Goal: Entertainment & Leisure: Browse casually

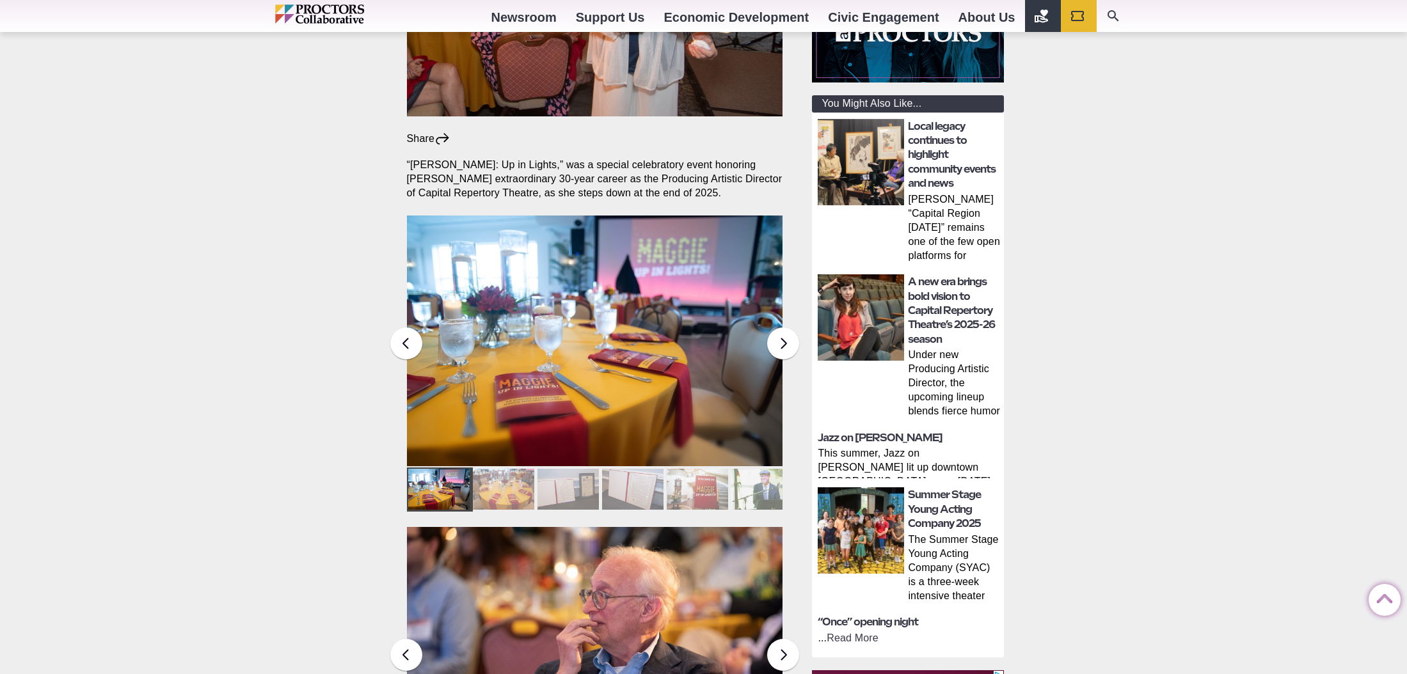
scroll to position [372, 0]
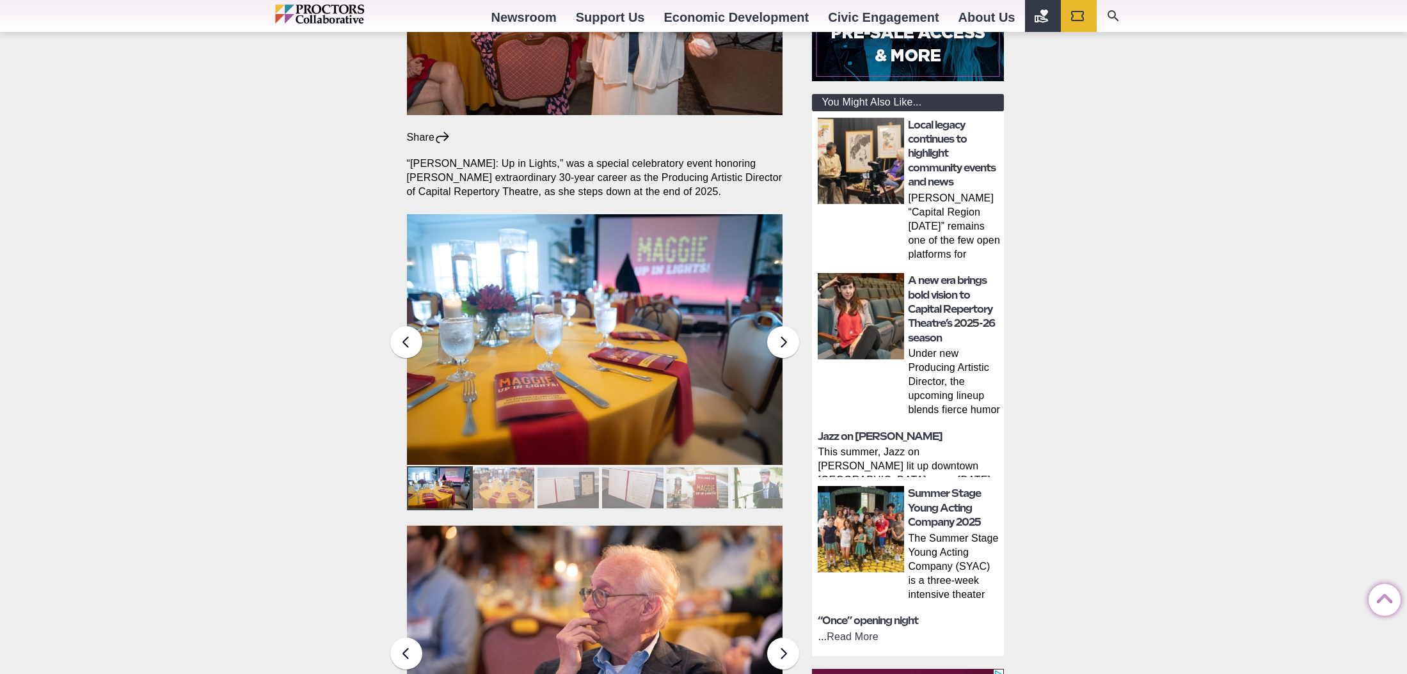
click at [661, 320] on img at bounding box center [595, 339] width 376 height 251
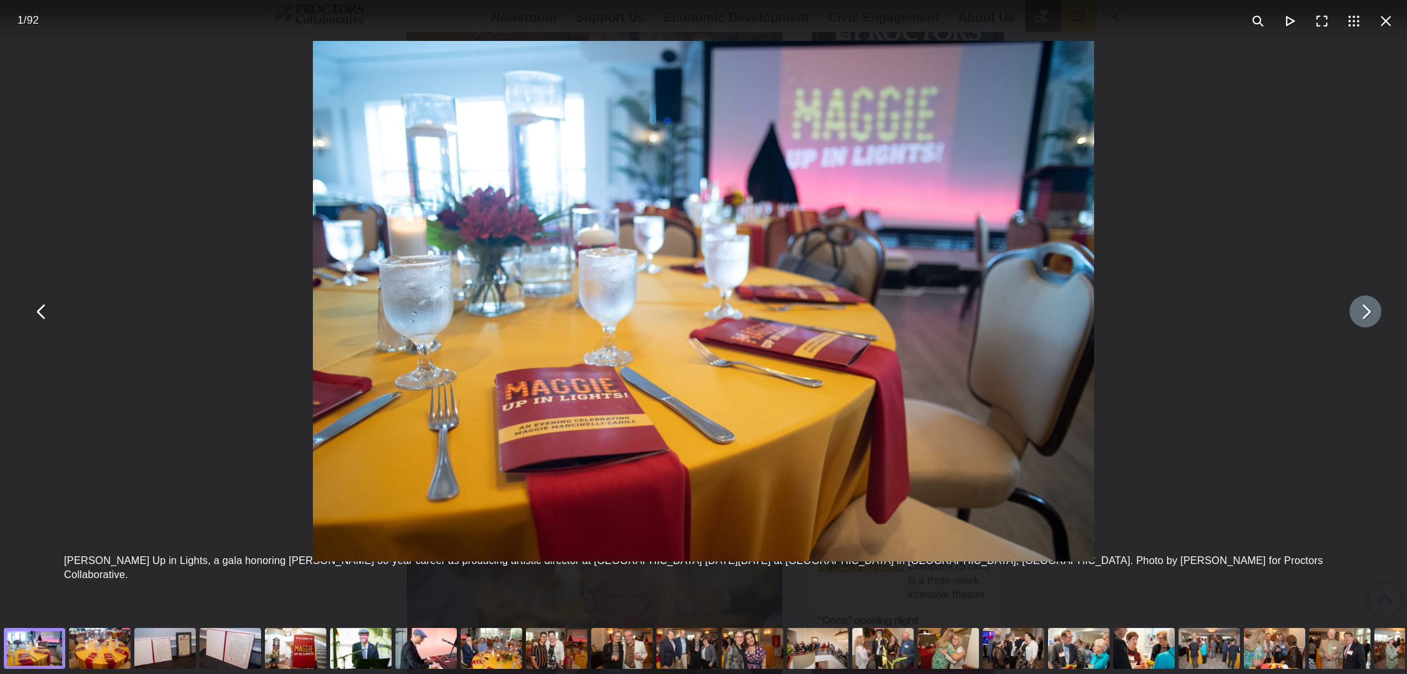
click at [1364, 312] on button "You can close this modal content with the ESC key" at bounding box center [1365, 312] width 32 height 32
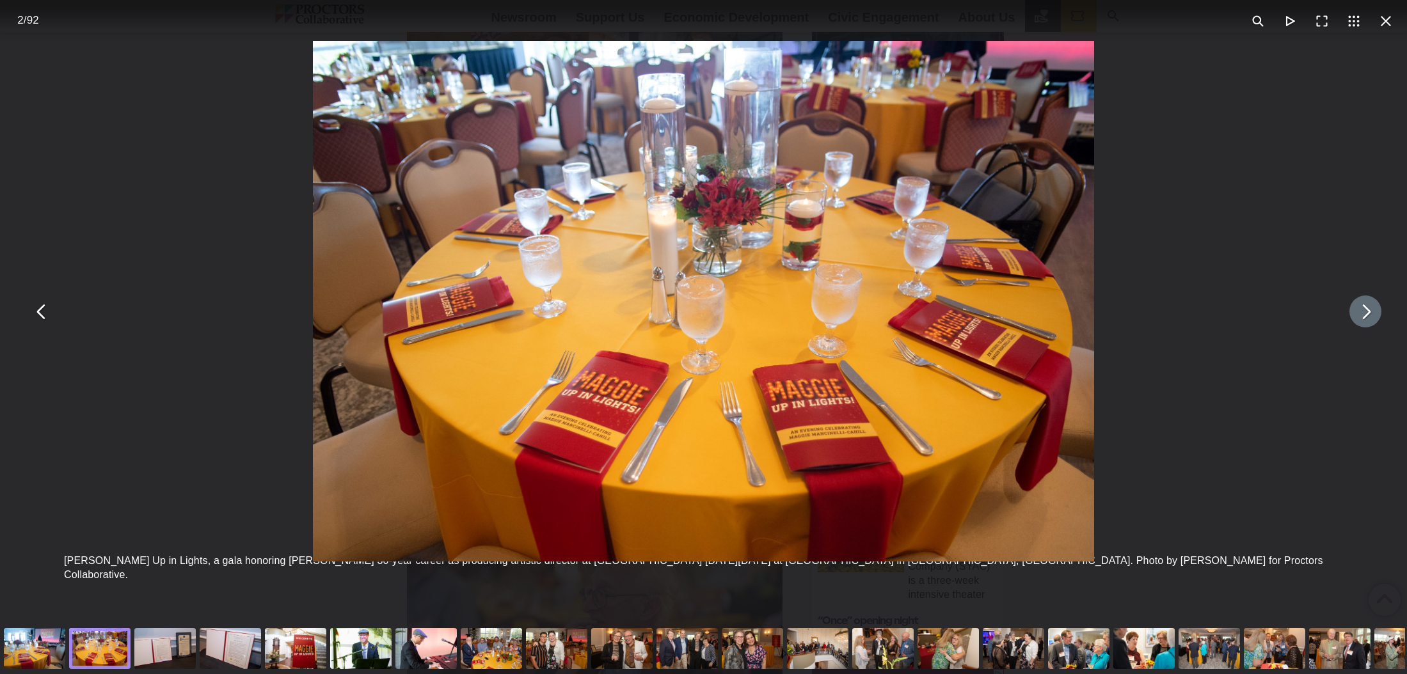
click at [1364, 312] on button "You can close this modal content with the ESC key" at bounding box center [1365, 312] width 32 height 32
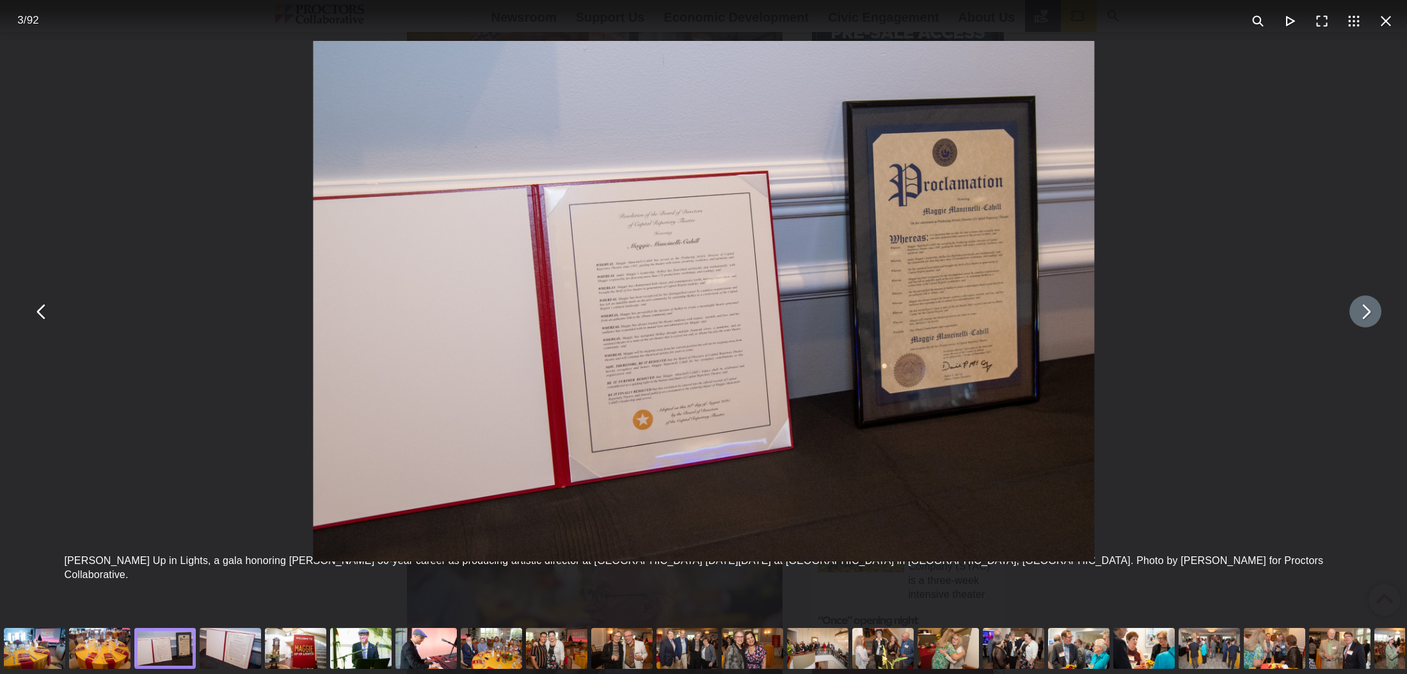
click at [1364, 312] on button "You can close this modal content with the ESC key" at bounding box center [1365, 312] width 32 height 32
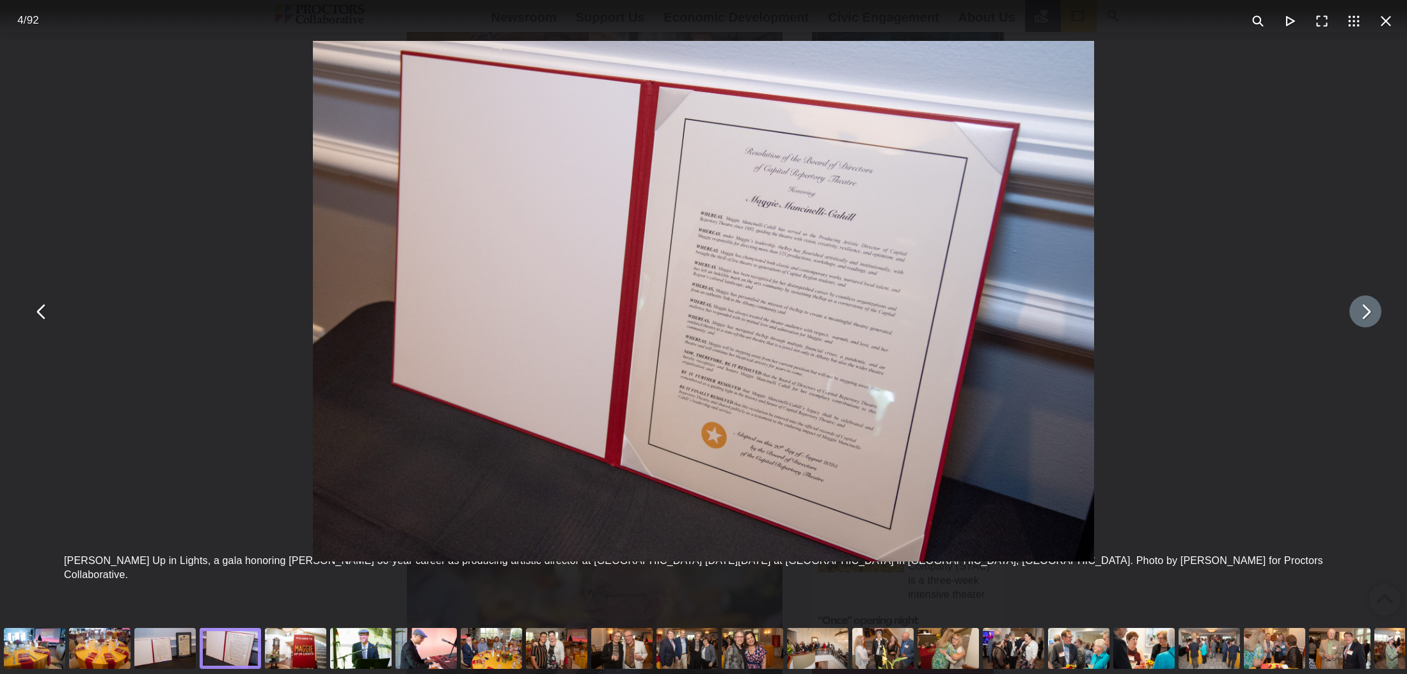
click at [1364, 312] on button "You can close this modal content with the ESC key" at bounding box center [1365, 312] width 32 height 32
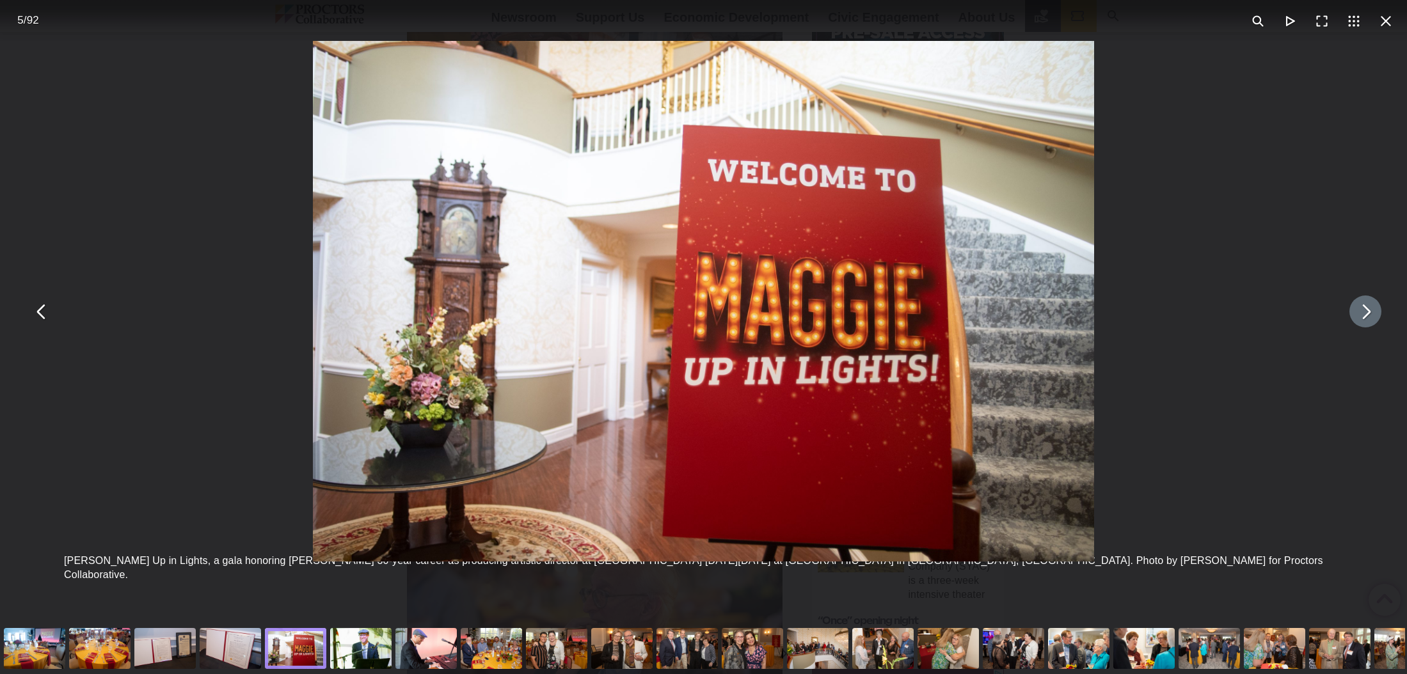
click at [1364, 312] on button "You can close this modal content with the ESC key" at bounding box center [1365, 312] width 32 height 32
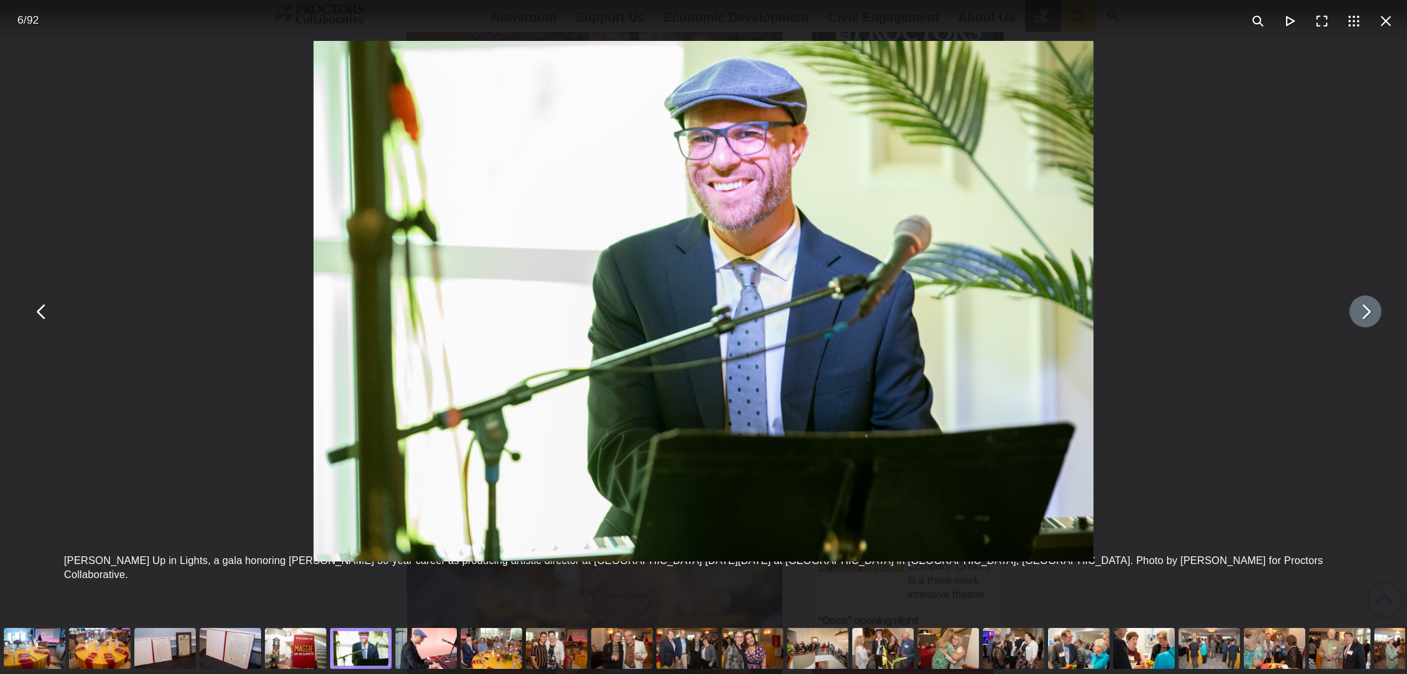
click at [1364, 312] on button "You can close this modal content with the ESC key" at bounding box center [1365, 312] width 32 height 32
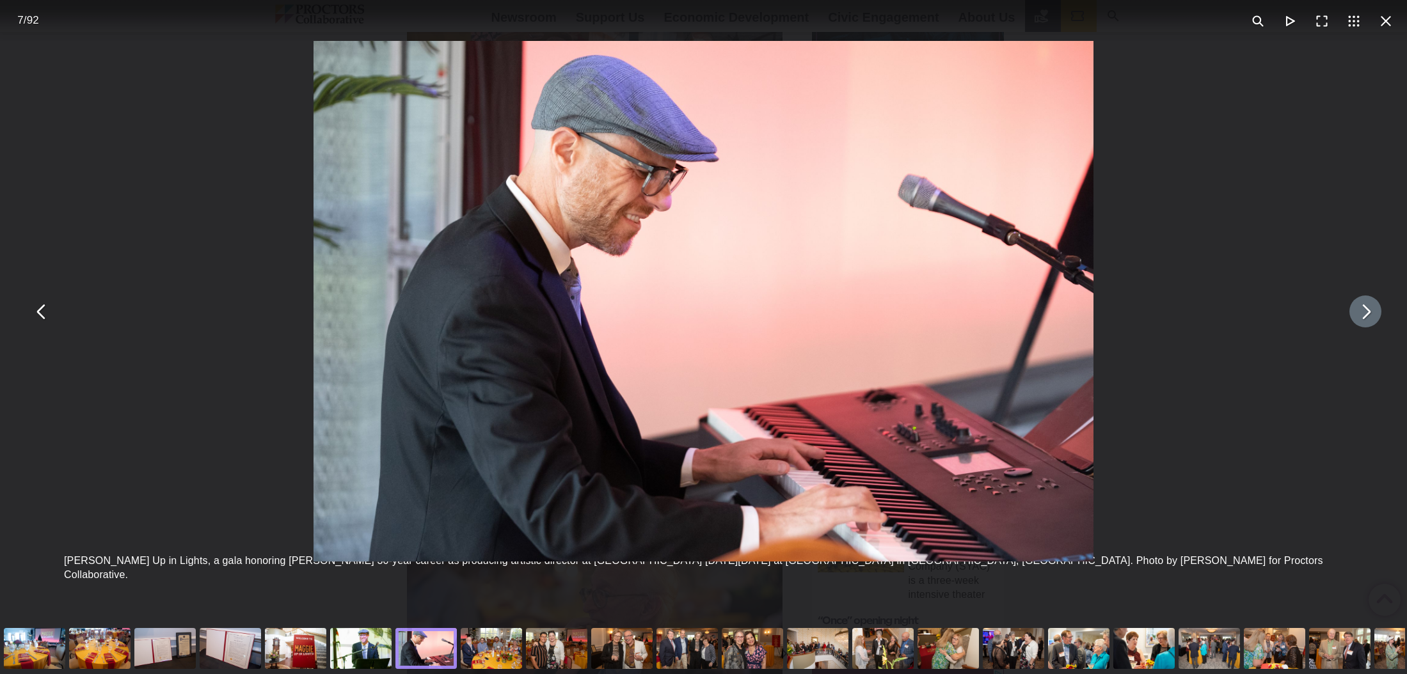
click at [1364, 312] on button "You can close this modal content with the ESC key" at bounding box center [1365, 312] width 32 height 32
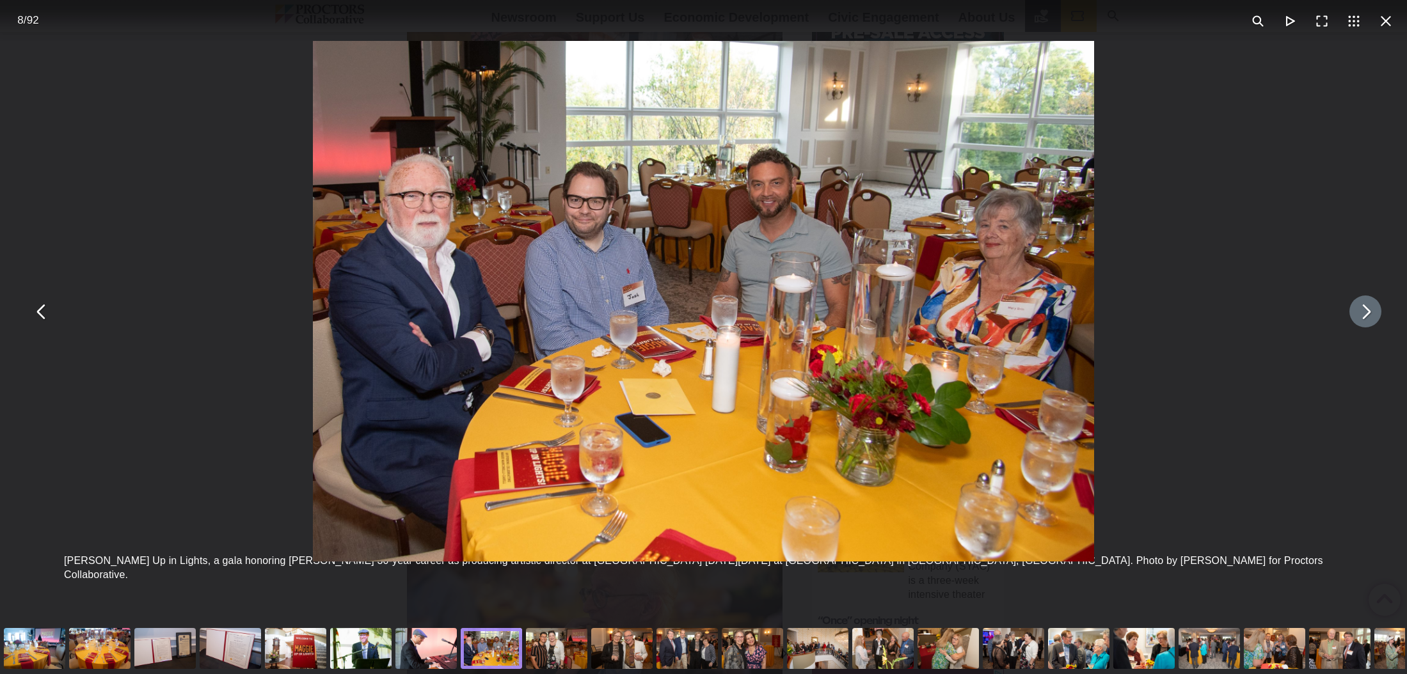
click at [1364, 312] on button "You can close this modal content with the ESC key" at bounding box center [1365, 312] width 32 height 32
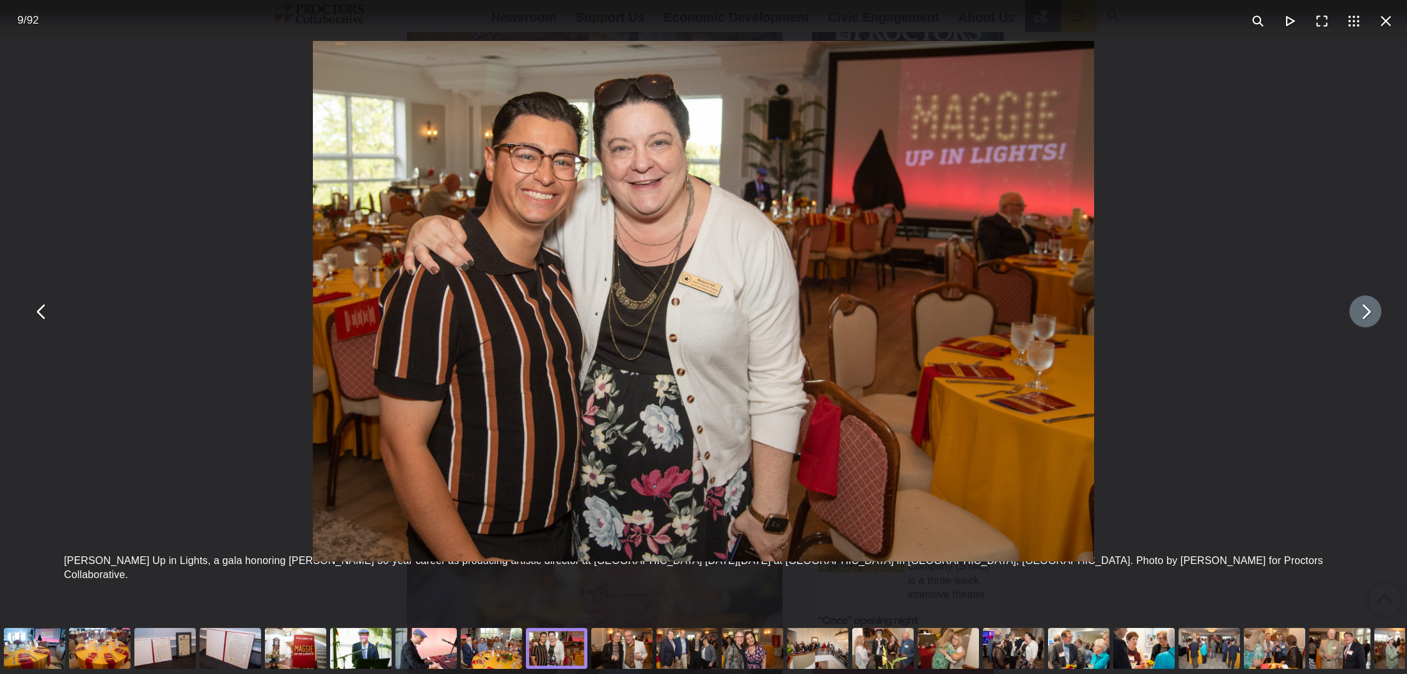
click at [1364, 312] on button "You can close this modal content with the ESC key" at bounding box center [1365, 312] width 32 height 32
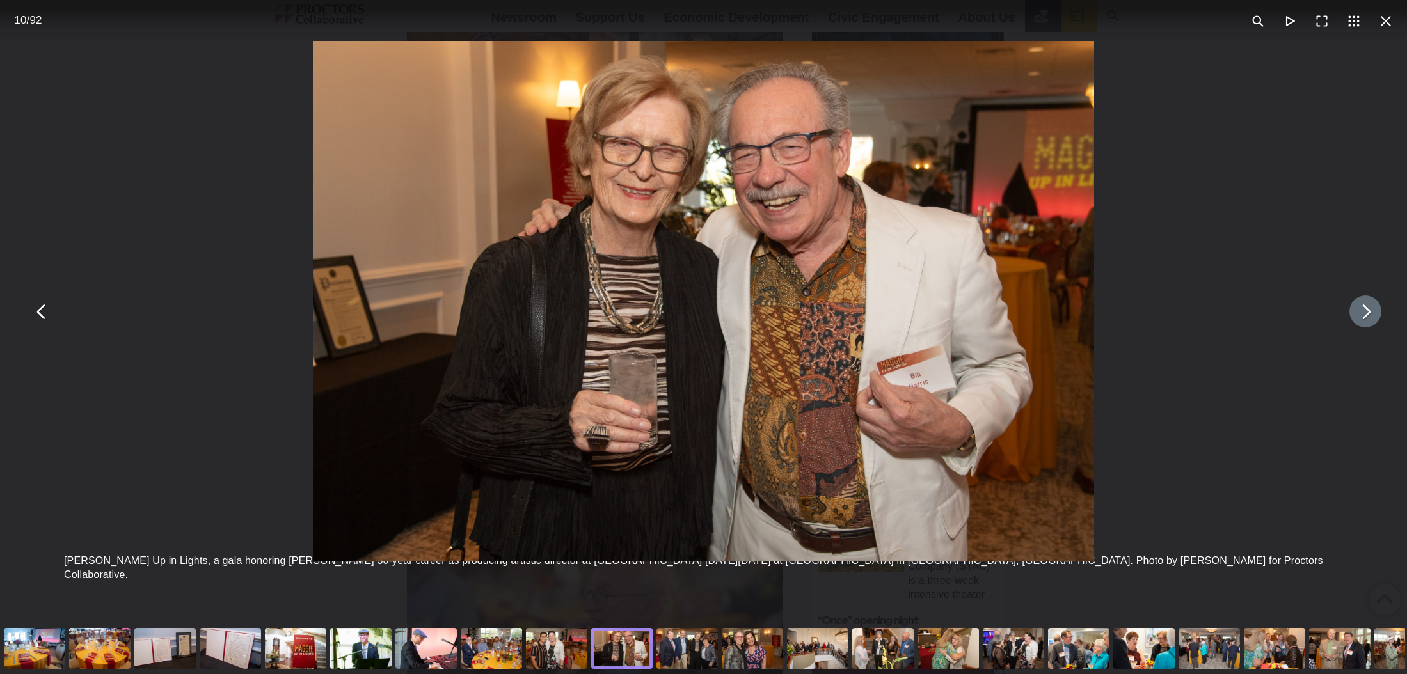
click at [1364, 312] on button "You can close this modal content with the ESC key" at bounding box center [1365, 312] width 32 height 32
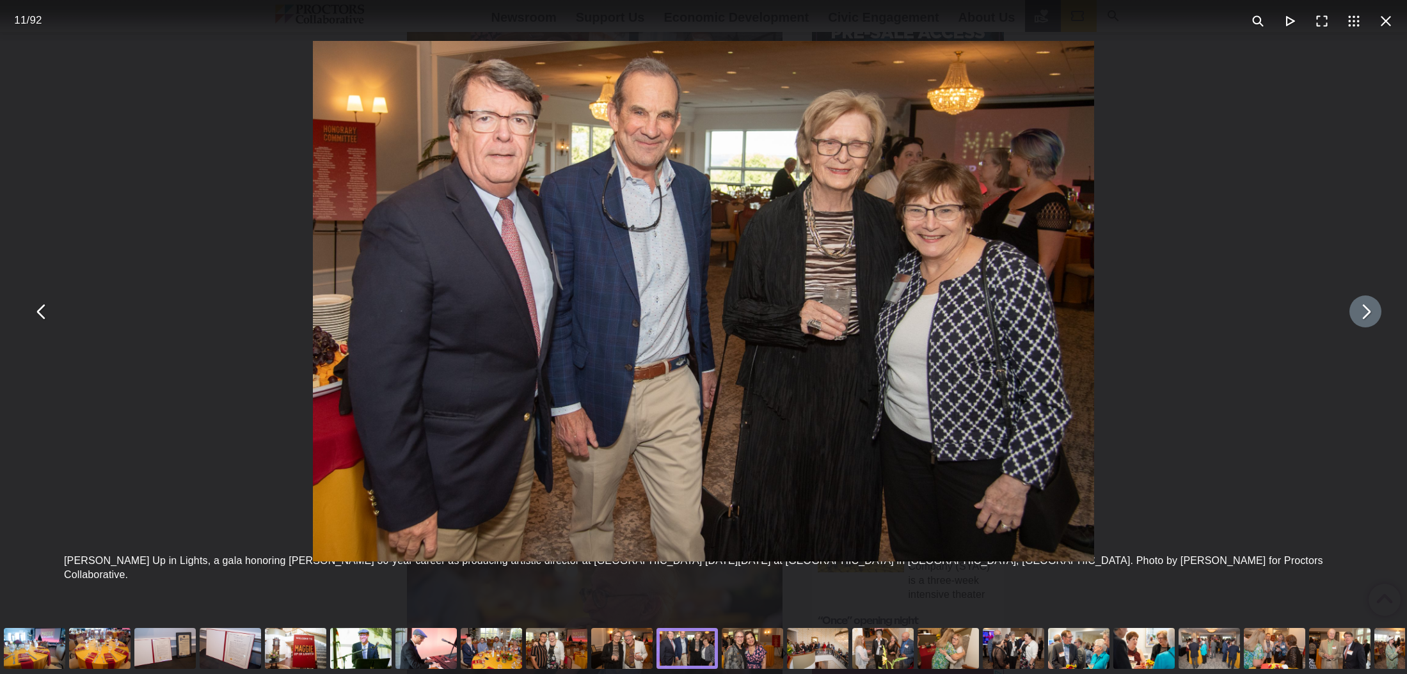
click at [1364, 312] on button "You can close this modal content with the ESC key" at bounding box center [1365, 312] width 32 height 32
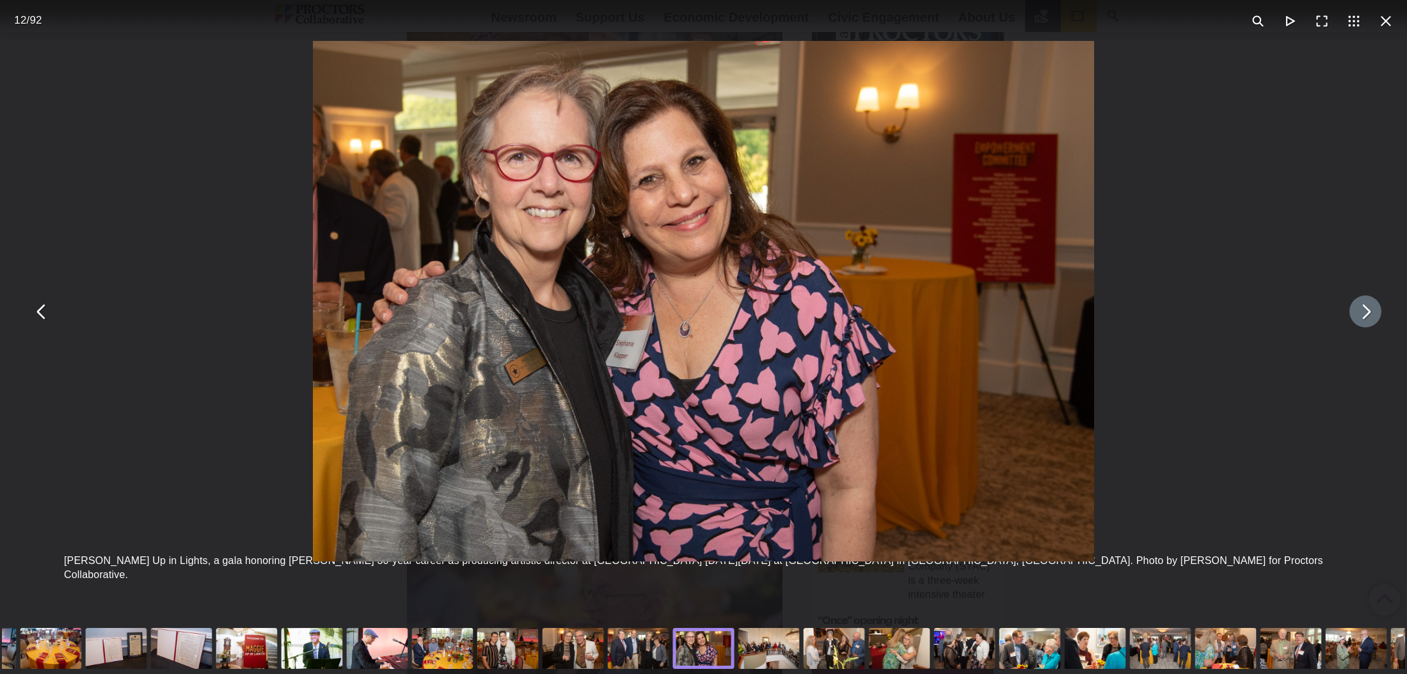
click at [1364, 312] on button "You can close this modal content with the ESC key" at bounding box center [1365, 312] width 32 height 32
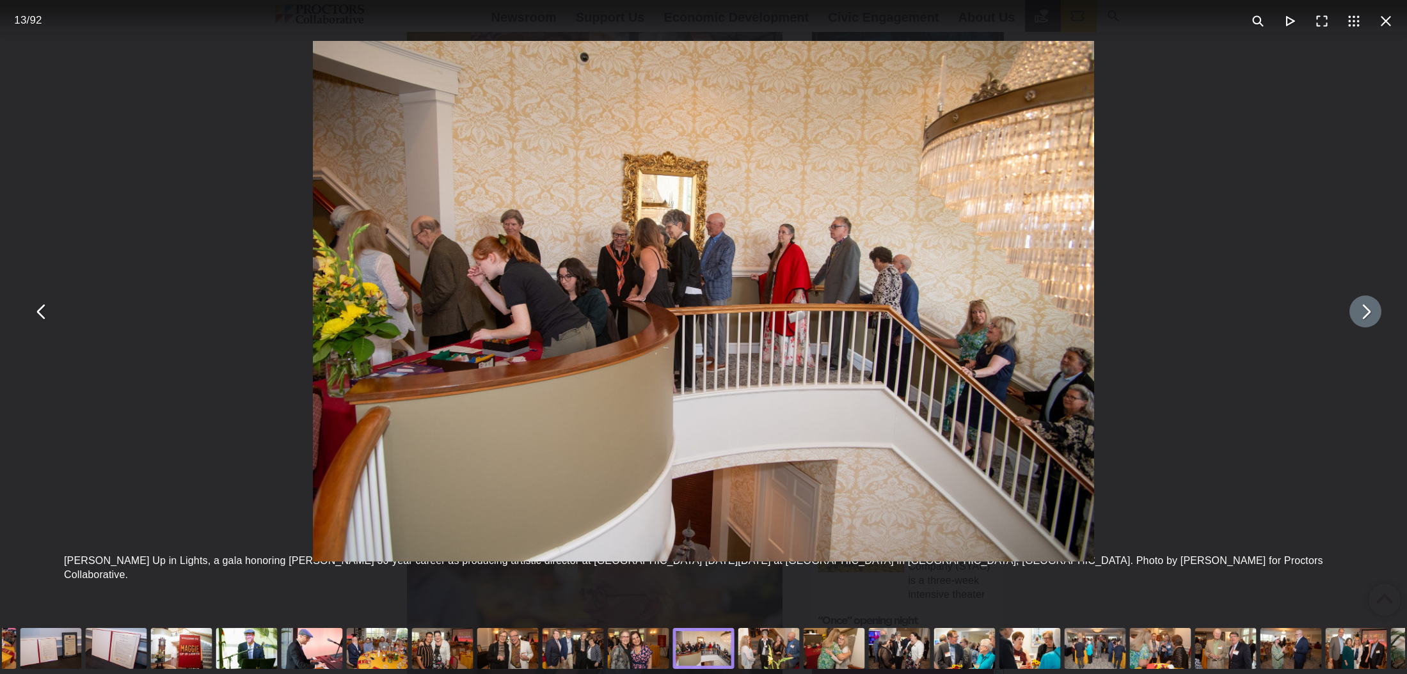
click at [1364, 312] on button "You can close this modal content with the ESC key" at bounding box center [1365, 312] width 32 height 32
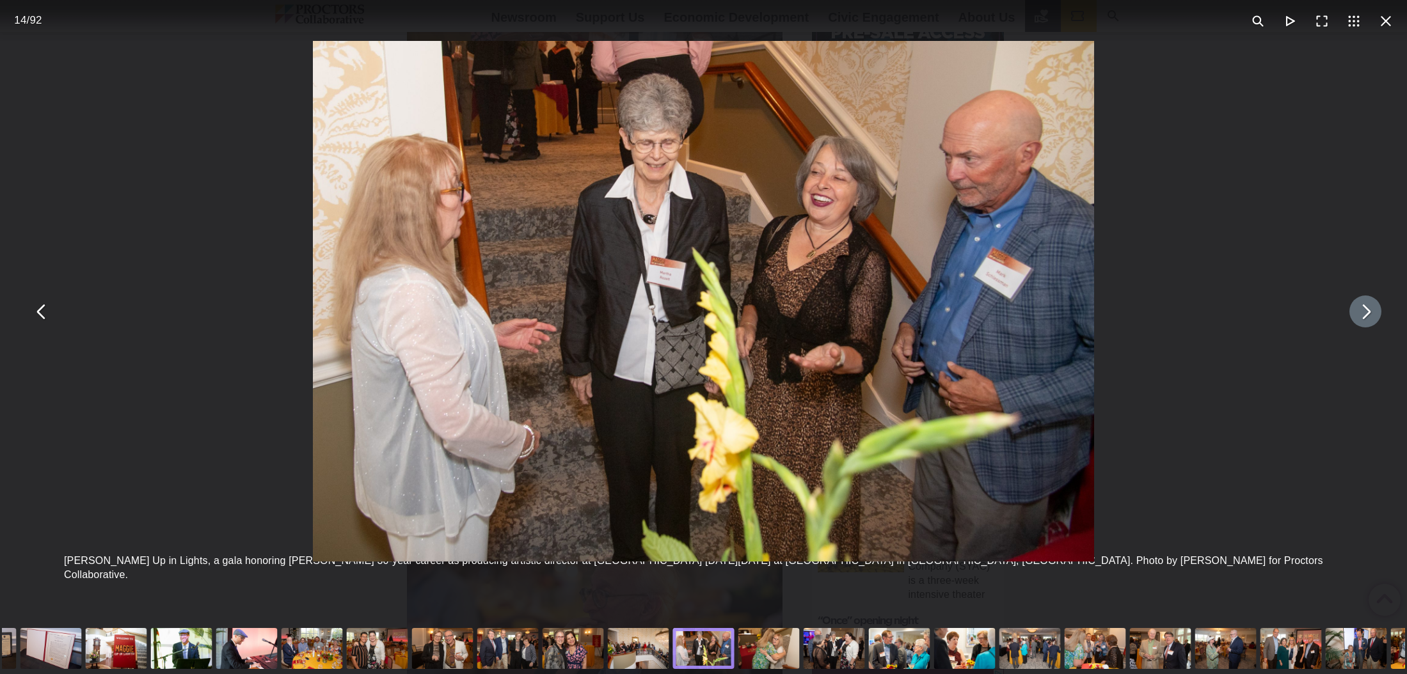
click at [1364, 312] on button "You can close this modal content with the ESC key" at bounding box center [1365, 312] width 32 height 32
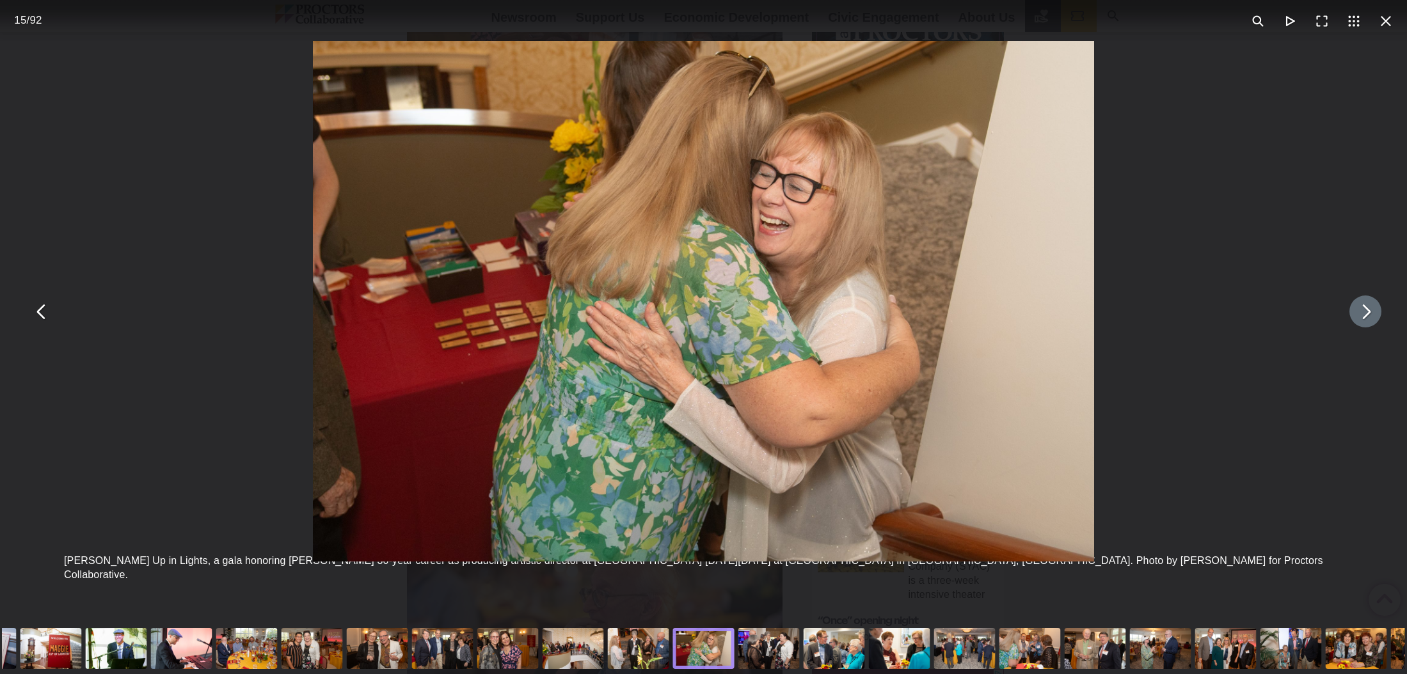
click at [1364, 312] on button "You can close this modal content with the ESC key" at bounding box center [1365, 312] width 32 height 32
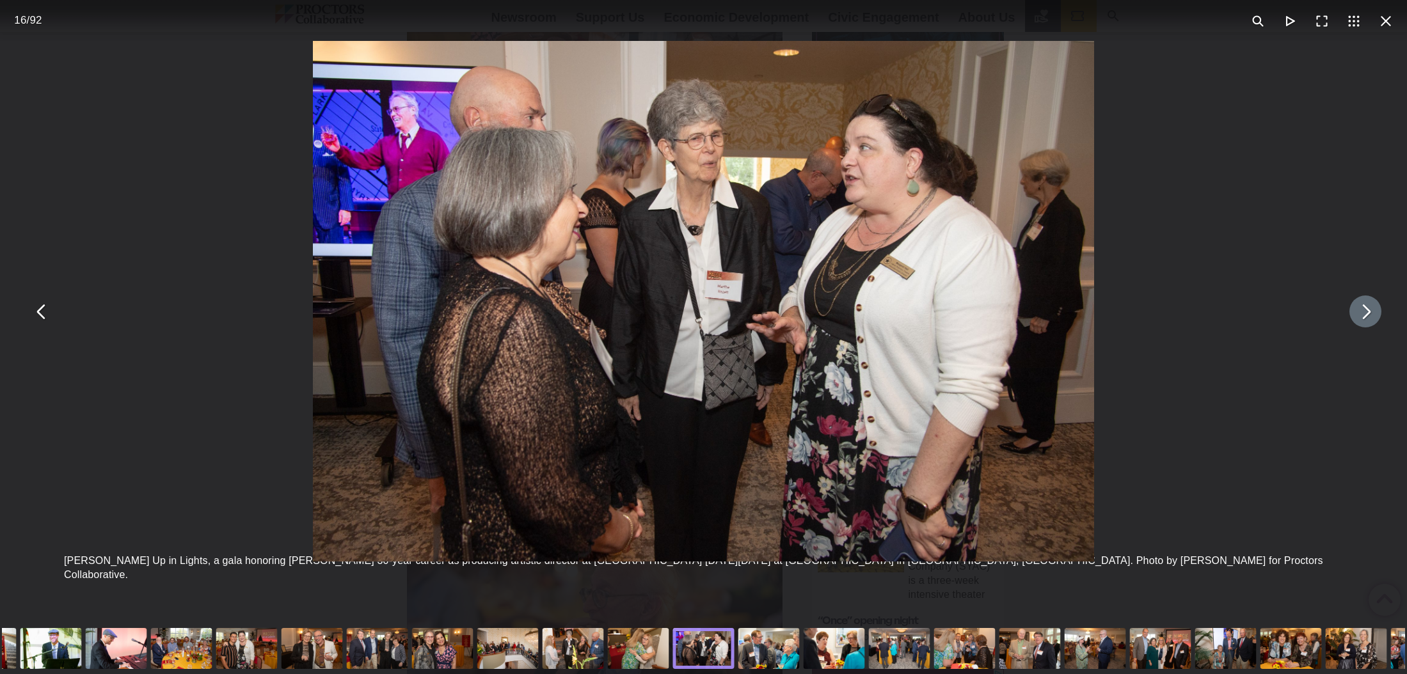
click at [1364, 312] on button "You can close this modal content with the ESC key" at bounding box center [1365, 312] width 32 height 32
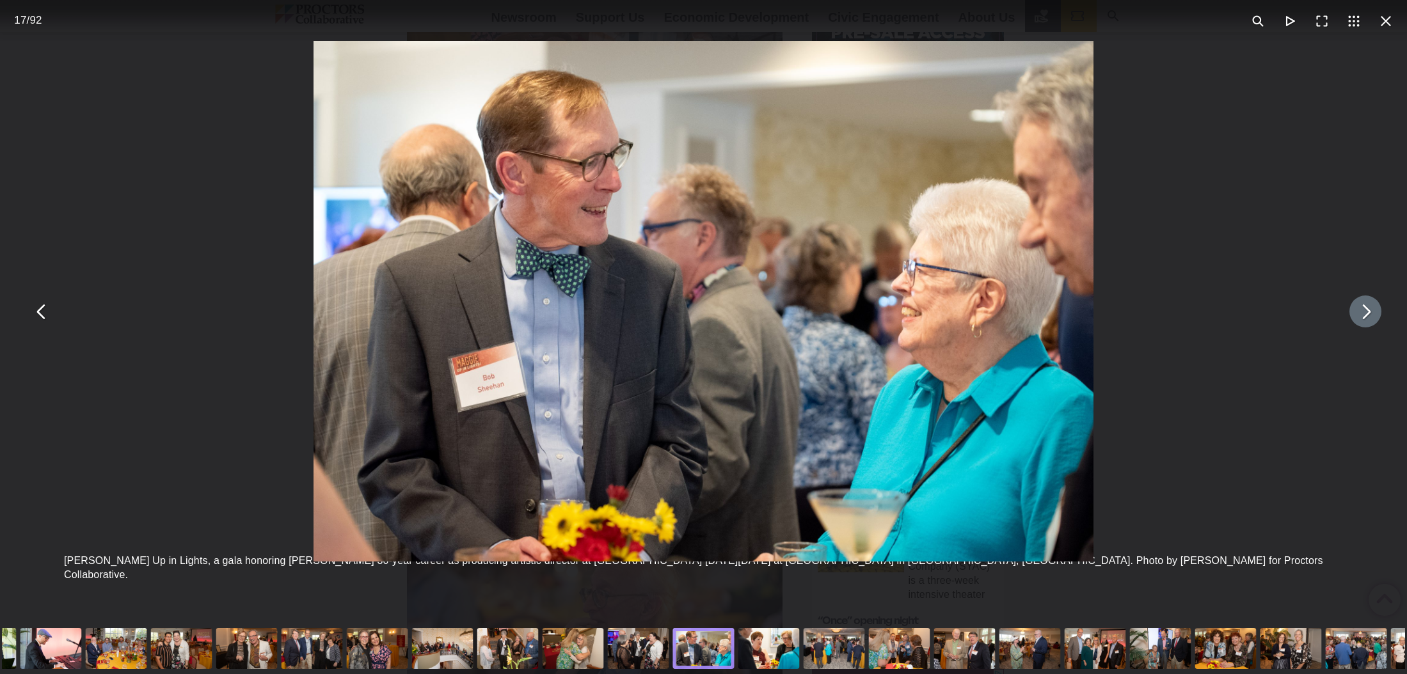
click at [1364, 312] on button "You can close this modal content with the ESC key" at bounding box center [1365, 312] width 32 height 32
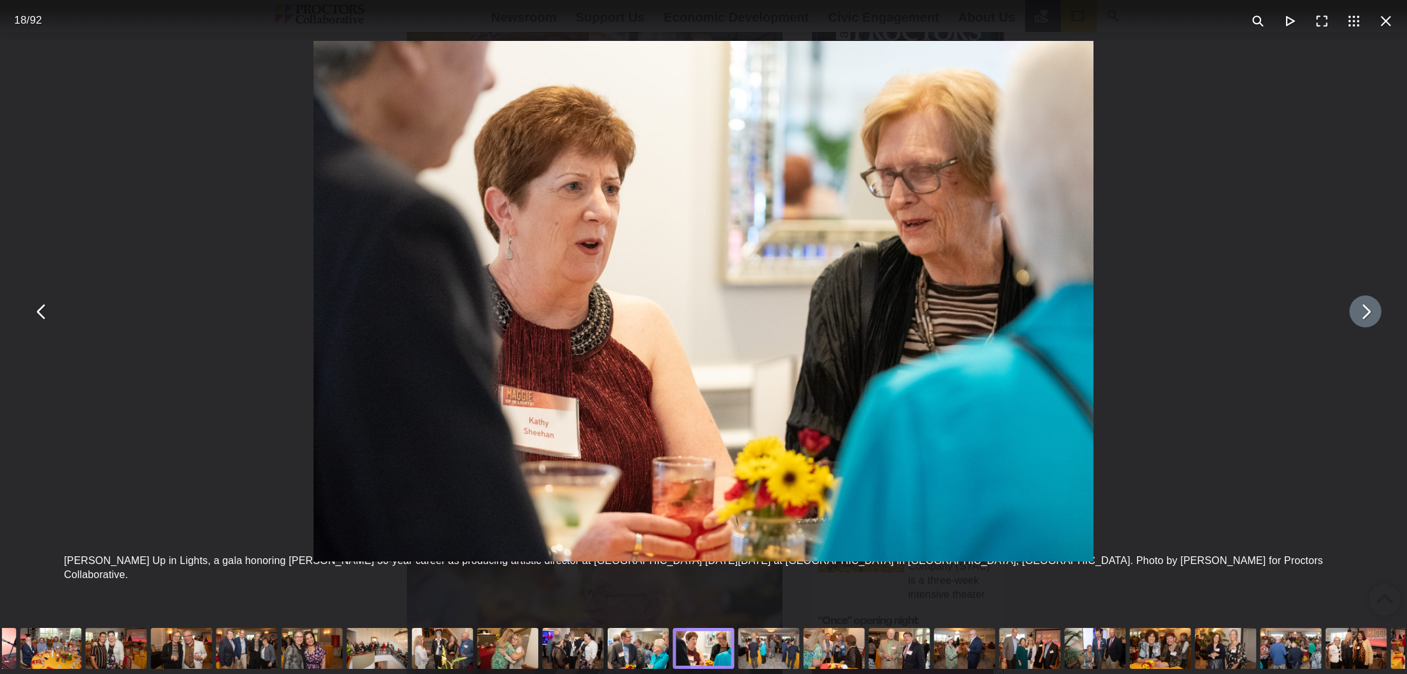
click at [1364, 312] on button "You can close this modal content with the ESC key" at bounding box center [1365, 312] width 32 height 32
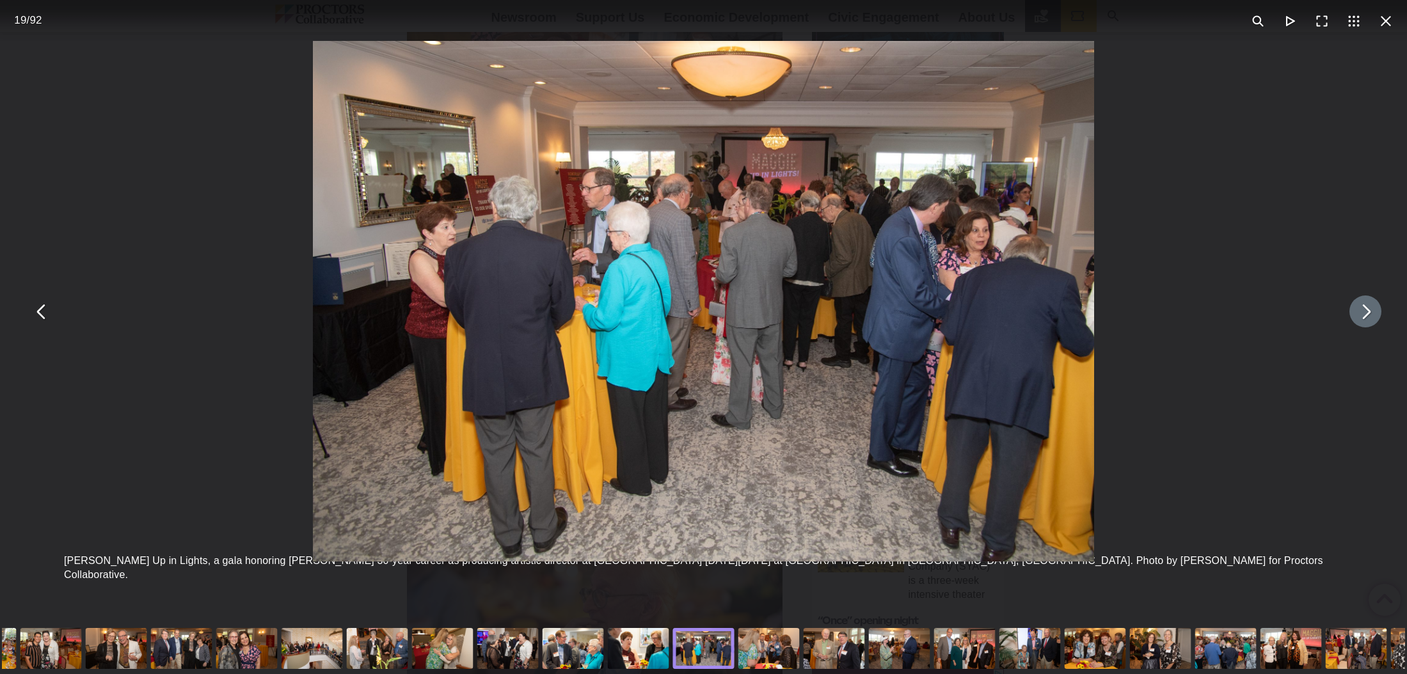
click at [1364, 313] on button "You can close this modal content with the ESC key" at bounding box center [1365, 312] width 32 height 32
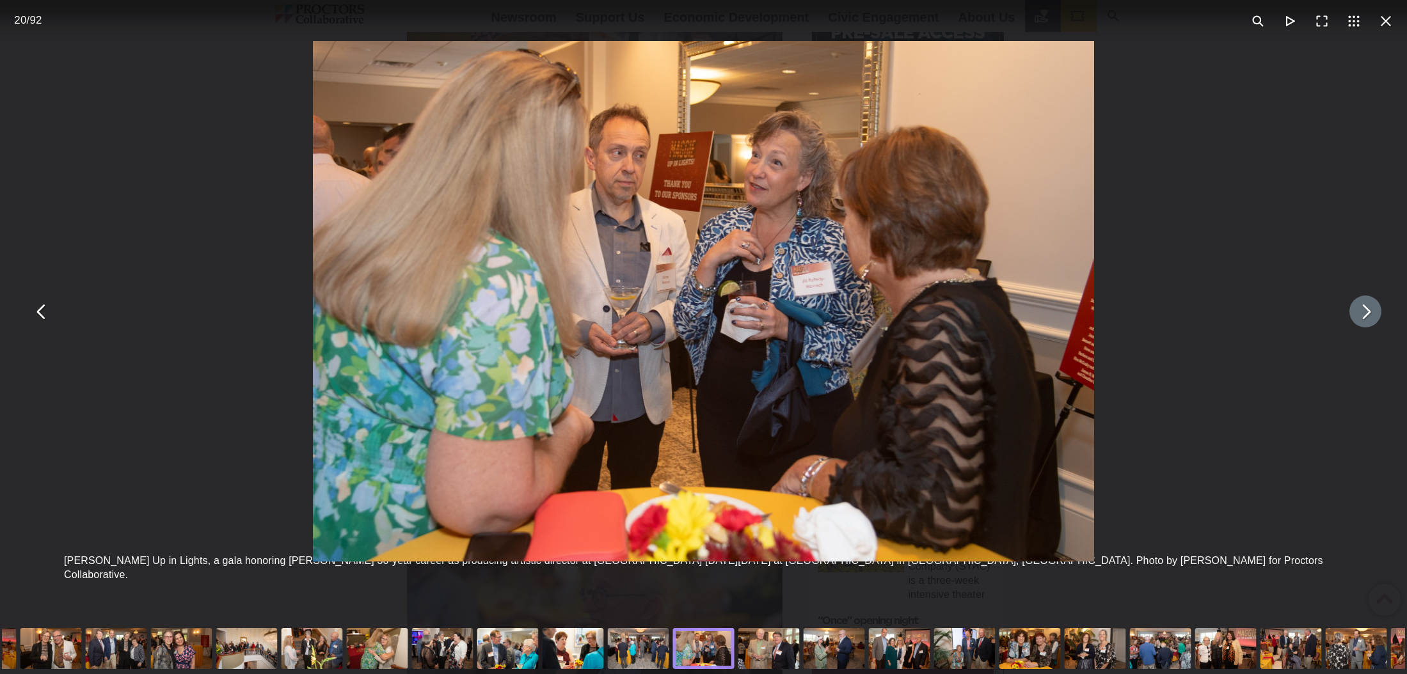
click at [1364, 313] on button "You can close this modal content with the ESC key" at bounding box center [1365, 312] width 32 height 32
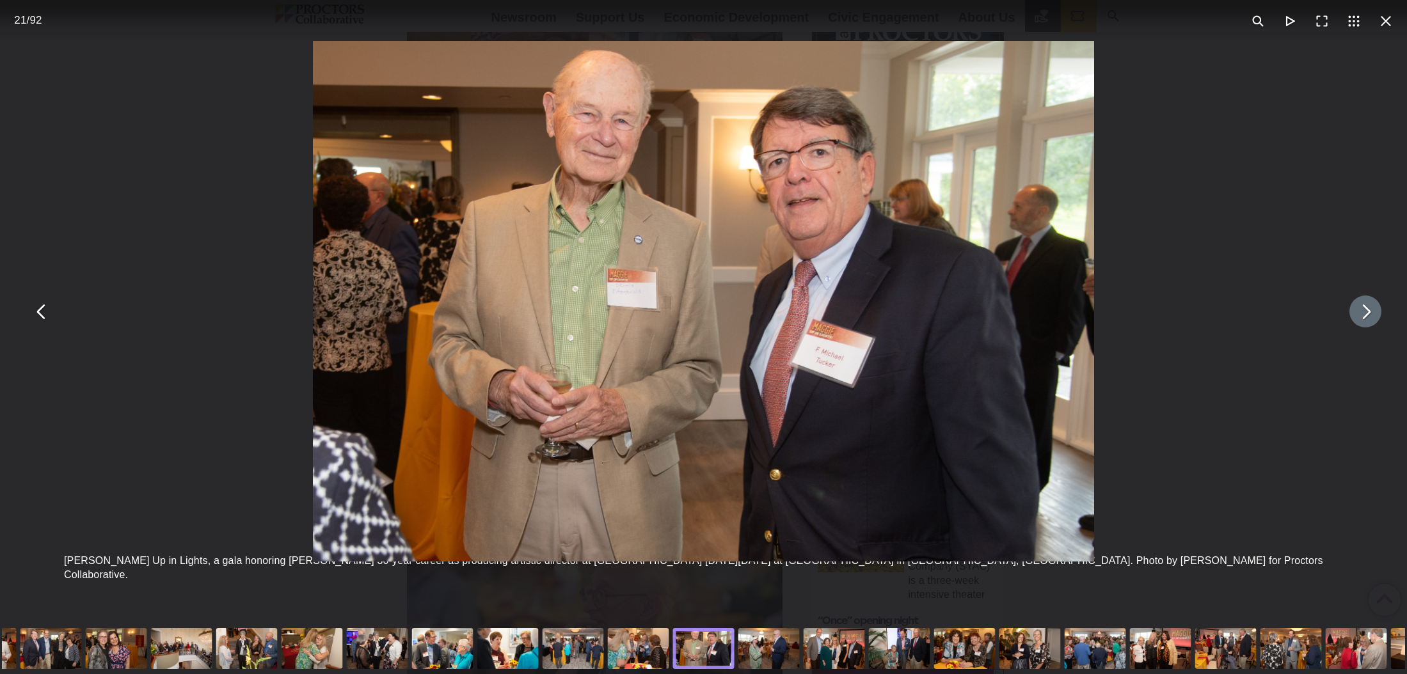
click at [1364, 313] on button "You can close this modal content with the ESC key" at bounding box center [1365, 312] width 32 height 32
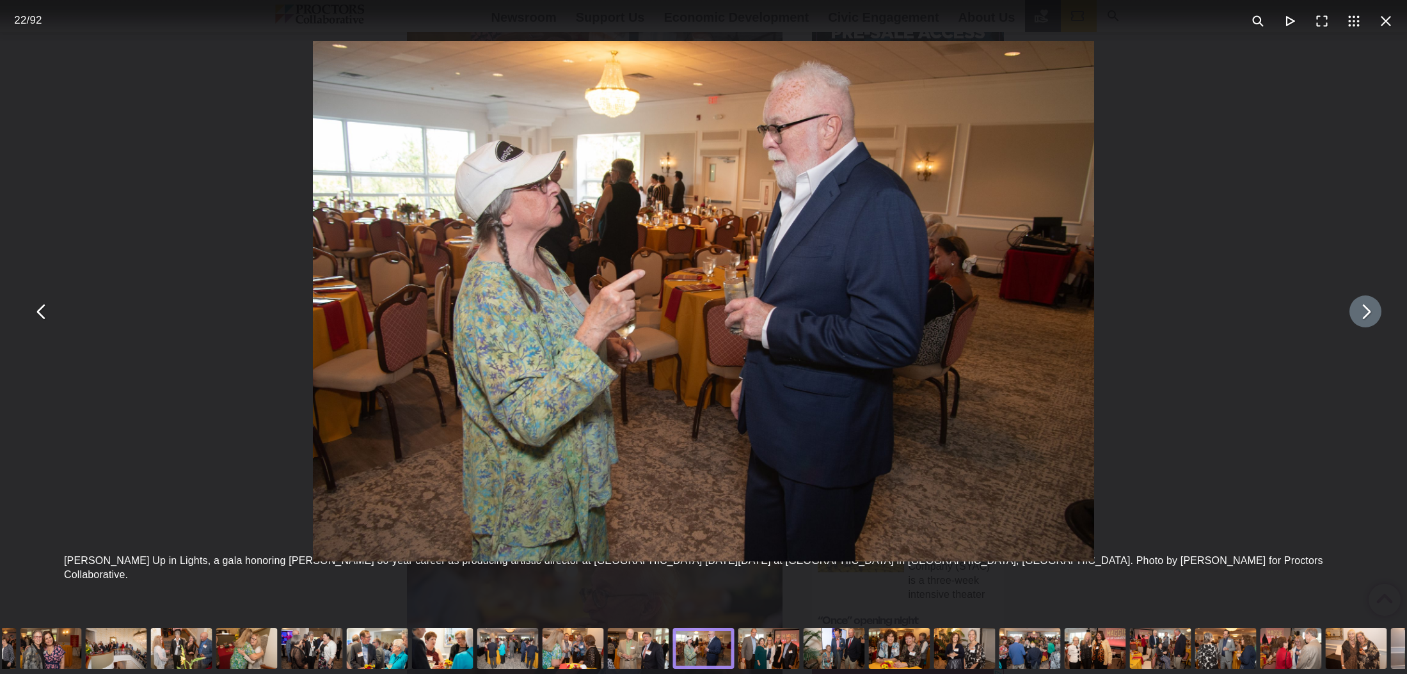
click at [1364, 313] on button "You can close this modal content with the ESC key" at bounding box center [1365, 312] width 32 height 32
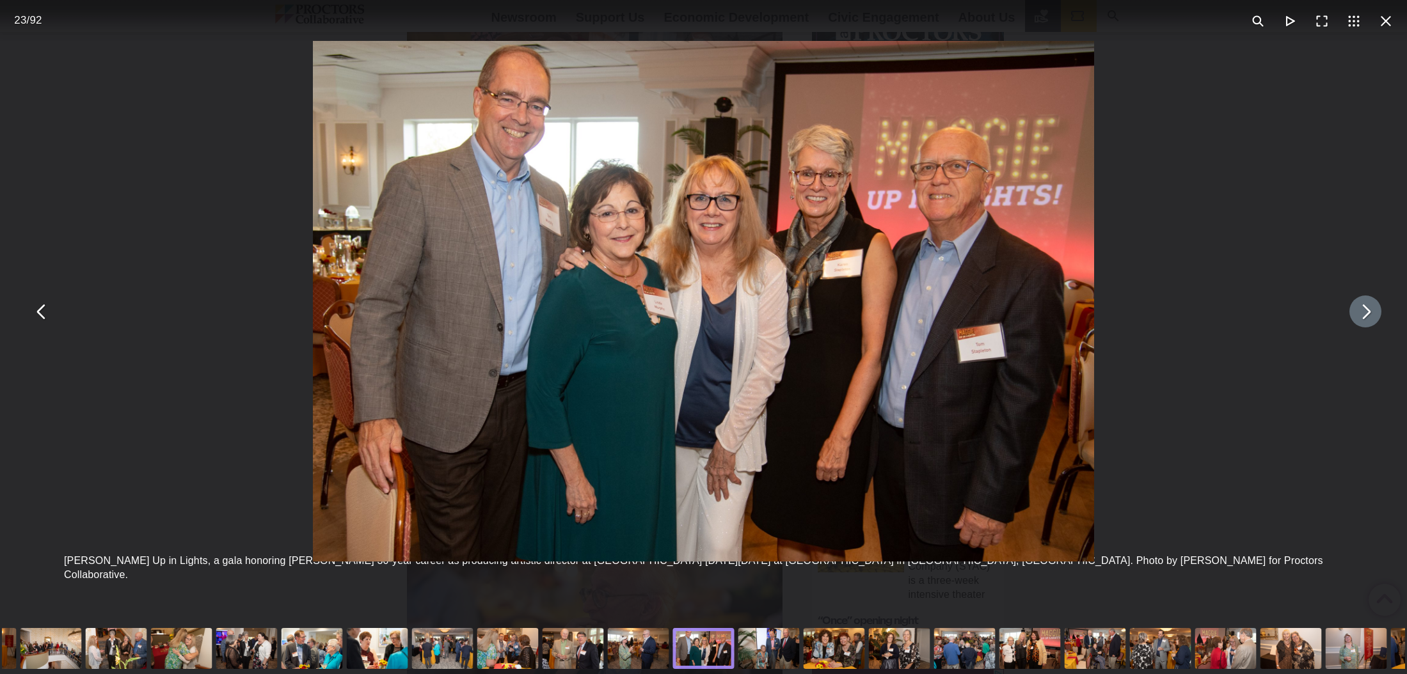
click at [1364, 313] on button "You can close this modal content with the ESC key" at bounding box center [1365, 312] width 32 height 32
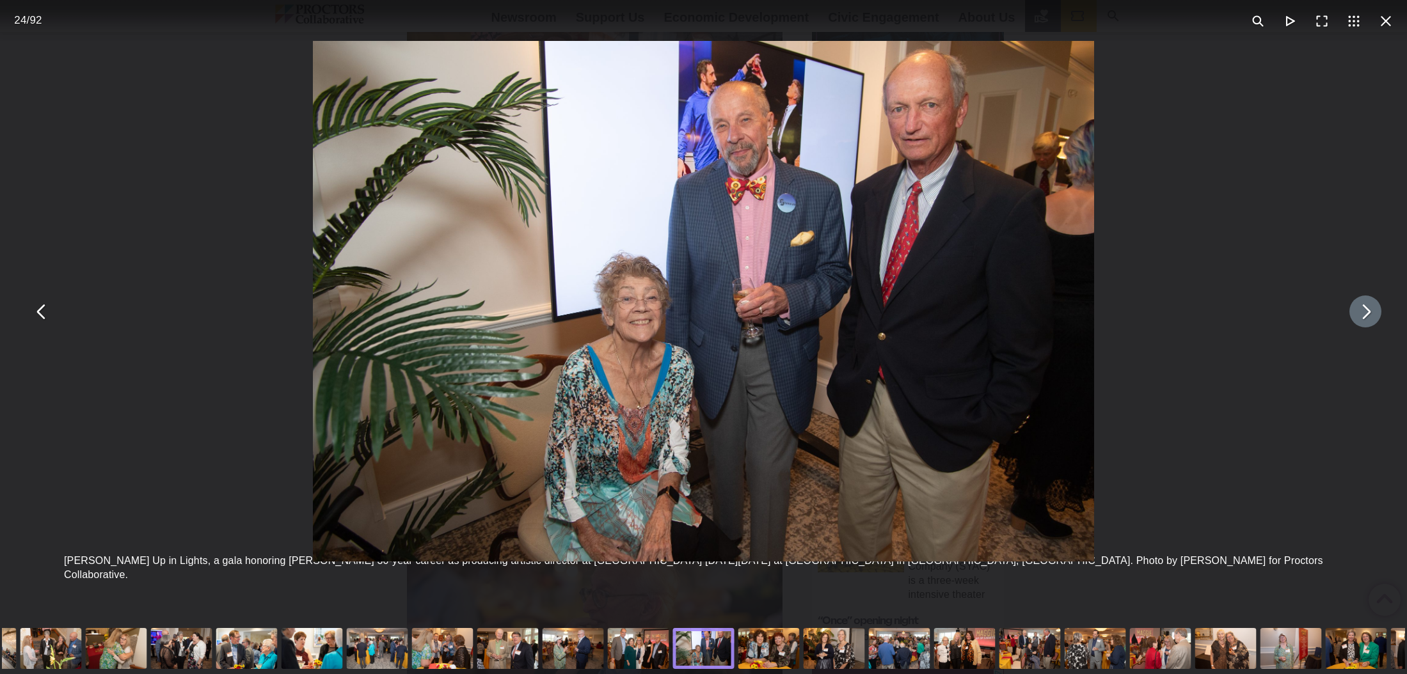
click at [1364, 313] on button "You can close this modal content with the ESC key" at bounding box center [1365, 312] width 32 height 32
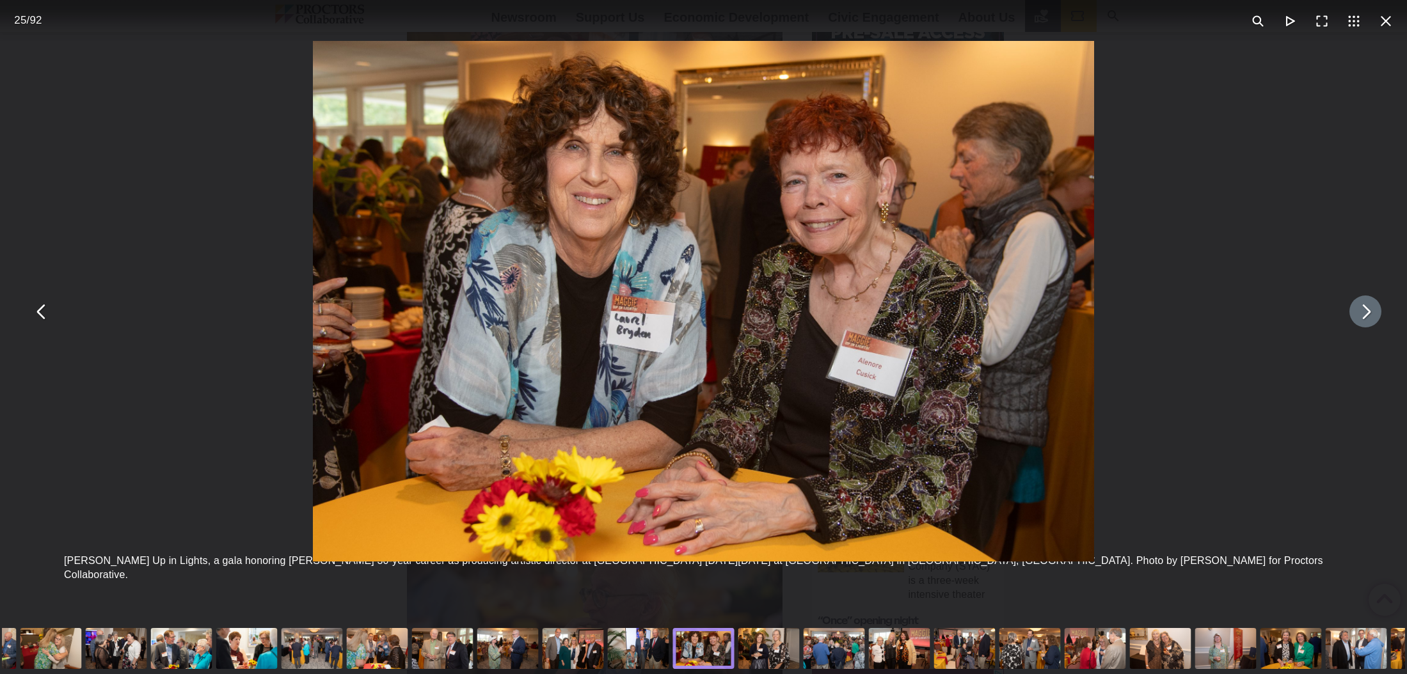
click at [1364, 313] on button "You can close this modal content with the ESC key" at bounding box center [1365, 312] width 32 height 32
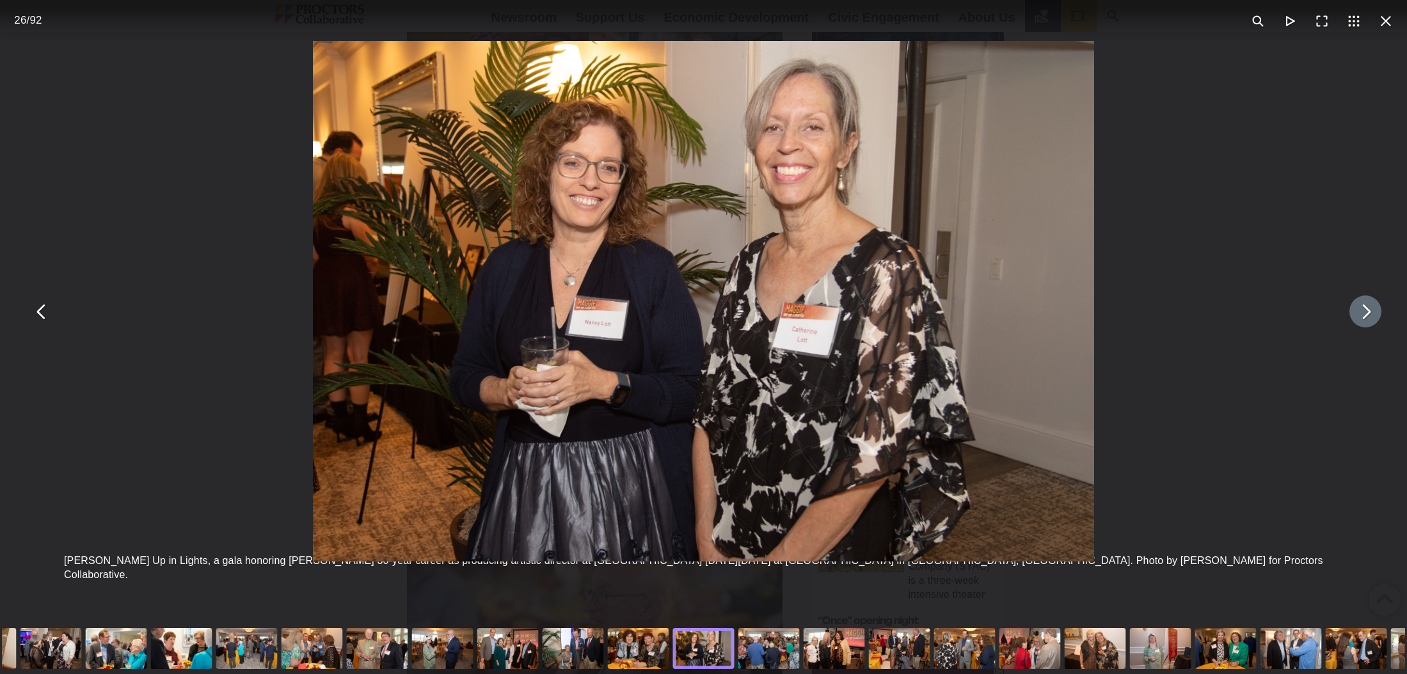
click at [1364, 313] on button "You can close this modal content with the ESC key" at bounding box center [1365, 312] width 32 height 32
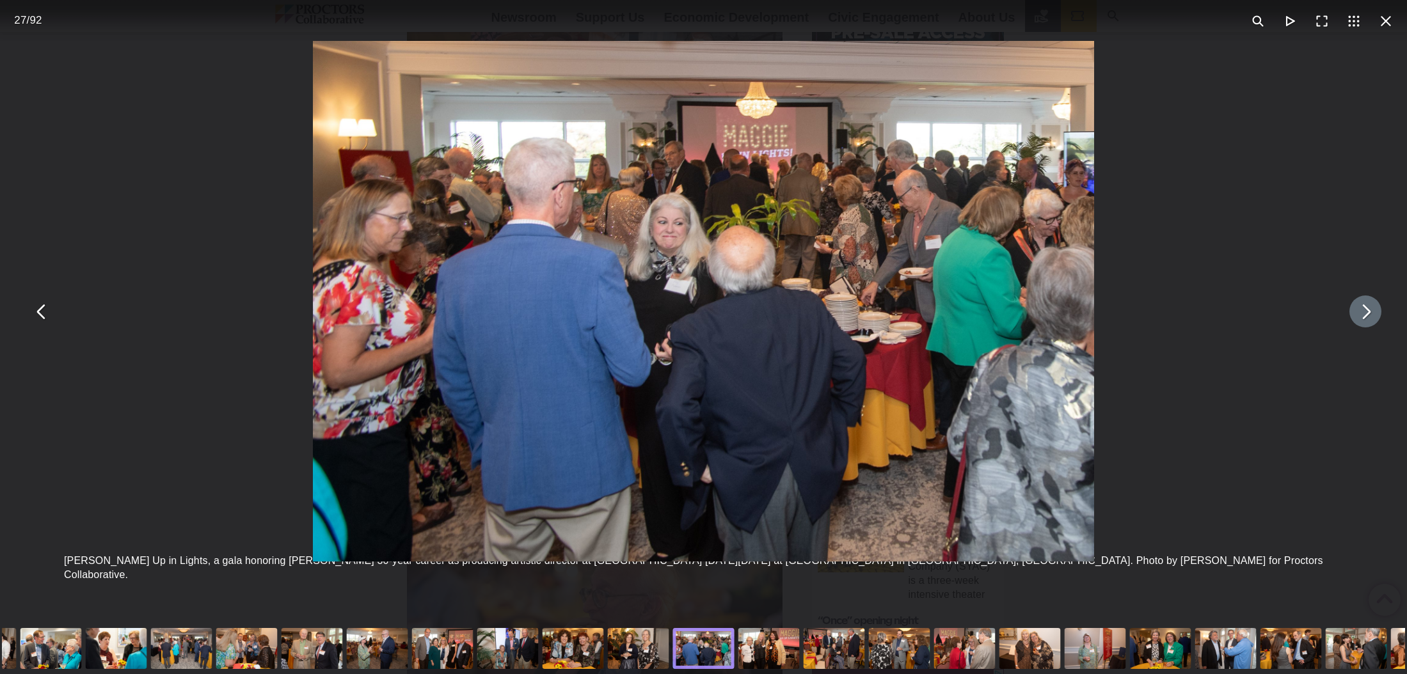
click at [1364, 313] on button "You can close this modal content with the ESC key" at bounding box center [1365, 312] width 32 height 32
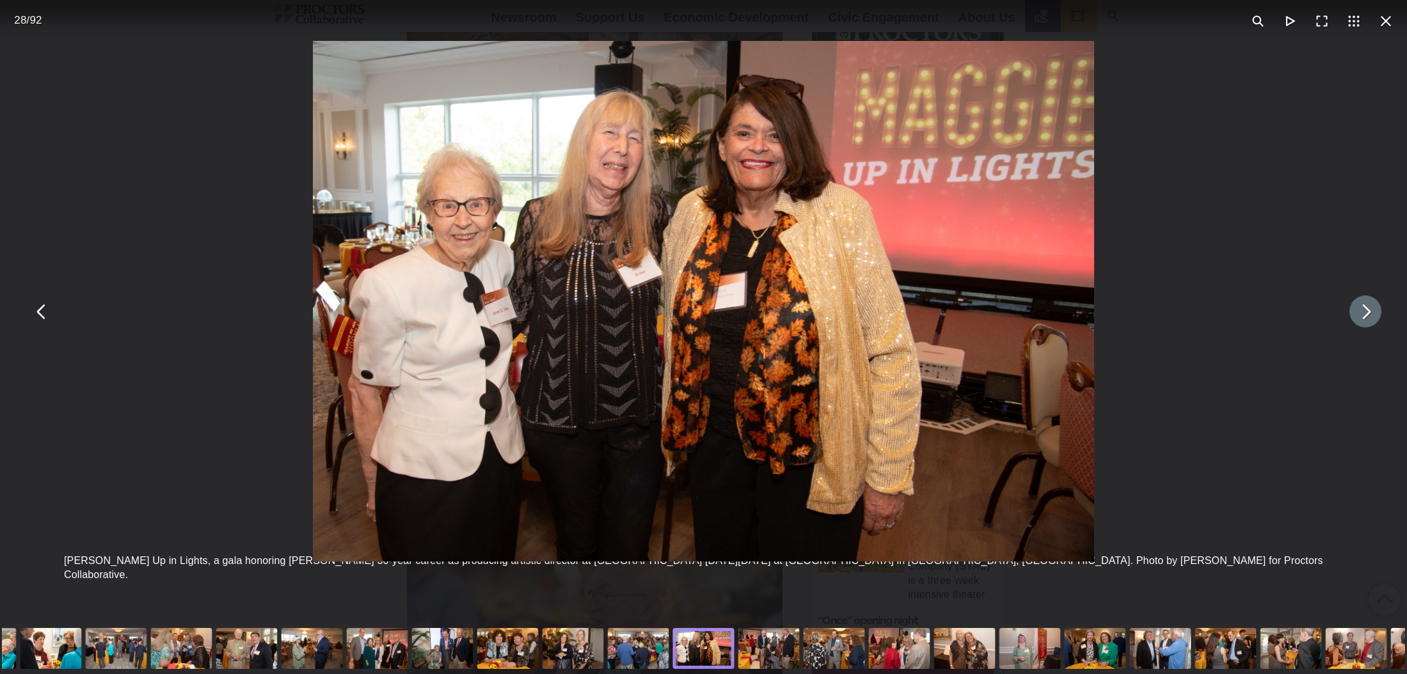
click at [1364, 313] on button "You can close this modal content with the ESC key" at bounding box center [1365, 312] width 32 height 32
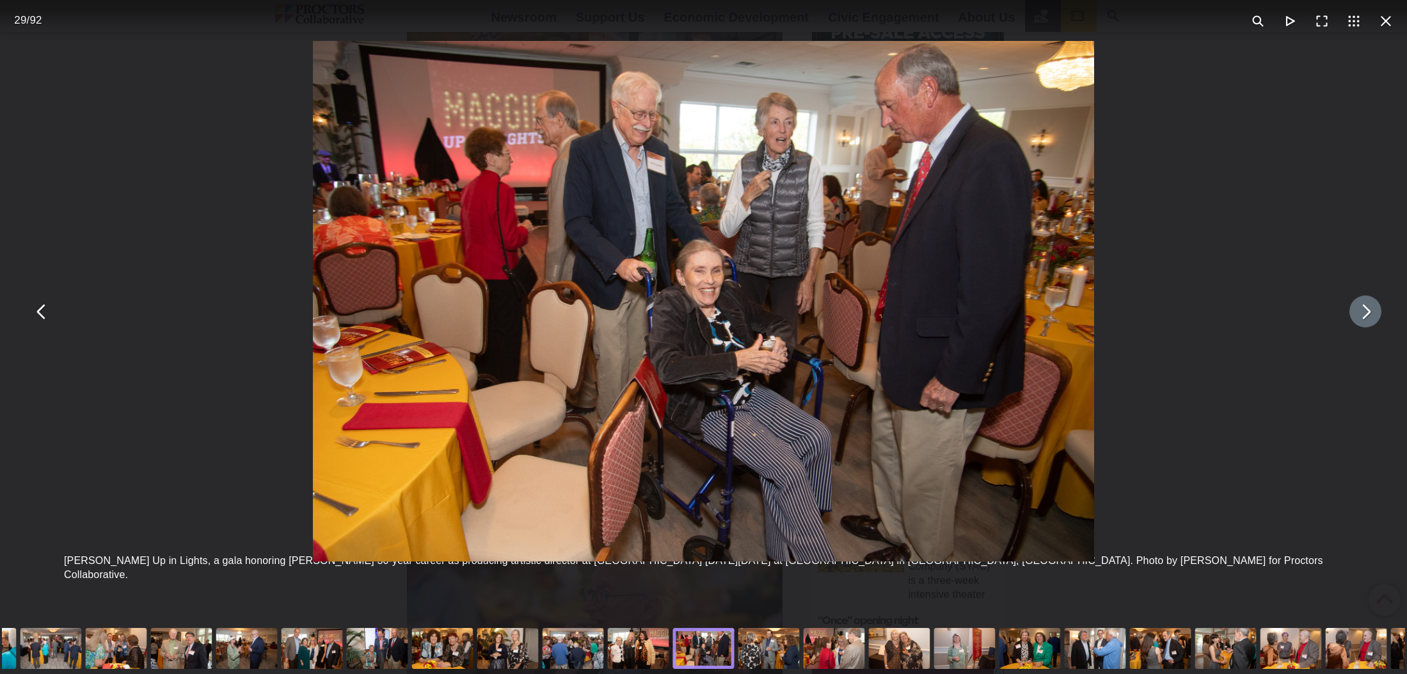
click at [1364, 313] on button "You can close this modal content with the ESC key" at bounding box center [1365, 312] width 32 height 32
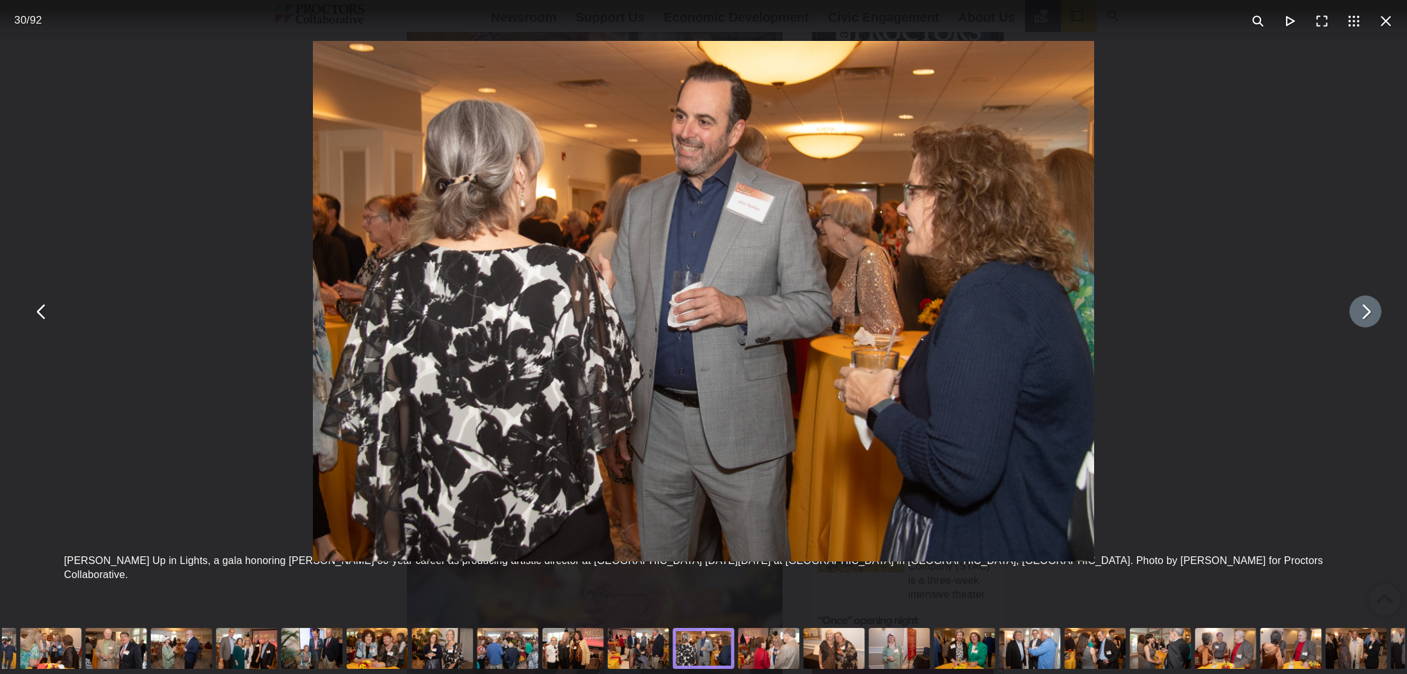
click at [1364, 313] on button "You can close this modal content with the ESC key" at bounding box center [1365, 312] width 32 height 32
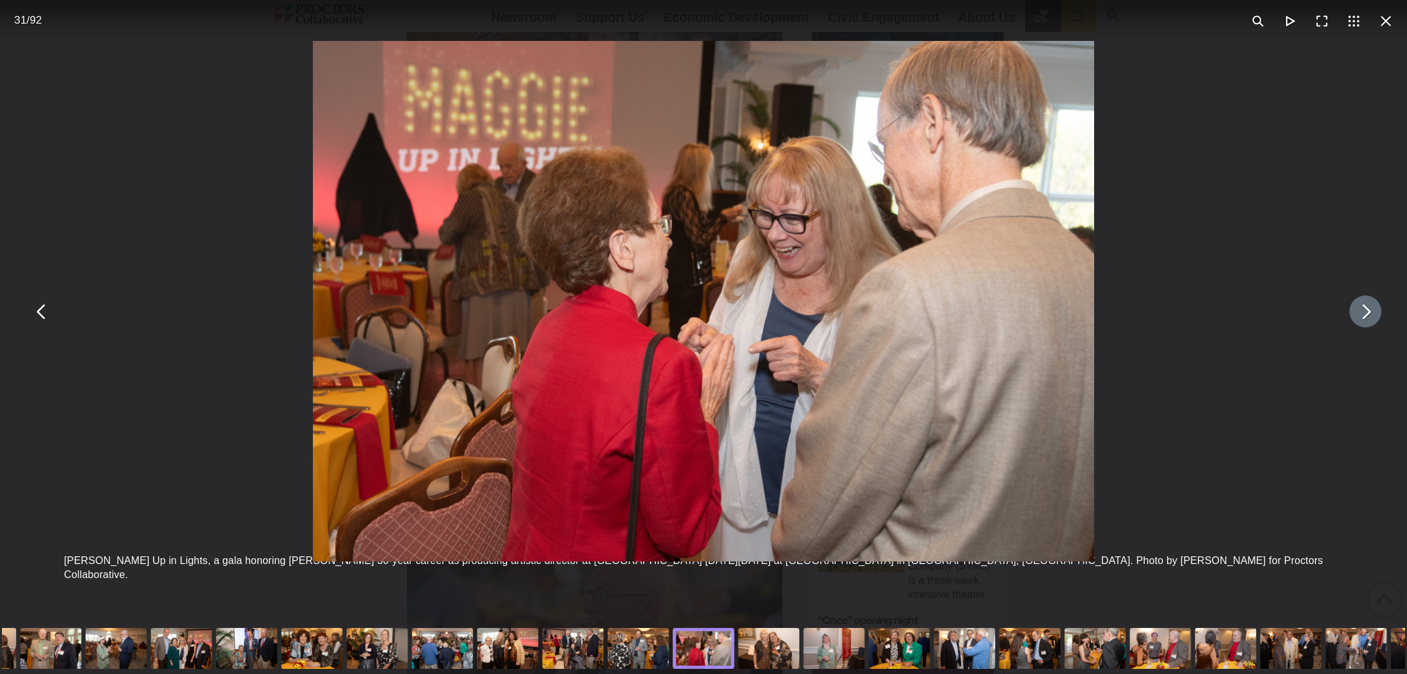
click at [1364, 313] on button "You can close this modal content with the ESC key" at bounding box center [1365, 312] width 32 height 32
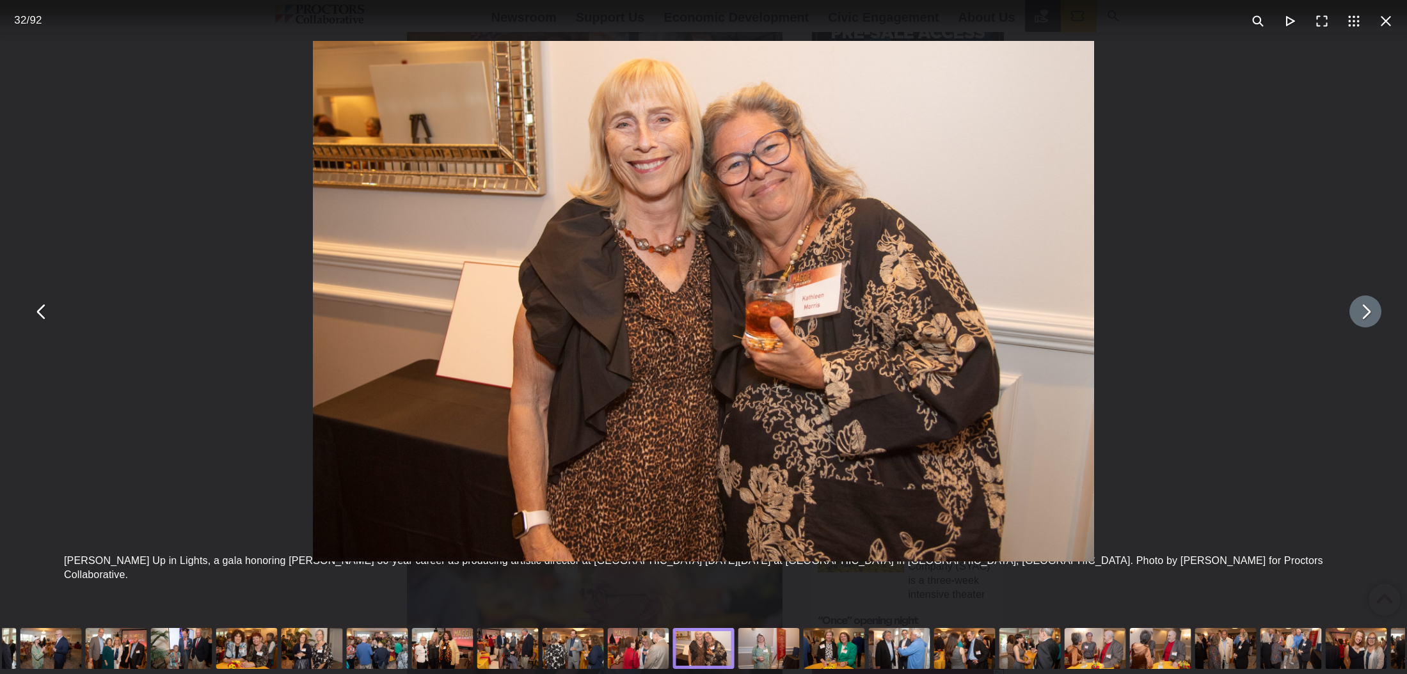
click at [1364, 313] on button "You can close this modal content with the ESC key" at bounding box center [1365, 312] width 32 height 32
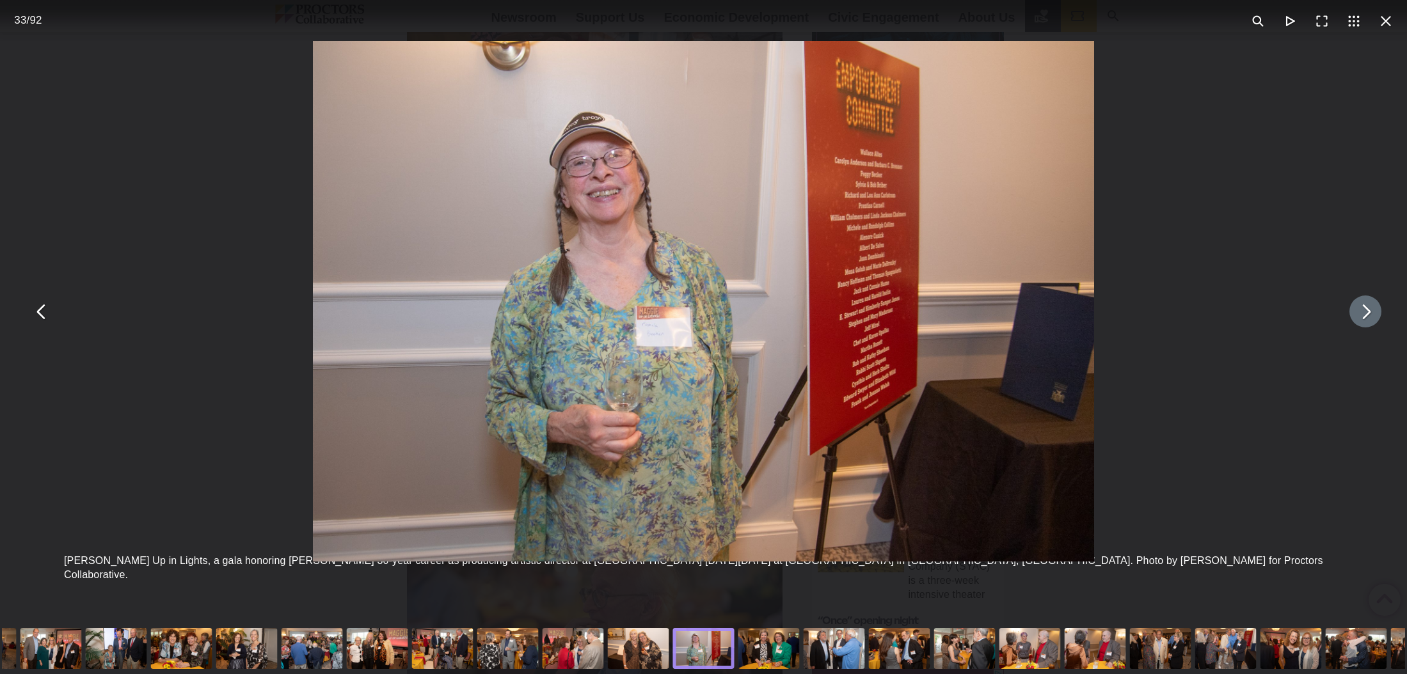
click at [1364, 313] on button "You can close this modal content with the ESC key" at bounding box center [1365, 312] width 32 height 32
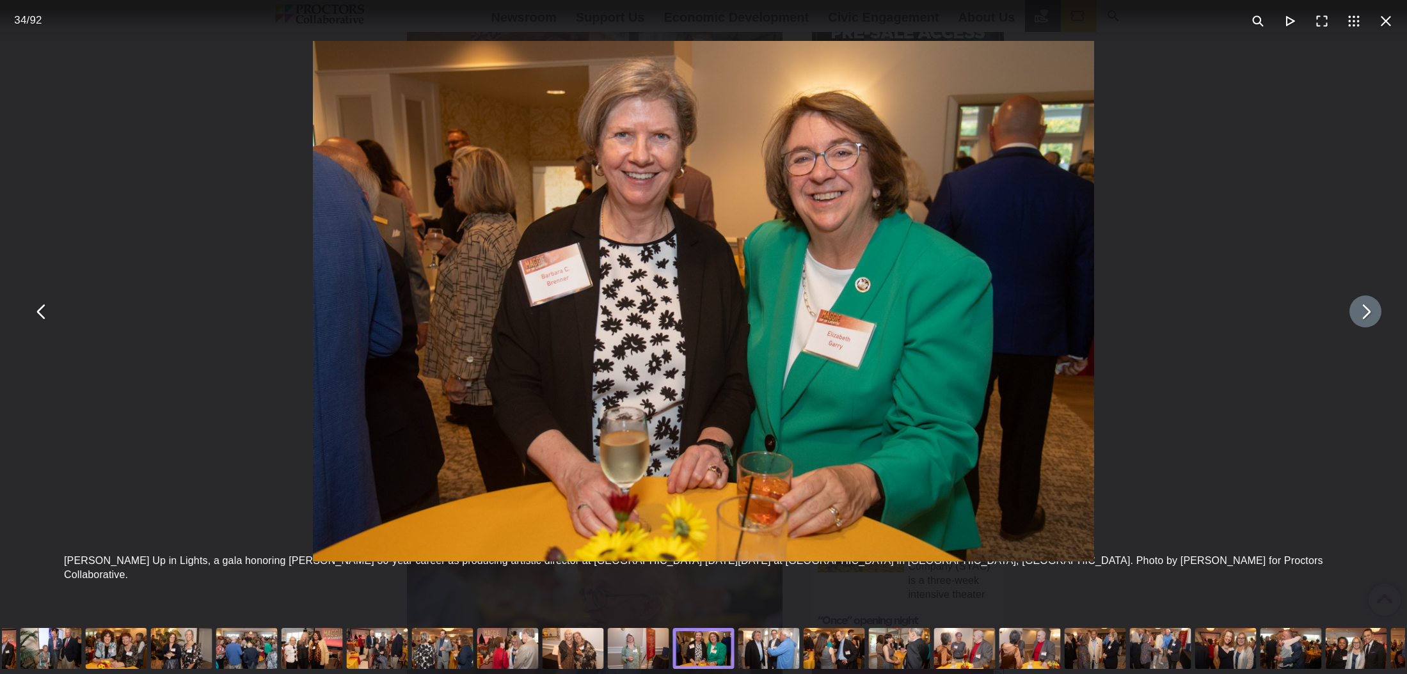
click at [1364, 313] on button "You can close this modal content with the ESC key" at bounding box center [1365, 312] width 32 height 32
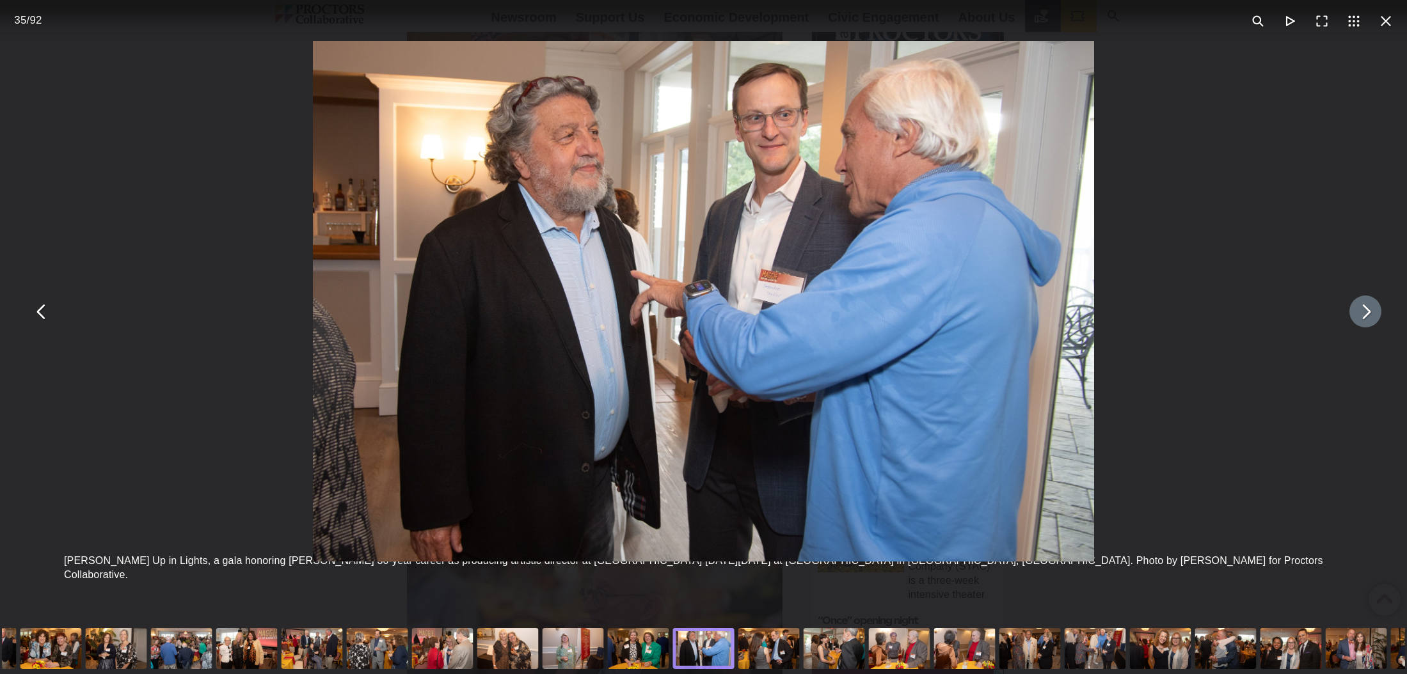
click at [1364, 313] on button "You can close this modal content with the ESC key" at bounding box center [1365, 312] width 32 height 32
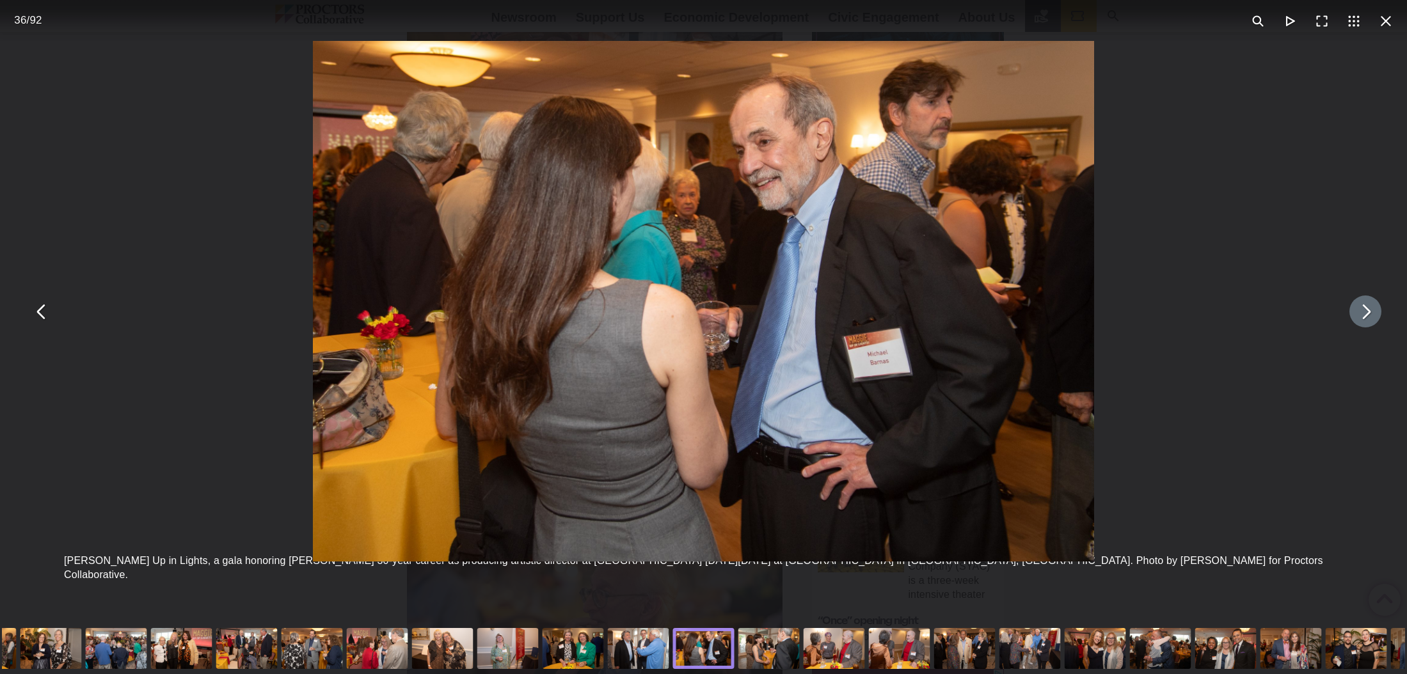
click at [1364, 313] on button "You can close this modal content with the ESC key" at bounding box center [1365, 312] width 32 height 32
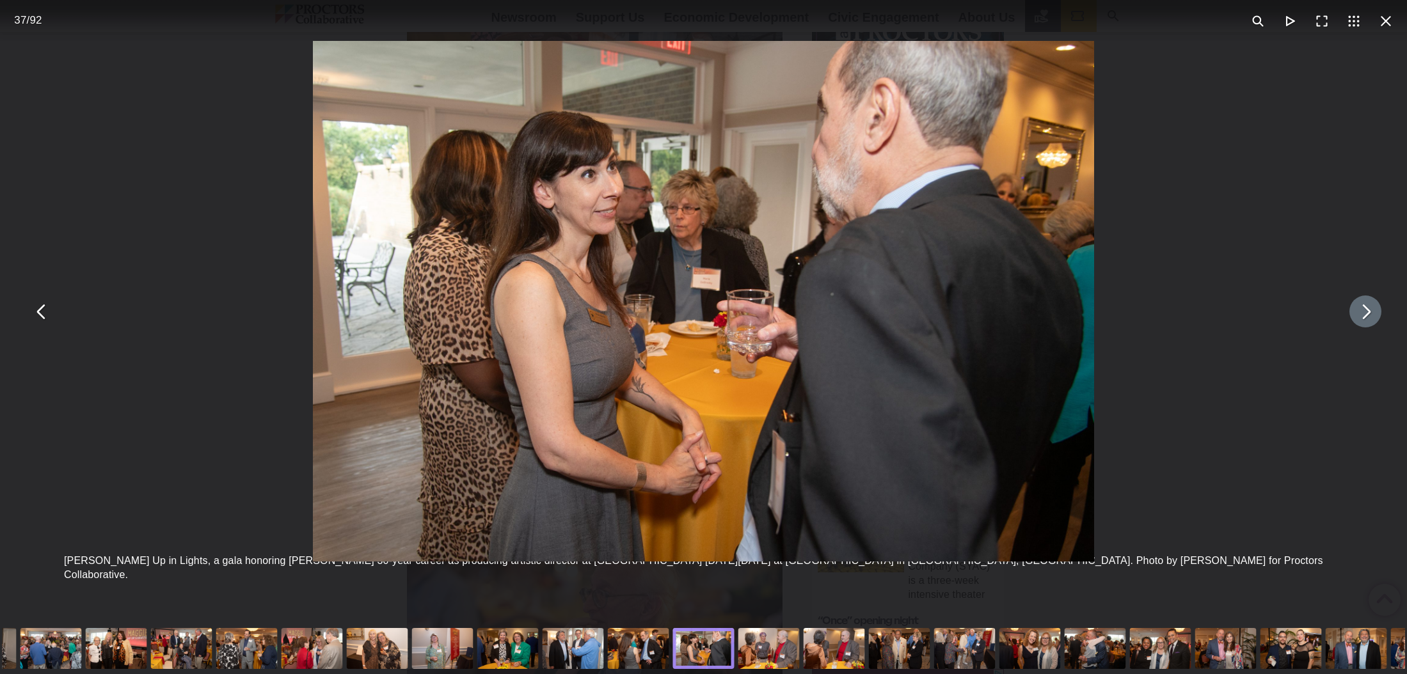
click at [1364, 313] on button "You can close this modal content with the ESC key" at bounding box center [1365, 312] width 32 height 32
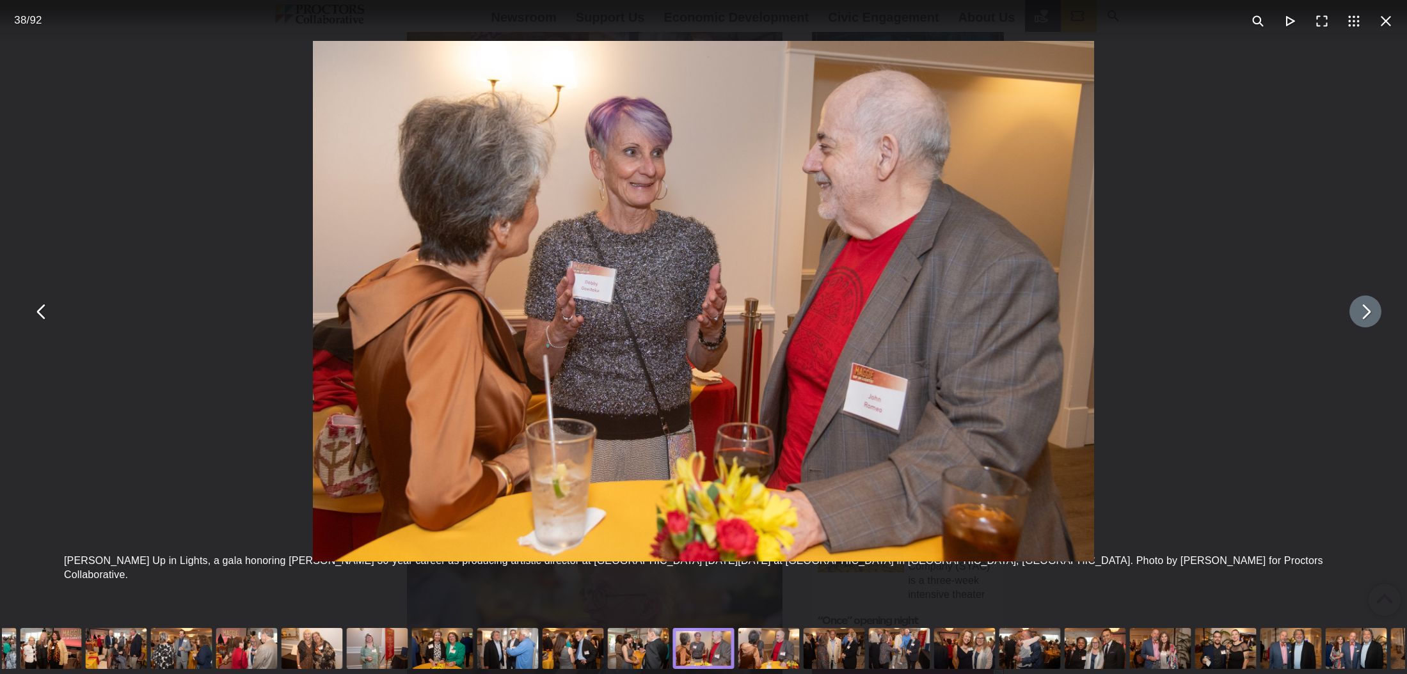
click at [1364, 313] on button "You can close this modal content with the ESC key" at bounding box center [1365, 312] width 32 height 32
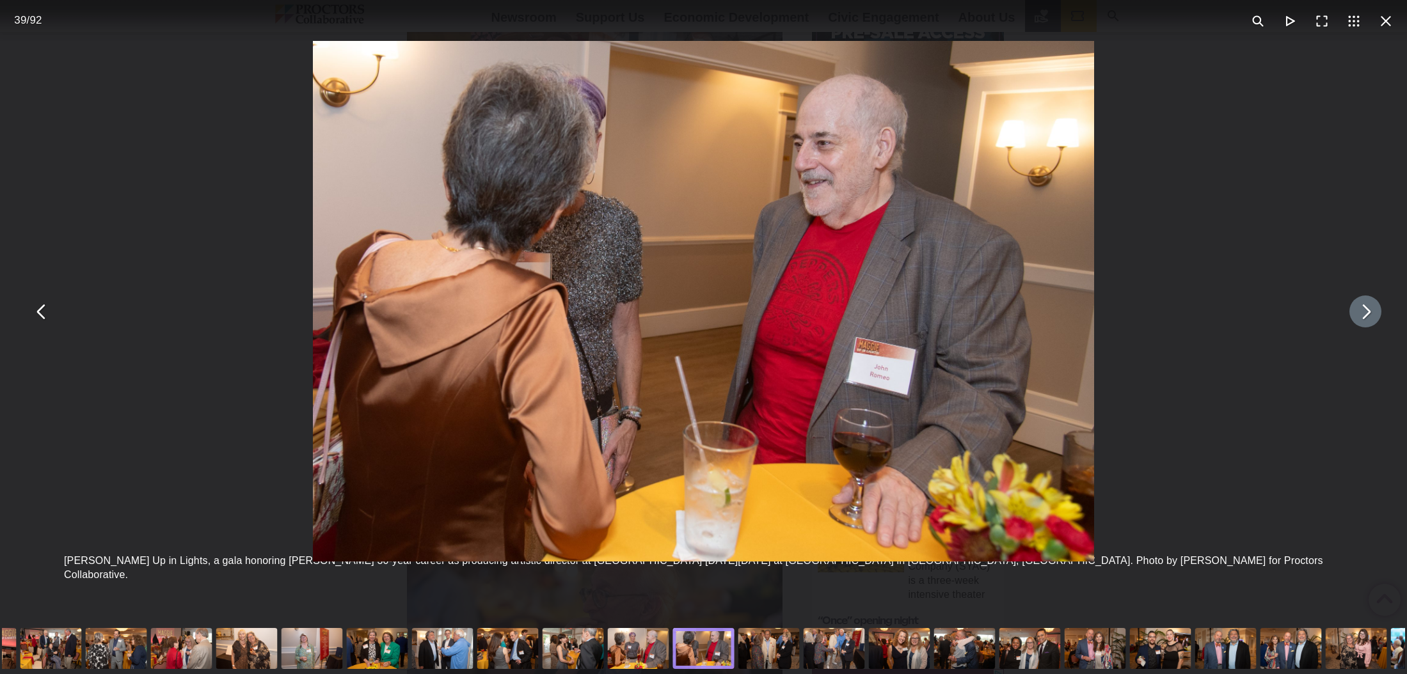
click at [1364, 313] on button "You can close this modal content with the ESC key" at bounding box center [1365, 312] width 32 height 32
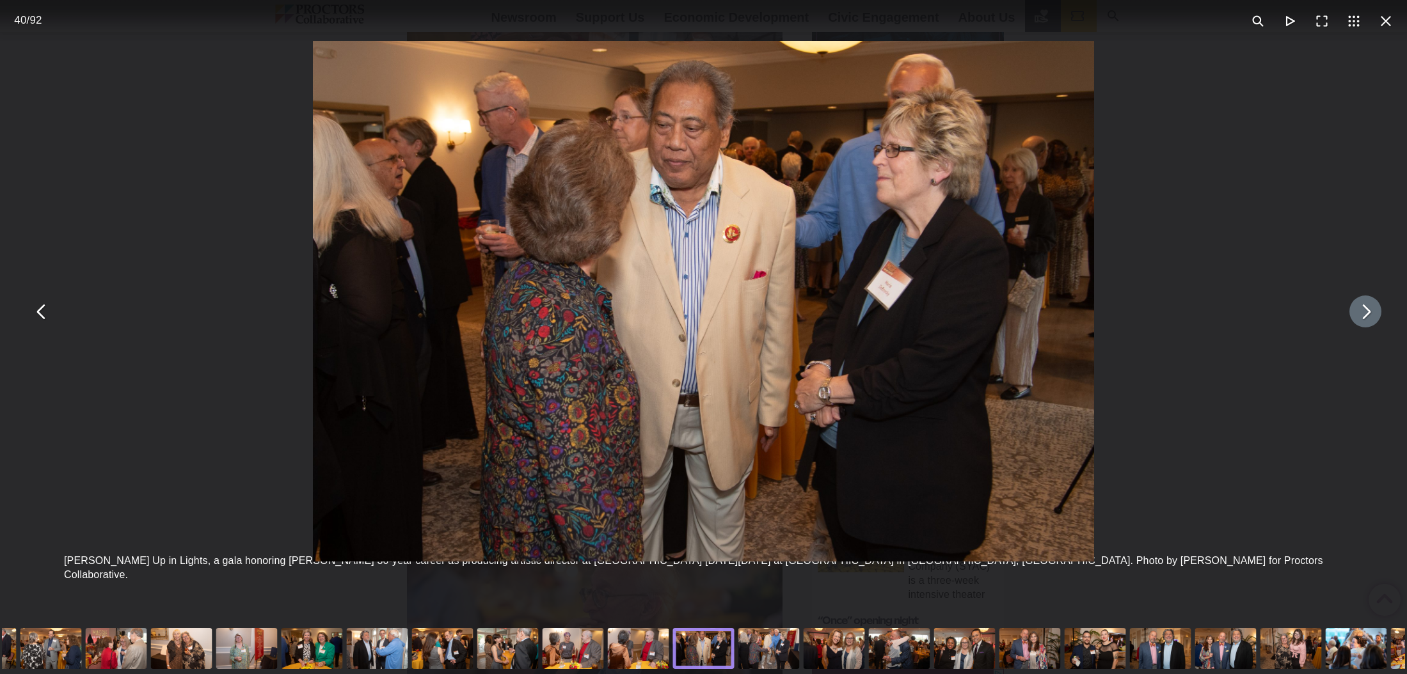
click at [1364, 313] on button "You can close this modal content with the ESC key" at bounding box center [1365, 312] width 32 height 32
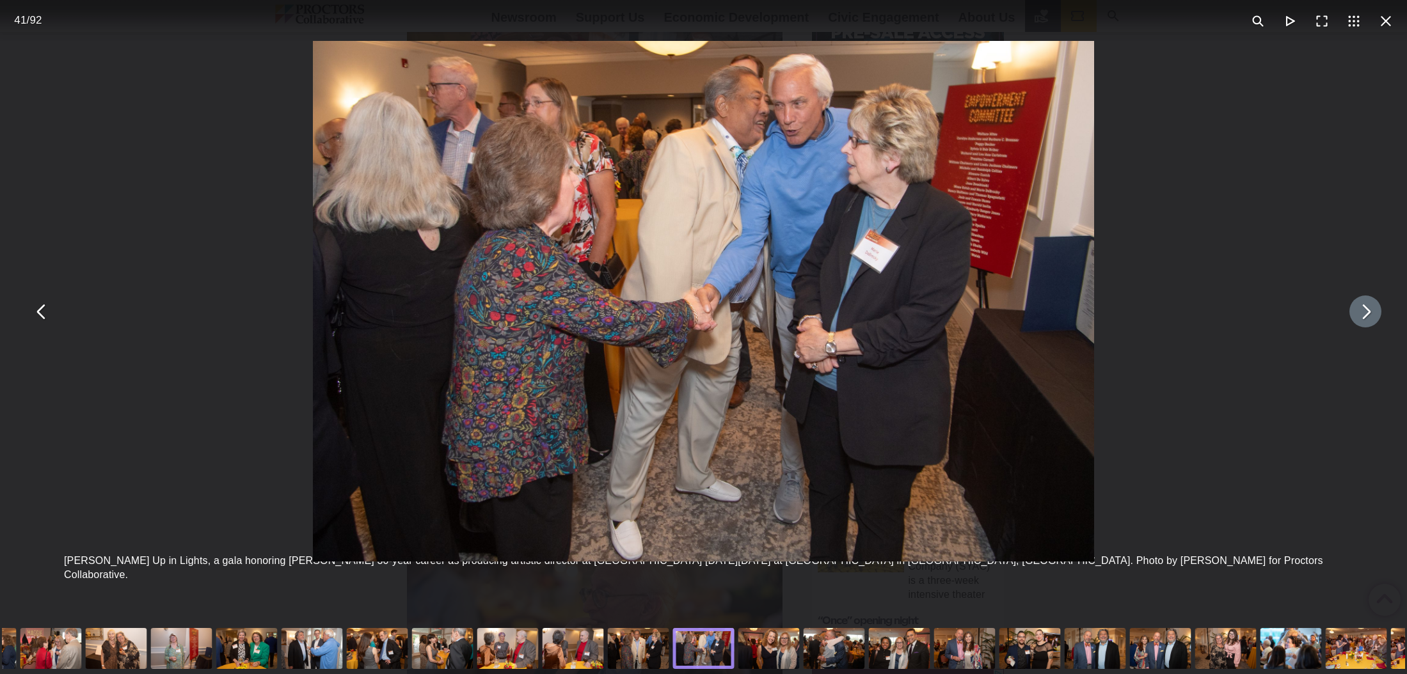
click at [1364, 313] on button "You can close this modal content with the ESC key" at bounding box center [1365, 312] width 32 height 32
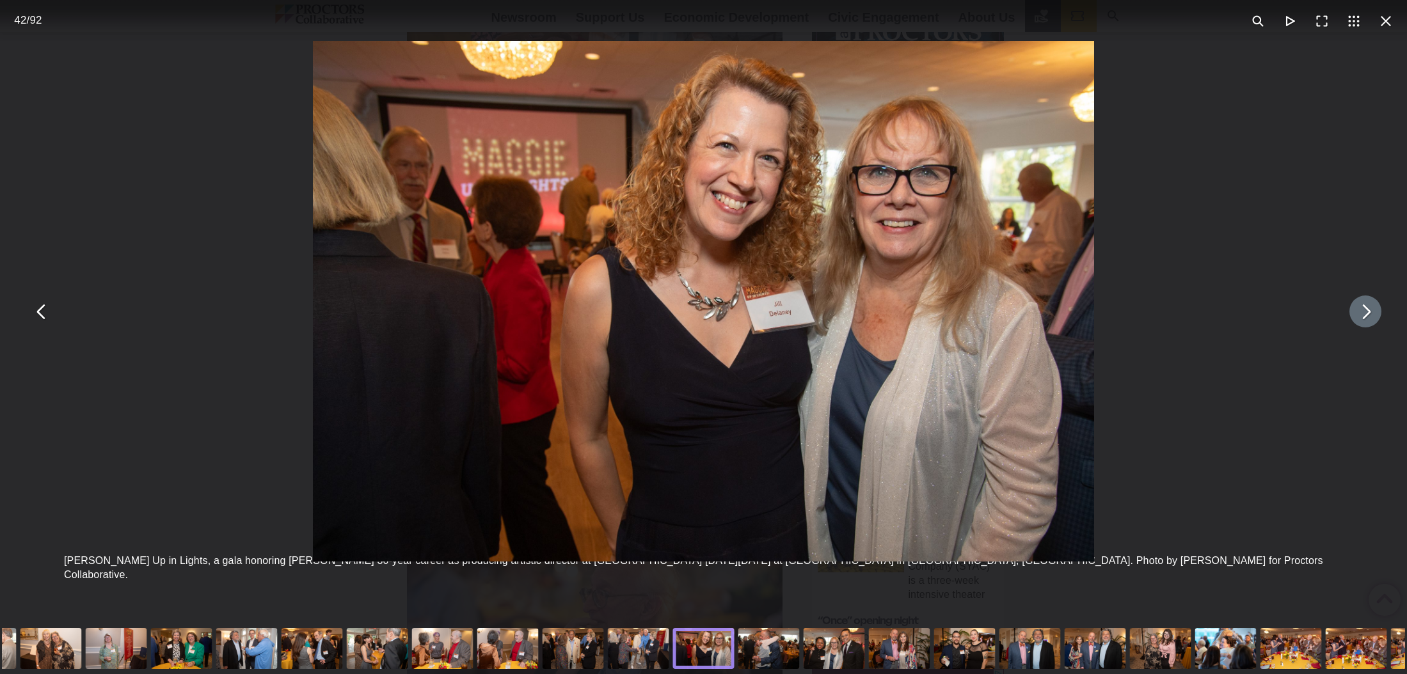
click at [1364, 313] on button "You can close this modal content with the ESC key" at bounding box center [1365, 312] width 32 height 32
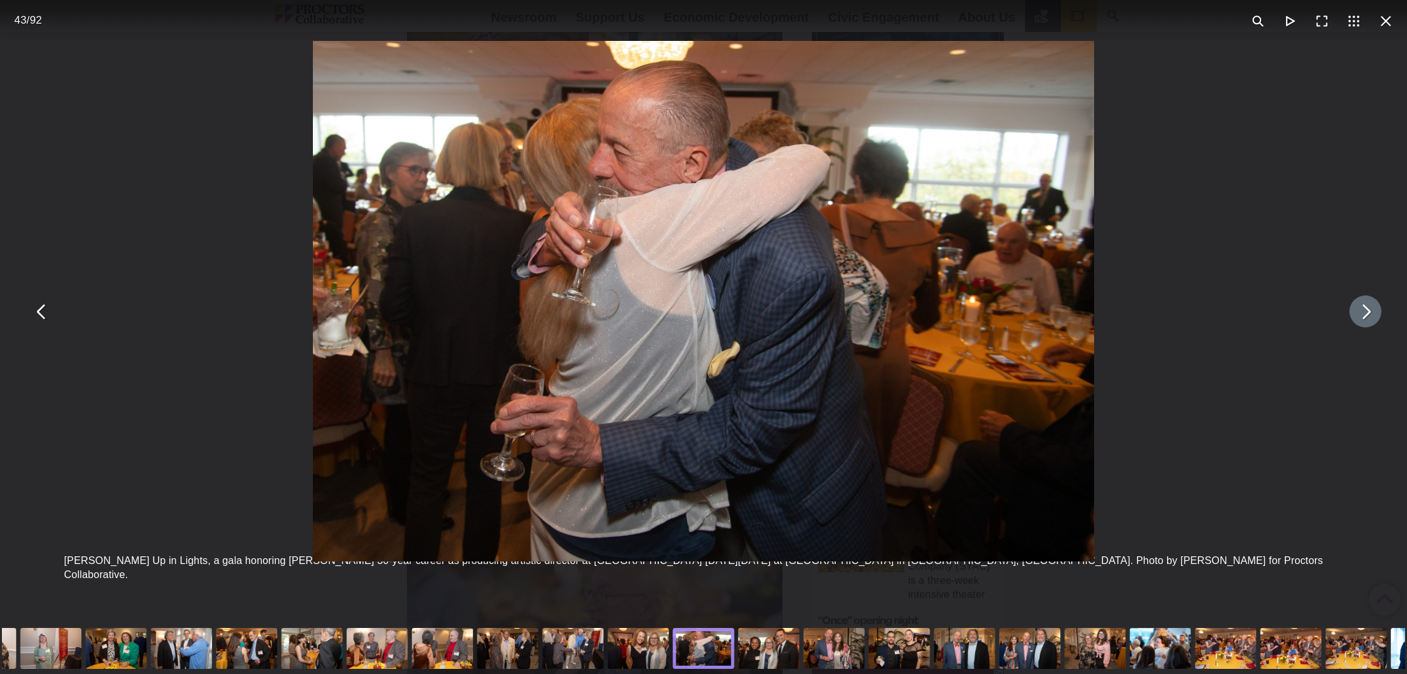
click at [1364, 313] on button "You can close this modal content with the ESC key" at bounding box center [1365, 312] width 32 height 32
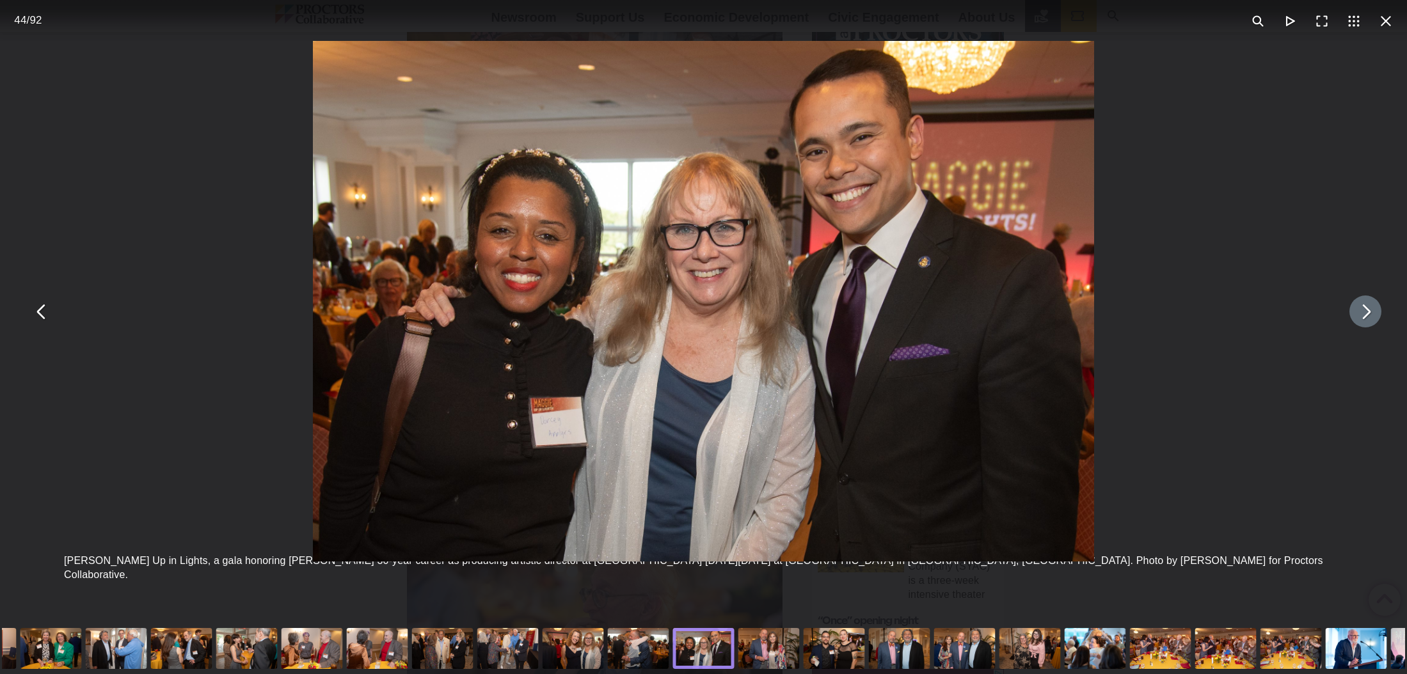
click at [1364, 313] on button "You can close this modal content with the ESC key" at bounding box center [1365, 312] width 32 height 32
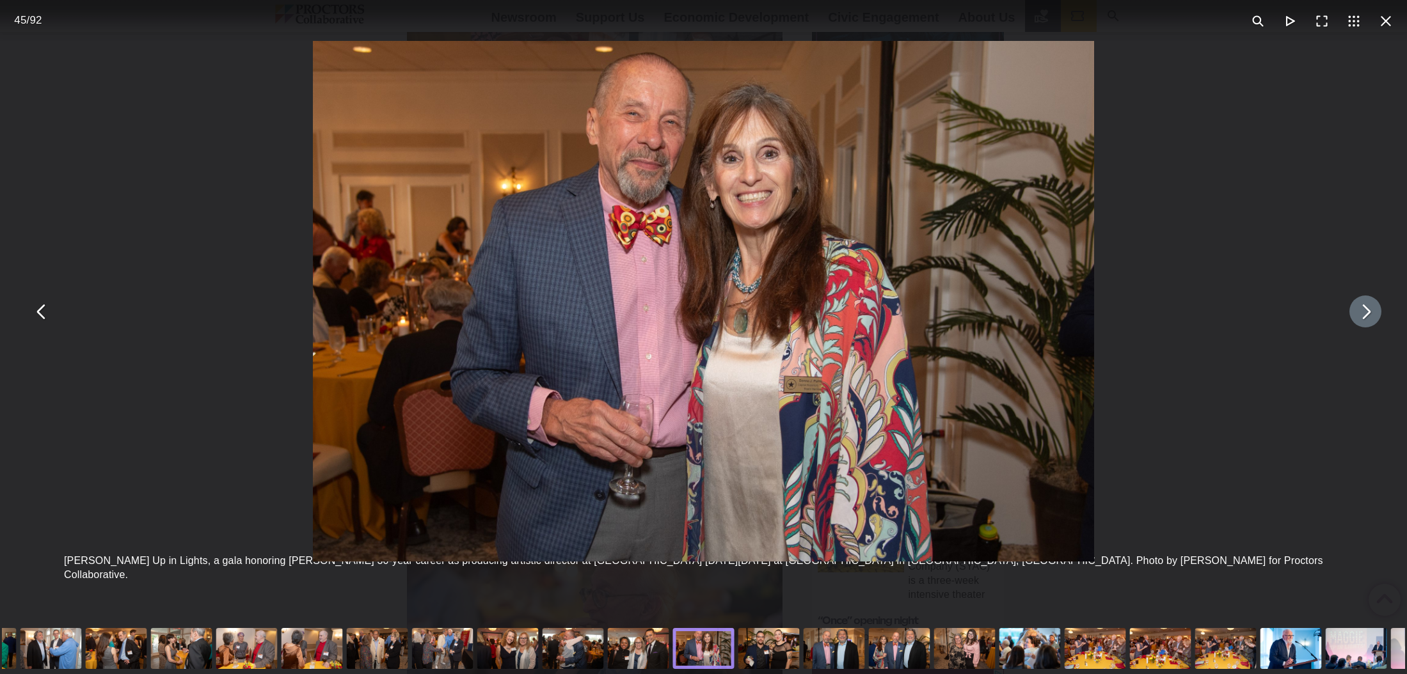
click at [1364, 313] on button "You can close this modal content with the ESC key" at bounding box center [1365, 312] width 32 height 32
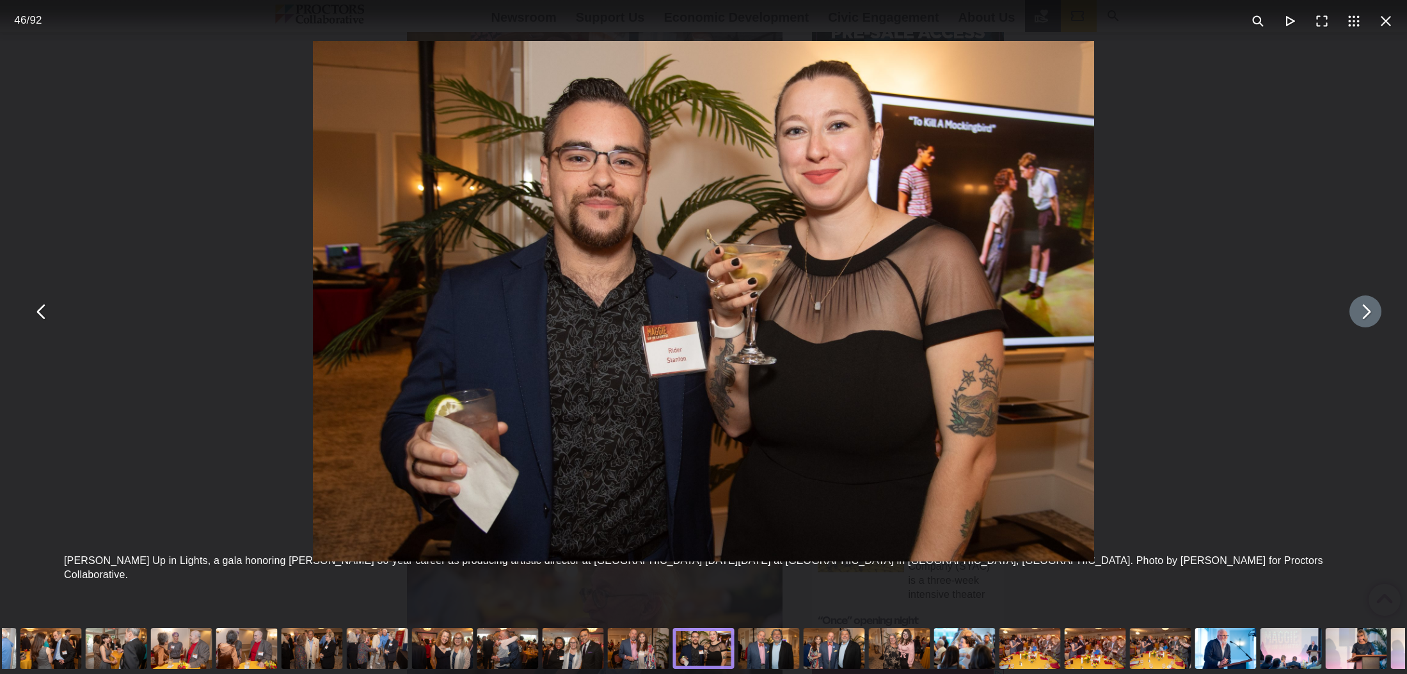
click at [1364, 313] on button "You can close this modal content with the ESC key" at bounding box center [1365, 312] width 32 height 32
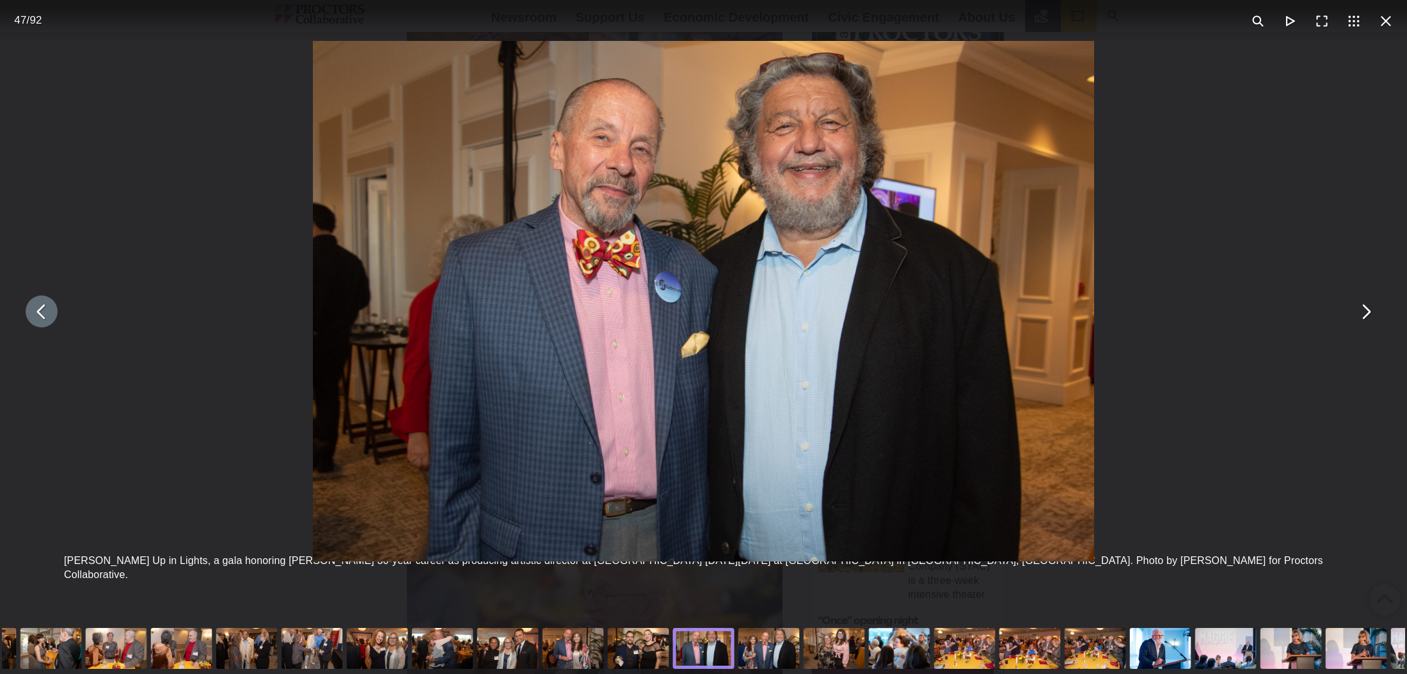
click at [48, 319] on button "You can close this modal content with the ESC key" at bounding box center [42, 312] width 32 height 32
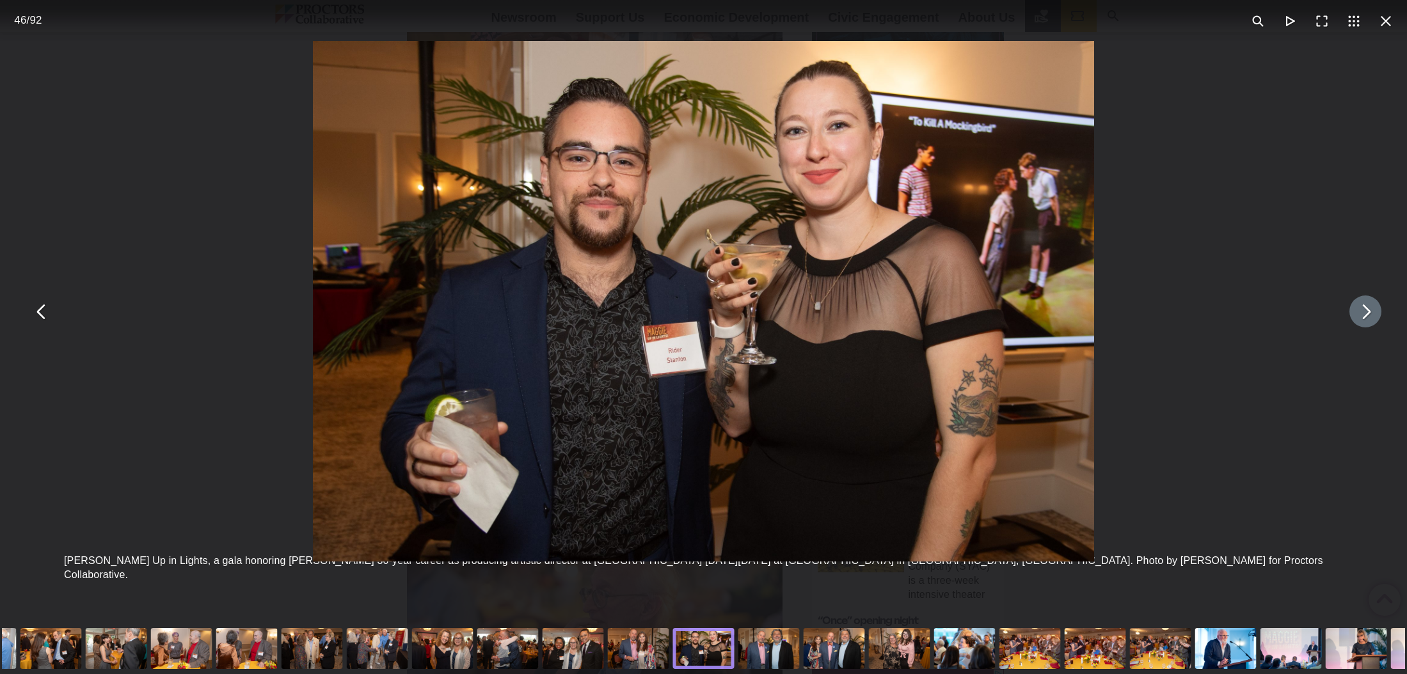
click at [1366, 313] on button "You can close this modal content with the ESC key" at bounding box center [1365, 312] width 32 height 32
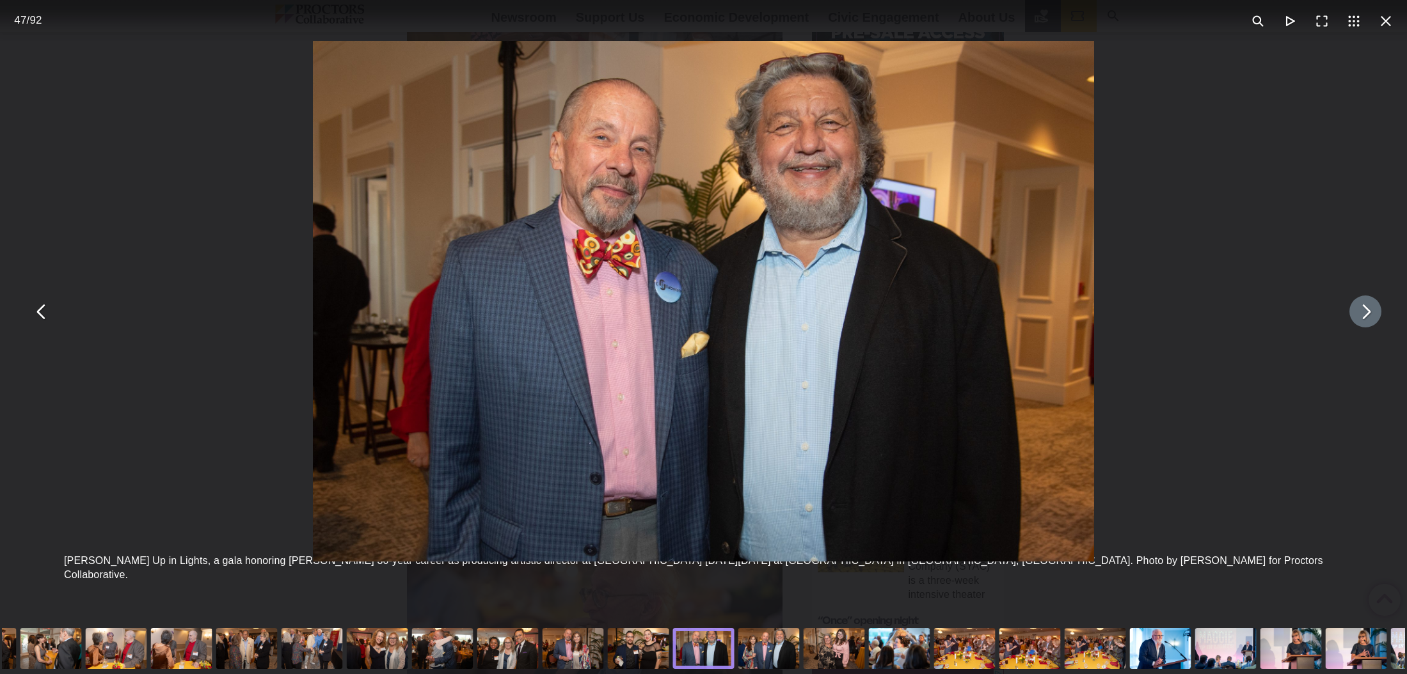
click at [1366, 313] on button "You can close this modal content with the ESC key" at bounding box center [1365, 312] width 32 height 32
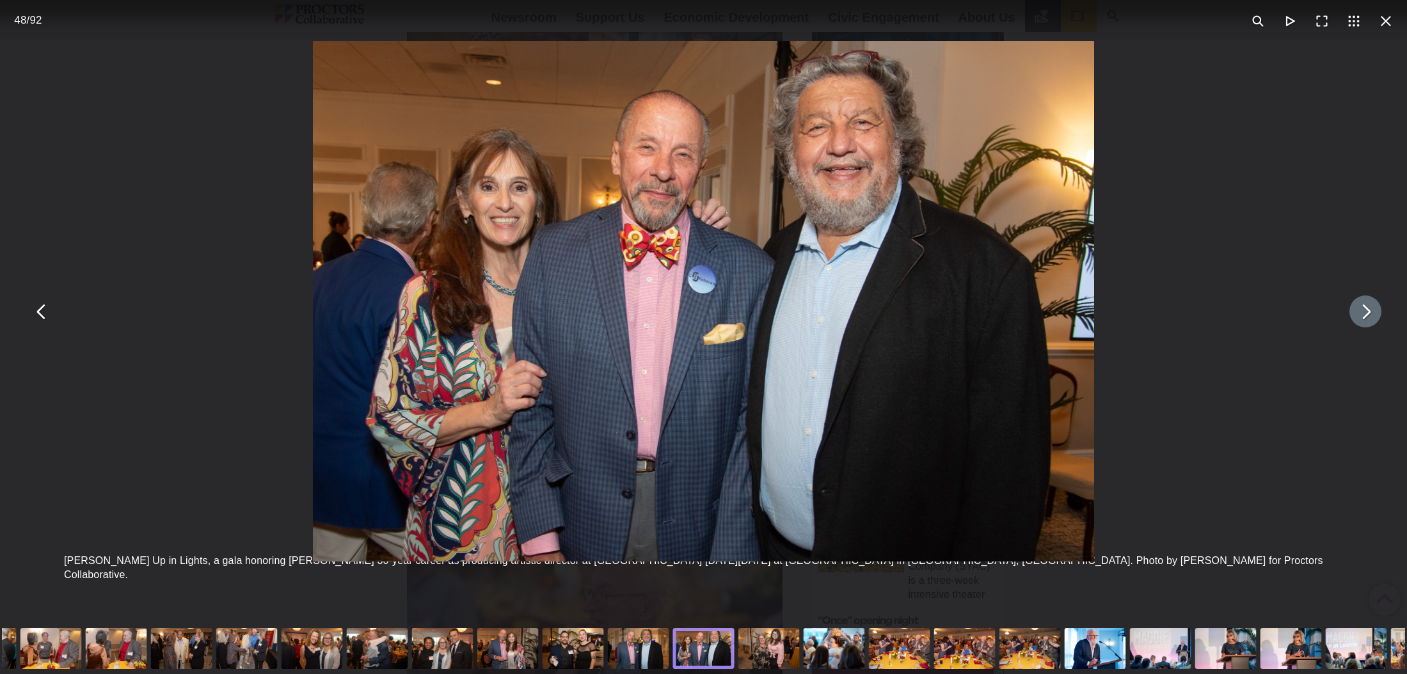
click at [1366, 313] on button "You can close this modal content with the ESC key" at bounding box center [1365, 312] width 32 height 32
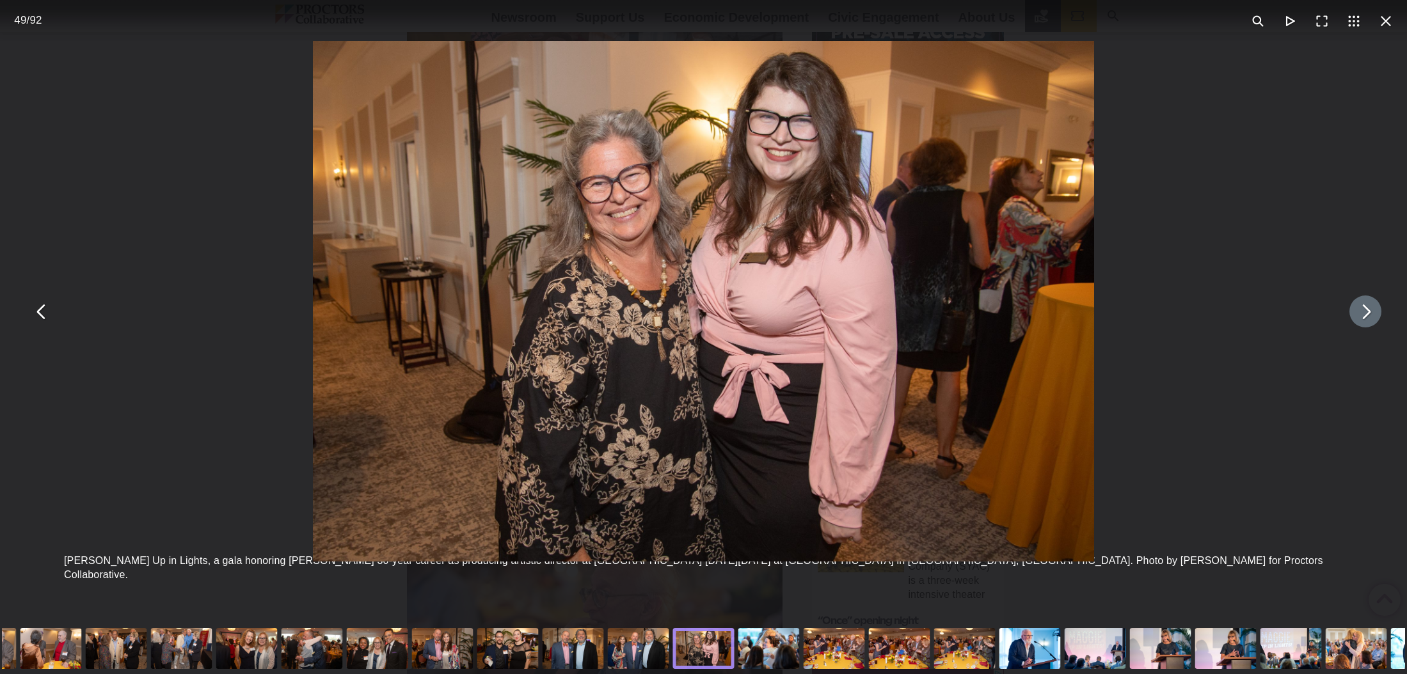
click at [1366, 313] on button "You can close this modal content with the ESC key" at bounding box center [1365, 312] width 32 height 32
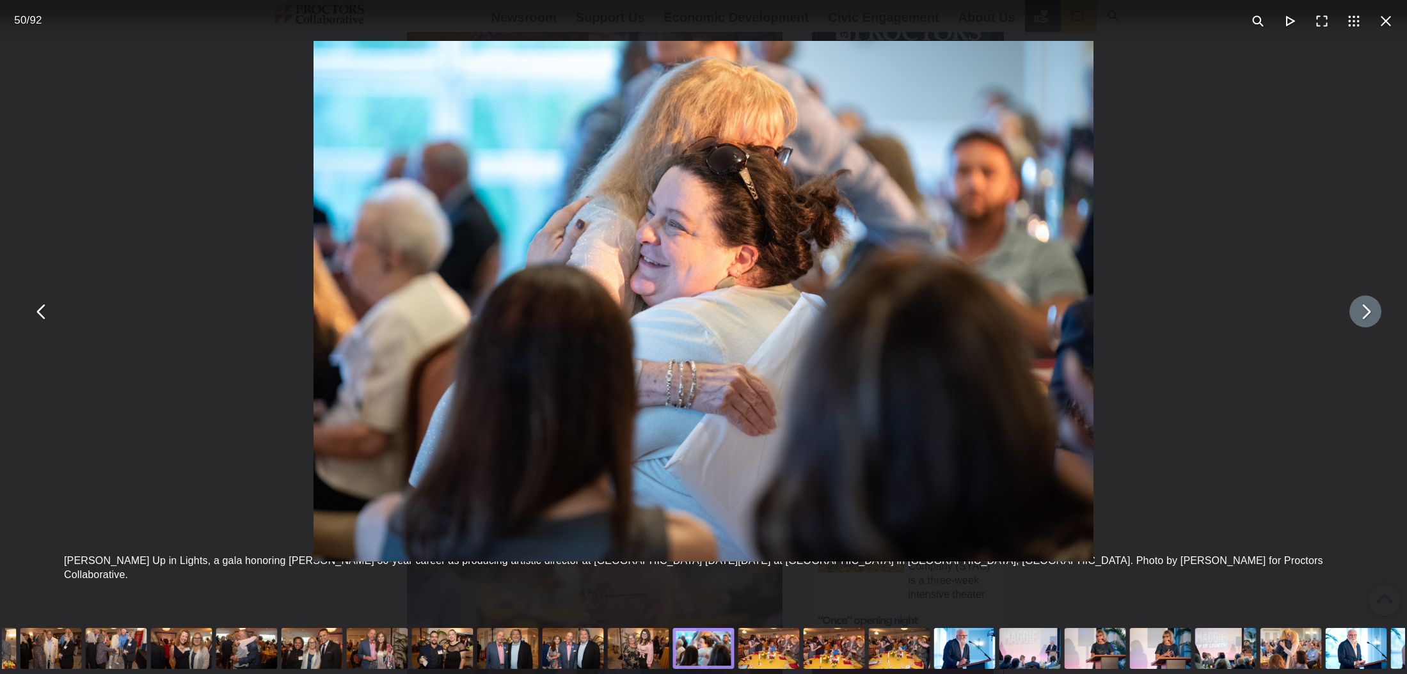
click at [1366, 313] on button "You can close this modal content with the ESC key" at bounding box center [1365, 312] width 32 height 32
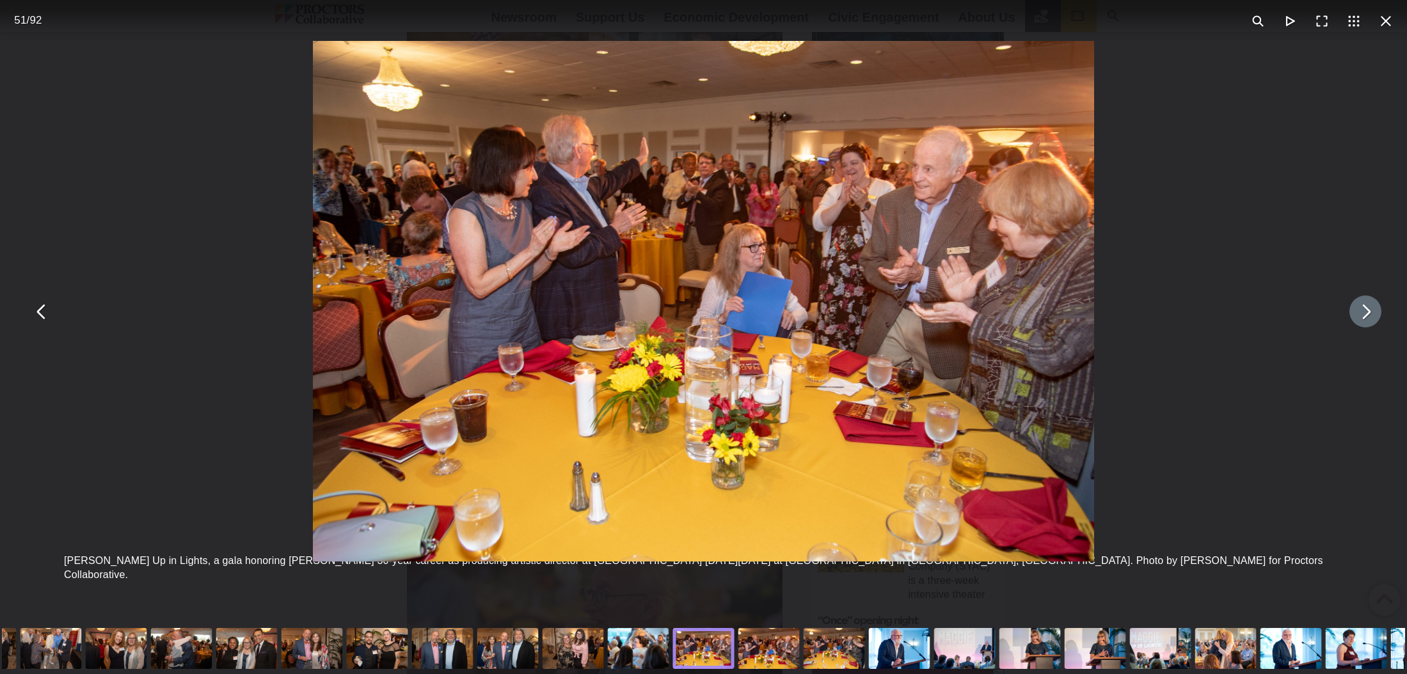
click at [1364, 313] on button "You can close this modal content with the ESC key" at bounding box center [1365, 312] width 32 height 32
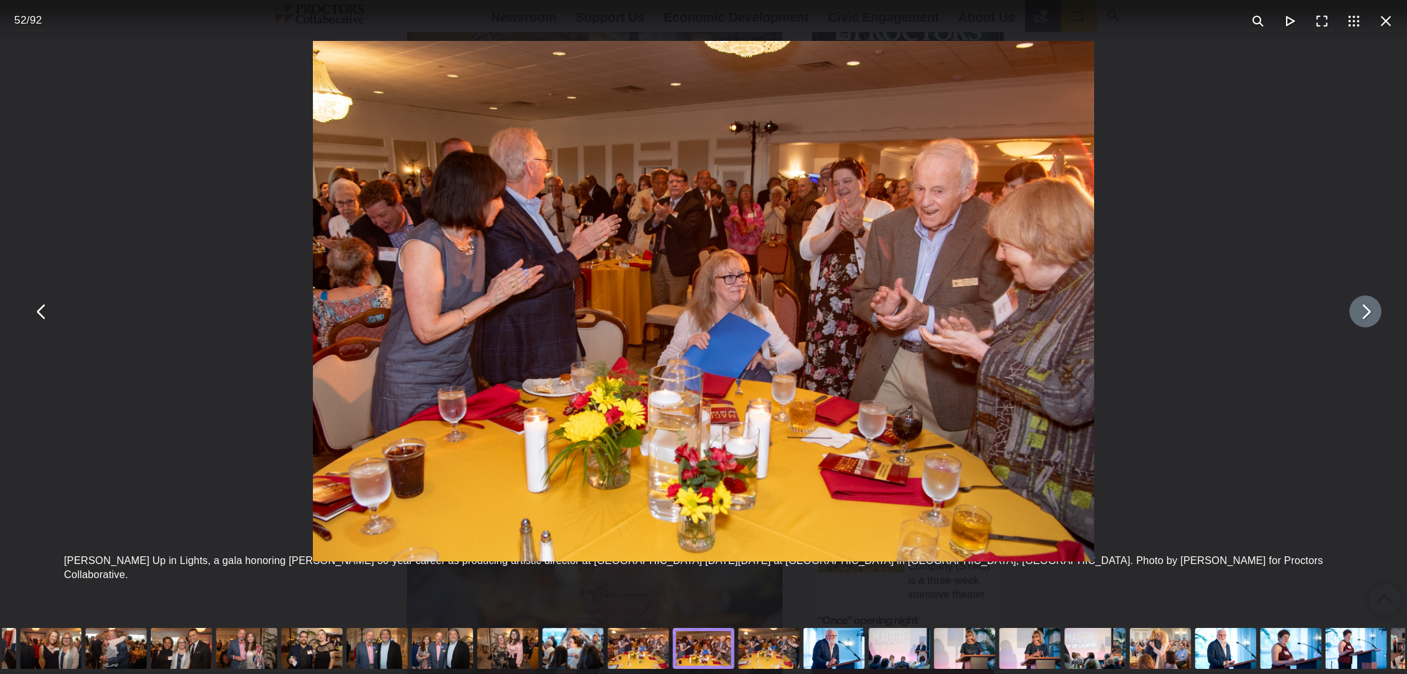
click at [1364, 313] on button "You can close this modal content with the ESC key" at bounding box center [1365, 312] width 32 height 32
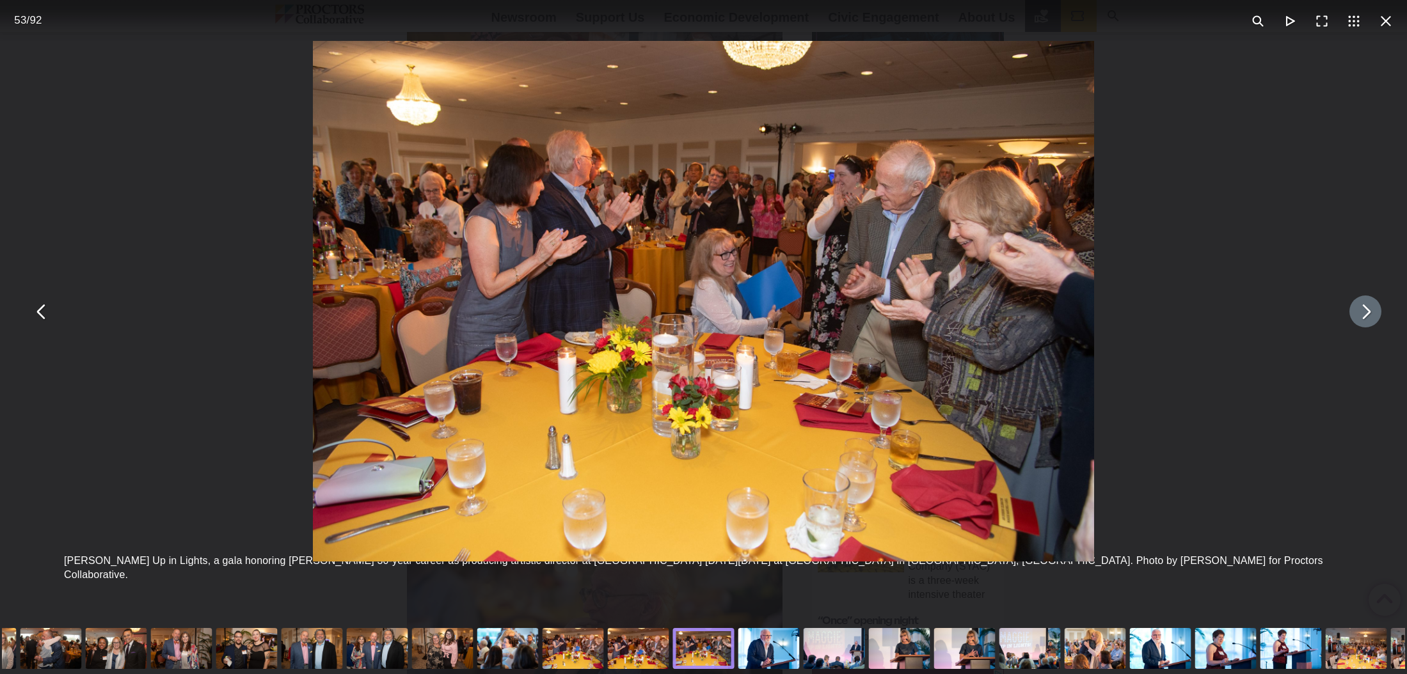
click at [1364, 313] on button "You can close this modal content with the ESC key" at bounding box center [1365, 312] width 32 height 32
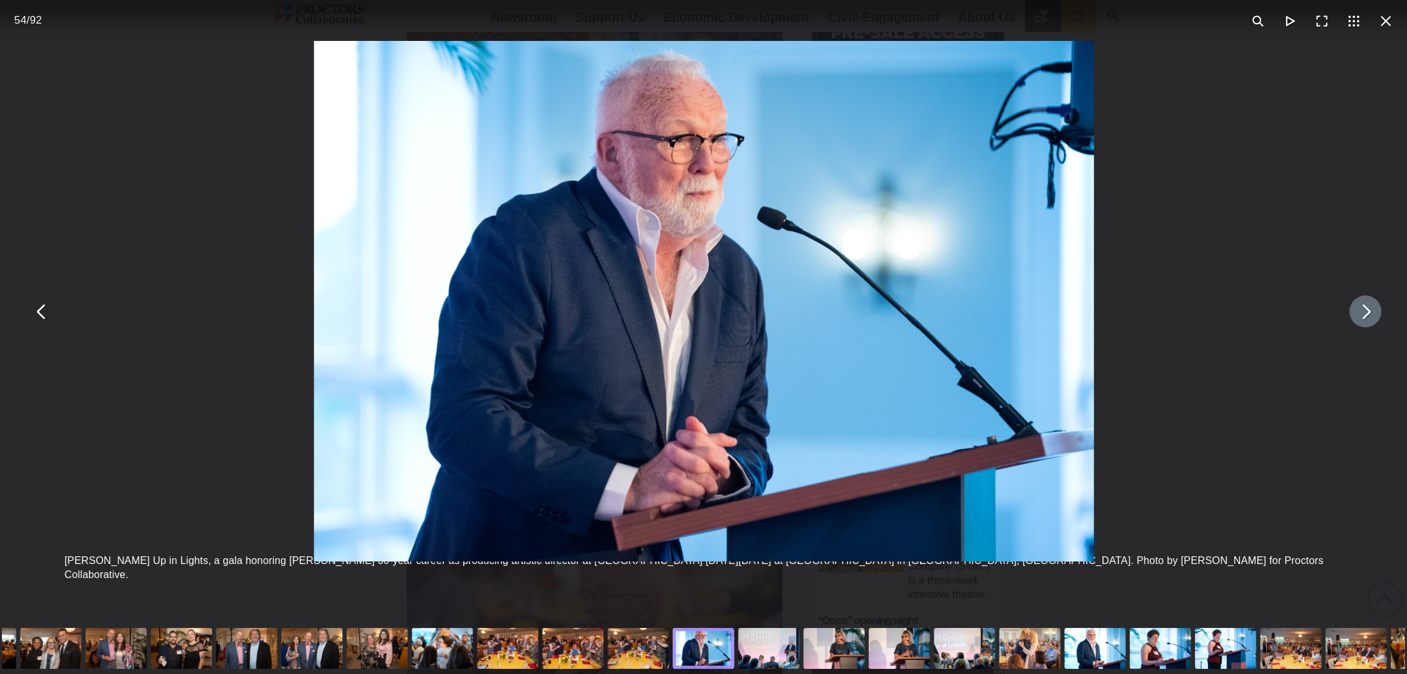
click at [1364, 313] on button "You can close this modal content with the ESC key" at bounding box center [1365, 312] width 32 height 32
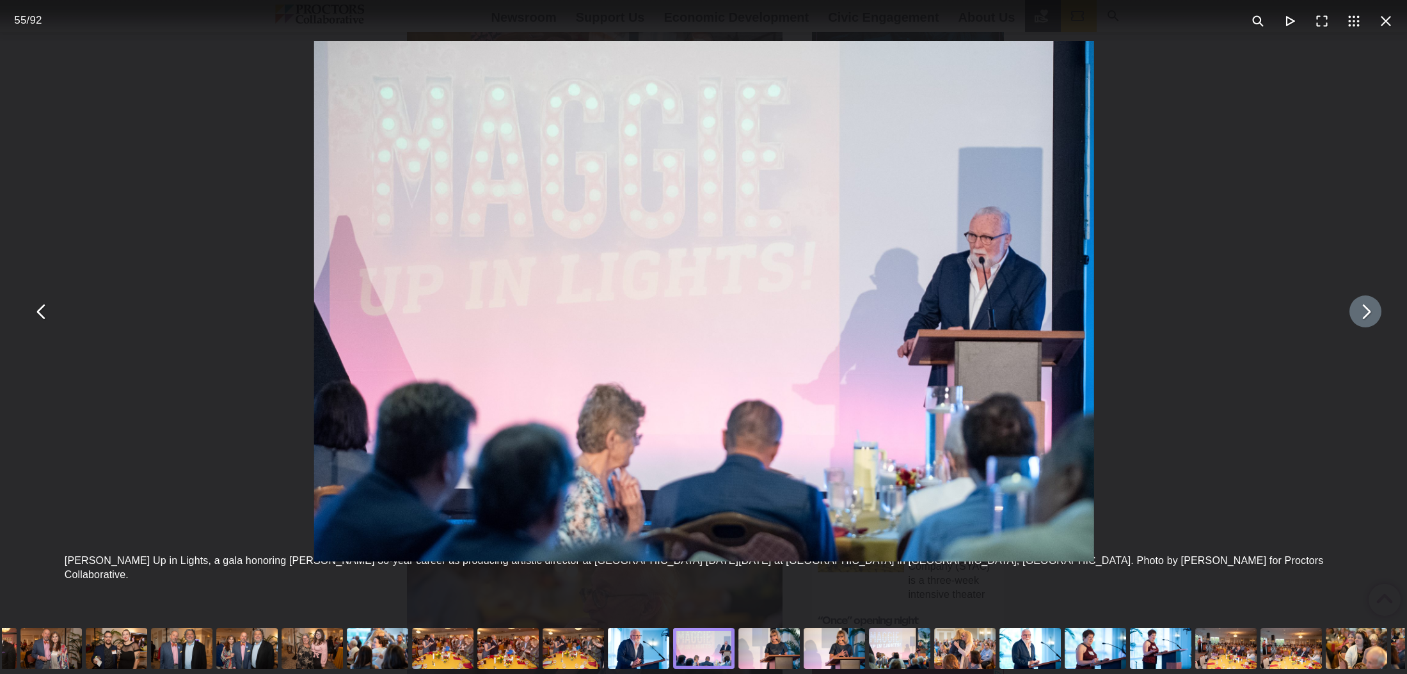
click at [1364, 313] on button "You can close this modal content with the ESC key" at bounding box center [1365, 312] width 32 height 32
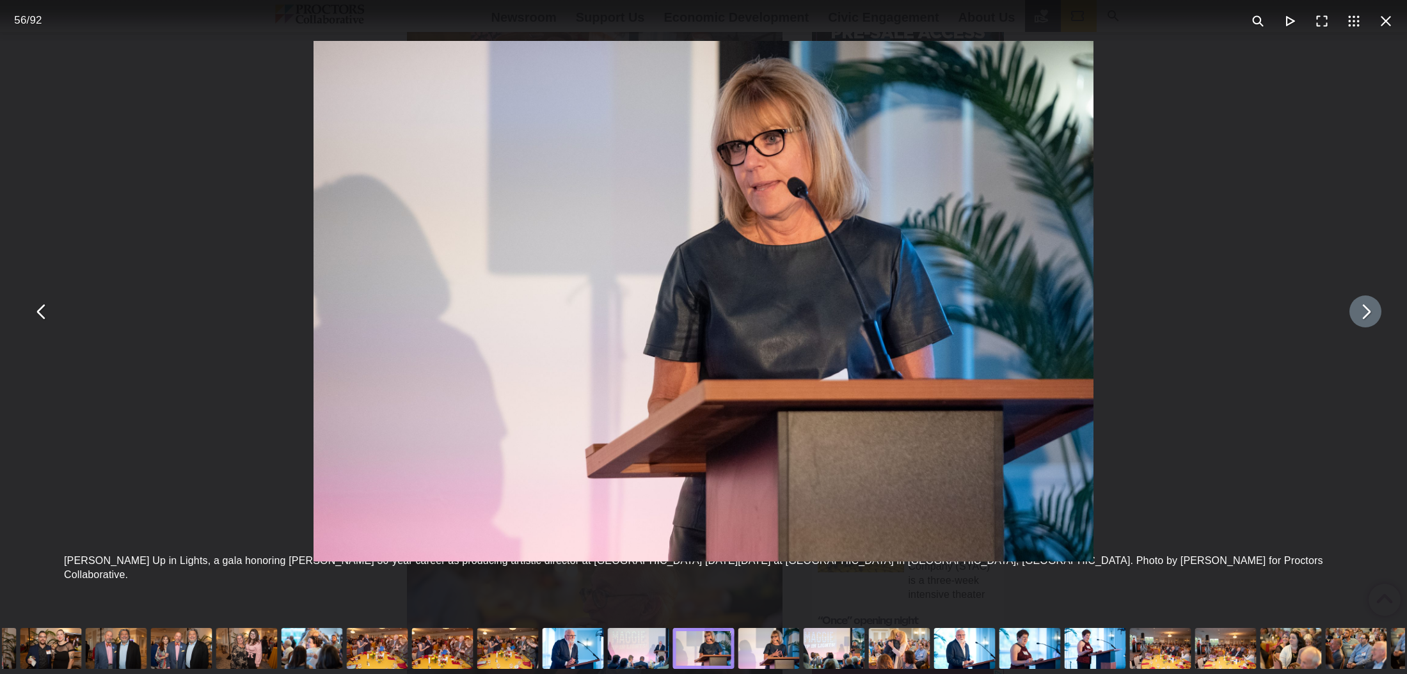
click at [1364, 313] on button "You can close this modal content with the ESC key" at bounding box center [1365, 312] width 32 height 32
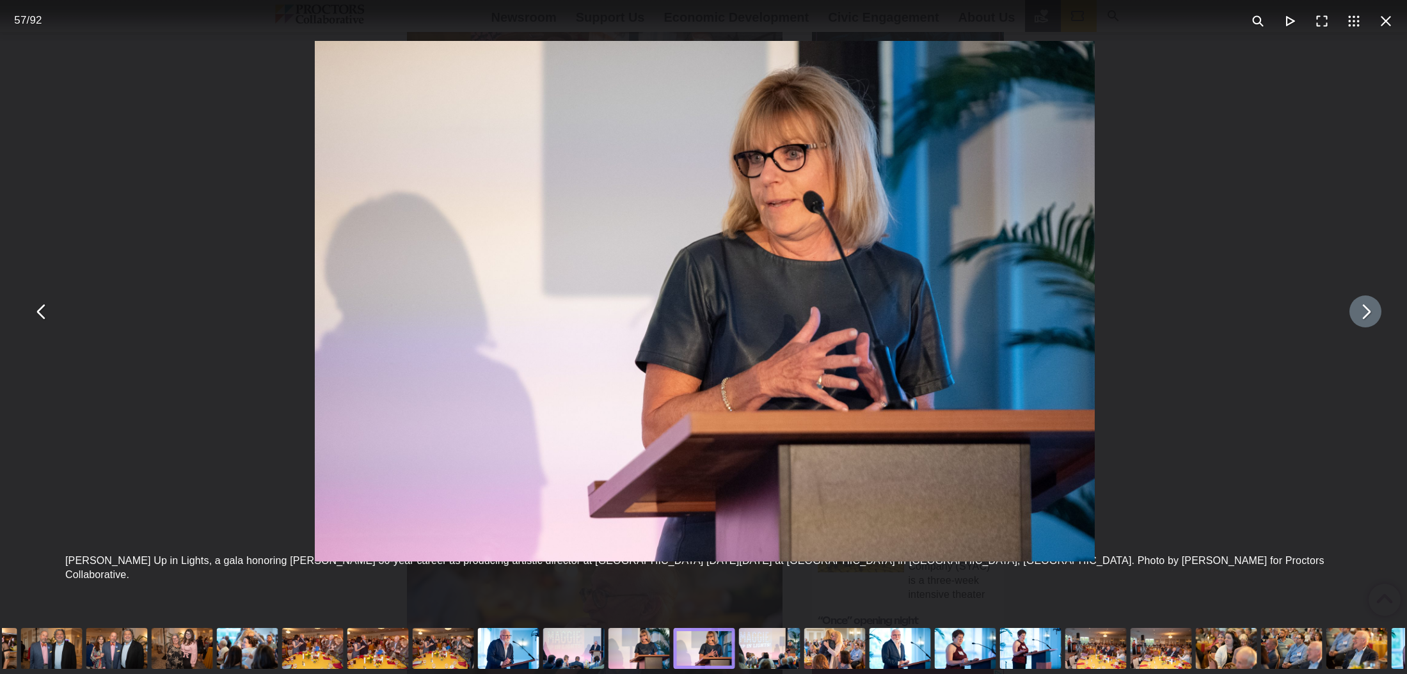
click at [1364, 313] on button "You can close this modal content with the ESC key" at bounding box center [1365, 312] width 32 height 32
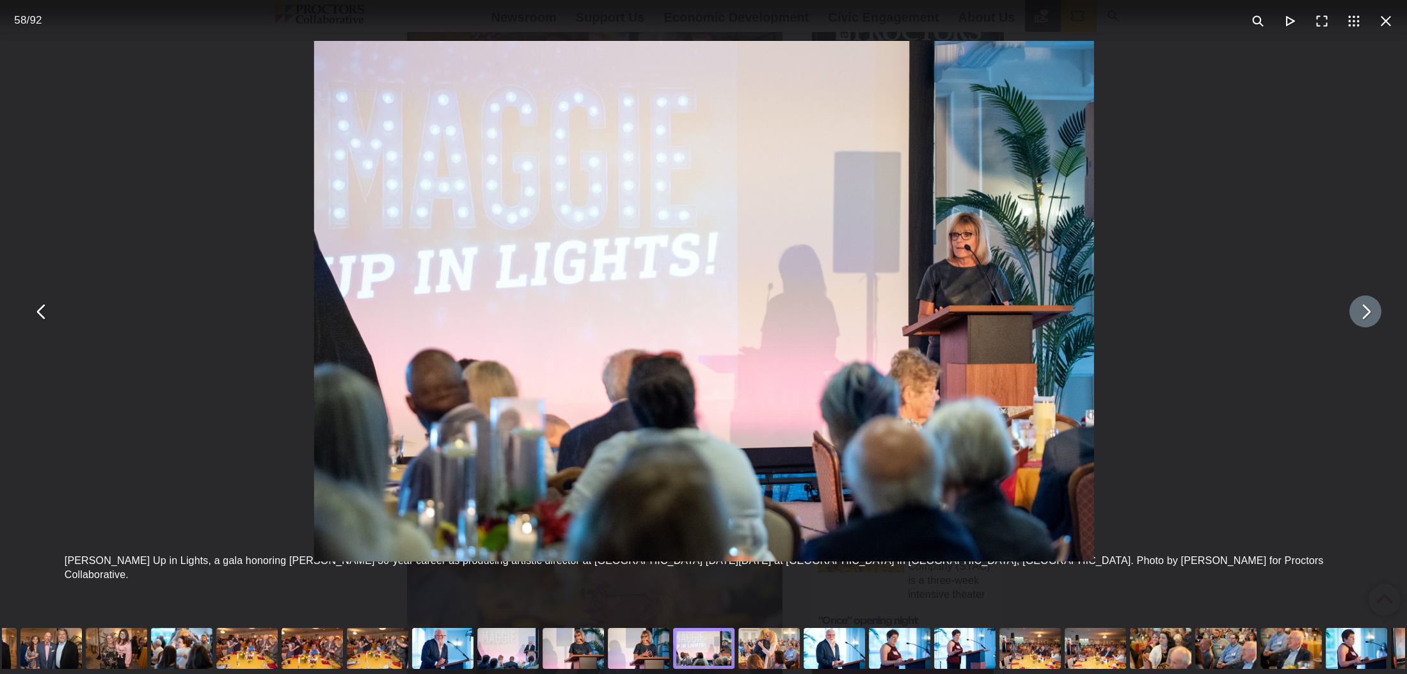
click at [1364, 313] on button "You can close this modal content with the ESC key" at bounding box center [1365, 312] width 32 height 32
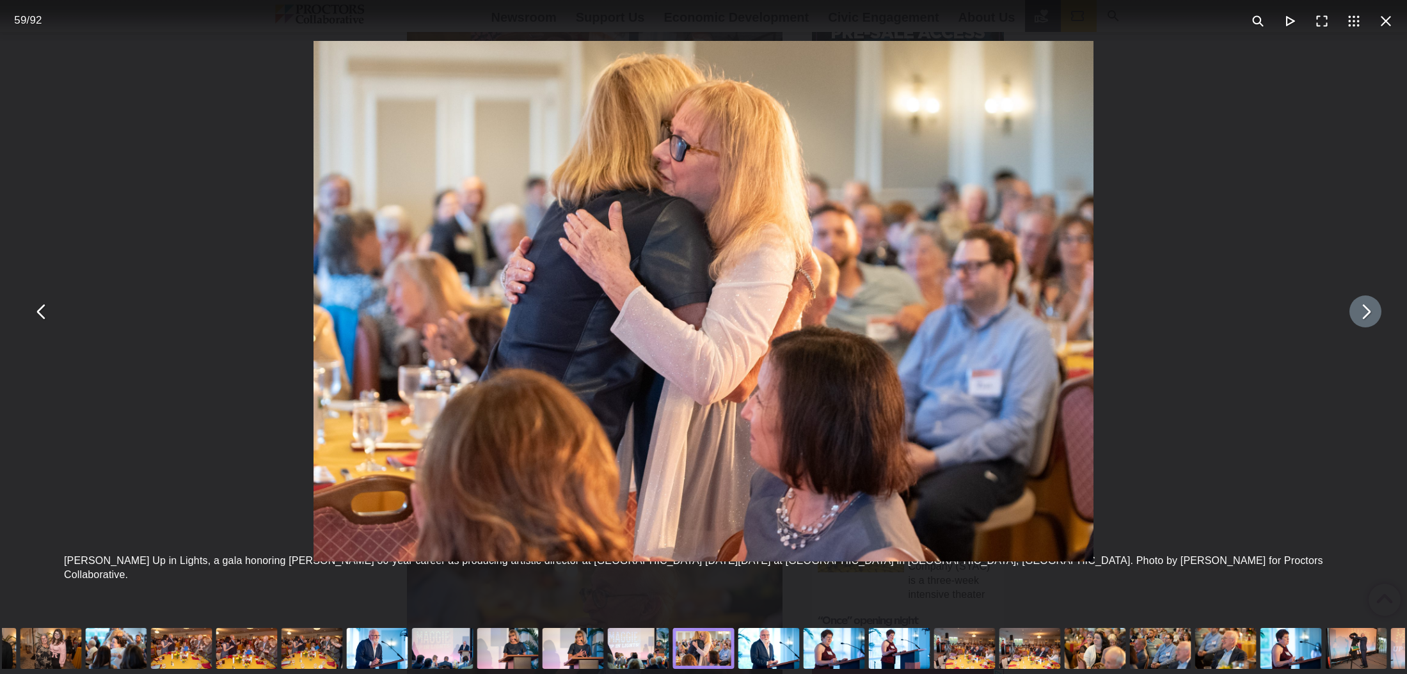
click at [1364, 313] on button "You can close this modal content with the ESC key" at bounding box center [1365, 312] width 32 height 32
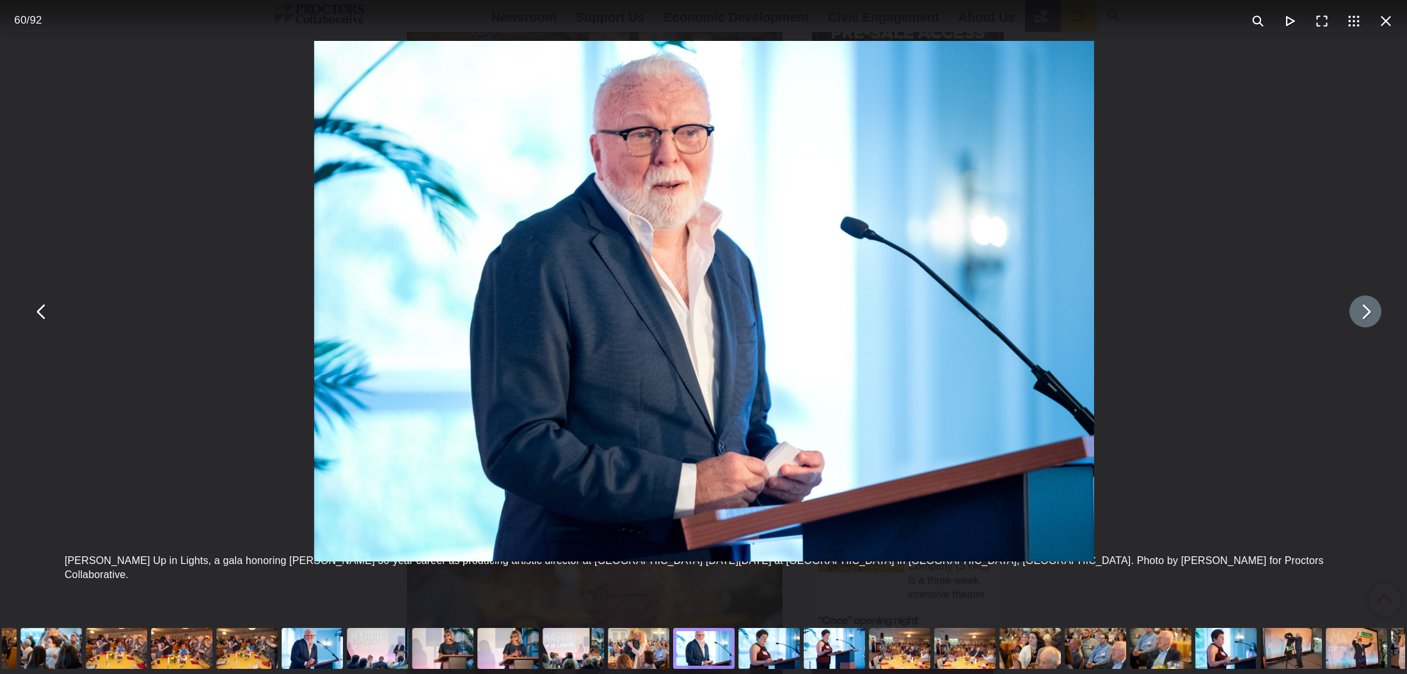
click at [1364, 313] on button "You can close this modal content with the ESC key" at bounding box center [1365, 312] width 32 height 32
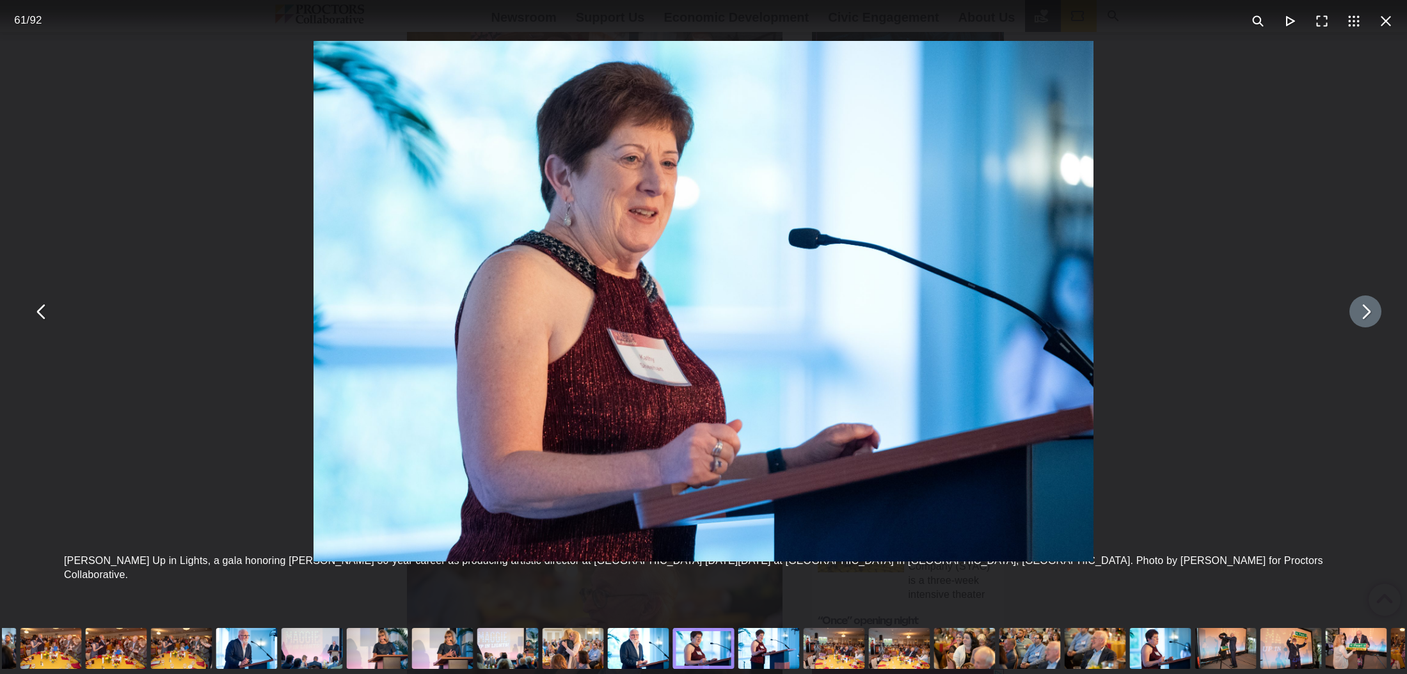
click at [1364, 313] on button "You can close this modal content with the ESC key" at bounding box center [1365, 312] width 32 height 32
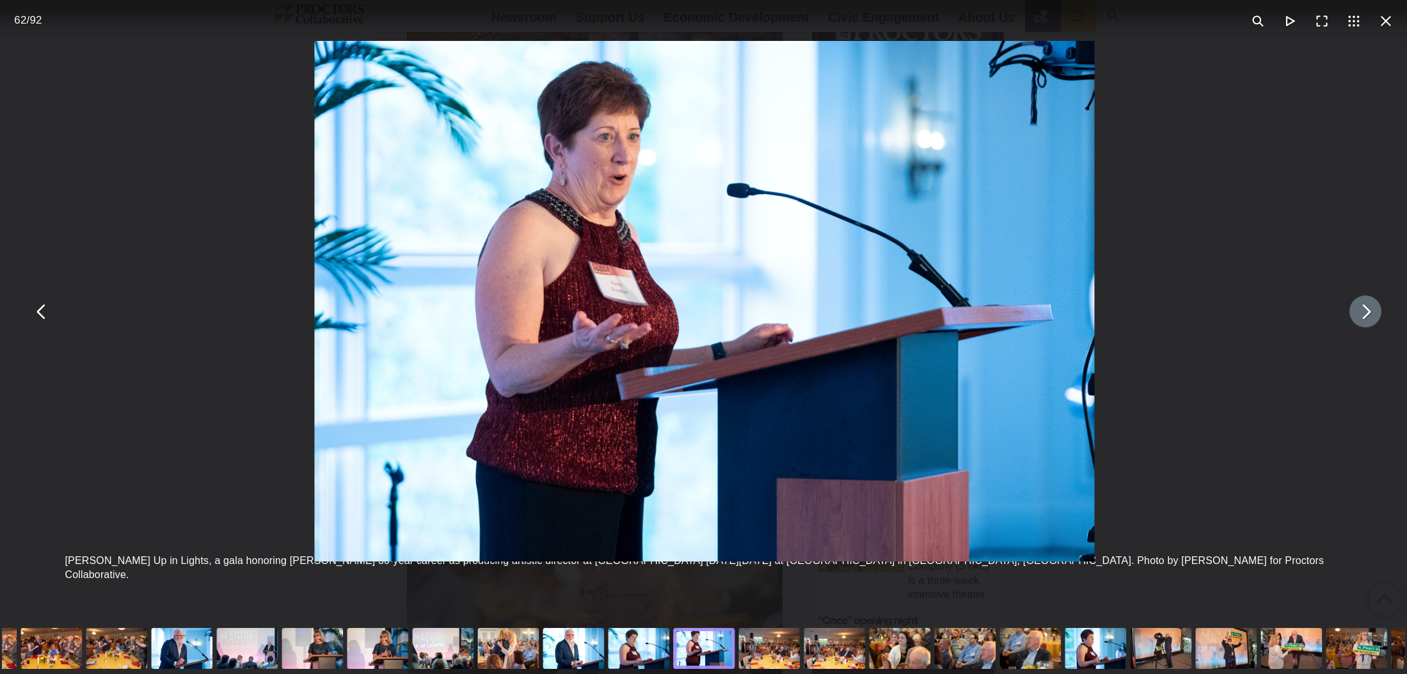
click at [1364, 313] on button "You can close this modal content with the ESC key" at bounding box center [1365, 312] width 32 height 32
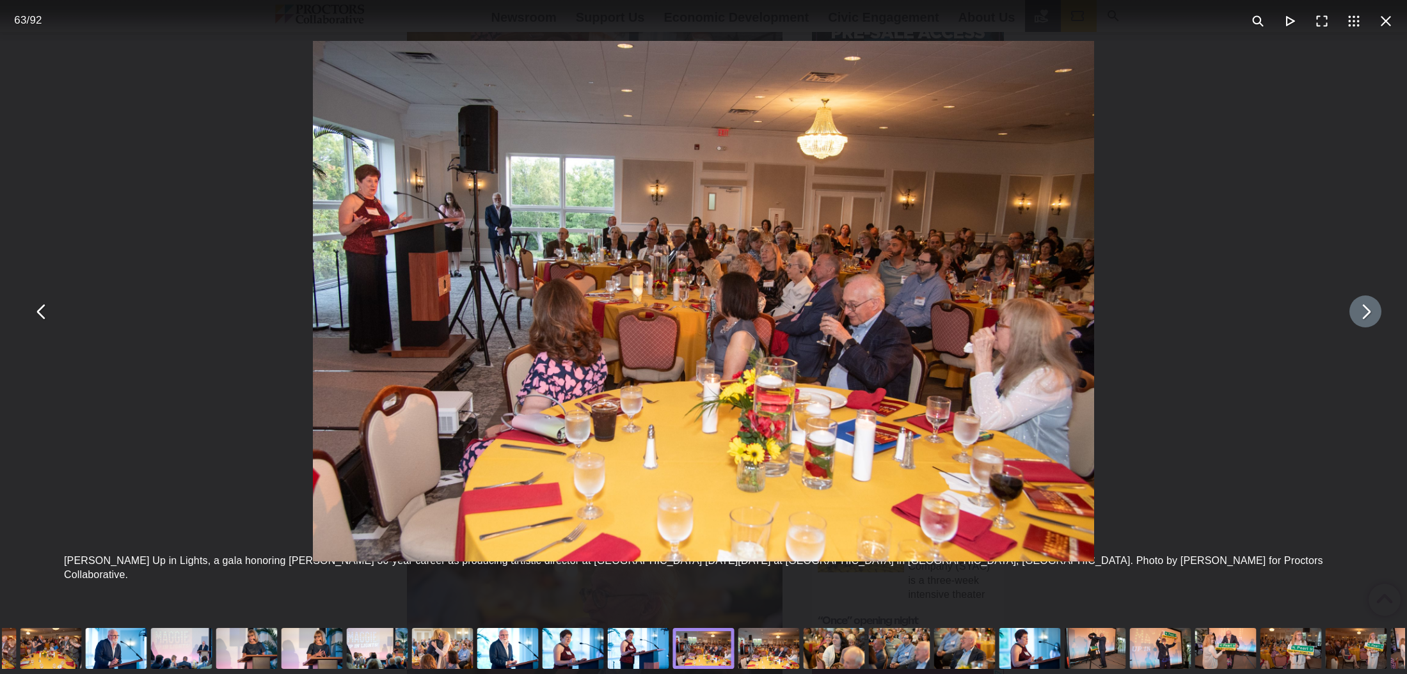
click at [1364, 312] on button "You can close this modal content with the ESC key" at bounding box center [1365, 312] width 32 height 32
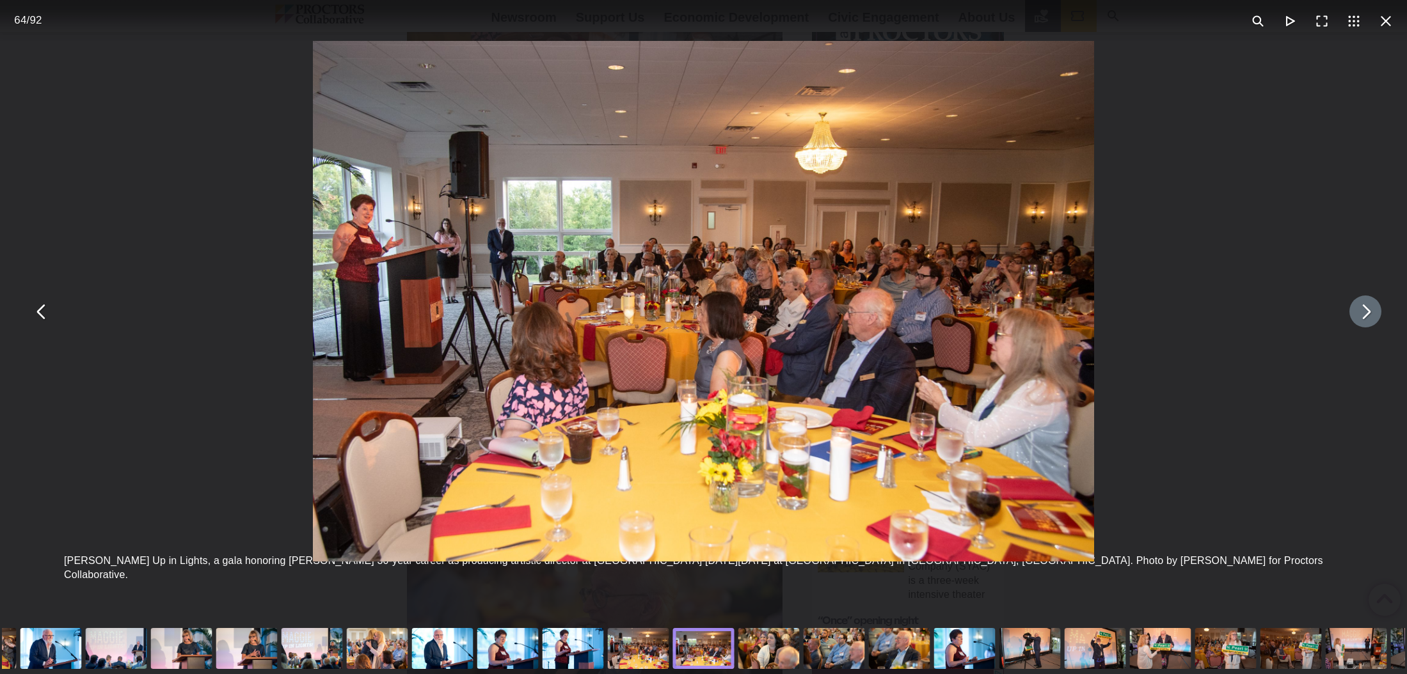
click at [1364, 312] on button "You can close this modal content with the ESC key" at bounding box center [1365, 312] width 32 height 32
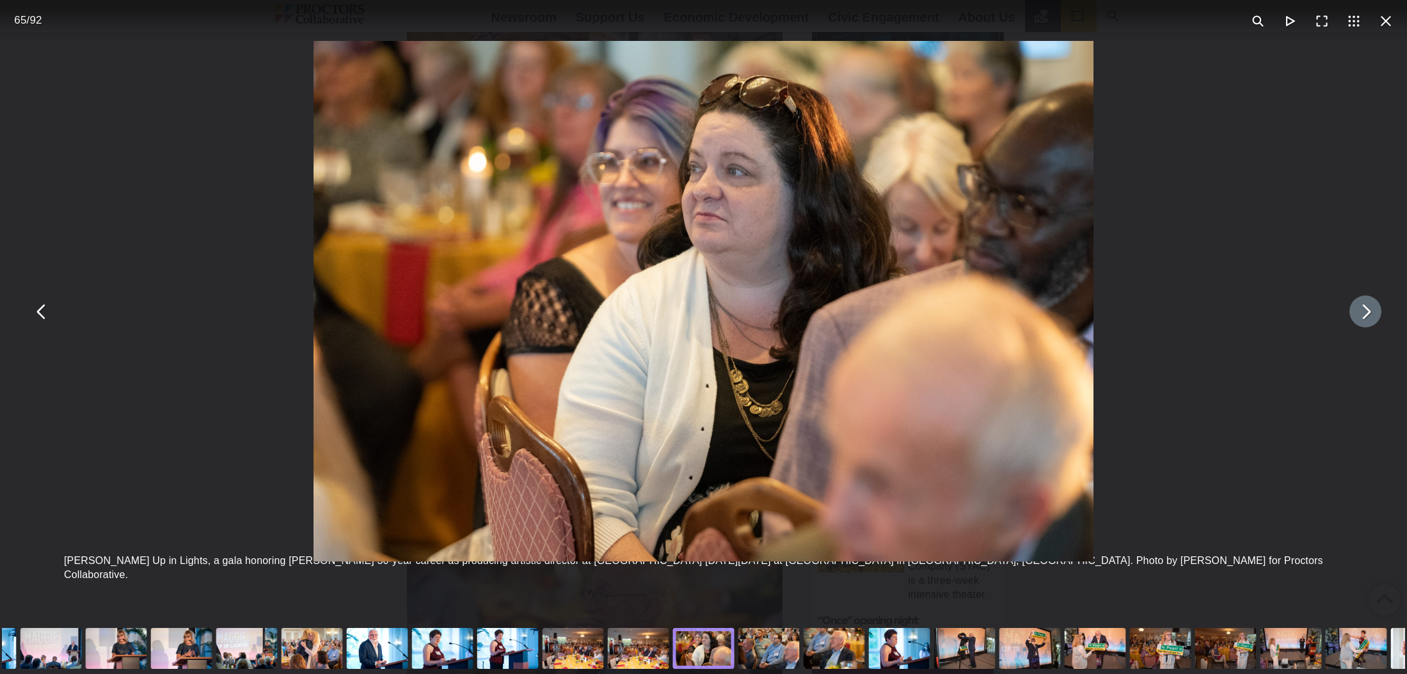
click at [1364, 312] on button "You can close this modal content with the ESC key" at bounding box center [1365, 312] width 32 height 32
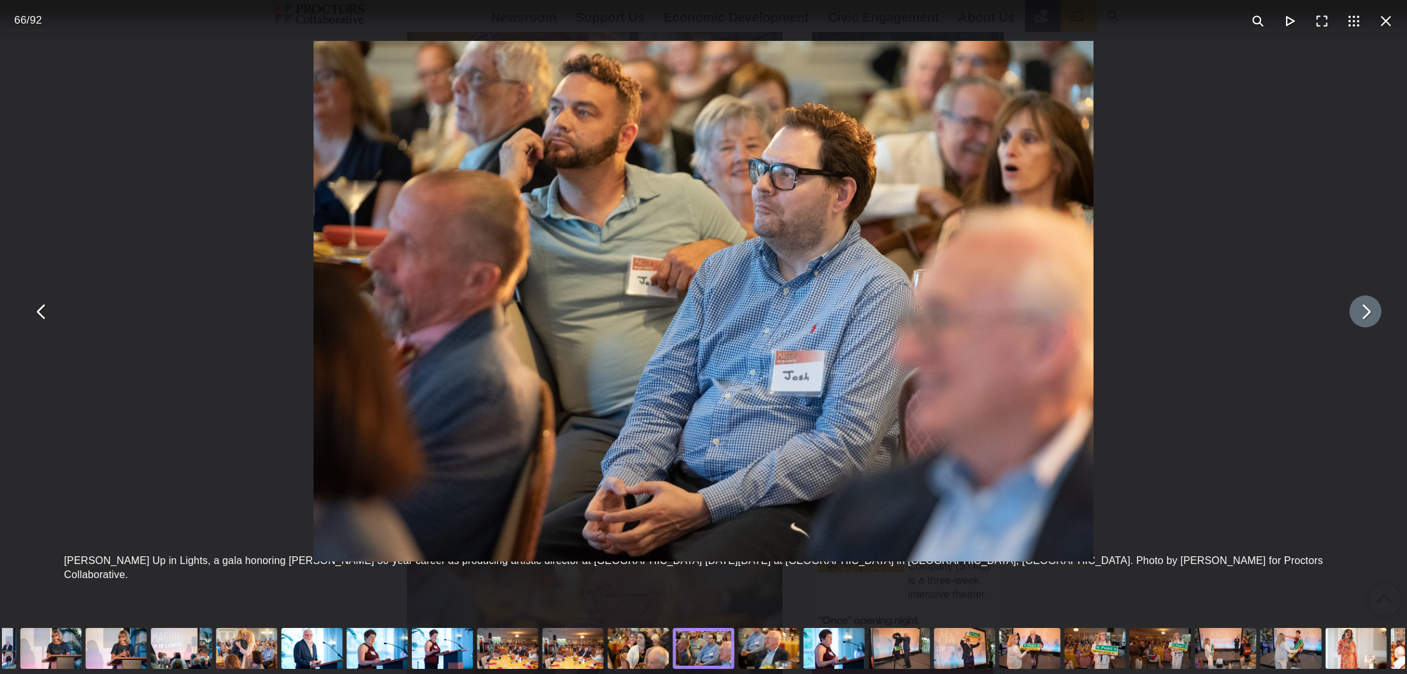
click at [1364, 312] on button "You can close this modal content with the ESC key" at bounding box center [1365, 312] width 32 height 32
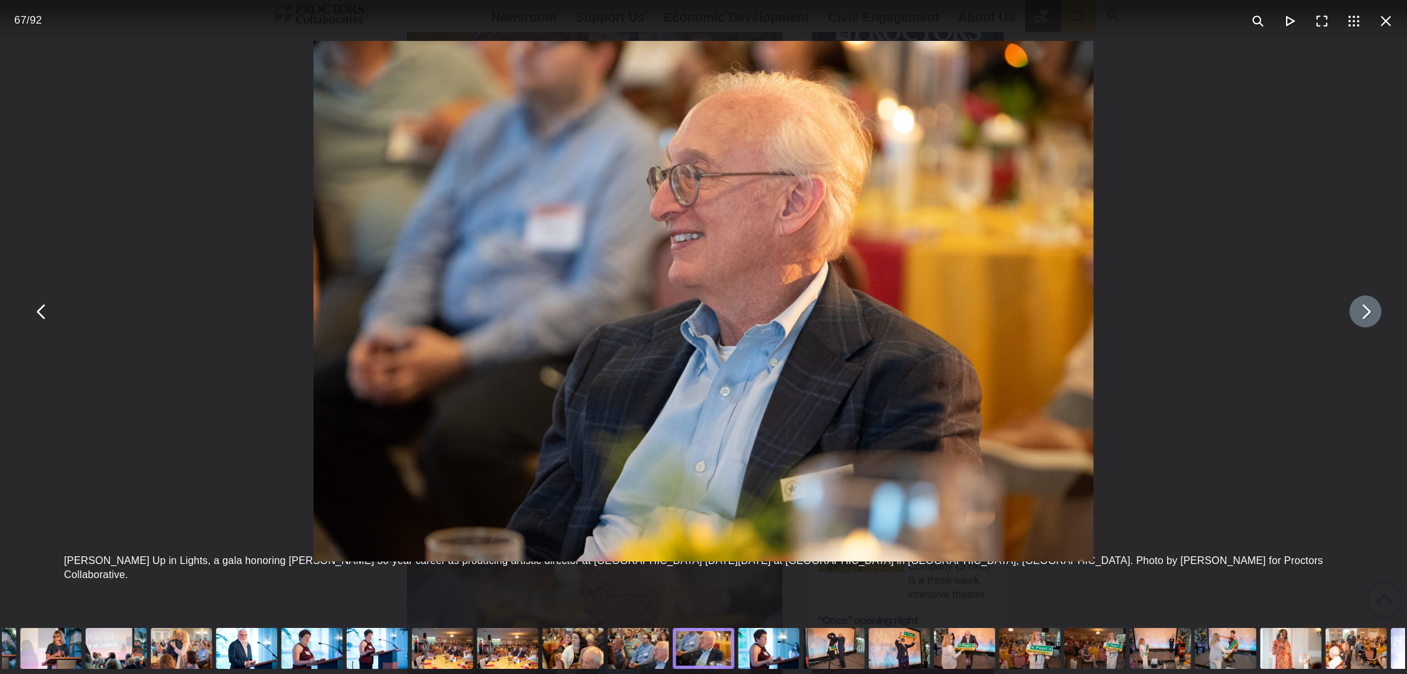
click at [1364, 312] on button "You can close this modal content with the ESC key" at bounding box center [1365, 312] width 32 height 32
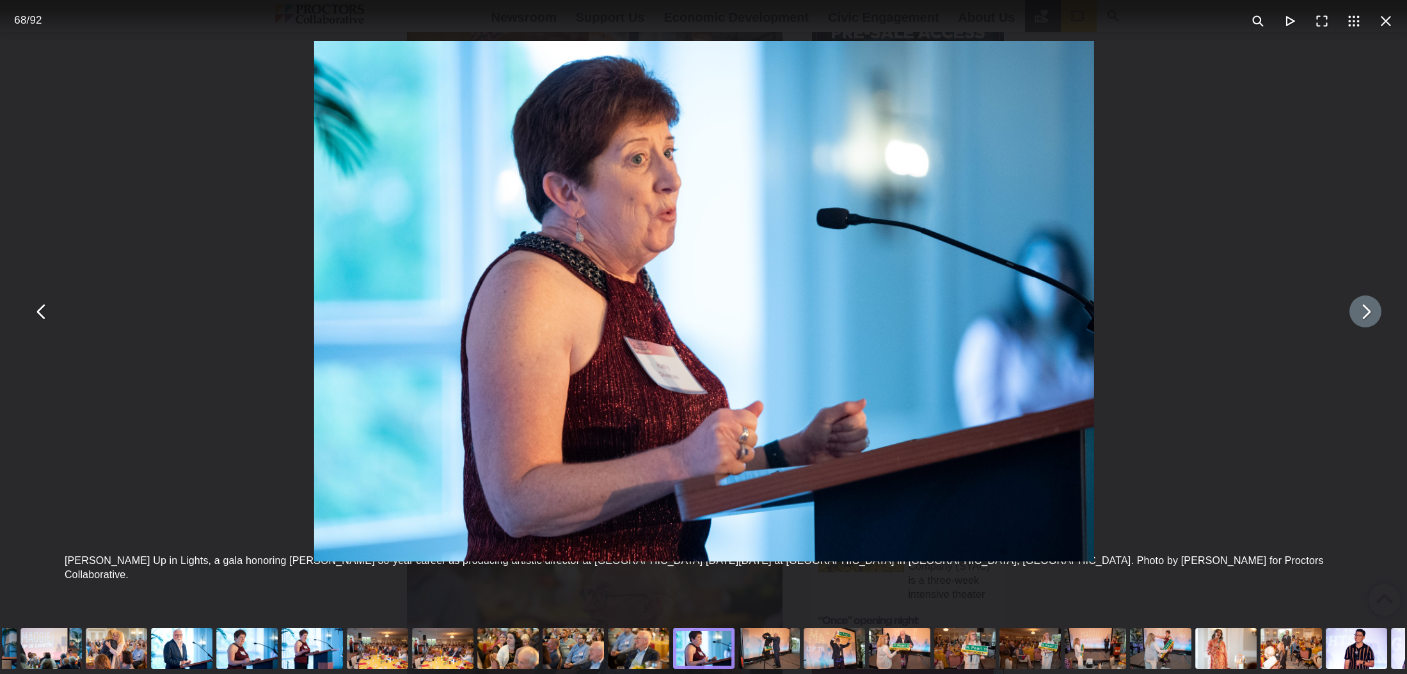
click at [1364, 312] on button "You can close this modal content with the ESC key" at bounding box center [1365, 312] width 32 height 32
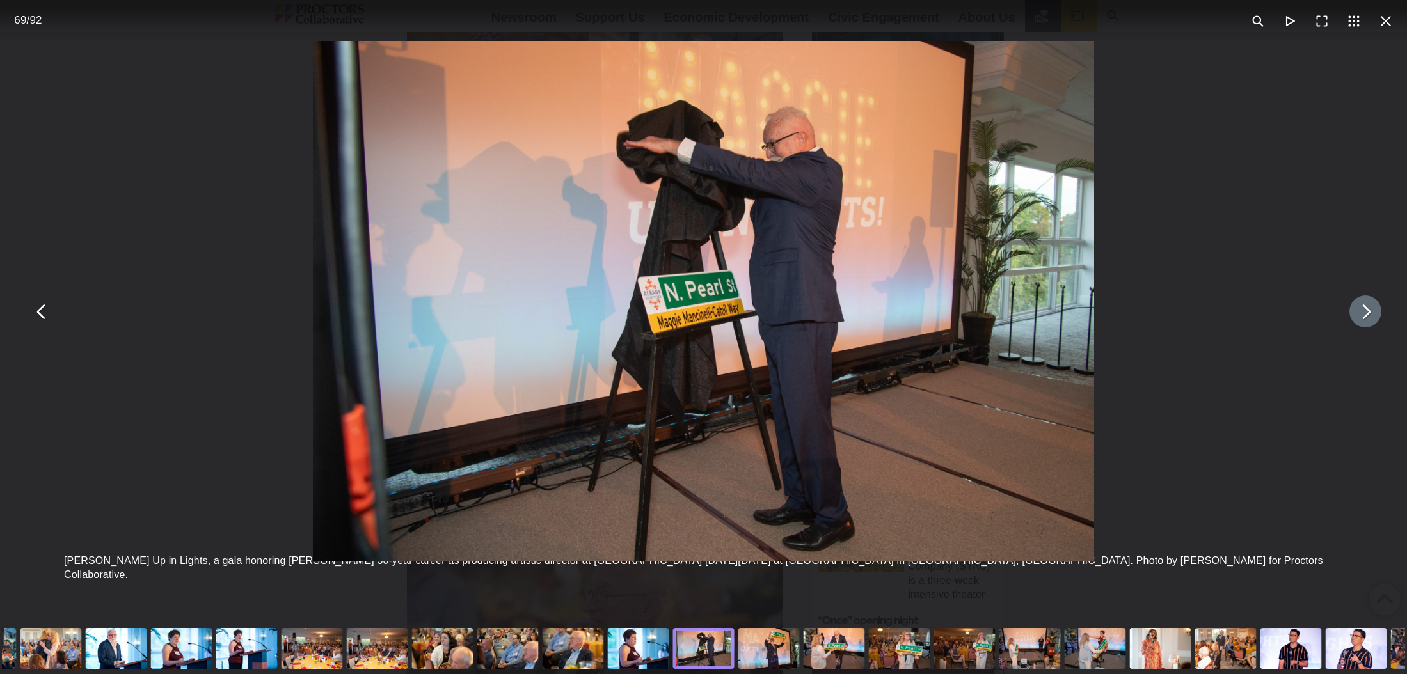
click at [1364, 312] on button "You can close this modal content with the ESC key" at bounding box center [1365, 312] width 32 height 32
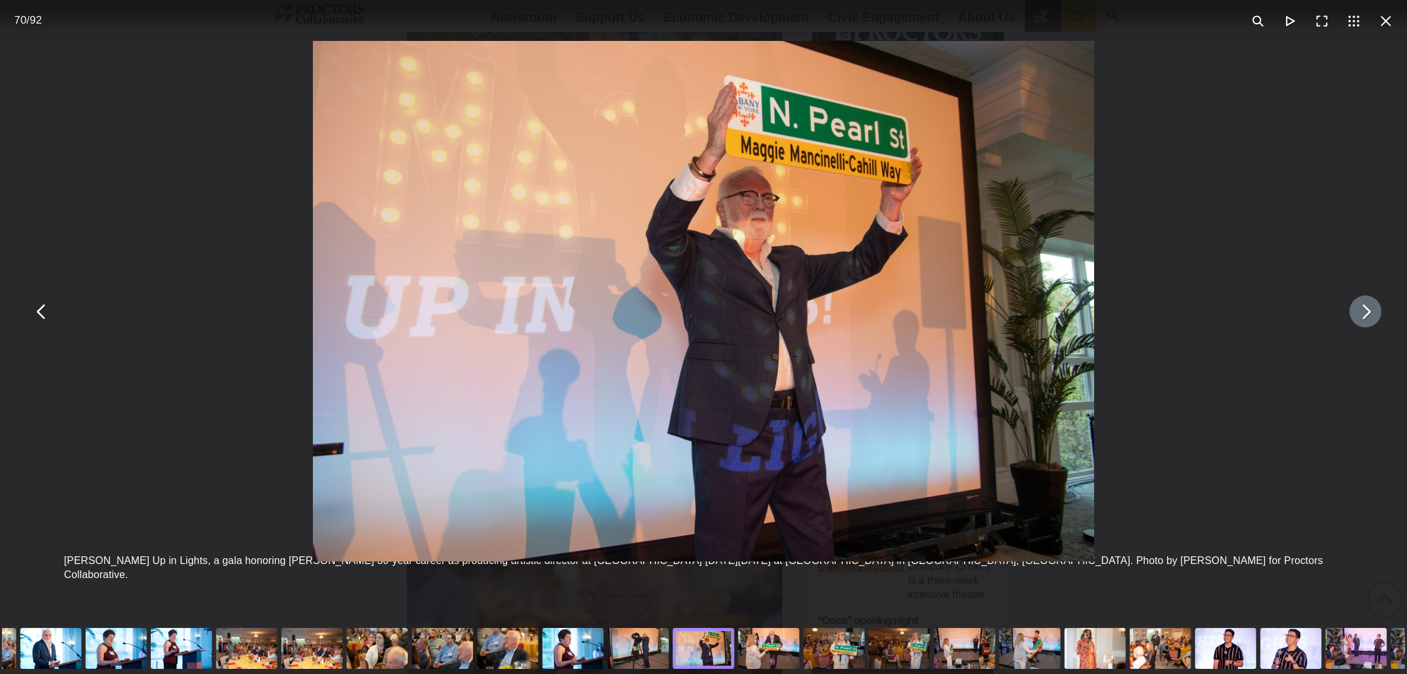
click at [1364, 312] on button "You can close this modal content with the ESC key" at bounding box center [1365, 312] width 32 height 32
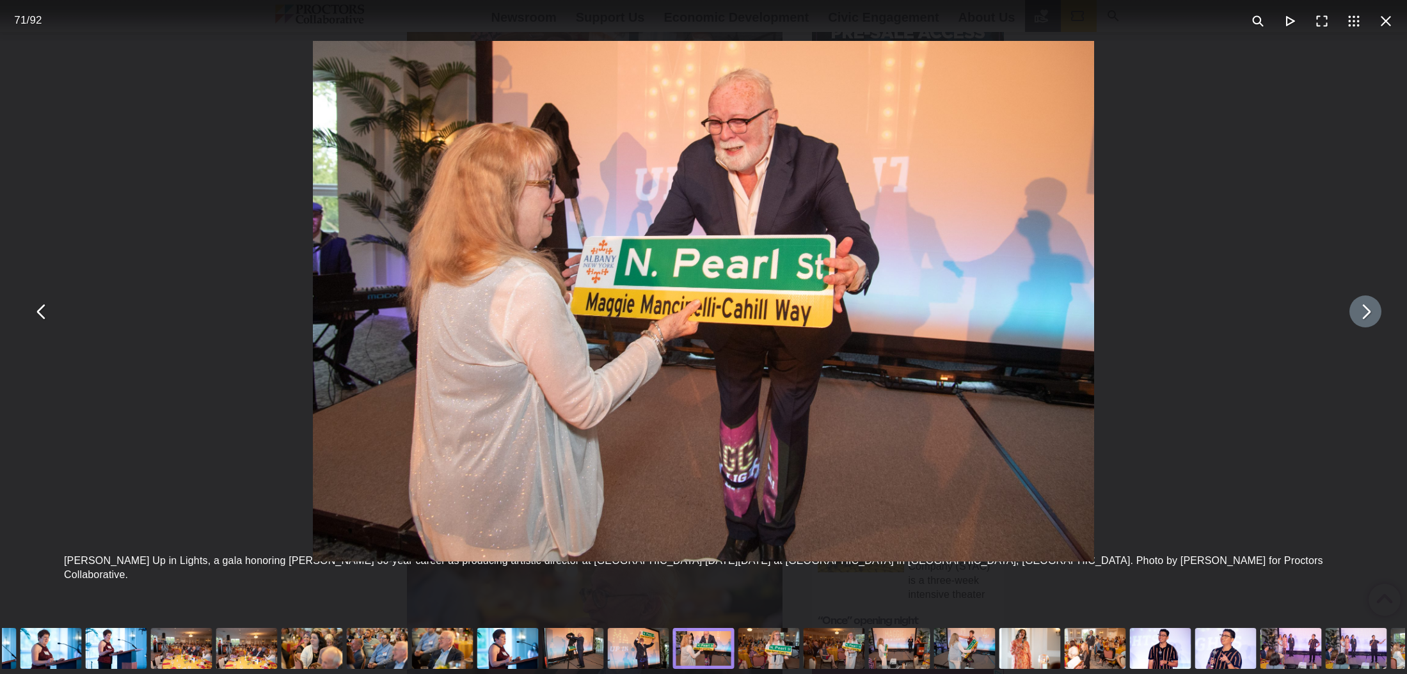
click at [1364, 312] on button "You can close this modal content with the ESC key" at bounding box center [1365, 312] width 32 height 32
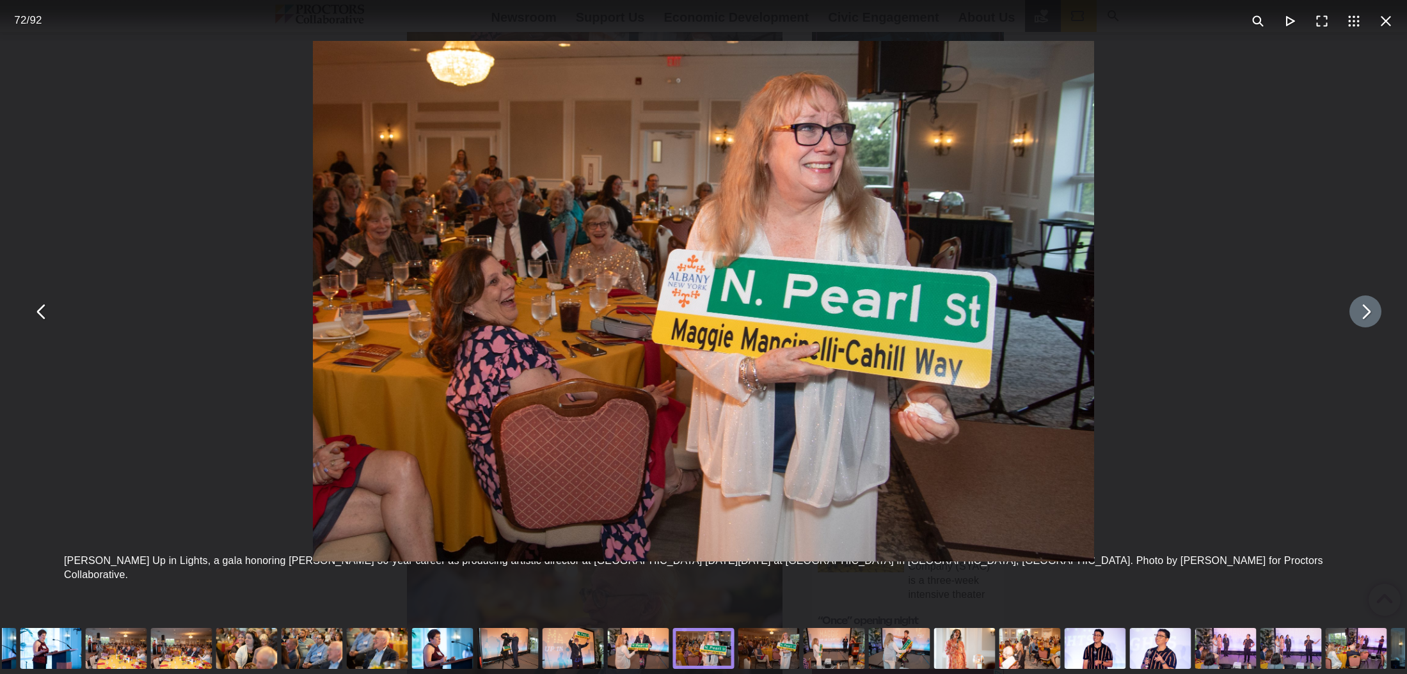
click at [1364, 312] on button "You can close this modal content with the ESC key" at bounding box center [1365, 312] width 32 height 32
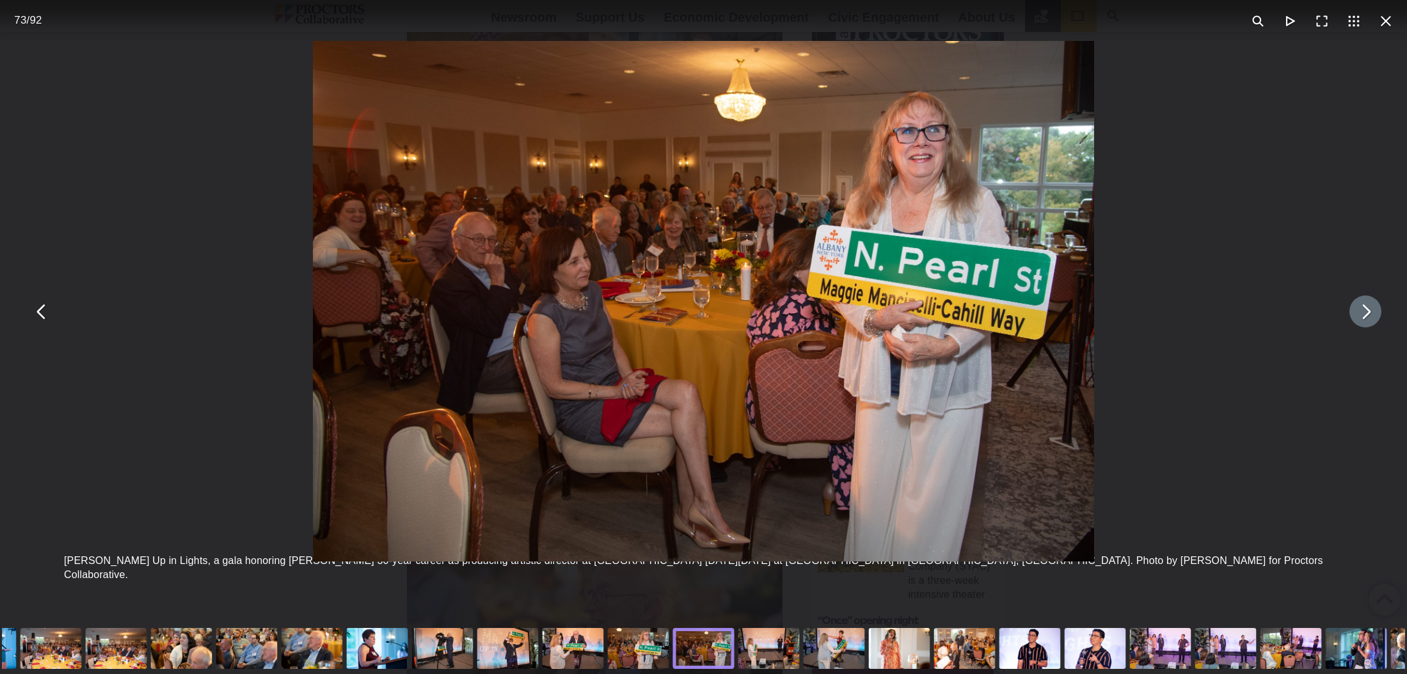
click at [1364, 312] on button "You can close this modal content with the ESC key" at bounding box center [1365, 312] width 32 height 32
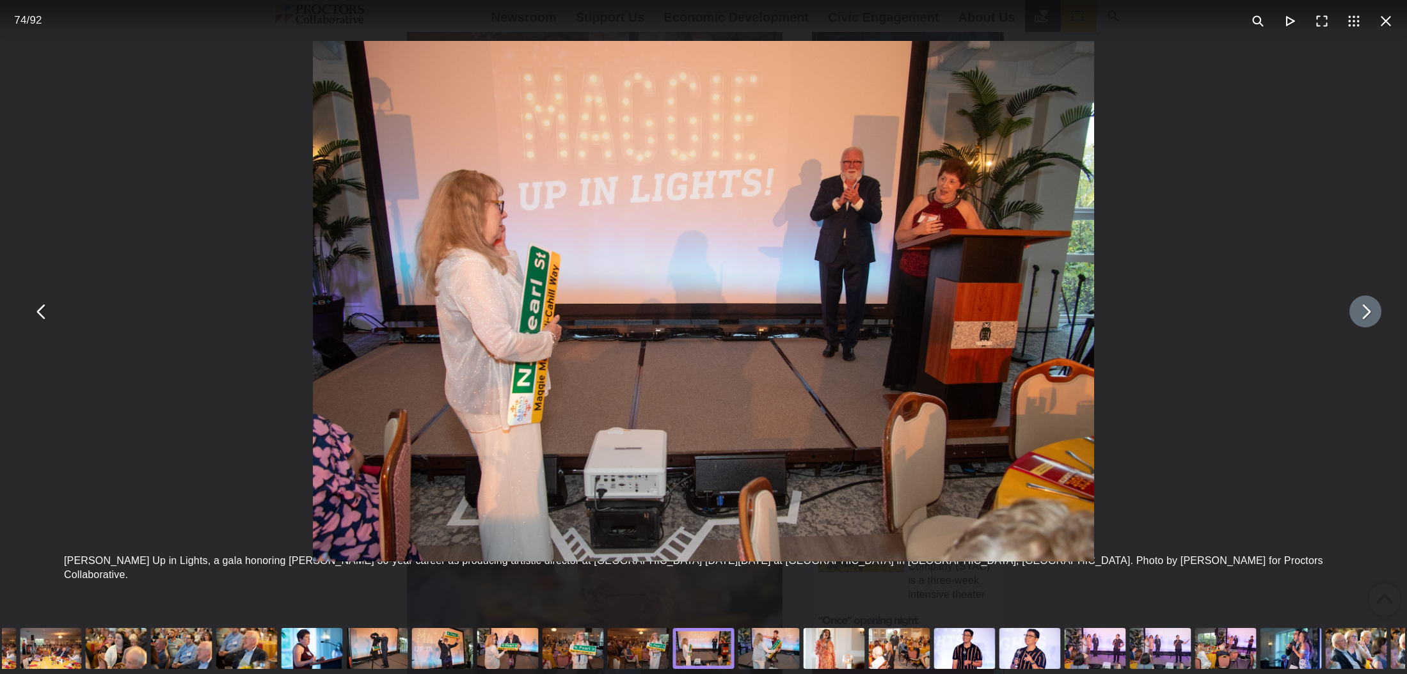
click at [1364, 312] on button "You can close this modal content with the ESC key" at bounding box center [1365, 312] width 32 height 32
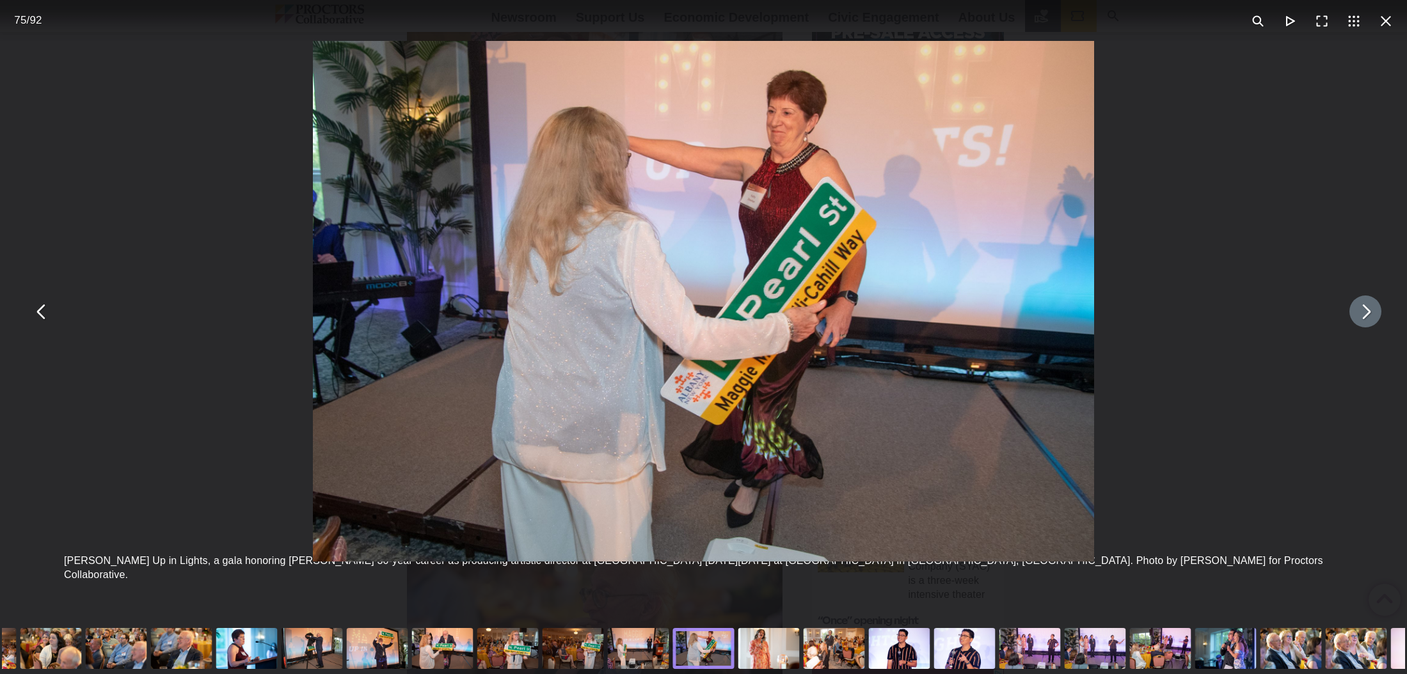
click at [1364, 312] on button "You can close this modal content with the ESC key" at bounding box center [1365, 312] width 32 height 32
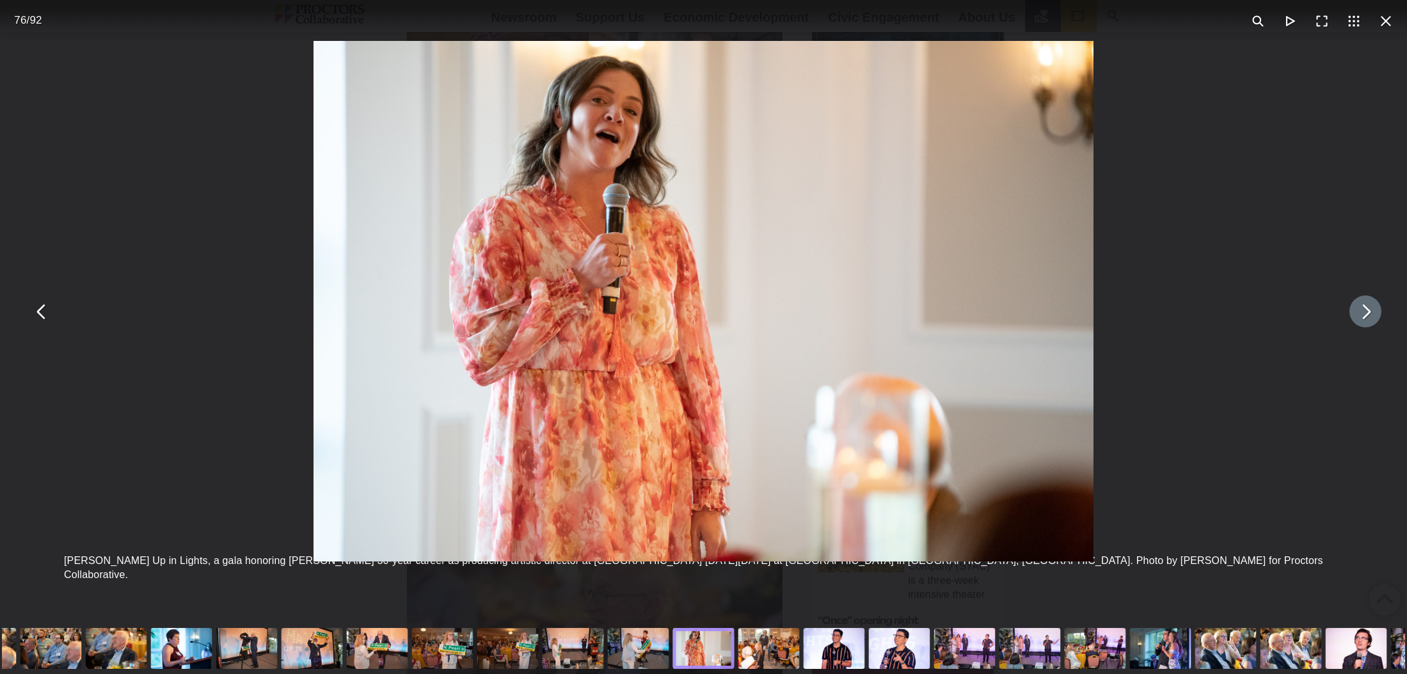
click at [1364, 312] on button "You can close this modal content with the ESC key" at bounding box center [1365, 312] width 32 height 32
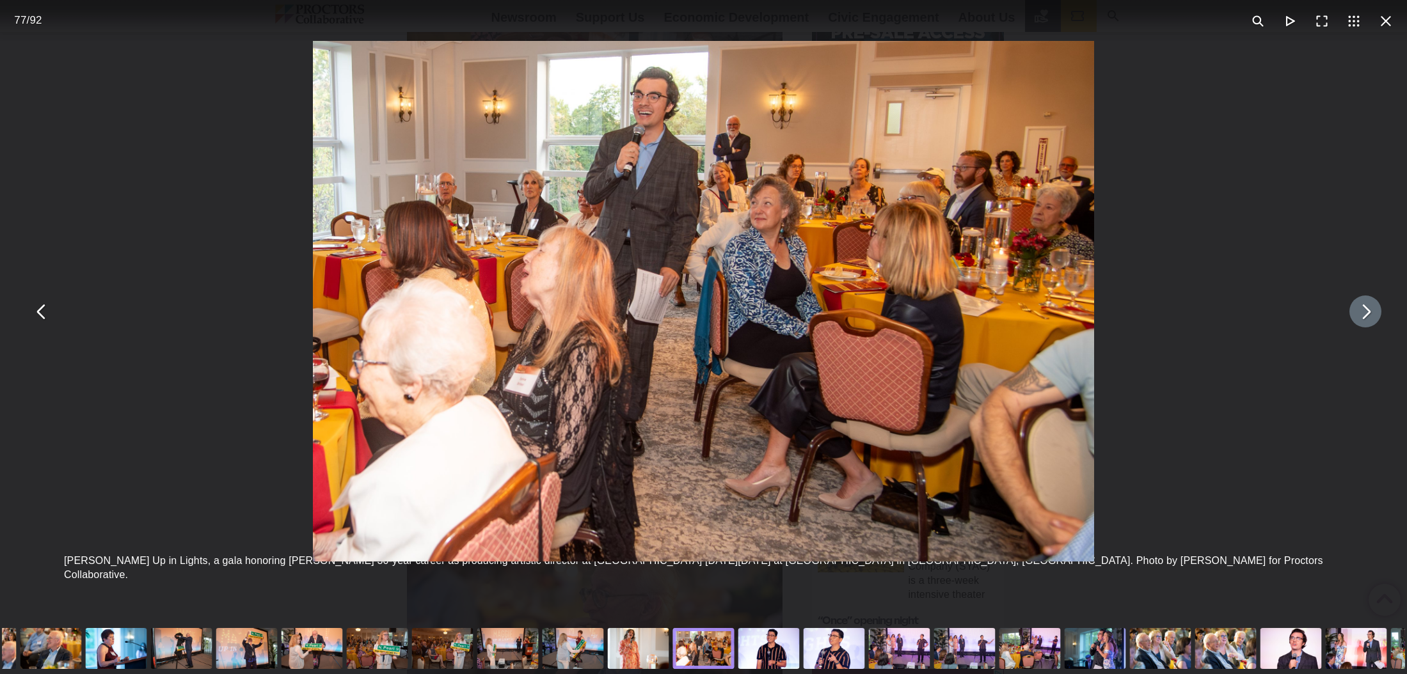
click at [1364, 312] on button "You can close this modal content with the ESC key" at bounding box center [1365, 312] width 32 height 32
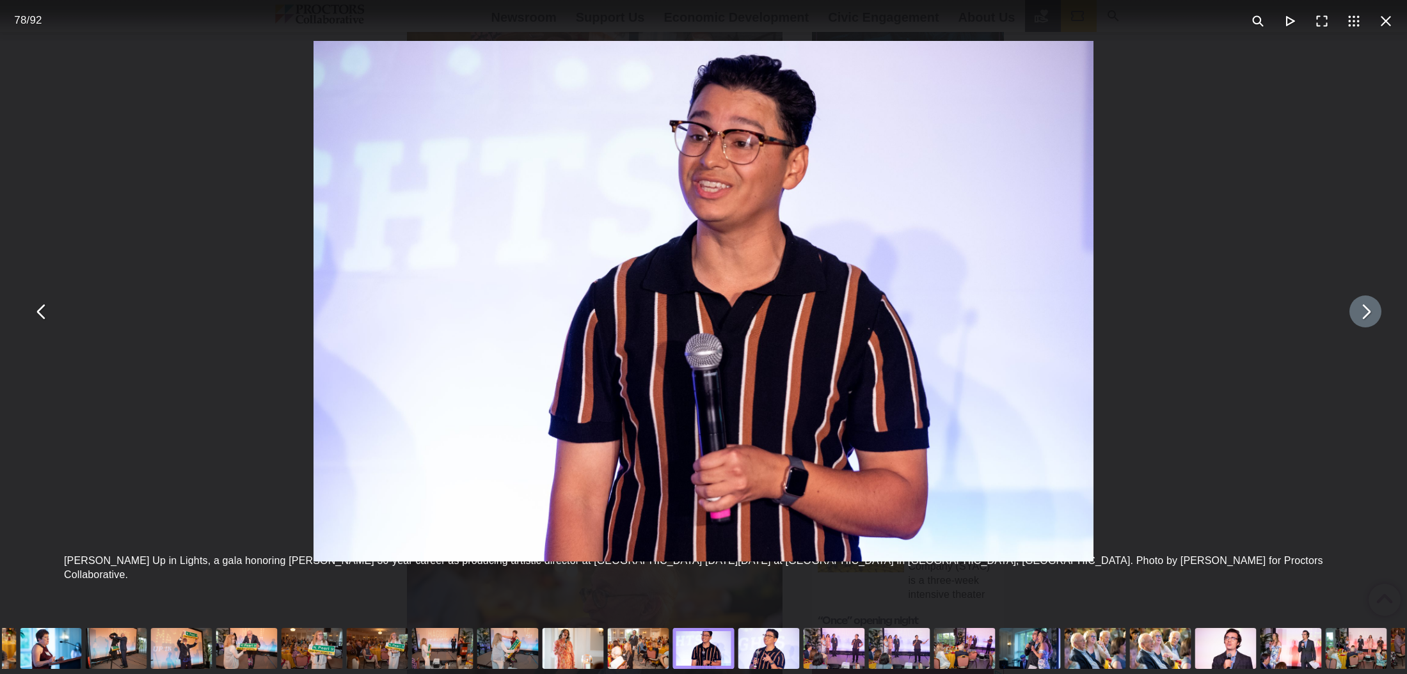
click at [1364, 312] on button "You can close this modal content with the ESC key" at bounding box center [1365, 312] width 32 height 32
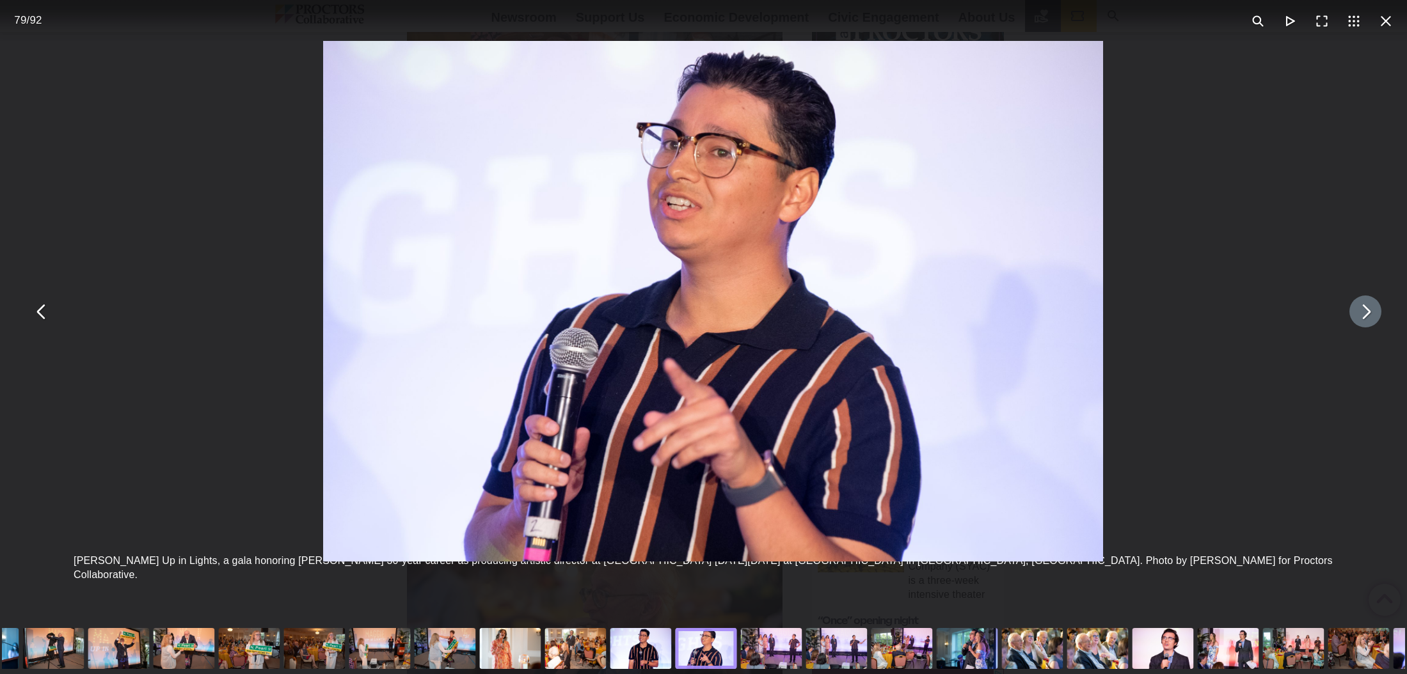
click at [1364, 312] on button "You can close this modal content with the ESC key" at bounding box center [1365, 312] width 32 height 32
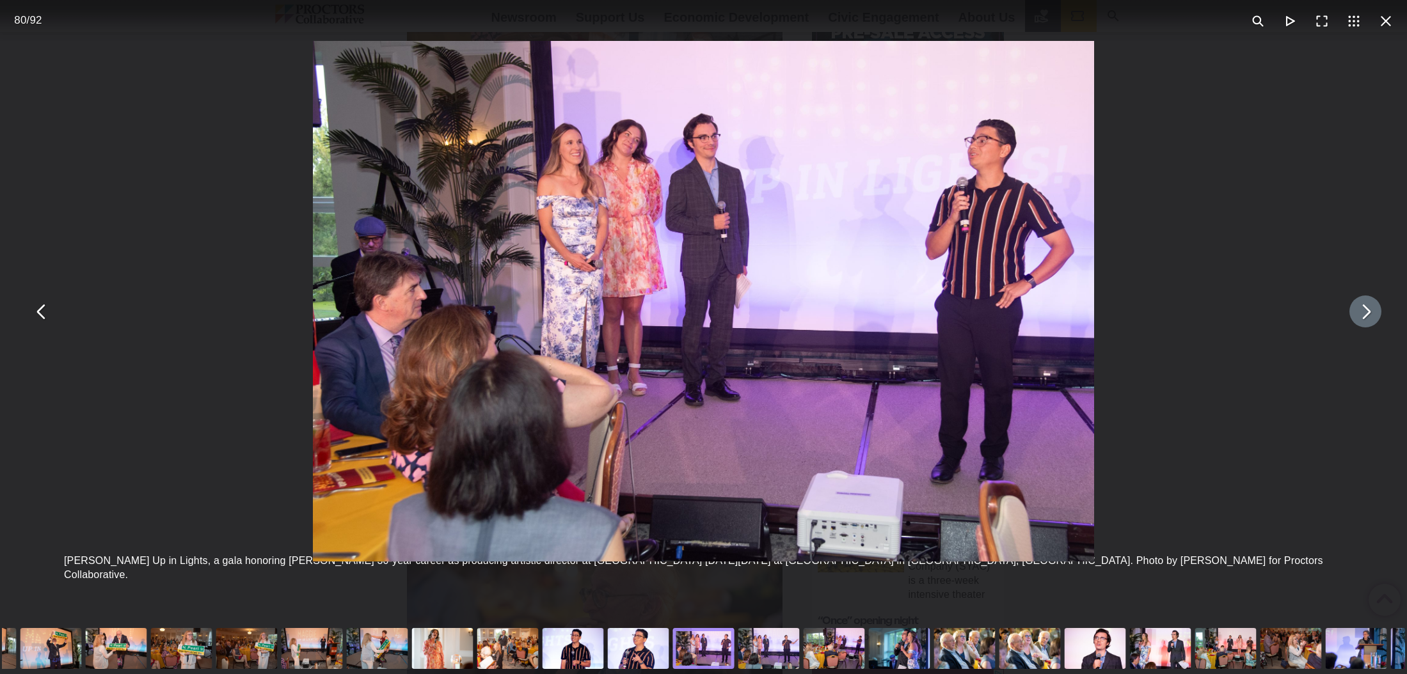
click at [1364, 312] on button "You can close this modal content with the ESC key" at bounding box center [1365, 312] width 32 height 32
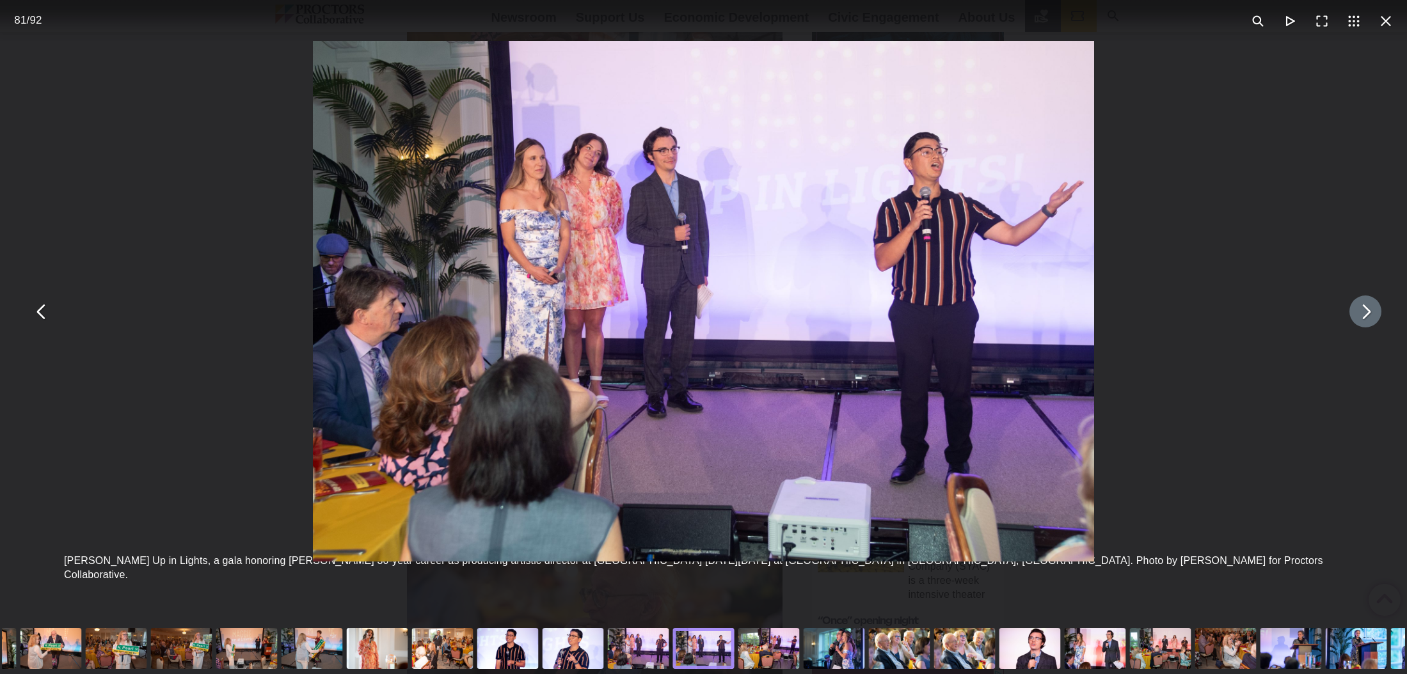
click at [1364, 312] on button "You can close this modal content with the ESC key" at bounding box center [1365, 312] width 32 height 32
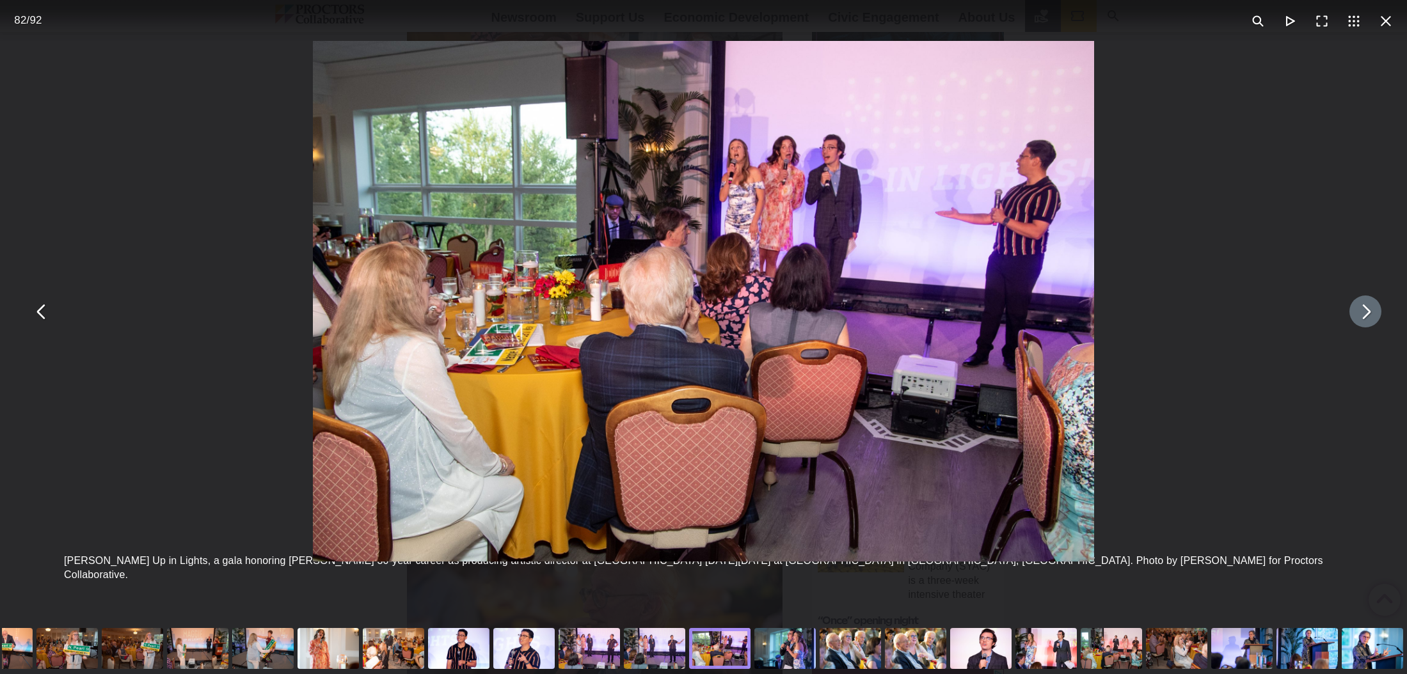
click at [1364, 312] on button "You can close this modal content with the ESC key" at bounding box center [1365, 312] width 32 height 32
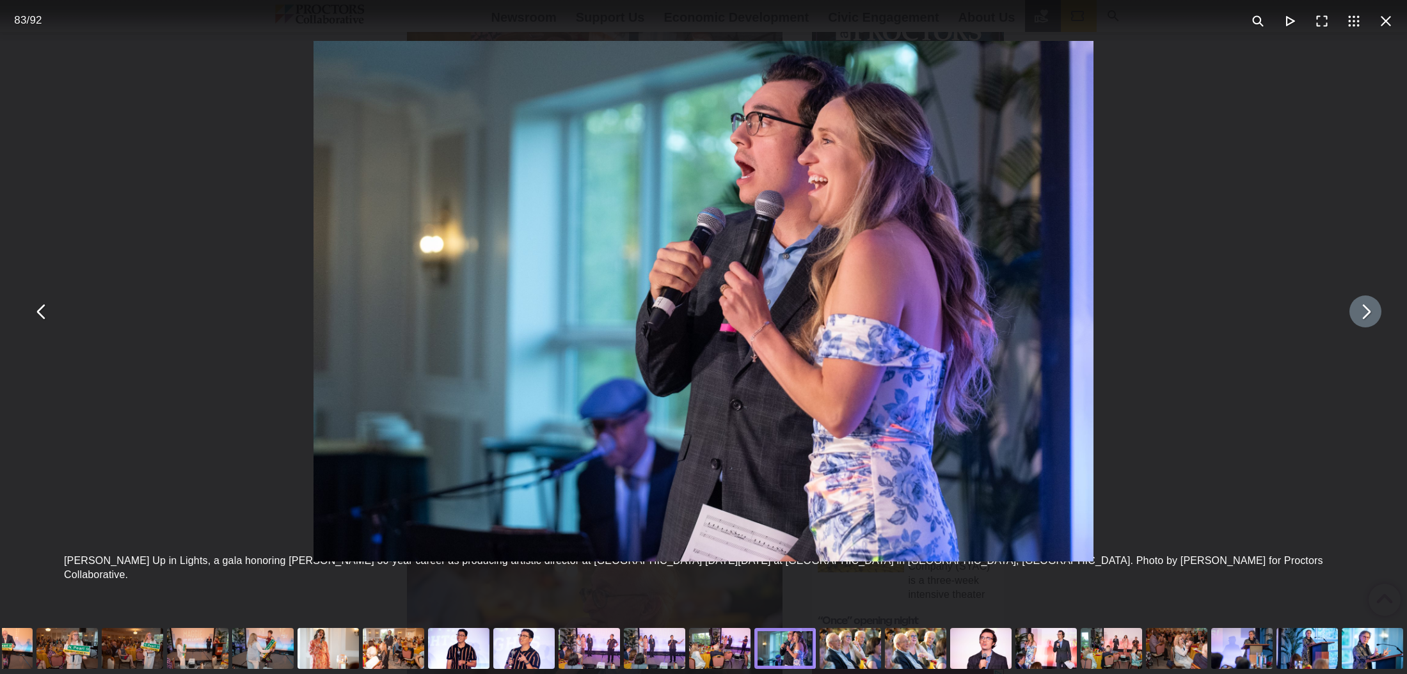
click at [1364, 312] on button "You can close this modal content with the ESC key" at bounding box center [1365, 312] width 32 height 32
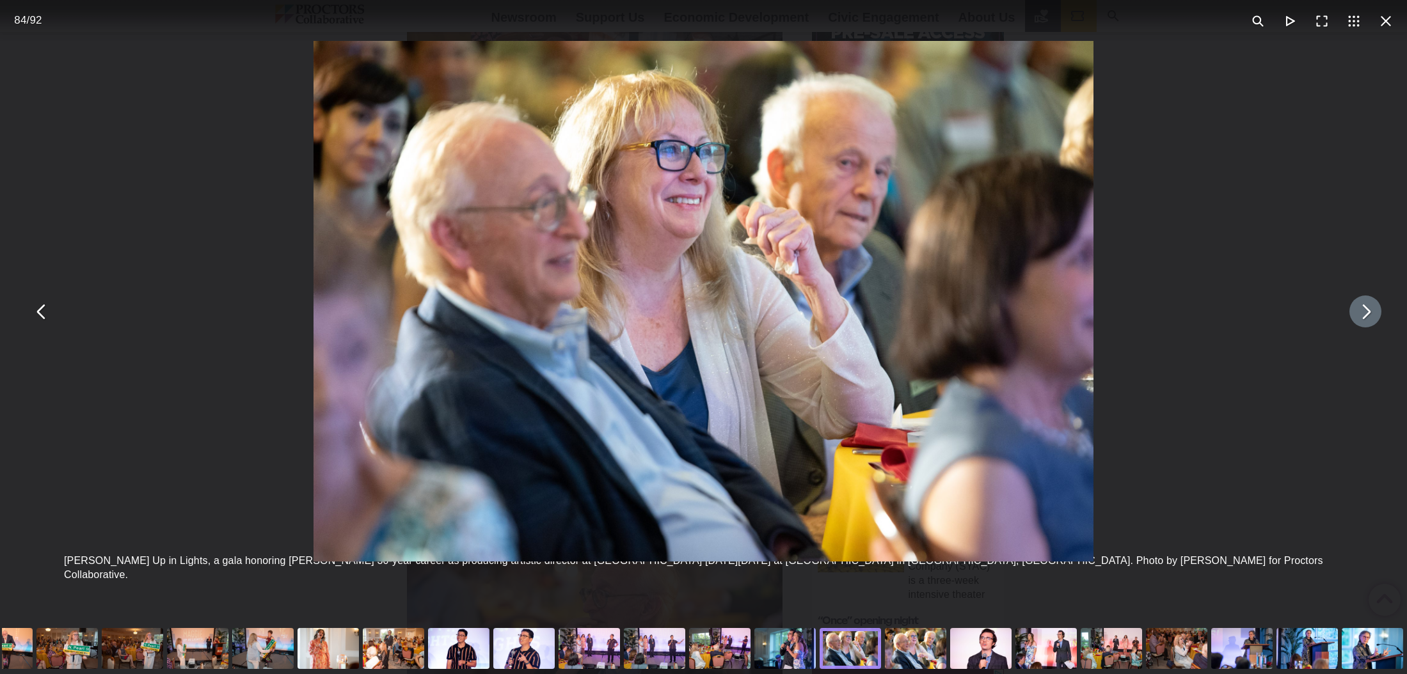
click at [1364, 312] on button "You can close this modal content with the ESC key" at bounding box center [1365, 312] width 32 height 32
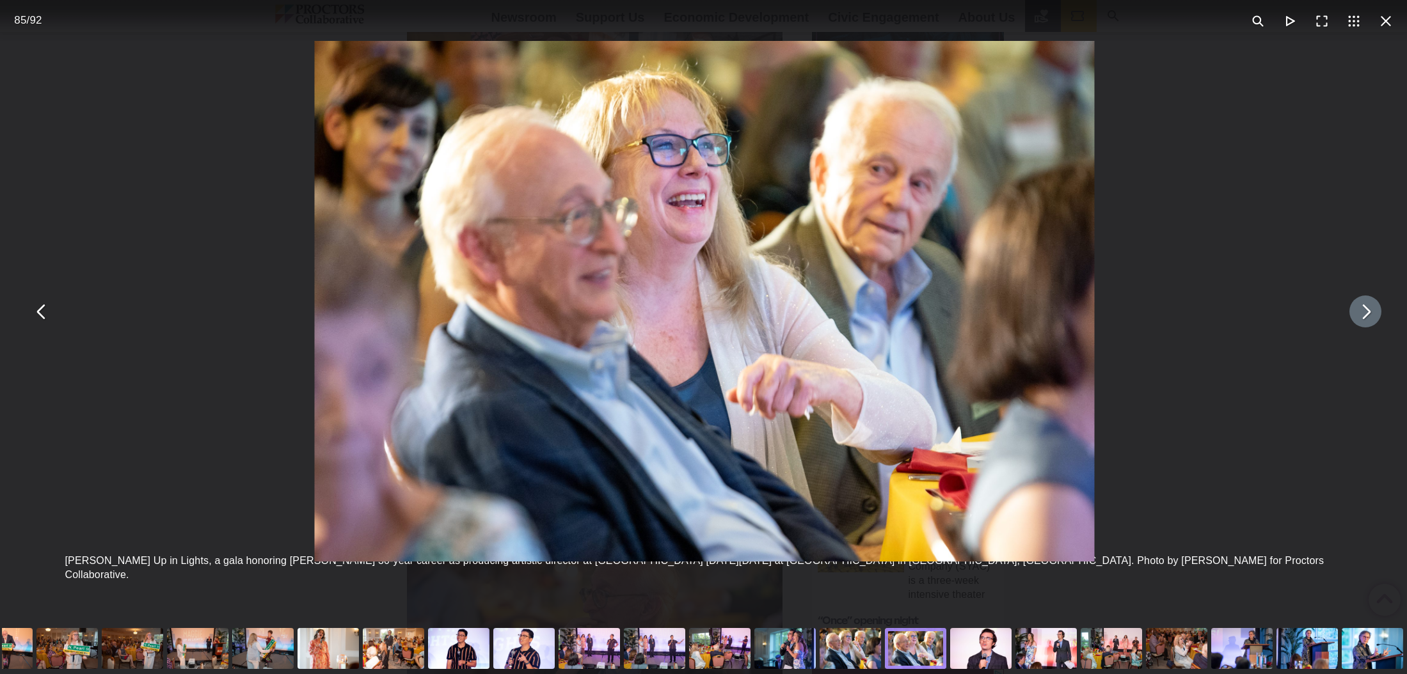
click at [1364, 312] on button "You can close this modal content with the ESC key" at bounding box center [1365, 312] width 32 height 32
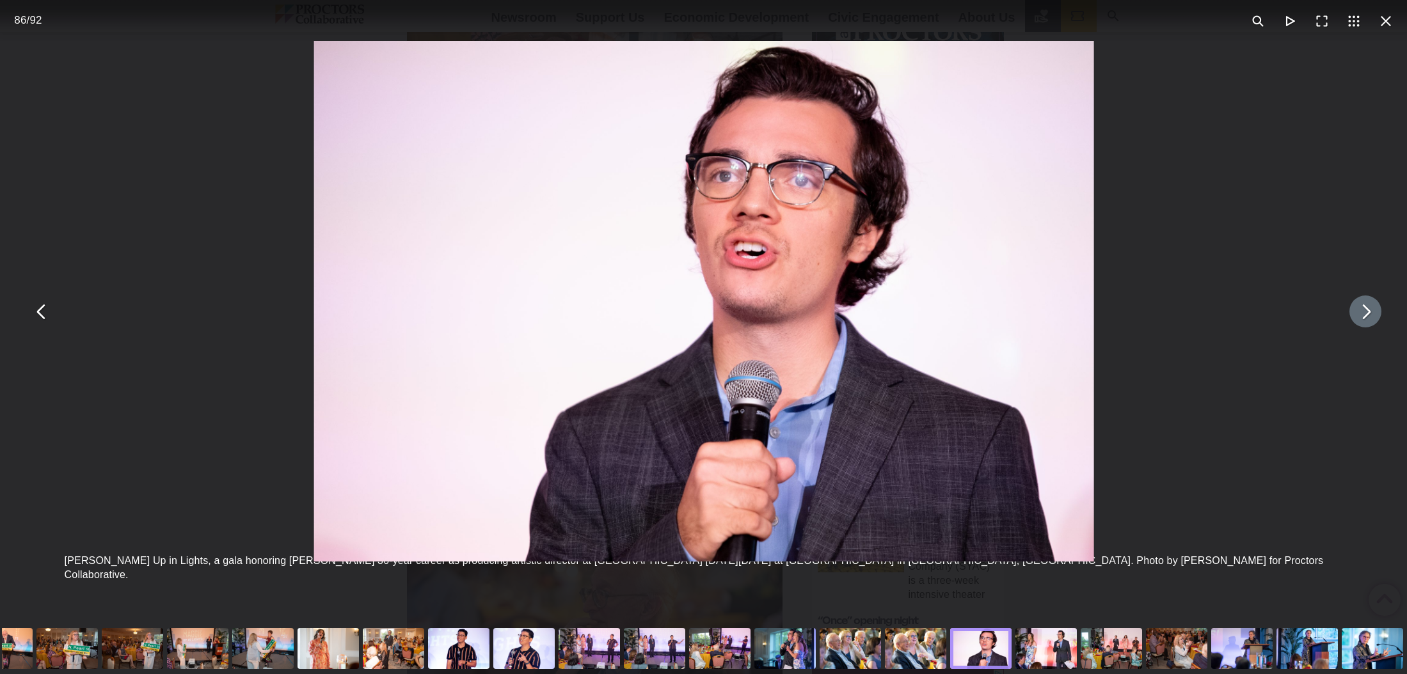
click at [1364, 312] on button "You can close this modal content with the ESC key" at bounding box center [1365, 312] width 32 height 32
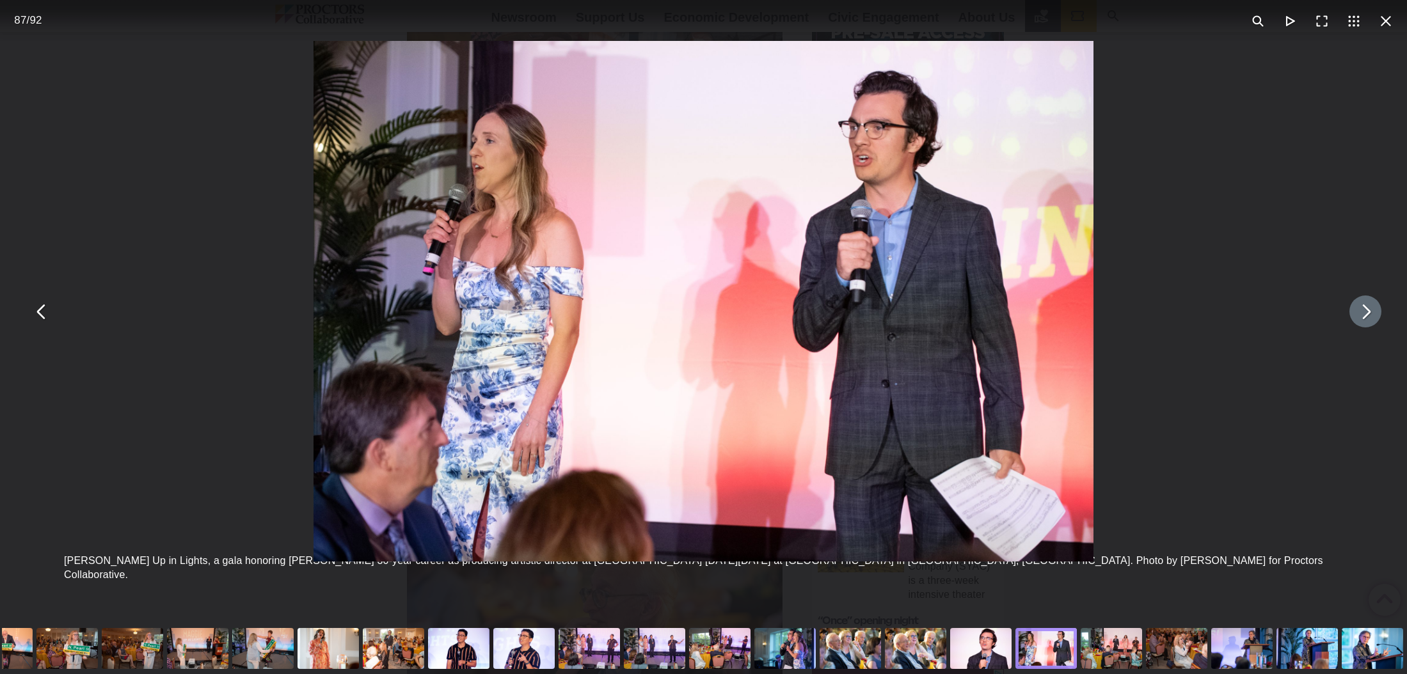
click at [1364, 312] on button "You can close this modal content with the ESC key" at bounding box center [1365, 312] width 32 height 32
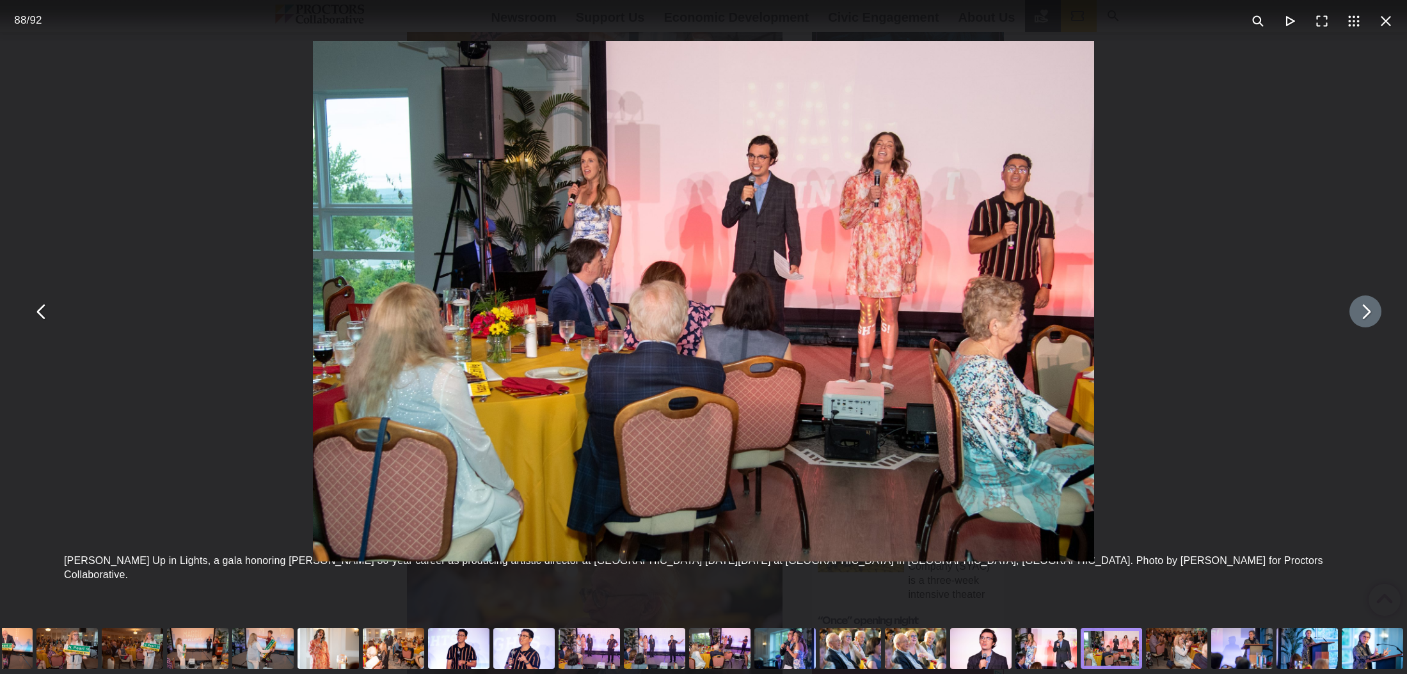
click at [1364, 312] on button "You can close this modal content with the ESC key" at bounding box center [1365, 312] width 32 height 32
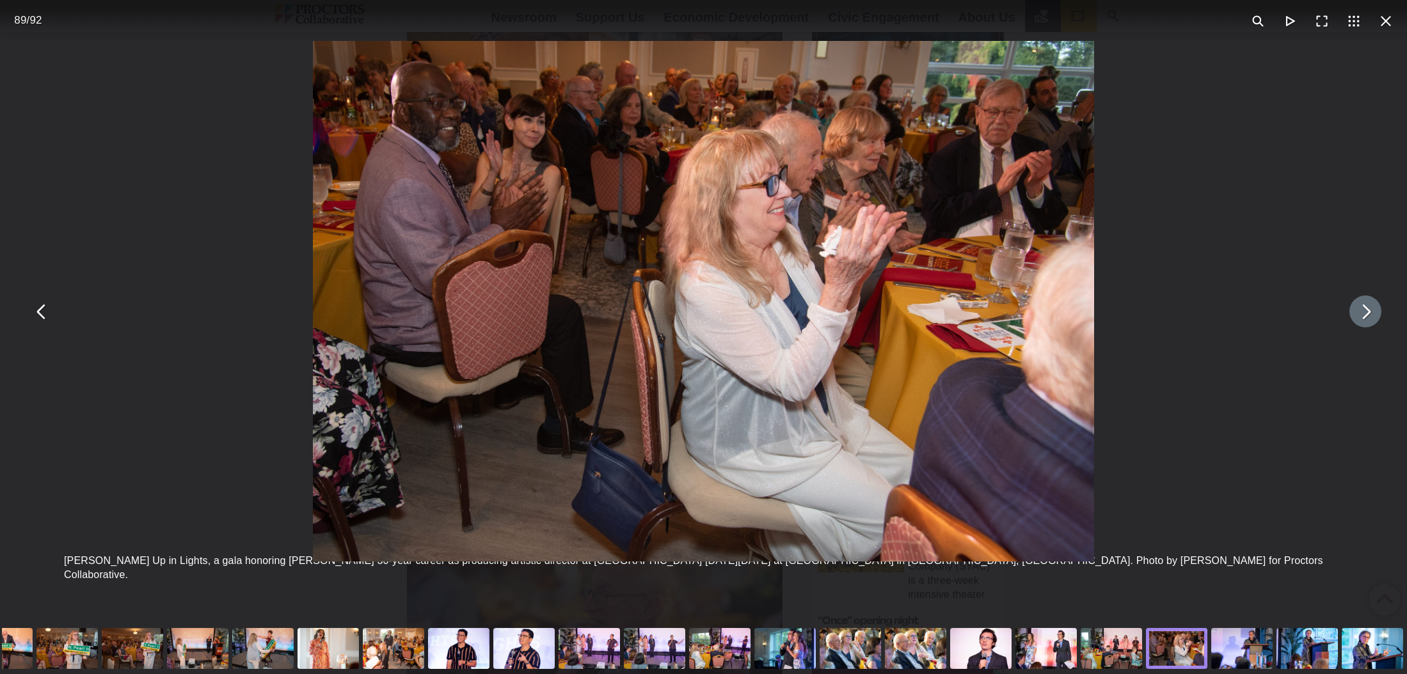
click at [1364, 312] on button "You can close this modal content with the ESC key" at bounding box center [1365, 312] width 32 height 32
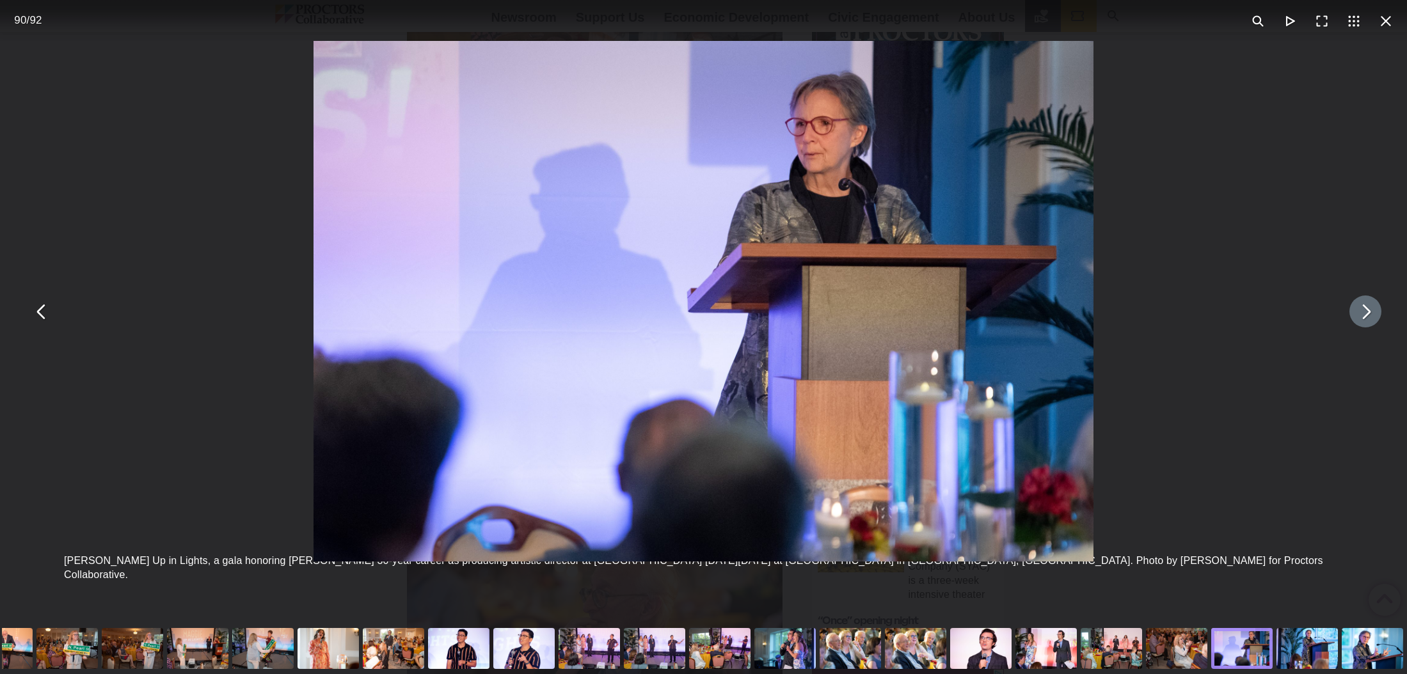
click at [1364, 312] on button "You can close this modal content with the ESC key" at bounding box center [1365, 312] width 32 height 32
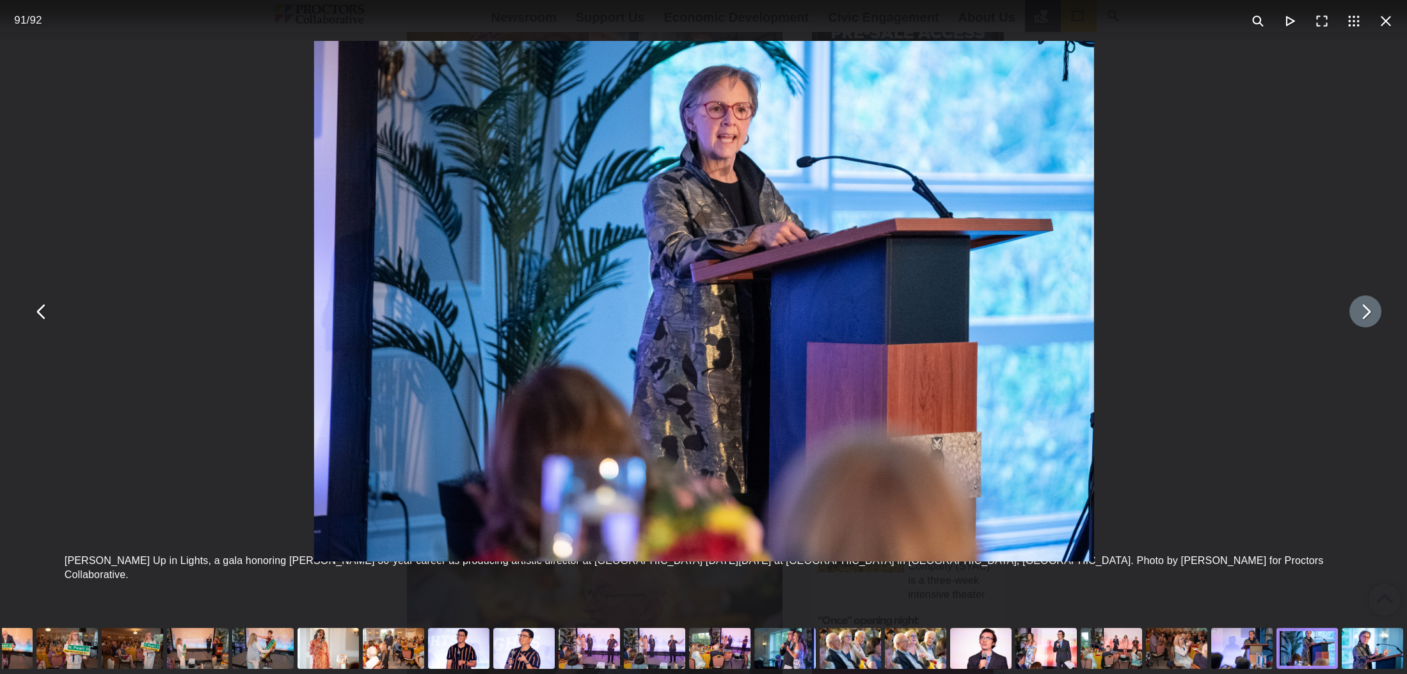
click at [1364, 312] on button "You can close this modal content with the ESC key" at bounding box center [1365, 312] width 32 height 32
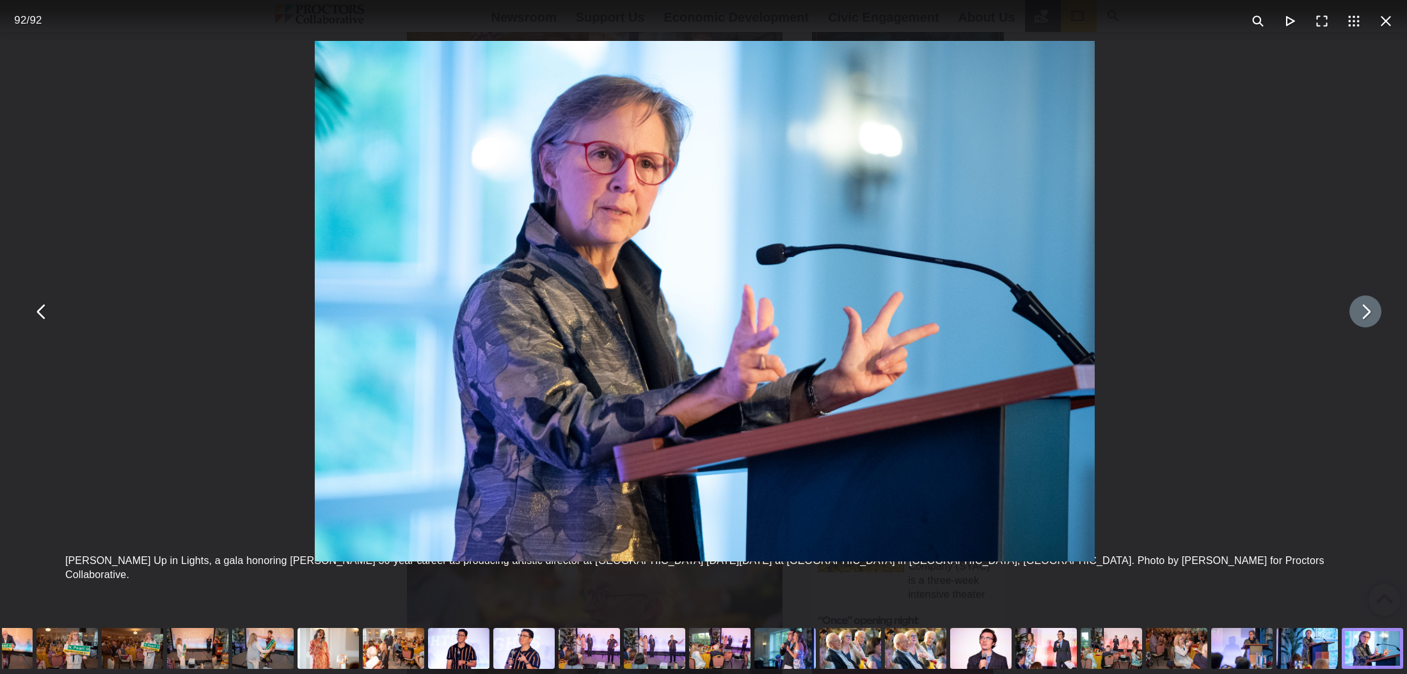
click at [1364, 312] on button "You can close this modal content with the ESC key" at bounding box center [1365, 312] width 32 height 32
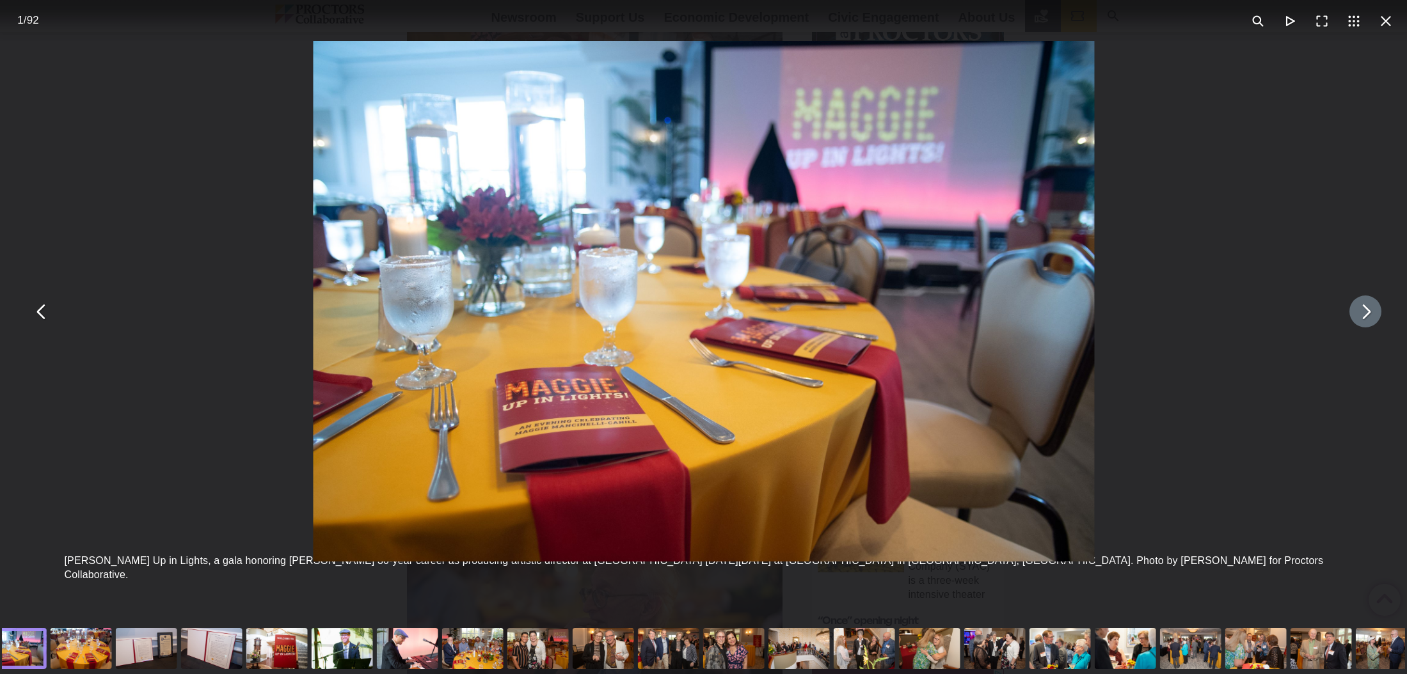
click at [1364, 312] on button "You can close this modal content with the ESC key" at bounding box center [1365, 312] width 32 height 32
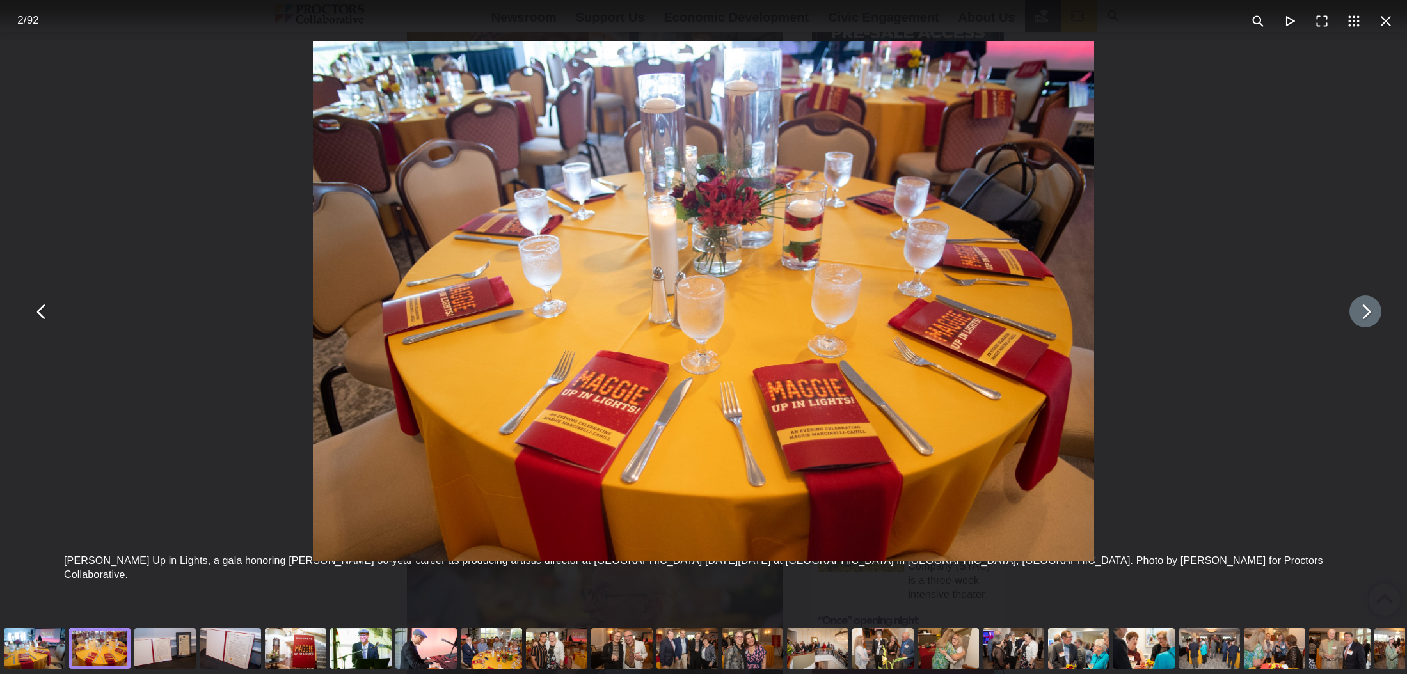
click at [1364, 312] on button "You can close this modal content with the ESC key" at bounding box center [1365, 312] width 32 height 32
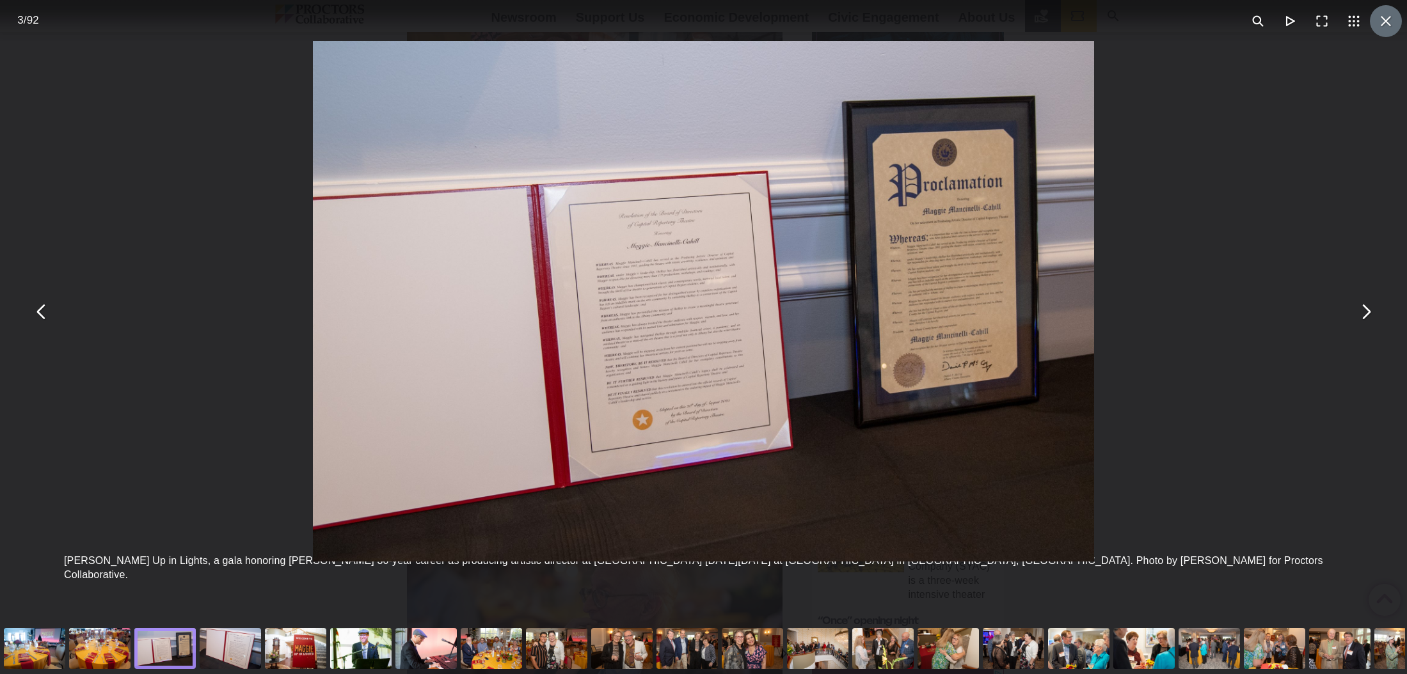
click at [1385, 19] on button "You can close this modal content with the ESC key" at bounding box center [1386, 21] width 32 height 32
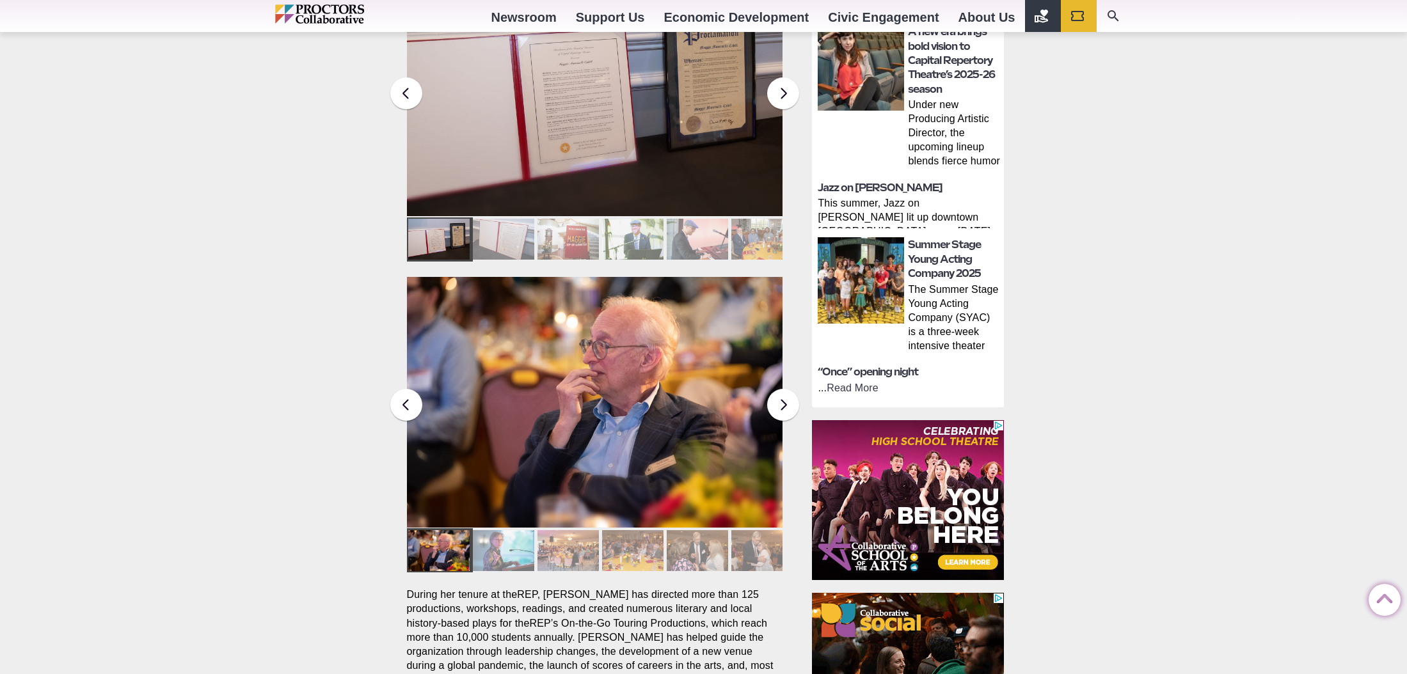
scroll to position [621, 0]
click at [582, 418] on figure "[PERSON_NAME] Up in Lights, a gala honoring [PERSON_NAME] 30-year career as pro…" at bounding box center [595, 401] width 376 height 251
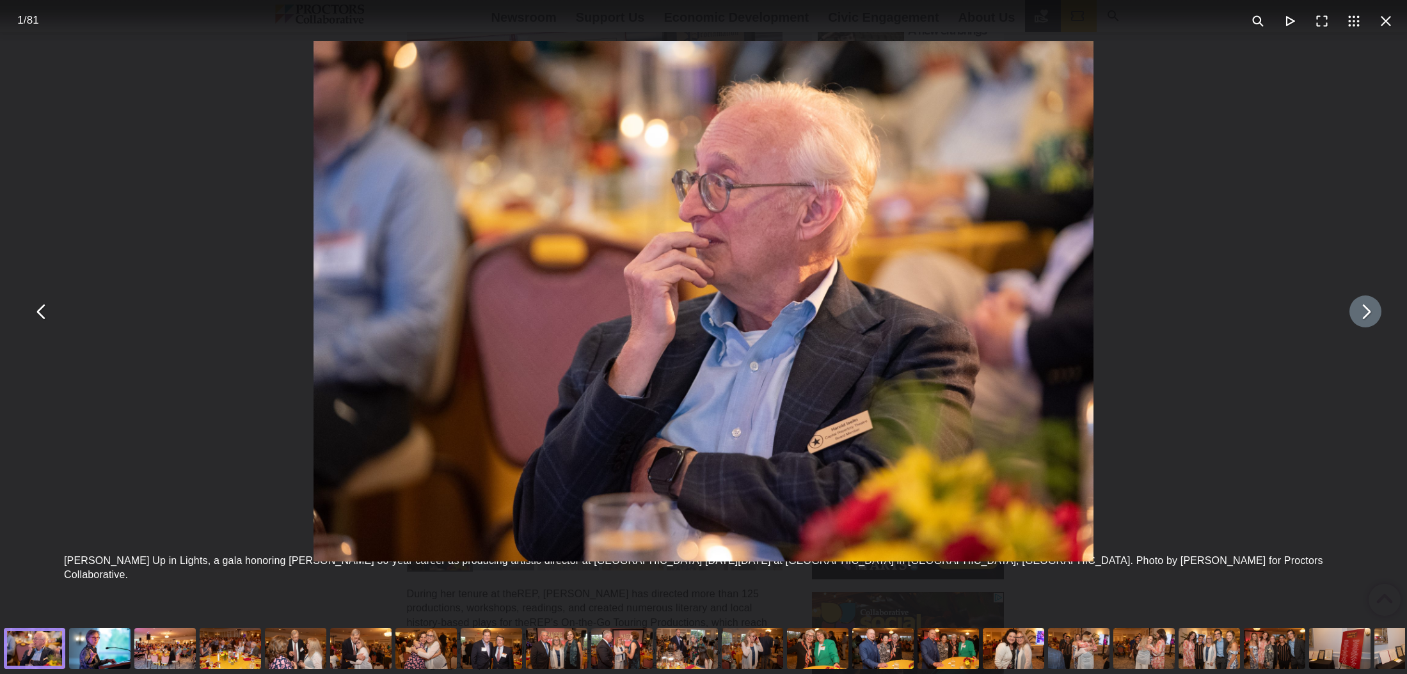
click at [1366, 314] on button "You can close this modal content with the ESC key" at bounding box center [1365, 312] width 32 height 32
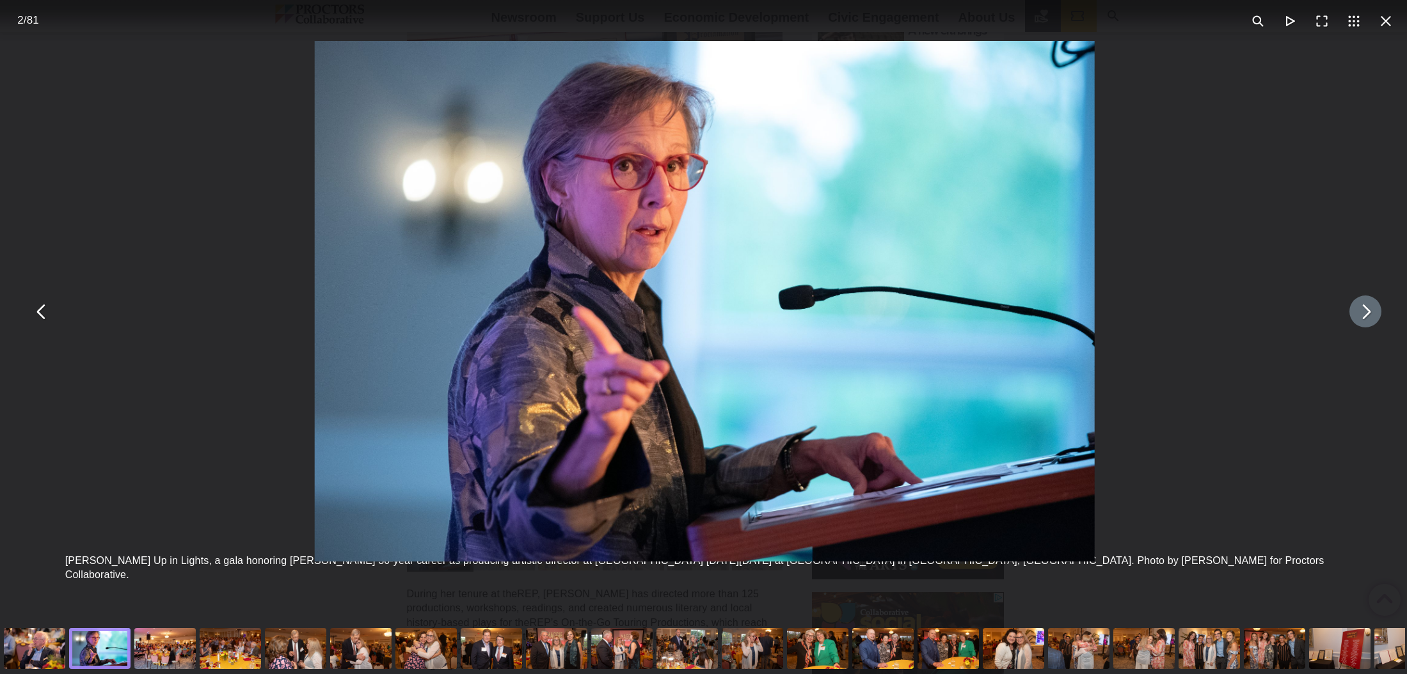
click at [1366, 314] on button "You can close this modal content with the ESC key" at bounding box center [1365, 312] width 32 height 32
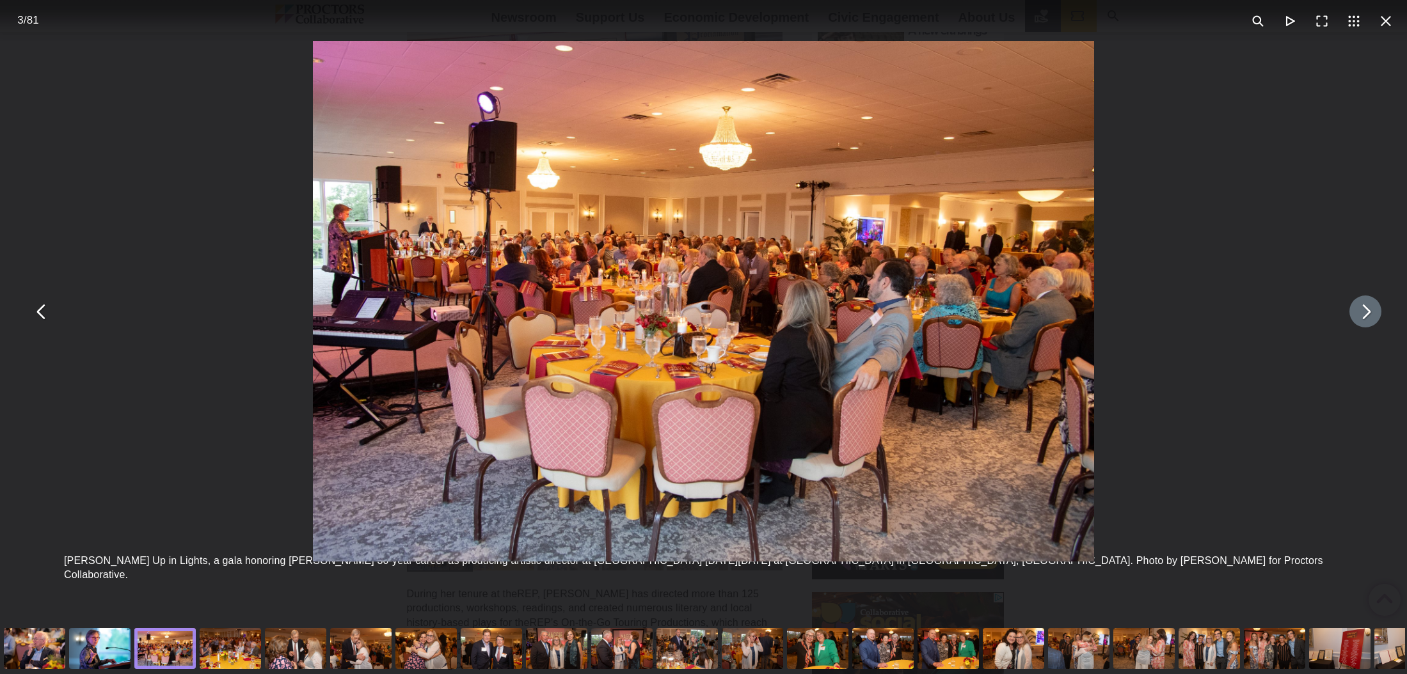
click at [1366, 314] on button "You can close this modal content with the ESC key" at bounding box center [1365, 312] width 32 height 32
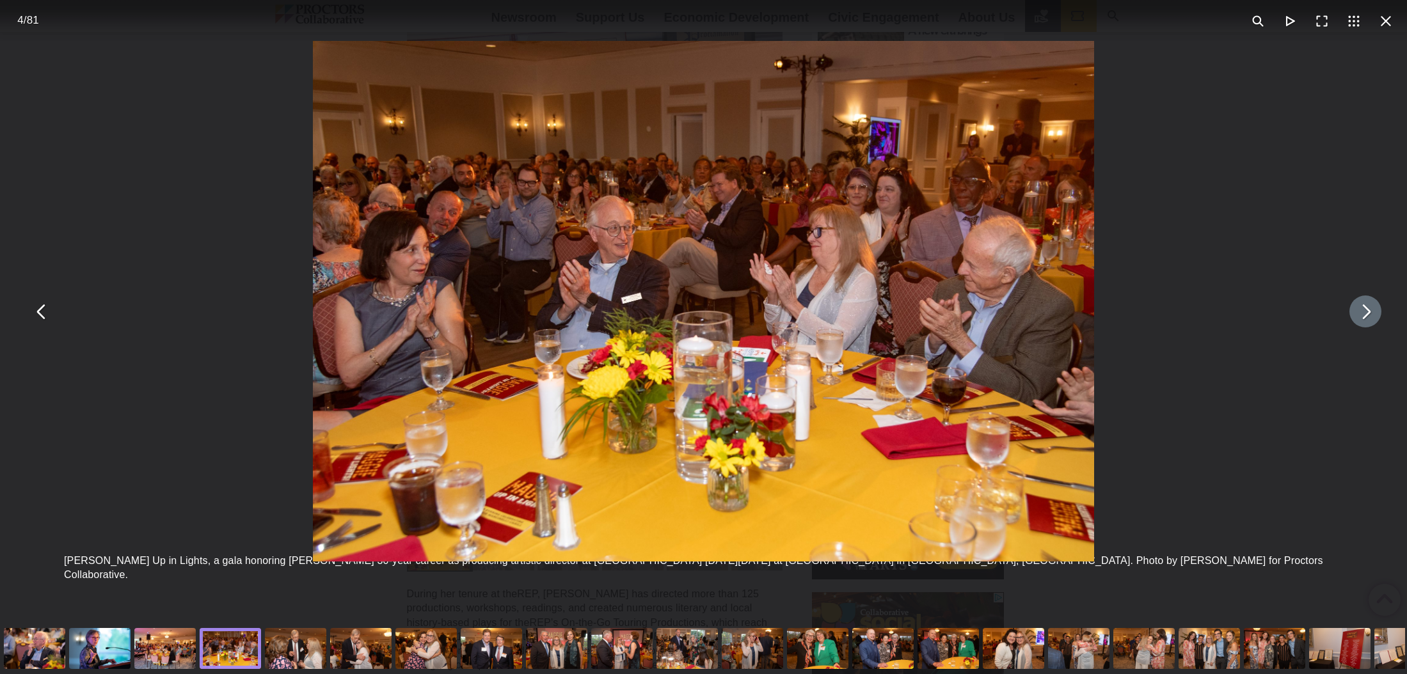
click at [1366, 314] on button "You can close this modal content with the ESC key" at bounding box center [1365, 312] width 32 height 32
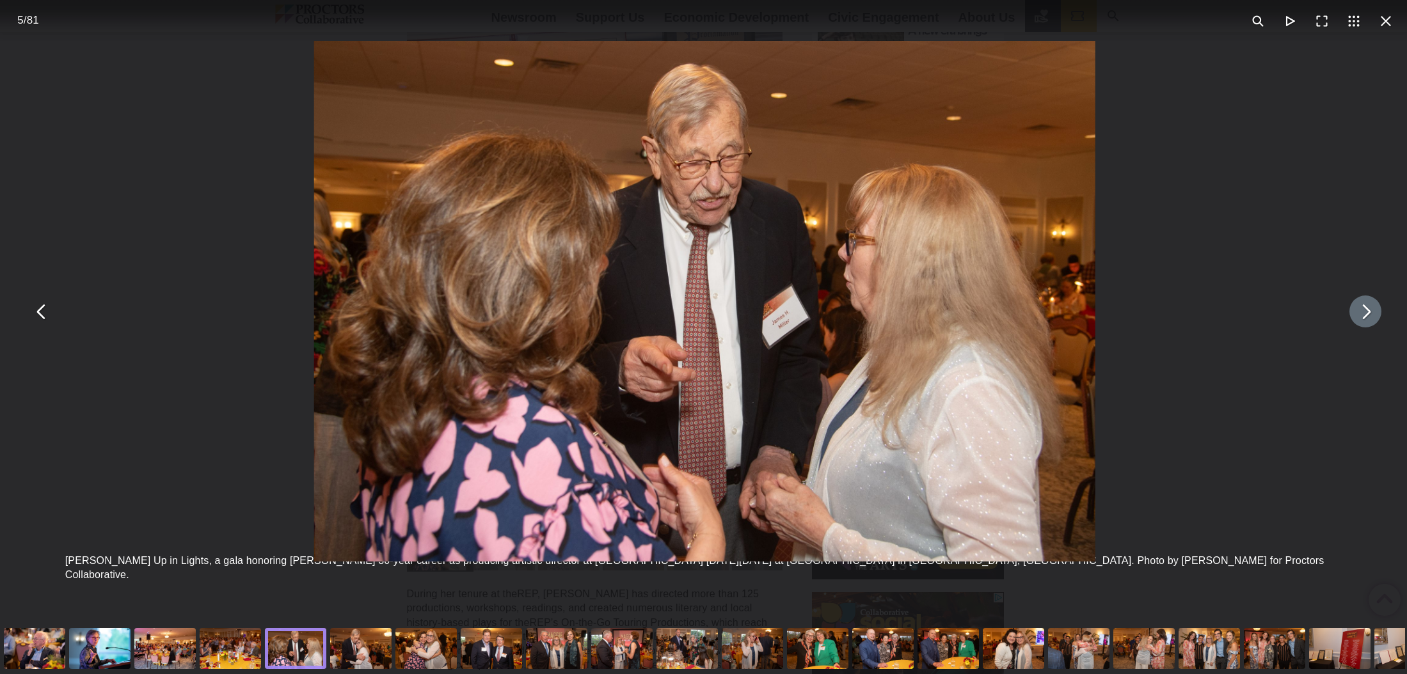
click at [1366, 314] on button "You can close this modal content with the ESC key" at bounding box center [1365, 312] width 32 height 32
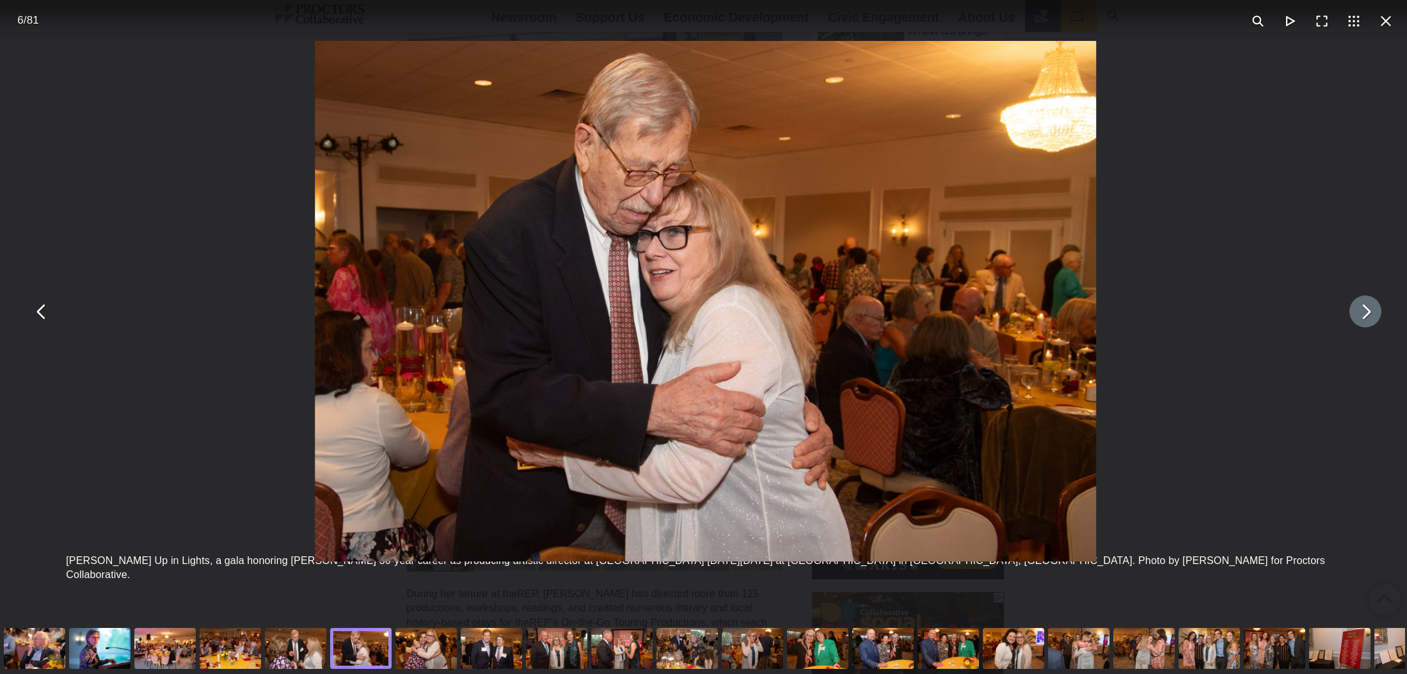
click at [1366, 314] on button "You can close this modal content with the ESC key" at bounding box center [1365, 312] width 32 height 32
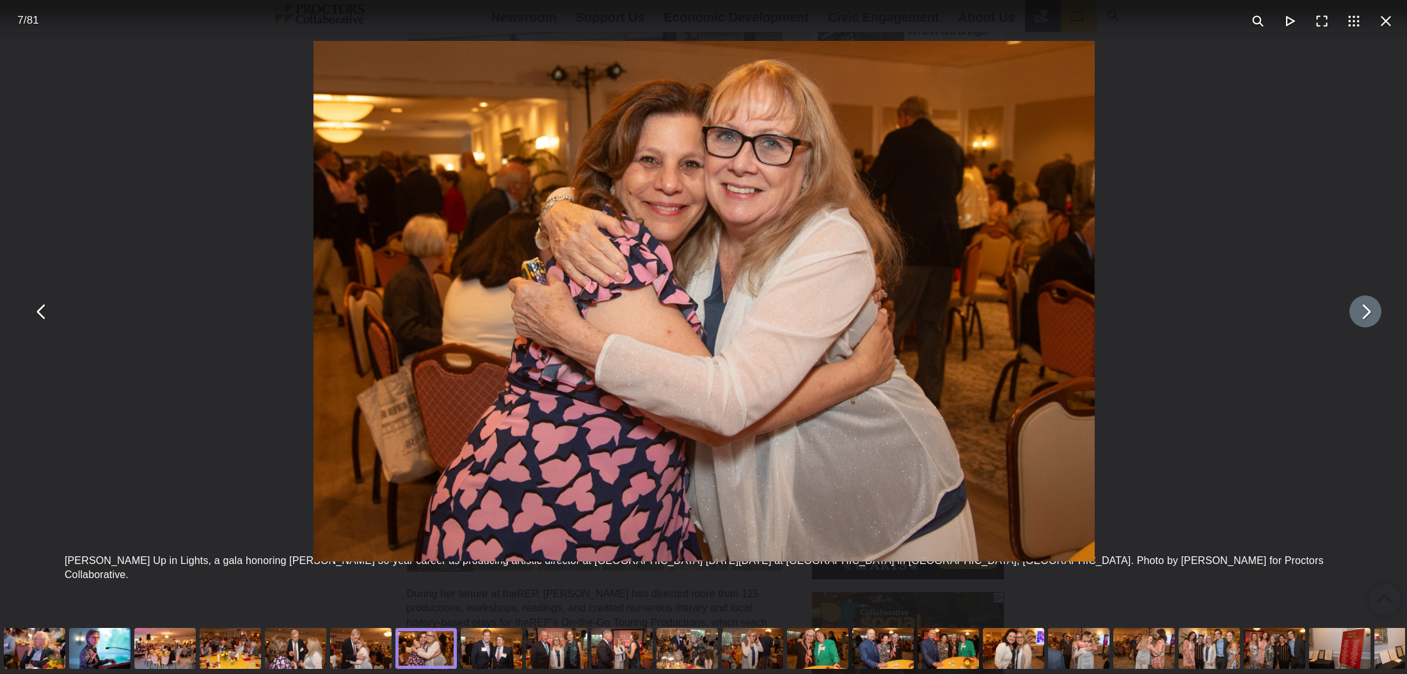
click at [1366, 314] on button "You can close this modal content with the ESC key" at bounding box center [1365, 312] width 32 height 32
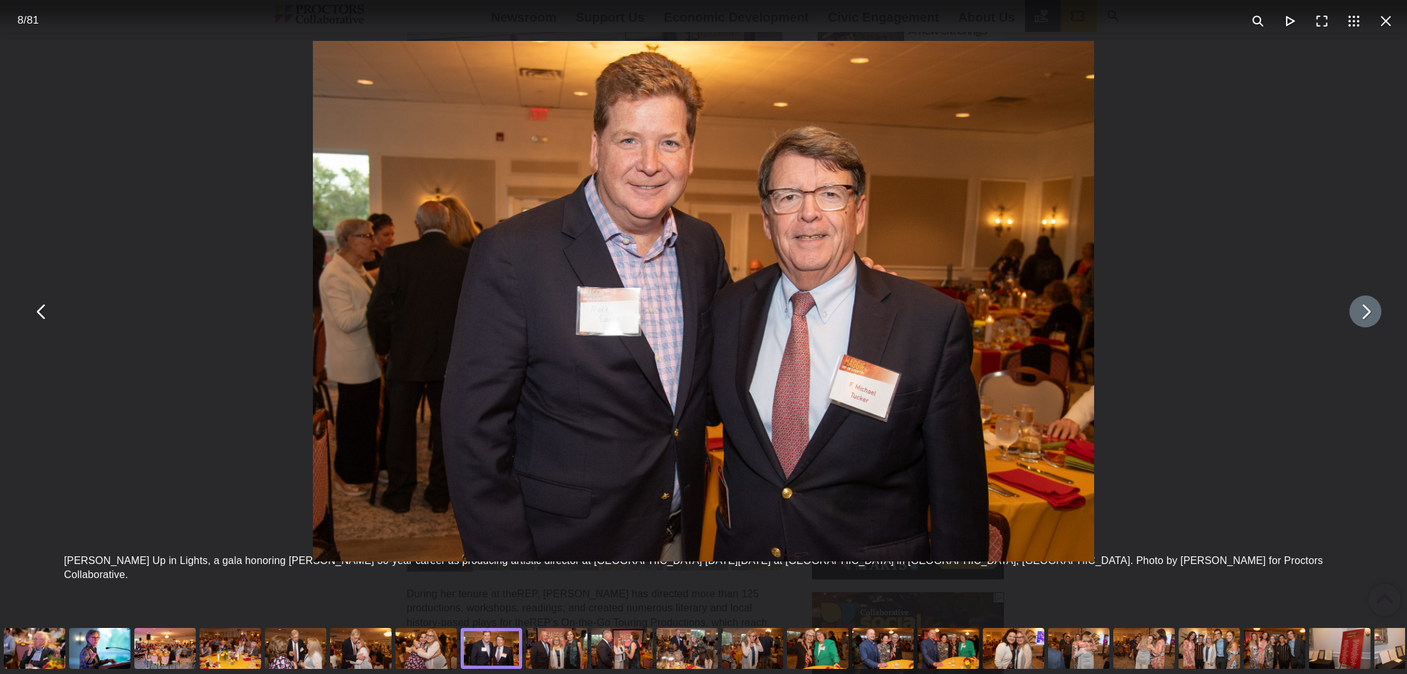
click at [1366, 314] on button "You can close this modal content with the ESC key" at bounding box center [1365, 312] width 32 height 32
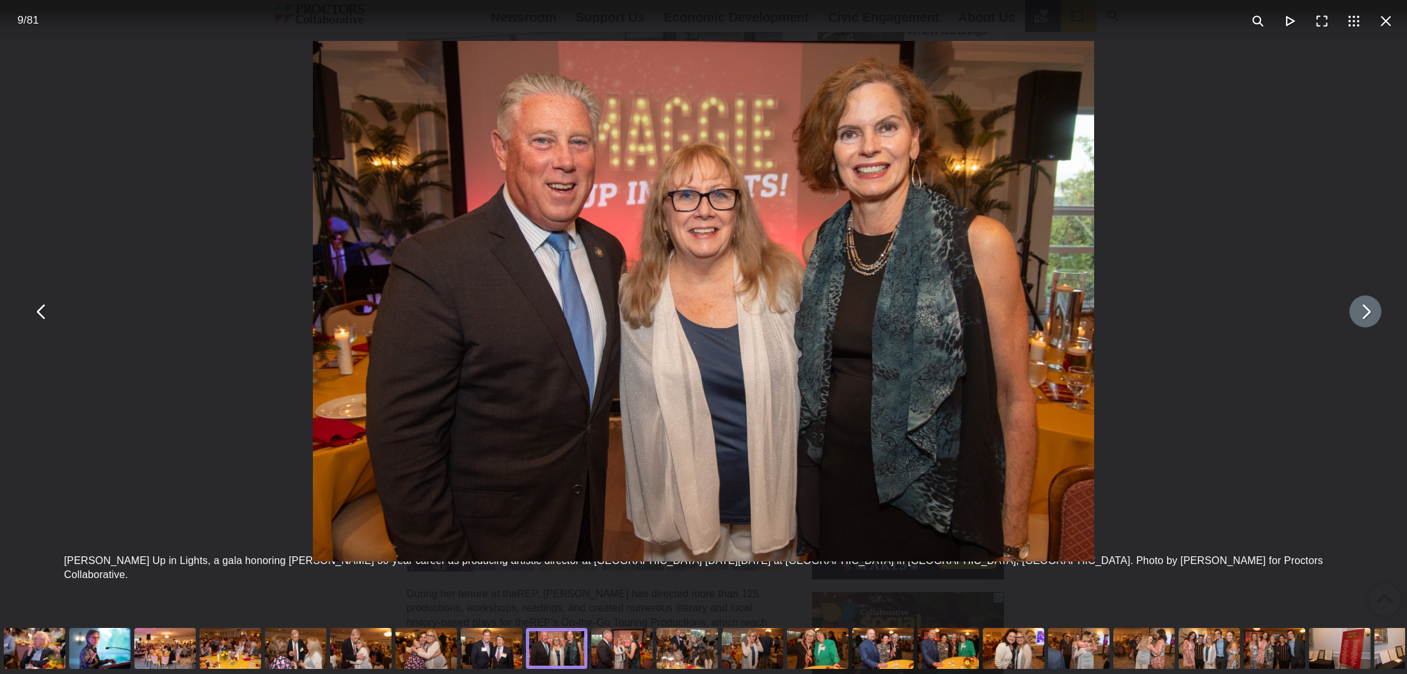
click at [1366, 314] on button "You can close this modal content with the ESC key" at bounding box center [1365, 312] width 32 height 32
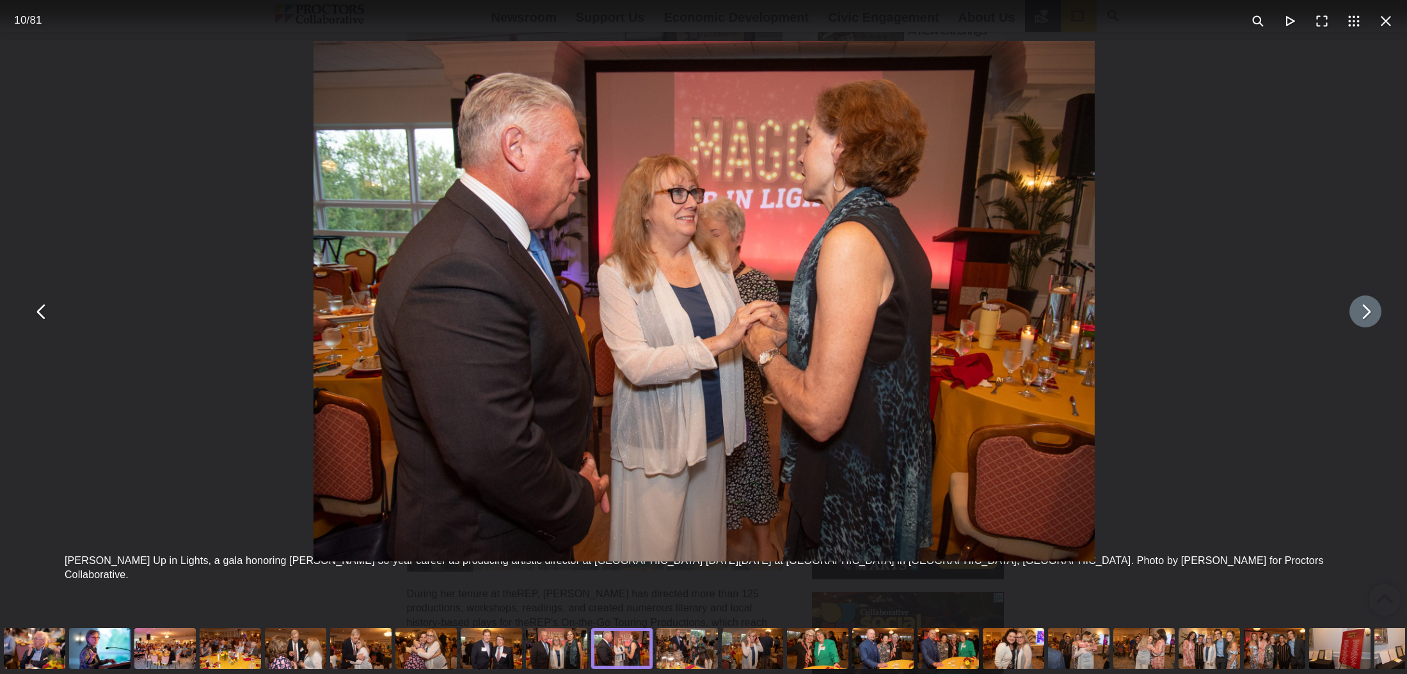
click at [1366, 314] on button "You can close this modal content with the ESC key" at bounding box center [1365, 312] width 32 height 32
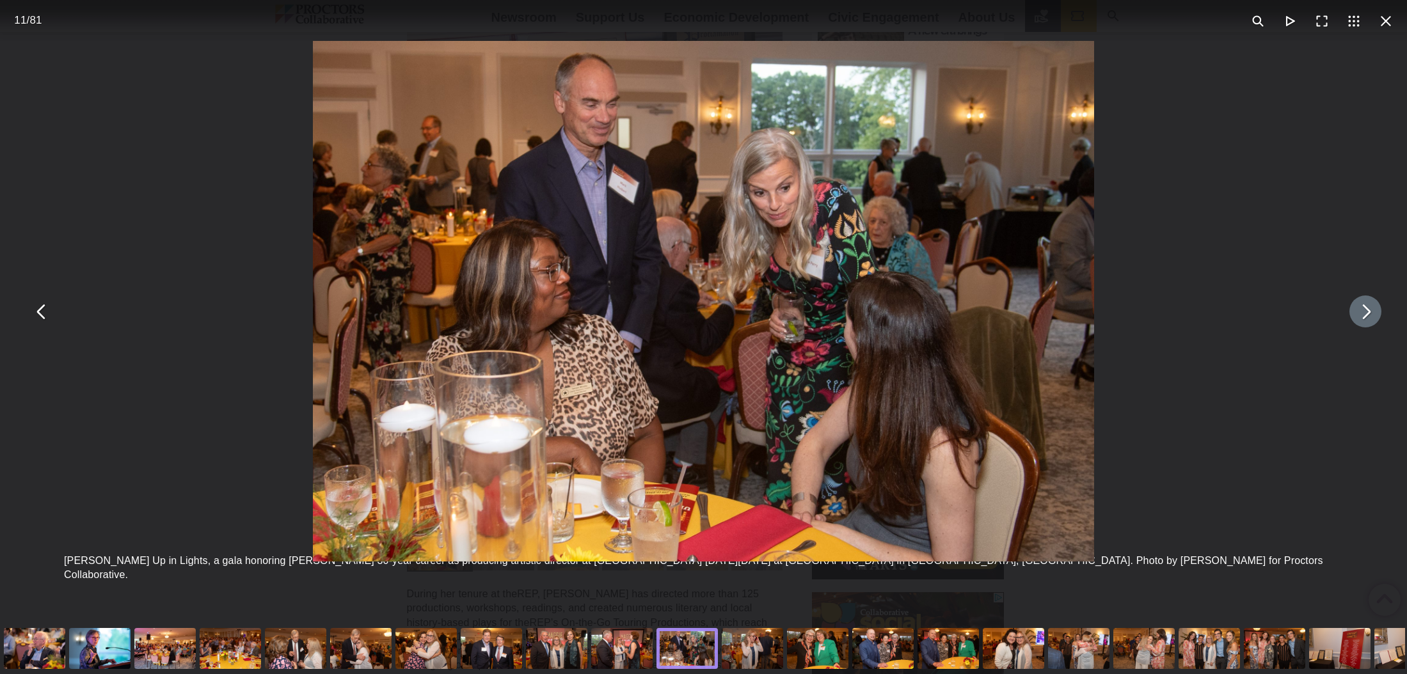
click at [1366, 314] on button "You can close this modal content with the ESC key" at bounding box center [1365, 312] width 32 height 32
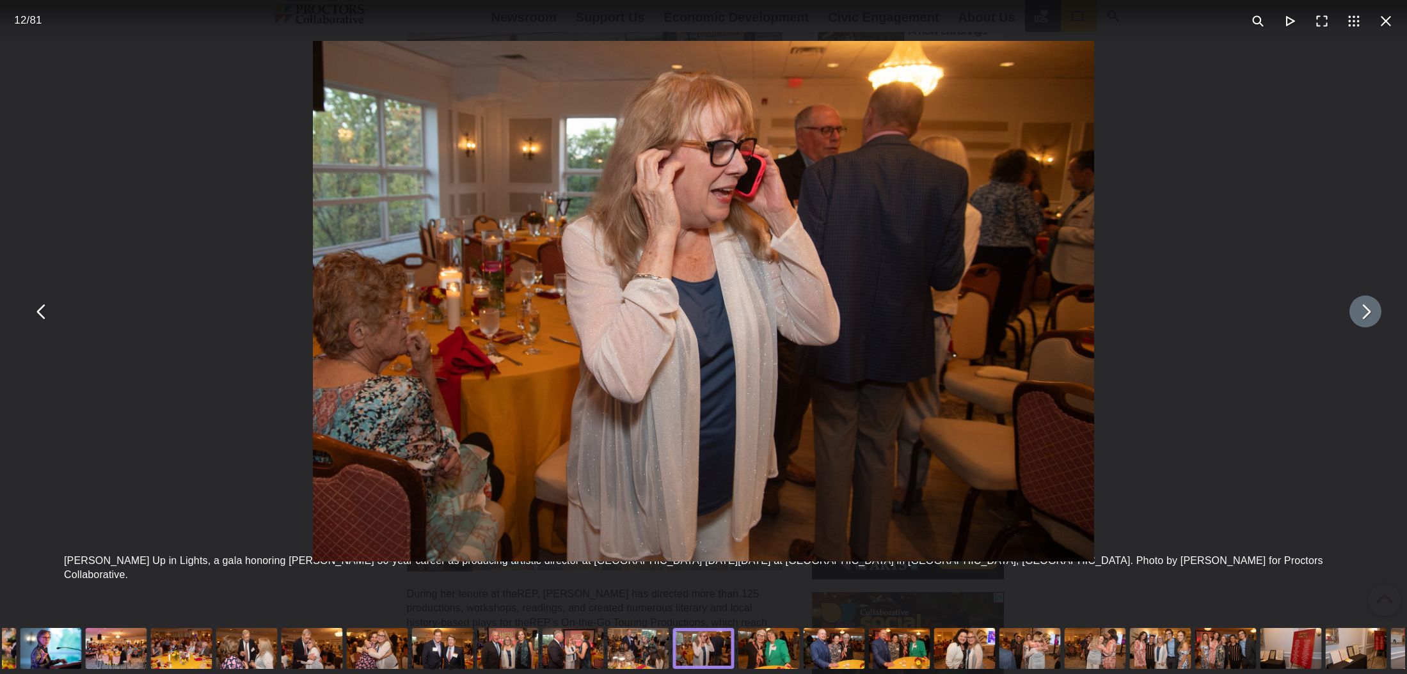
click at [1366, 314] on button "You can close this modal content with the ESC key" at bounding box center [1365, 312] width 32 height 32
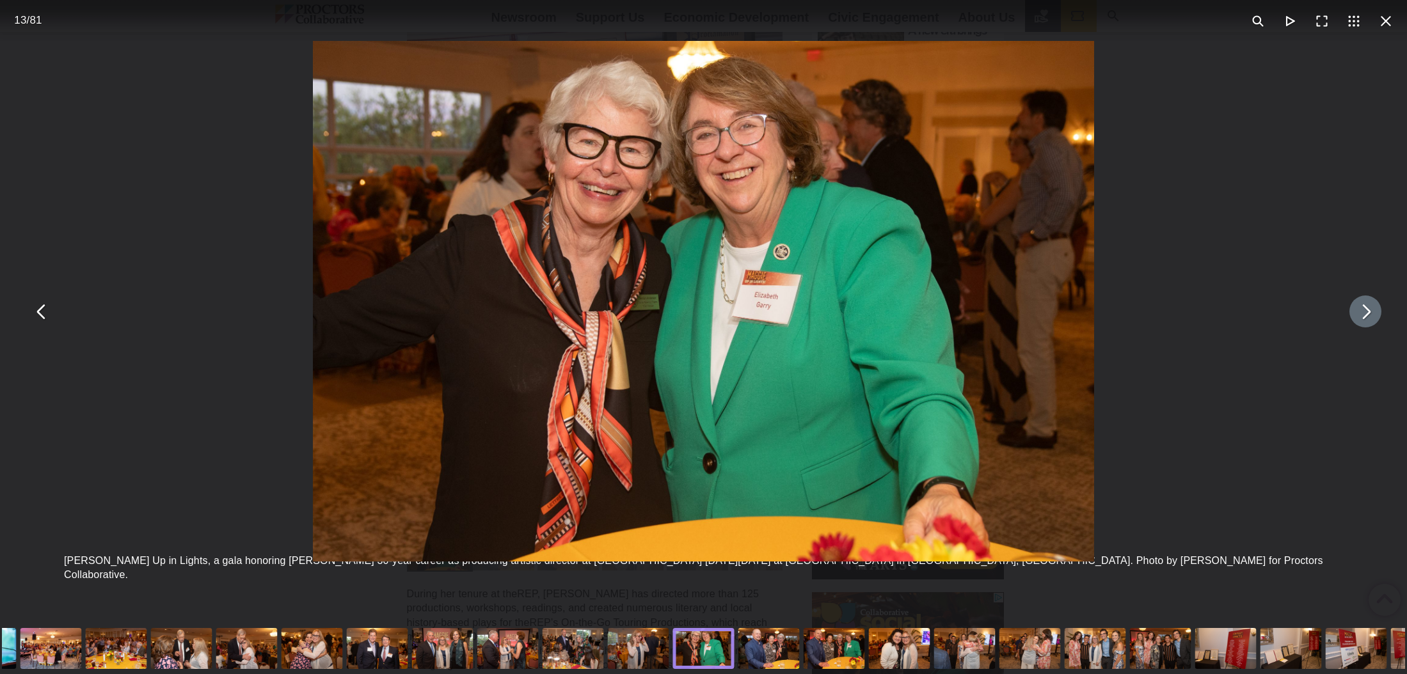
click at [1366, 314] on button "You can close this modal content with the ESC key" at bounding box center [1365, 312] width 32 height 32
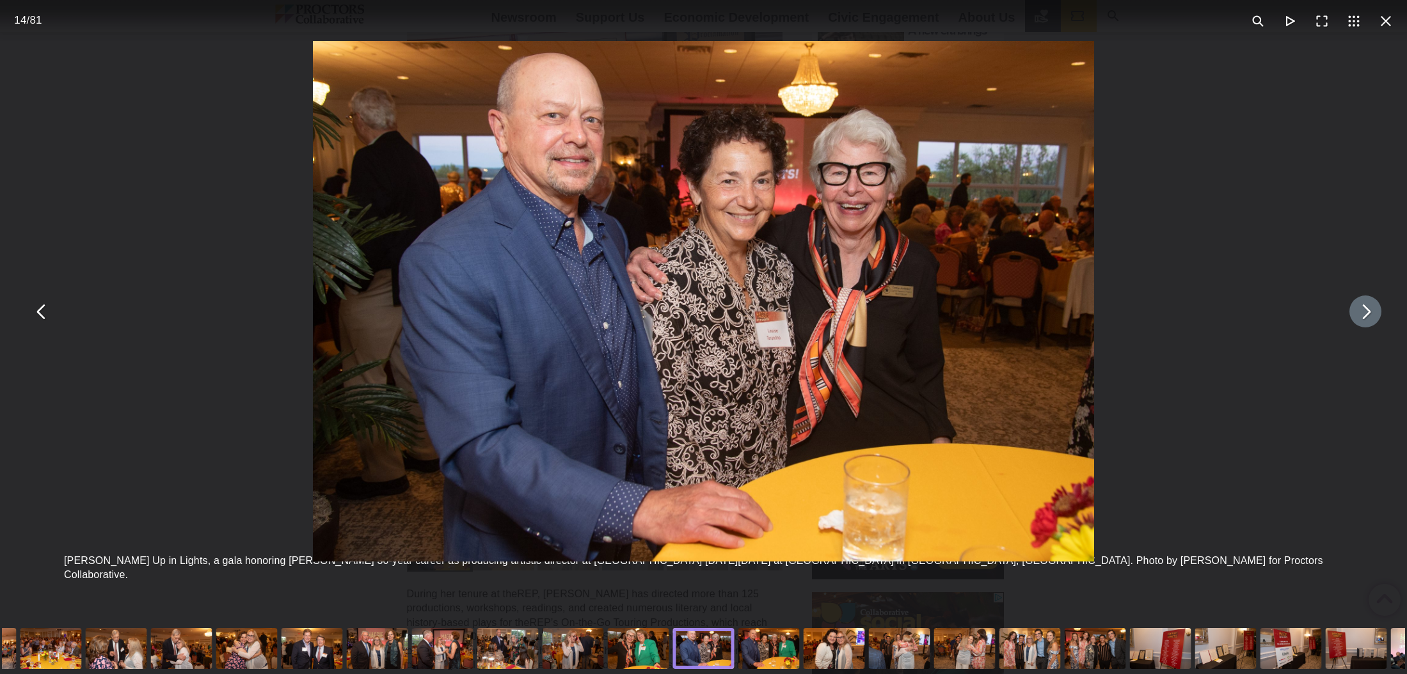
click at [1366, 314] on button "You can close this modal content with the ESC key" at bounding box center [1365, 312] width 32 height 32
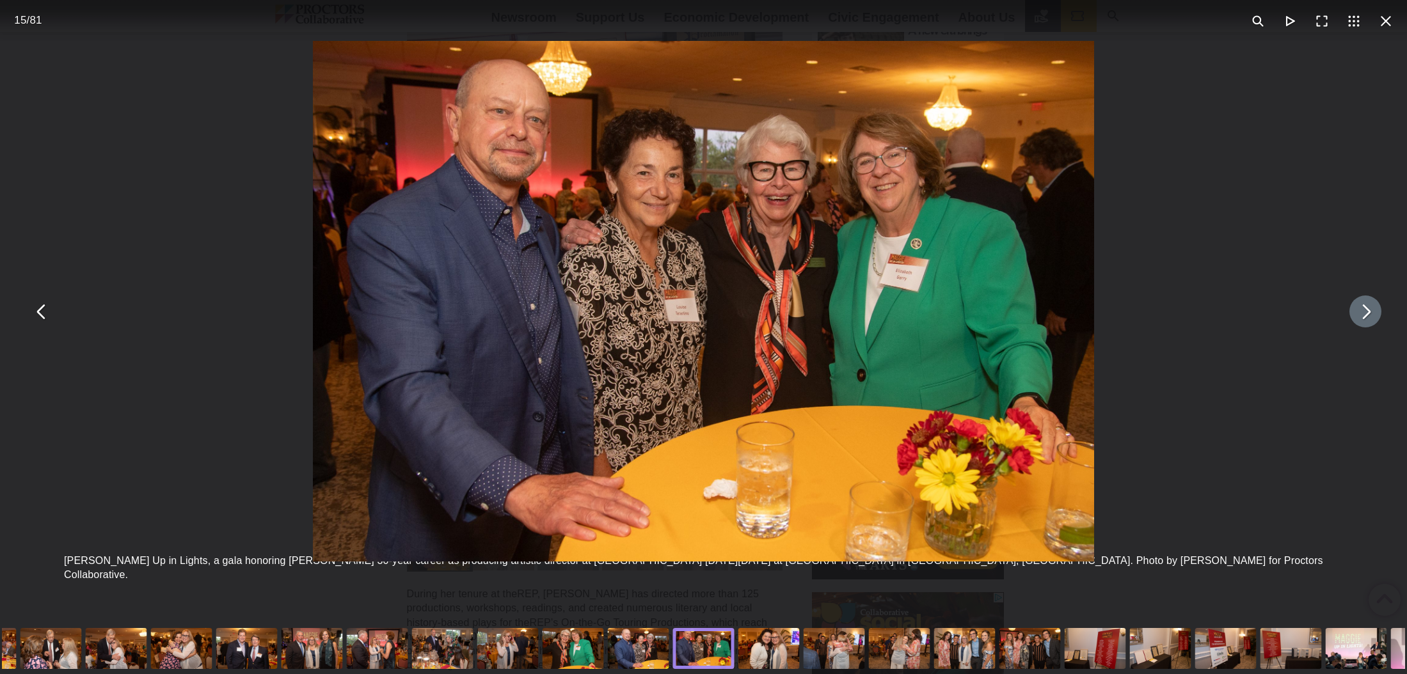
click at [1363, 314] on button "You can close this modal content with the ESC key" at bounding box center [1365, 312] width 32 height 32
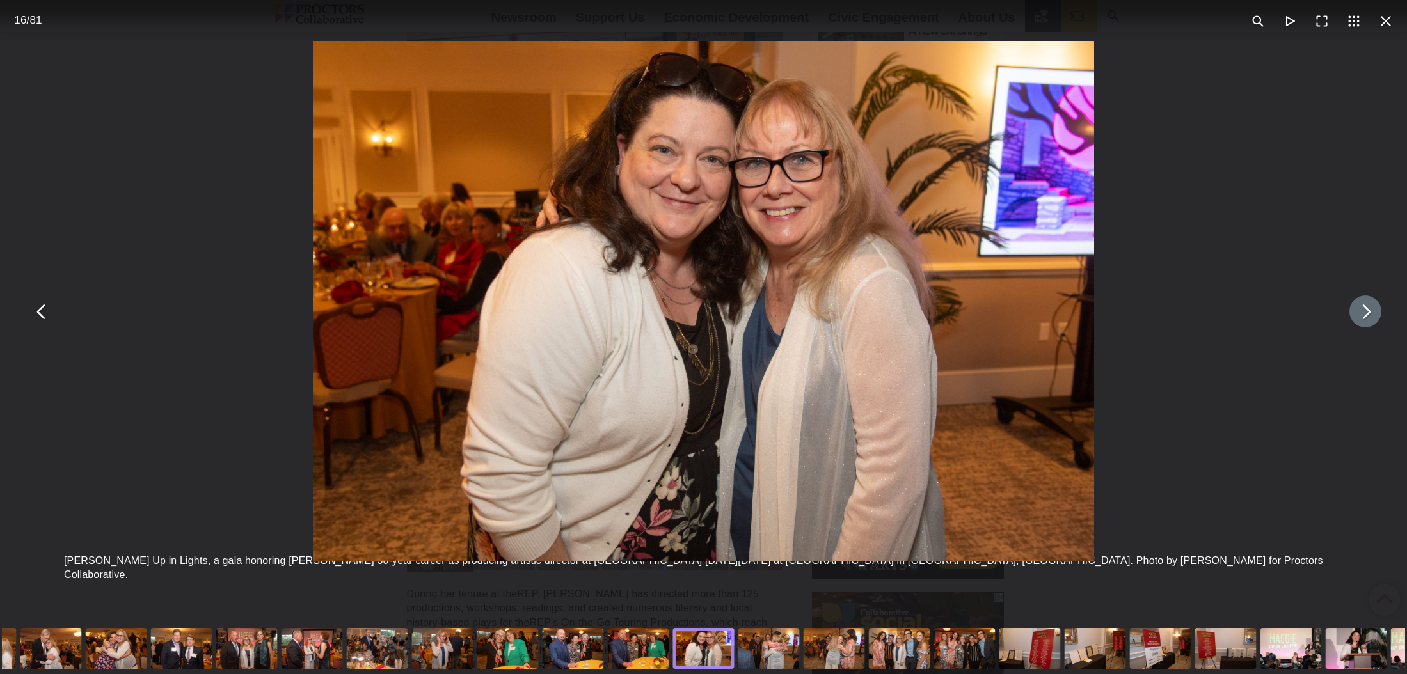
click at [1363, 314] on button "You can close this modal content with the ESC key" at bounding box center [1365, 312] width 32 height 32
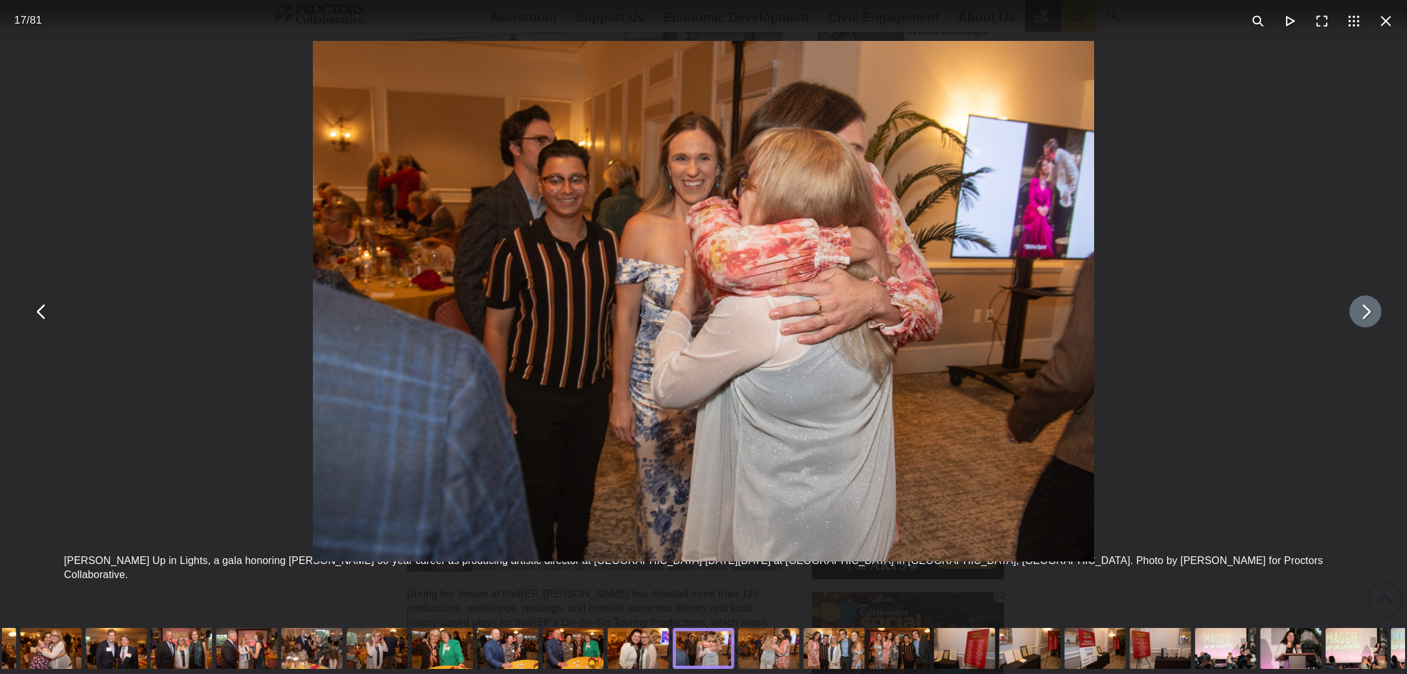
click at [1363, 314] on button "You can close this modal content with the ESC key" at bounding box center [1365, 312] width 32 height 32
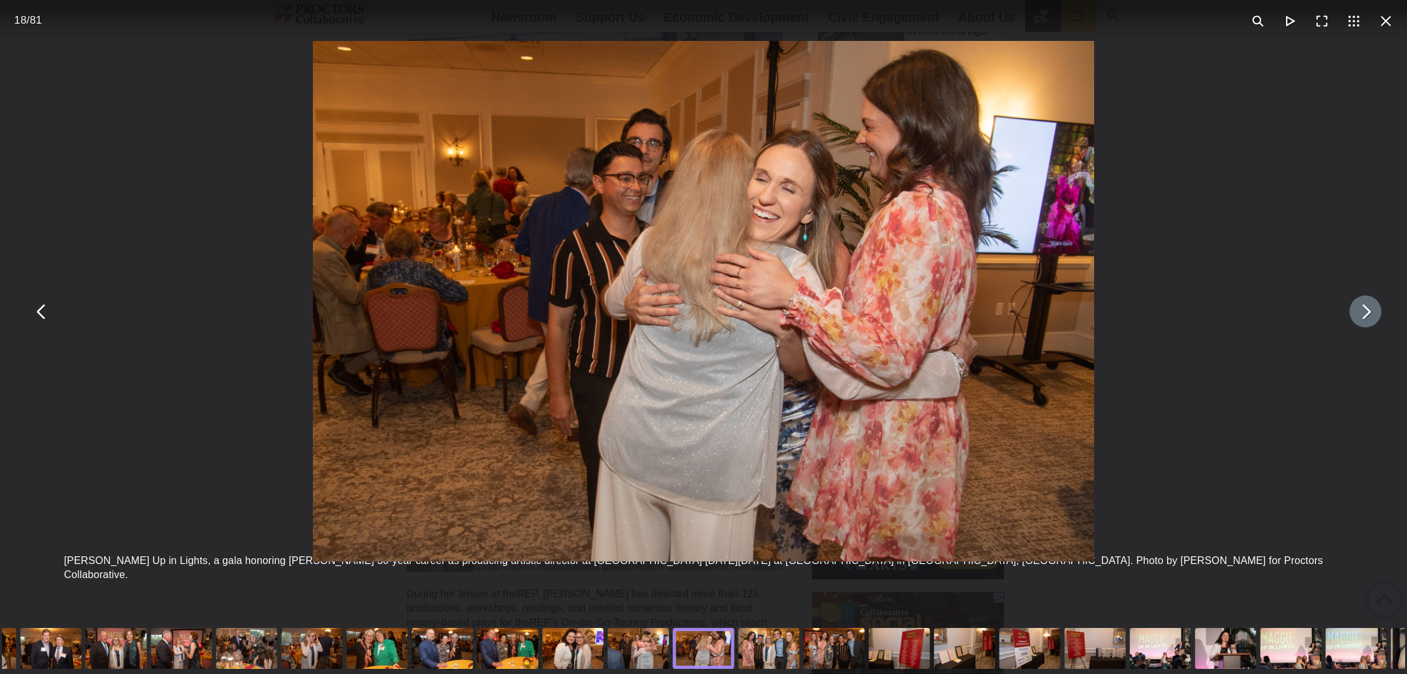
click at [1363, 314] on button "You can close this modal content with the ESC key" at bounding box center [1365, 312] width 32 height 32
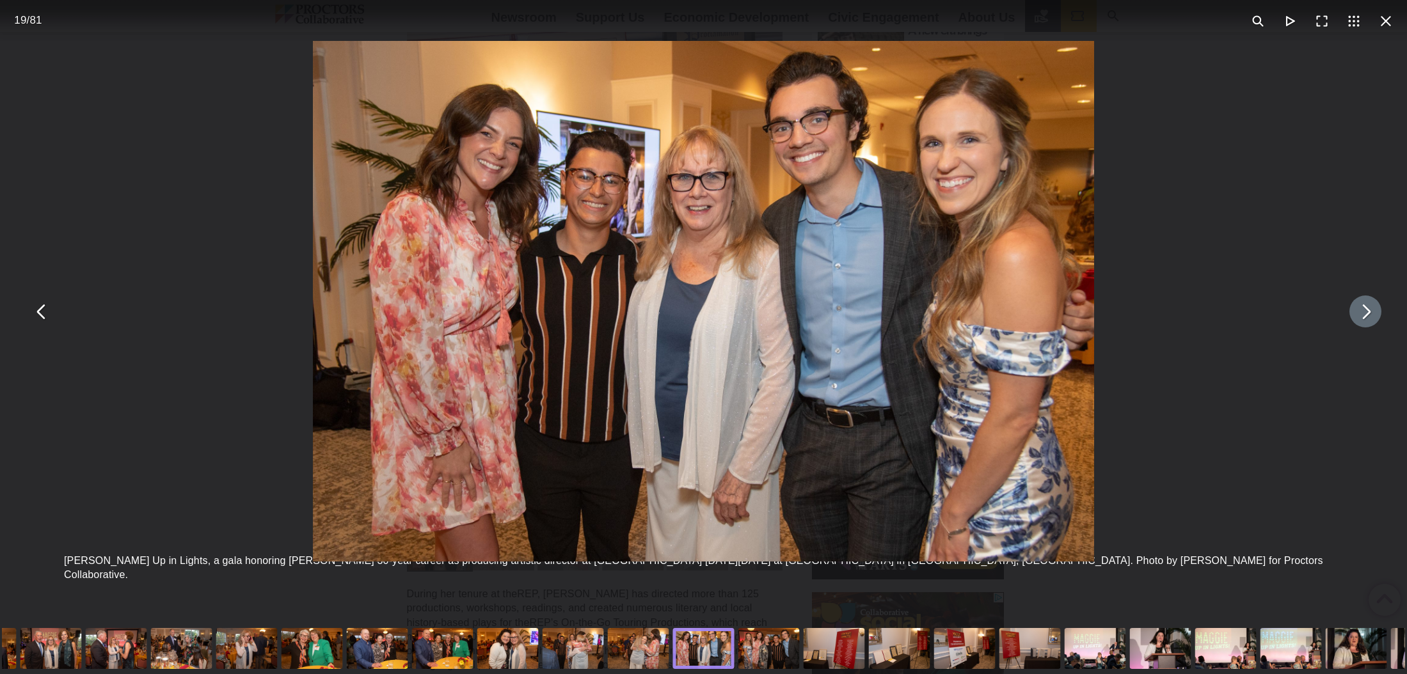
click at [1363, 314] on button "You can close this modal content with the ESC key" at bounding box center [1365, 312] width 32 height 32
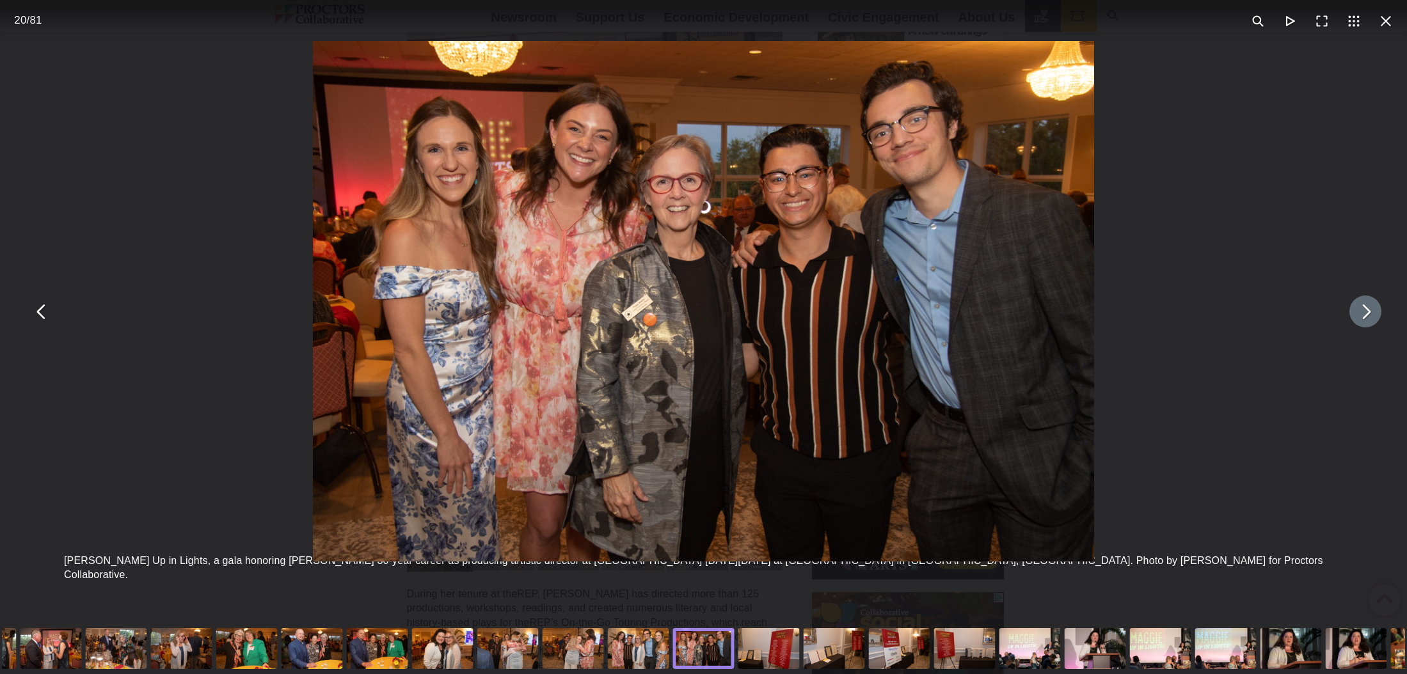
click at [1363, 314] on button "You can close this modal content with the ESC key" at bounding box center [1365, 312] width 32 height 32
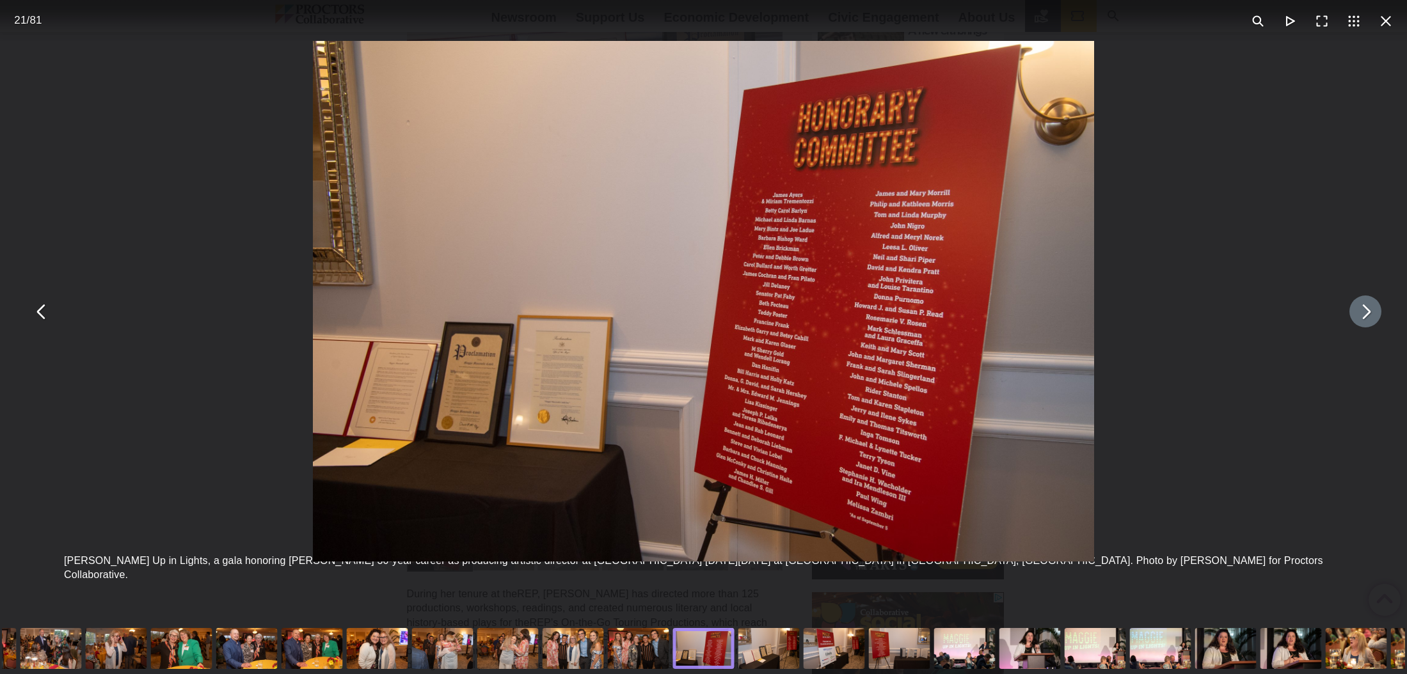
click at [1363, 314] on button "You can close this modal content with the ESC key" at bounding box center [1365, 312] width 32 height 32
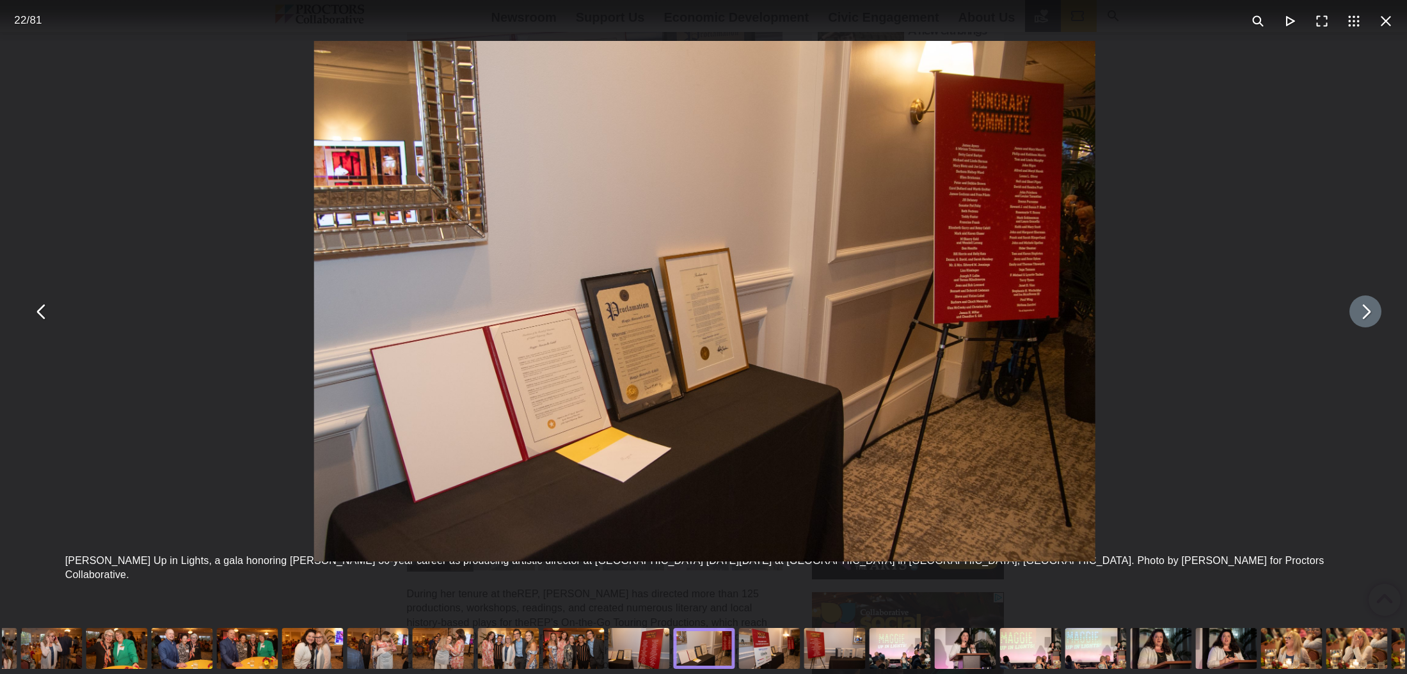
click at [1363, 314] on button "You can close this modal content with the ESC key" at bounding box center [1365, 312] width 32 height 32
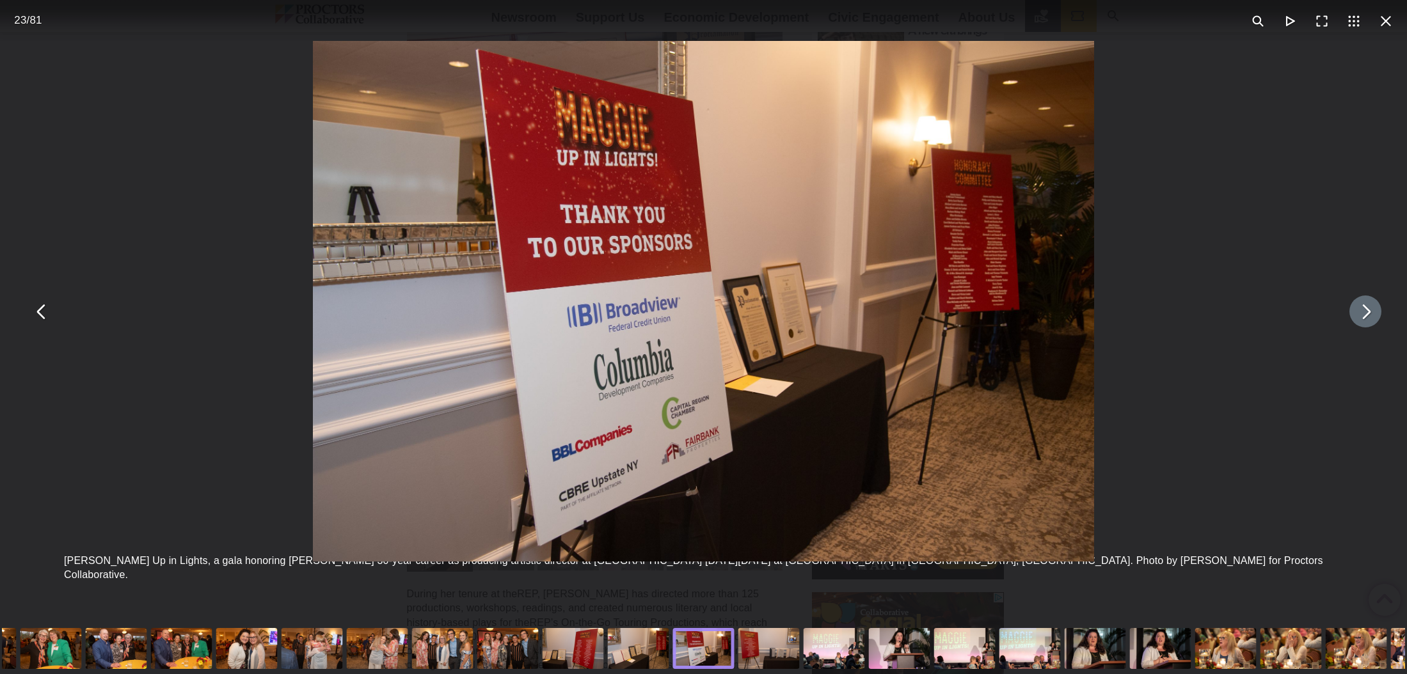
click at [1363, 314] on button "You can close this modal content with the ESC key" at bounding box center [1365, 312] width 32 height 32
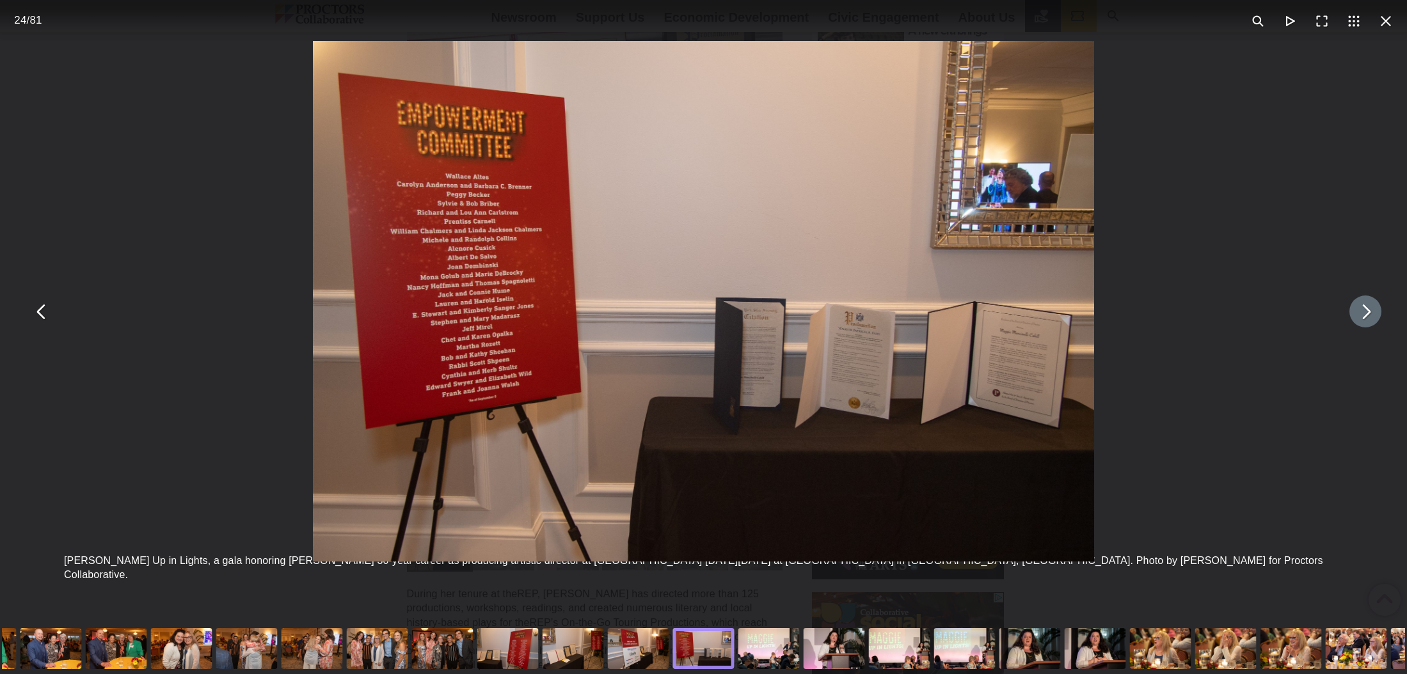
click at [1363, 314] on button "You can close this modal content with the ESC key" at bounding box center [1365, 312] width 32 height 32
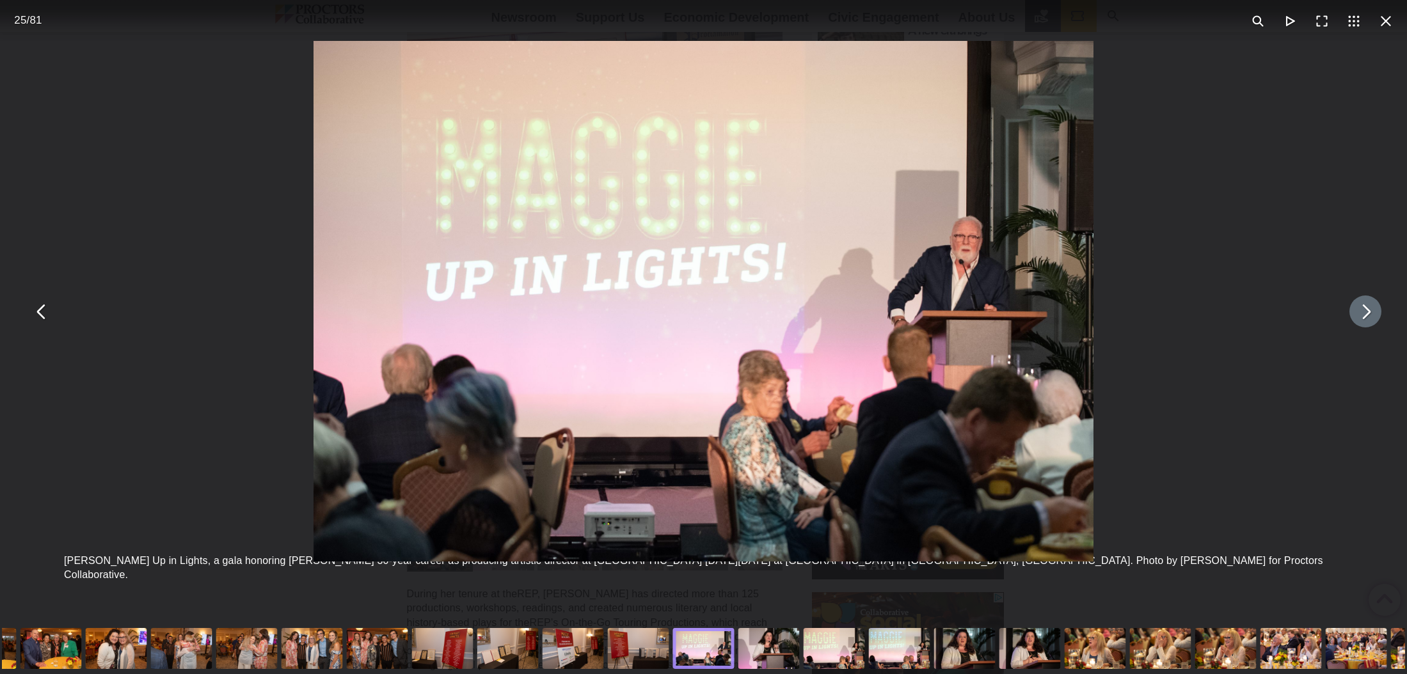
click at [1363, 314] on button "You can close this modal content with the ESC key" at bounding box center [1365, 312] width 32 height 32
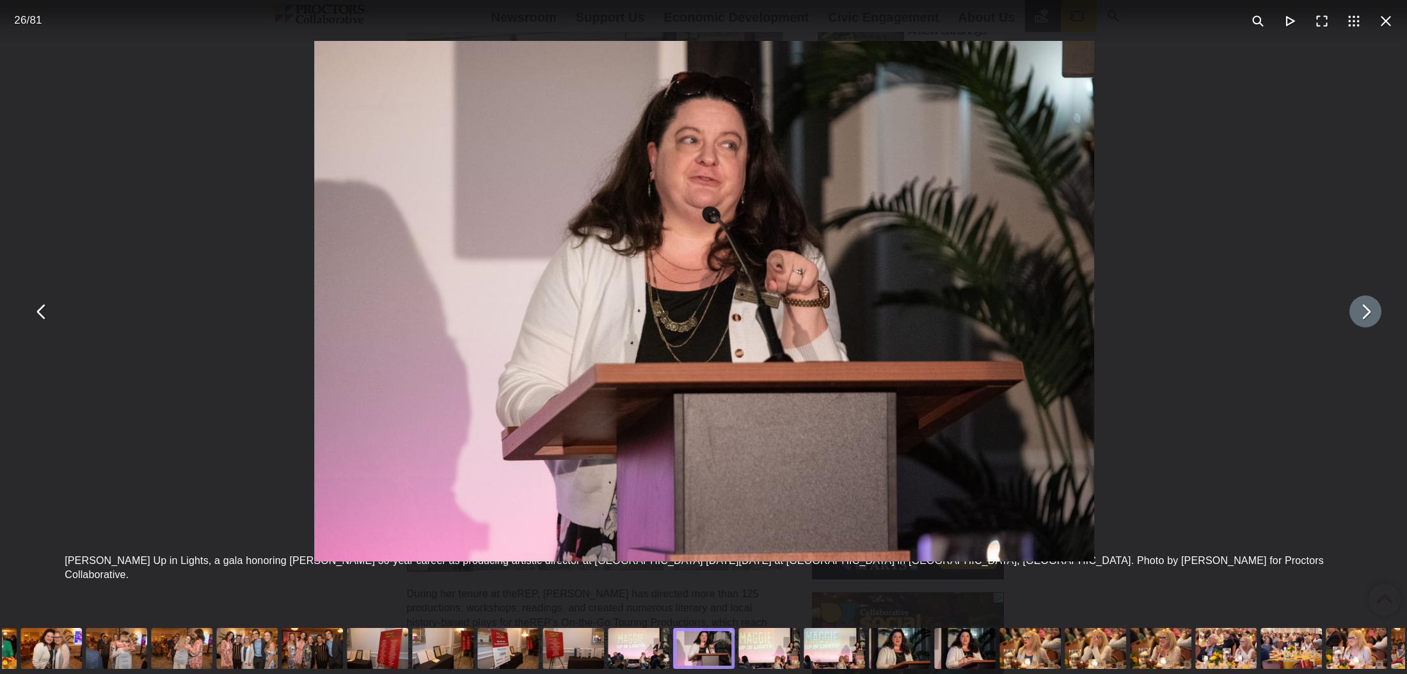
click at [1363, 314] on button "You can close this modal content with the ESC key" at bounding box center [1365, 312] width 32 height 32
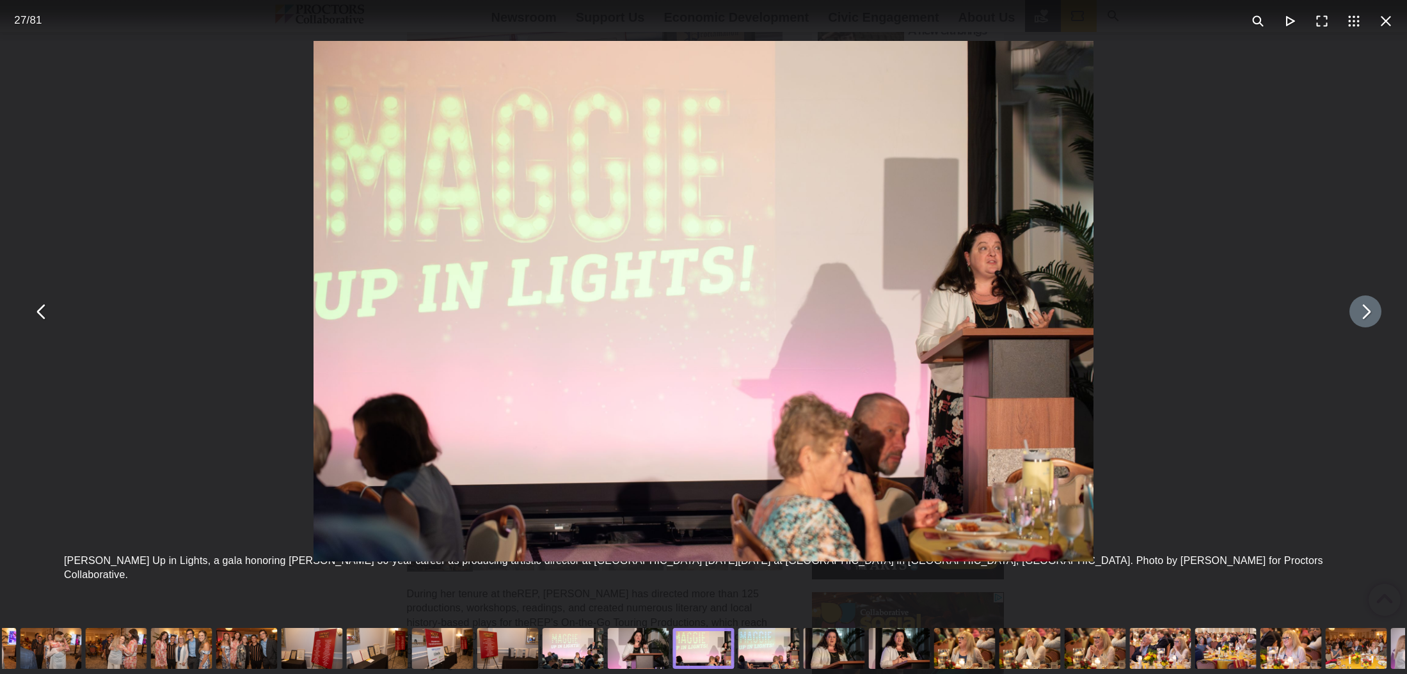
click at [1363, 314] on button "You can close this modal content with the ESC key" at bounding box center [1365, 312] width 32 height 32
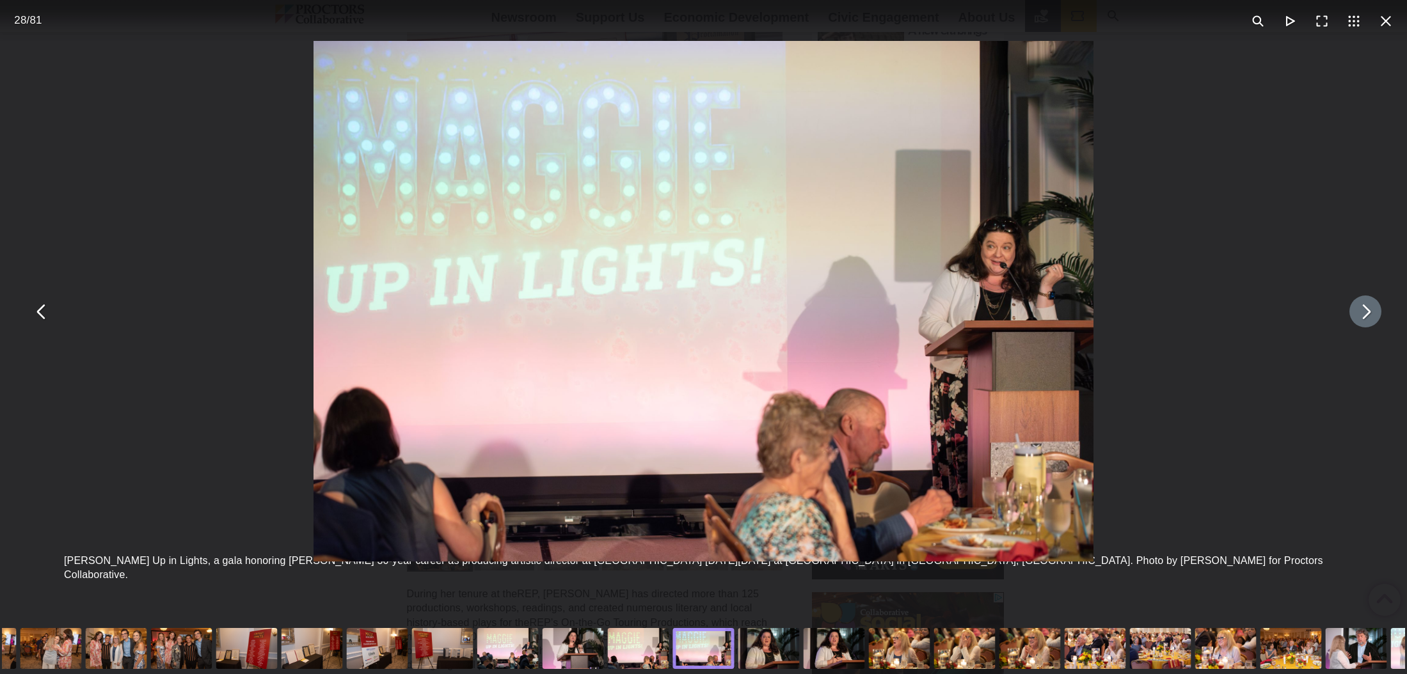
click at [1363, 314] on button "You can close this modal content with the ESC key" at bounding box center [1365, 312] width 32 height 32
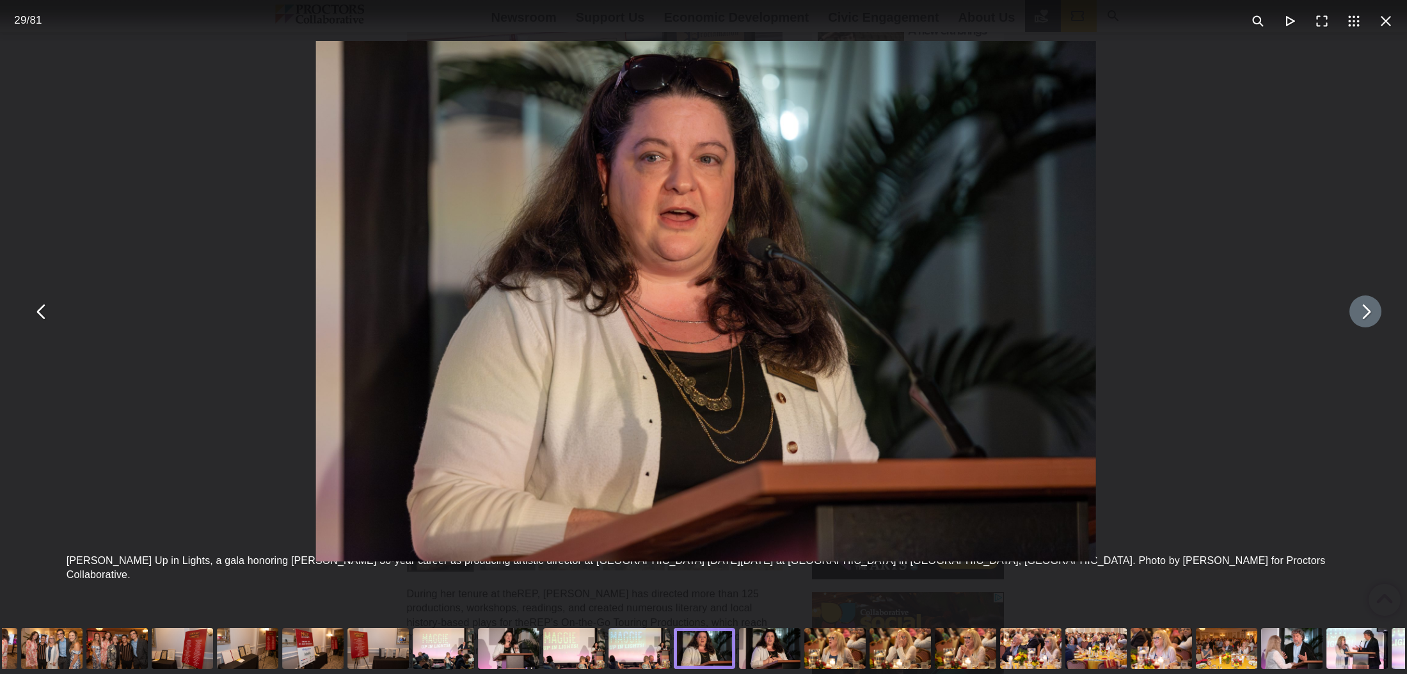
click at [1363, 314] on button "You can close this modal content with the ESC key" at bounding box center [1365, 312] width 32 height 32
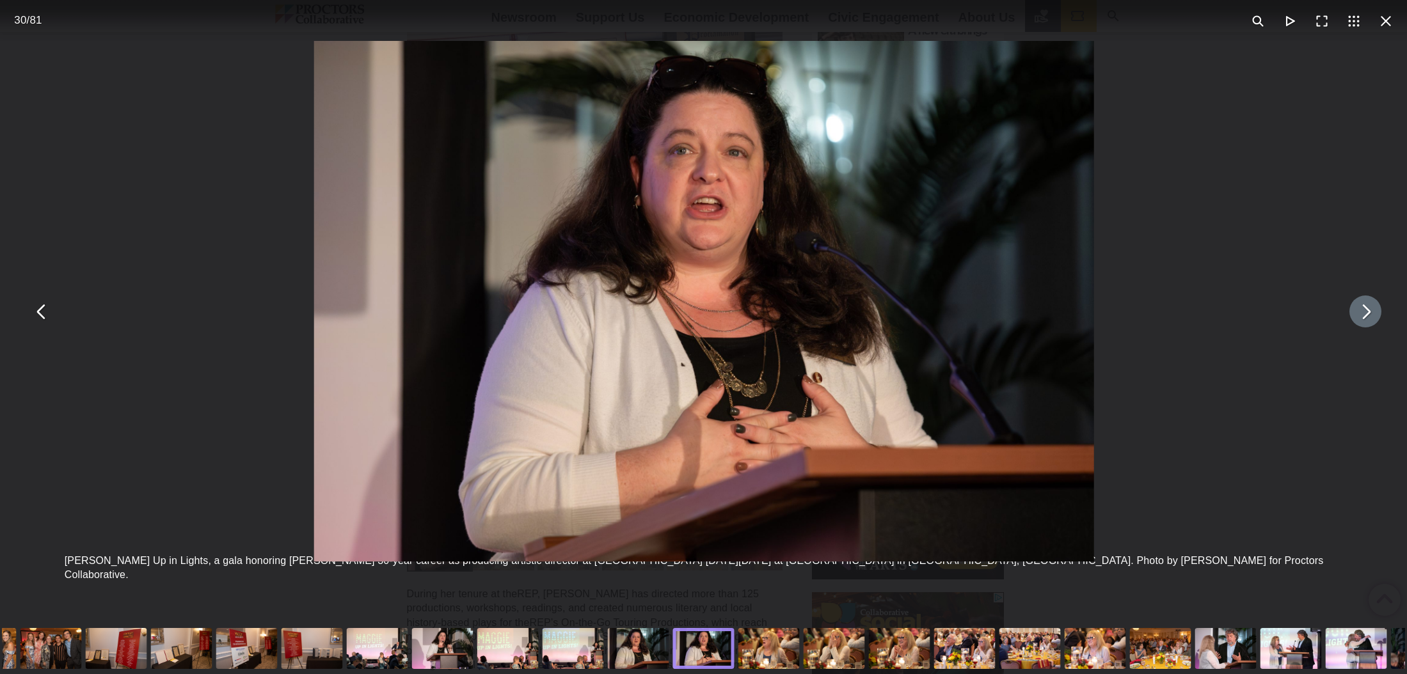
click at [1363, 314] on button "You can close this modal content with the ESC key" at bounding box center [1365, 312] width 32 height 32
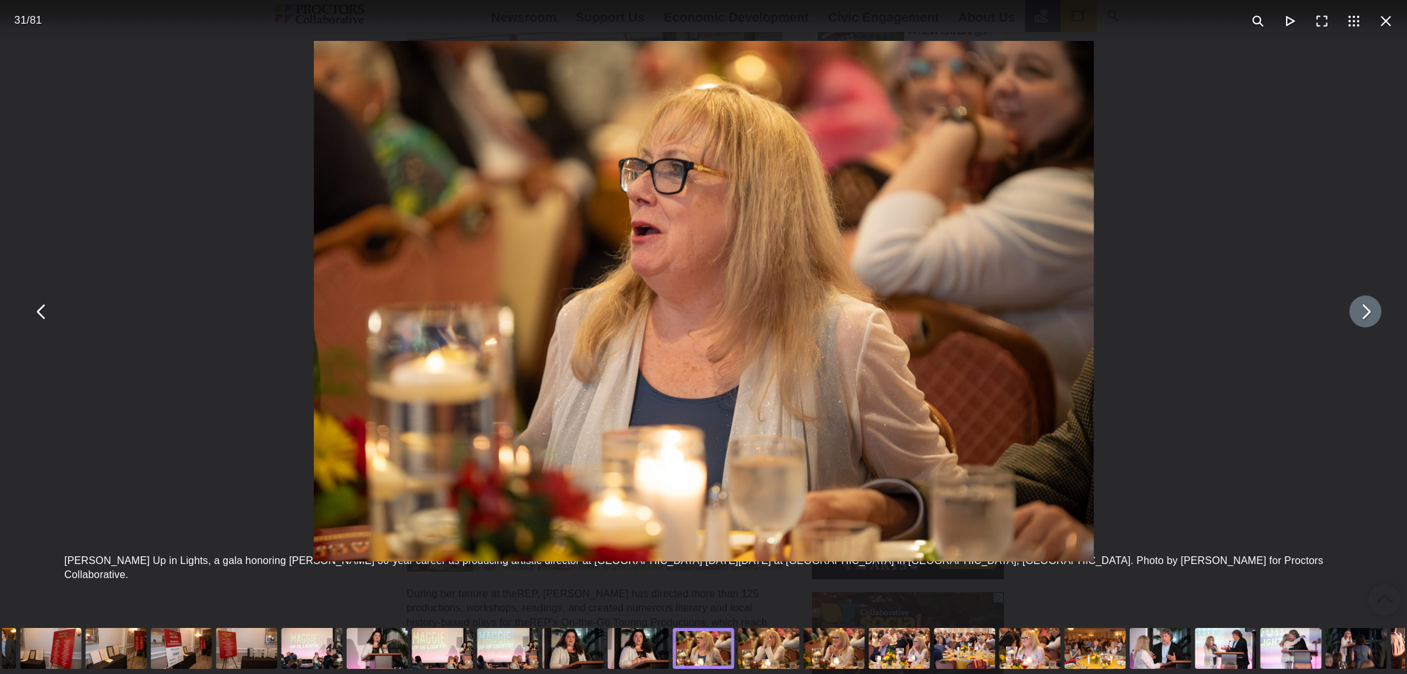
click at [1363, 314] on button "You can close this modal content with the ESC key" at bounding box center [1365, 312] width 32 height 32
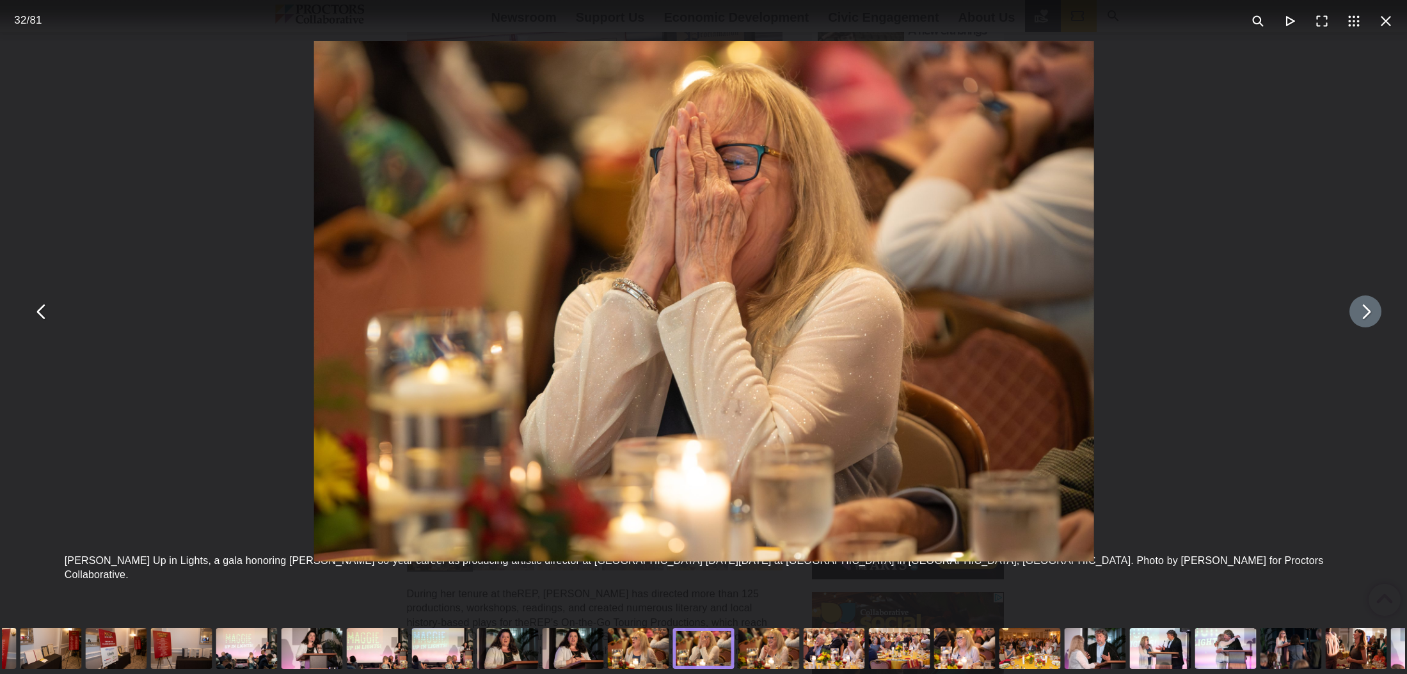
click at [1363, 314] on button "You can close this modal content with the ESC key" at bounding box center [1365, 312] width 32 height 32
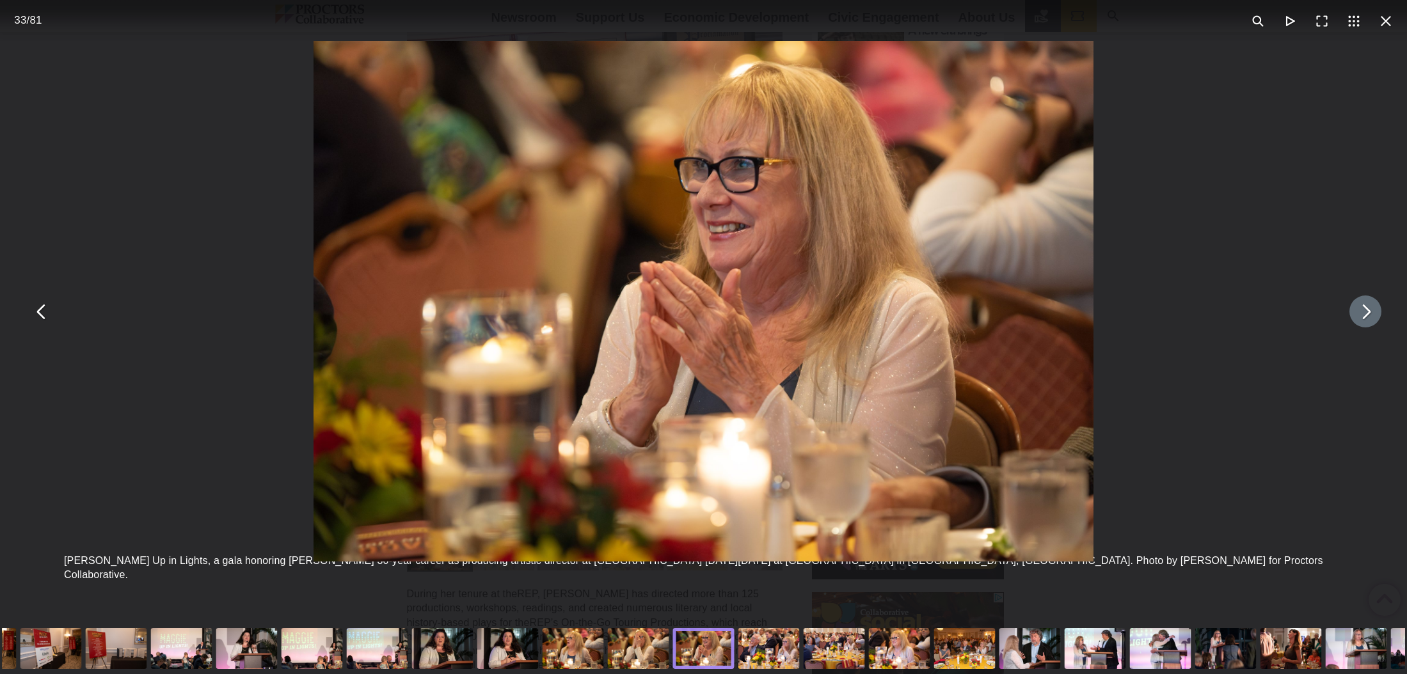
click at [1363, 314] on button "You can close this modal content with the ESC key" at bounding box center [1365, 312] width 32 height 32
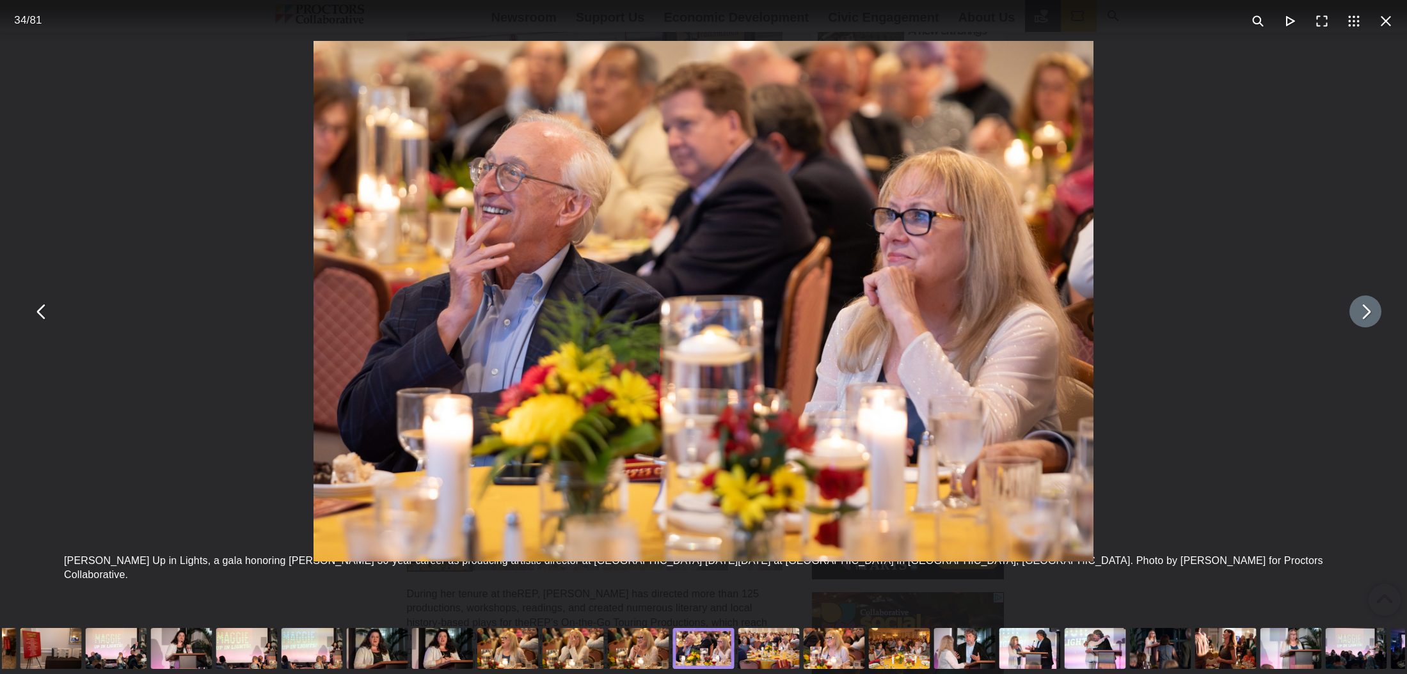
click at [1363, 314] on button "You can close this modal content with the ESC key" at bounding box center [1365, 312] width 32 height 32
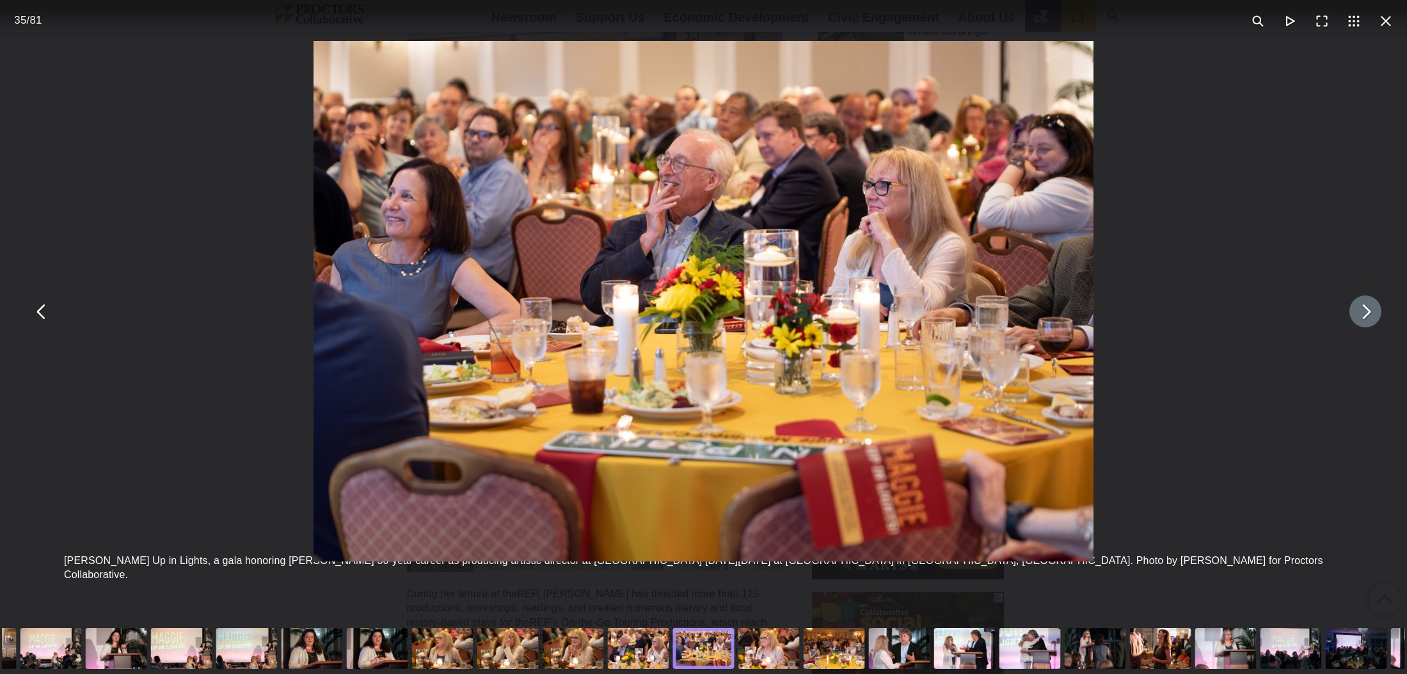
click at [1363, 314] on button "You can close this modal content with the ESC key" at bounding box center [1365, 312] width 32 height 32
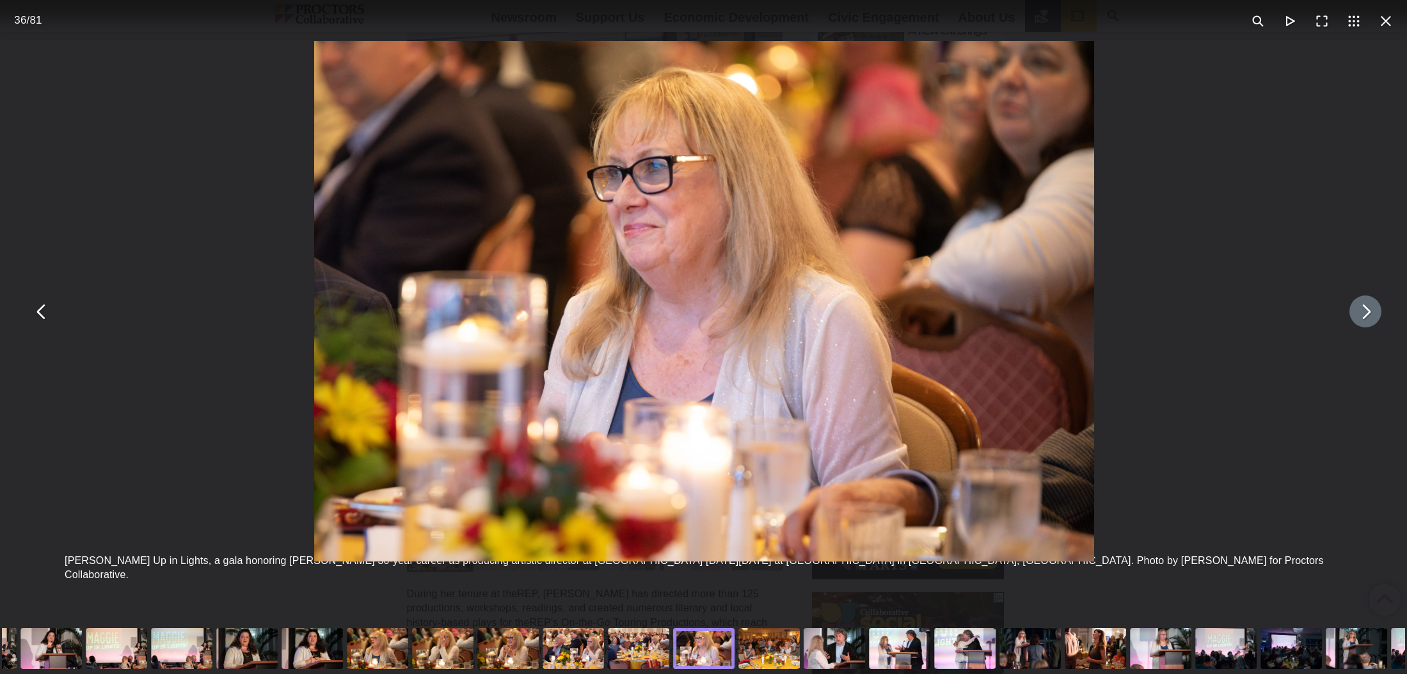
click at [1363, 314] on button "You can close this modal content with the ESC key" at bounding box center [1365, 312] width 32 height 32
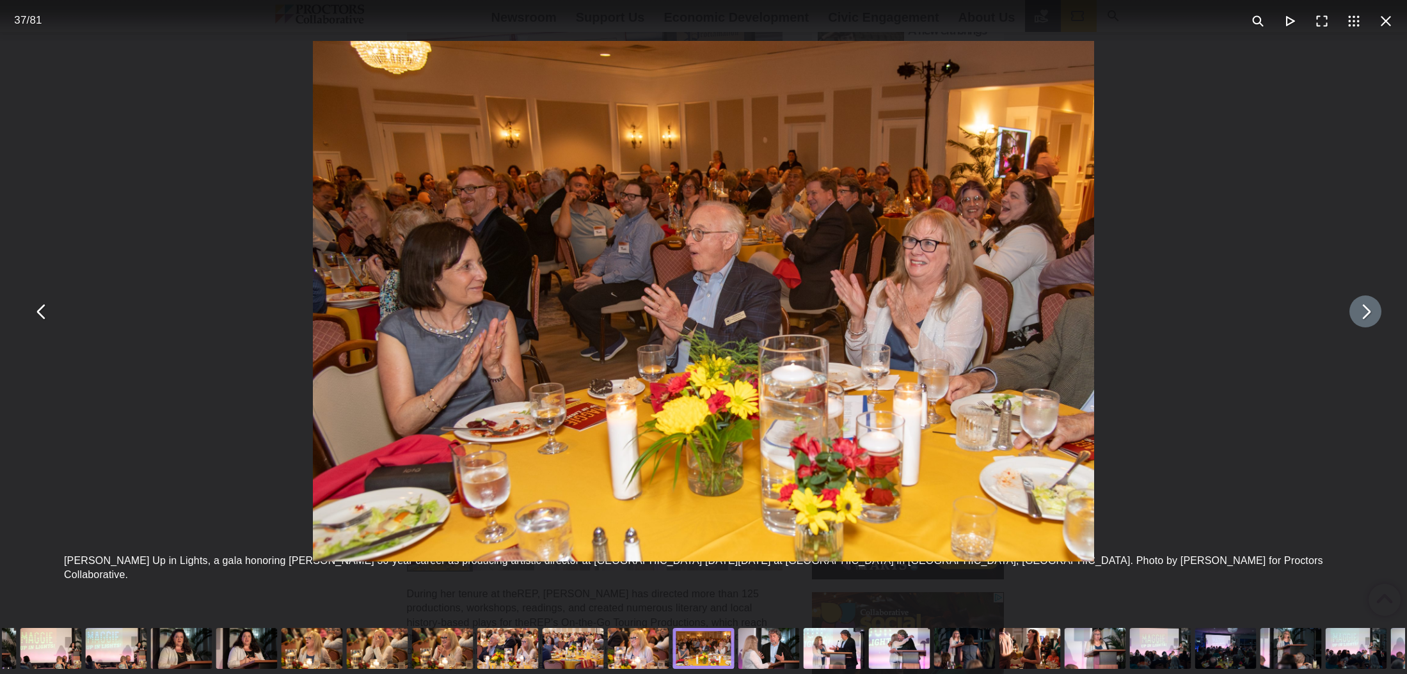
click at [1362, 314] on button "You can close this modal content with the ESC key" at bounding box center [1365, 312] width 32 height 32
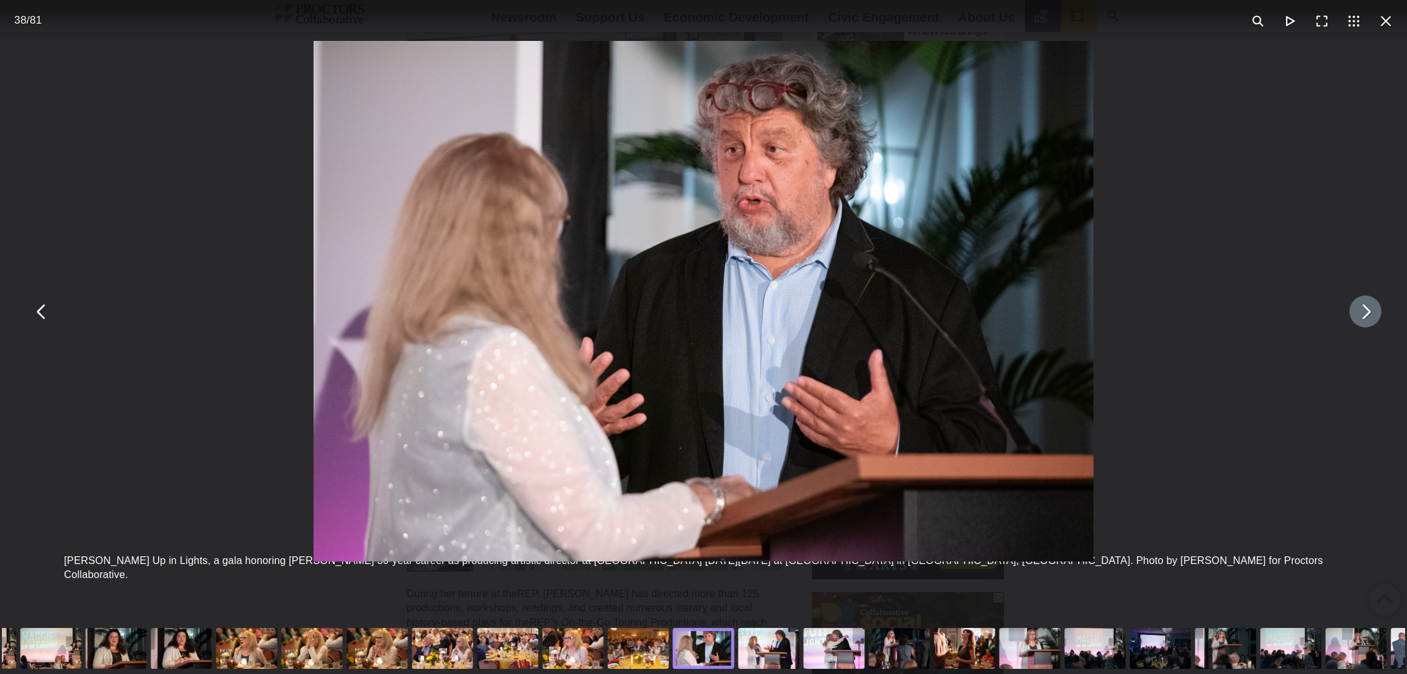
click at [1362, 314] on button "You can close this modal content with the ESC key" at bounding box center [1365, 312] width 32 height 32
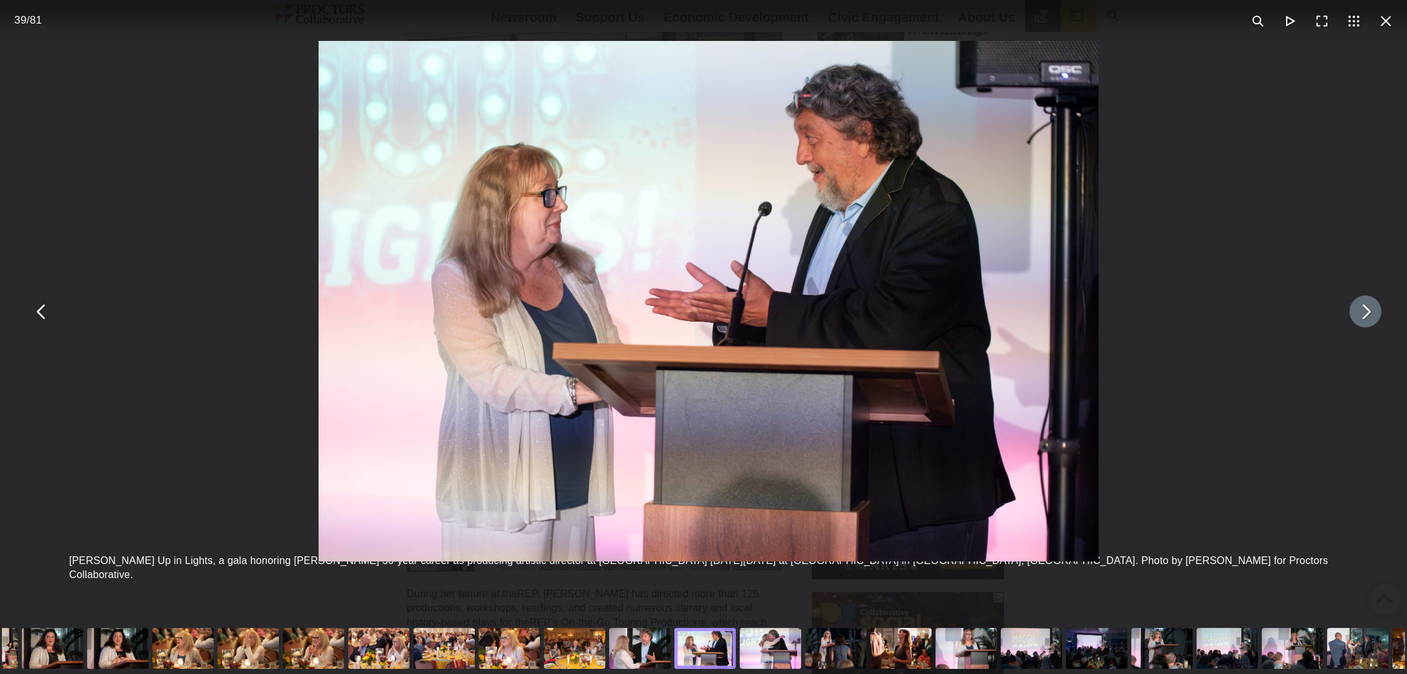
click at [1362, 314] on button "You can close this modal content with the ESC key" at bounding box center [1365, 312] width 32 height 32
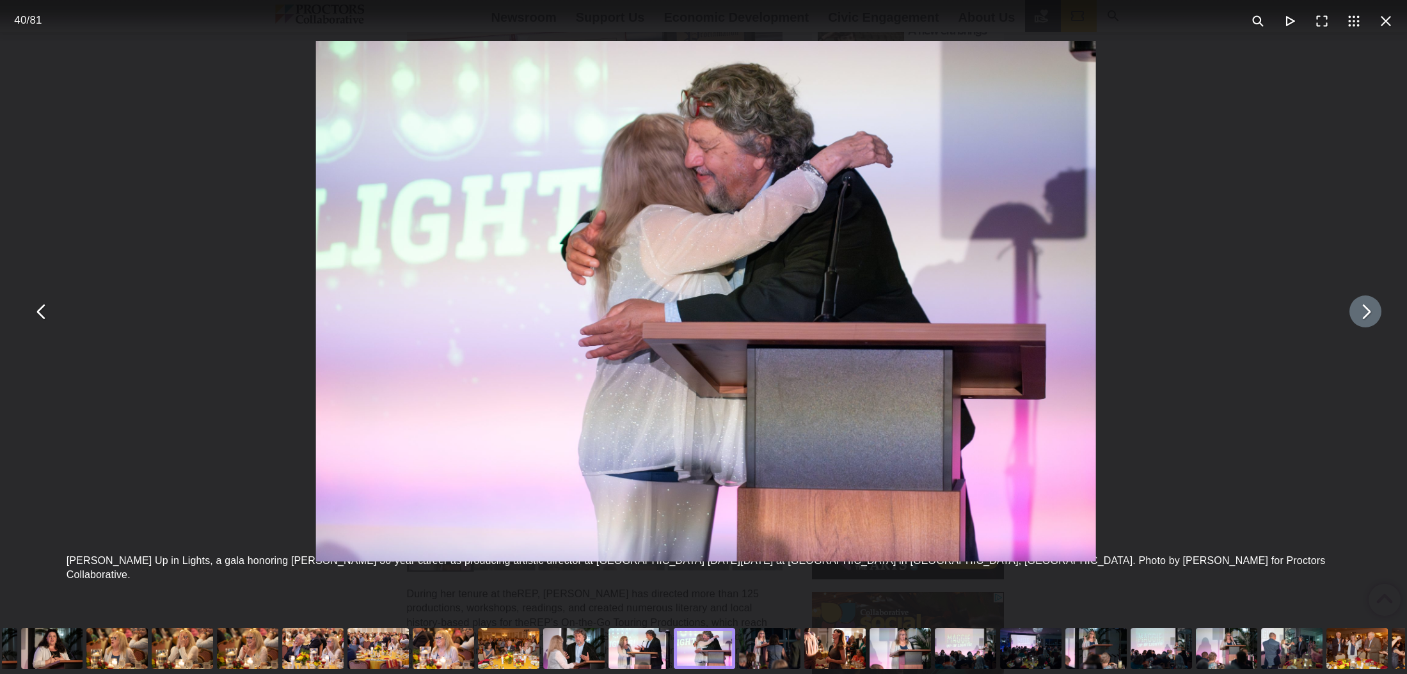
click at [1362, 314] on button "You can close this modal content with the ESC key" at bounding box center [1365, 312] width 32 height 32
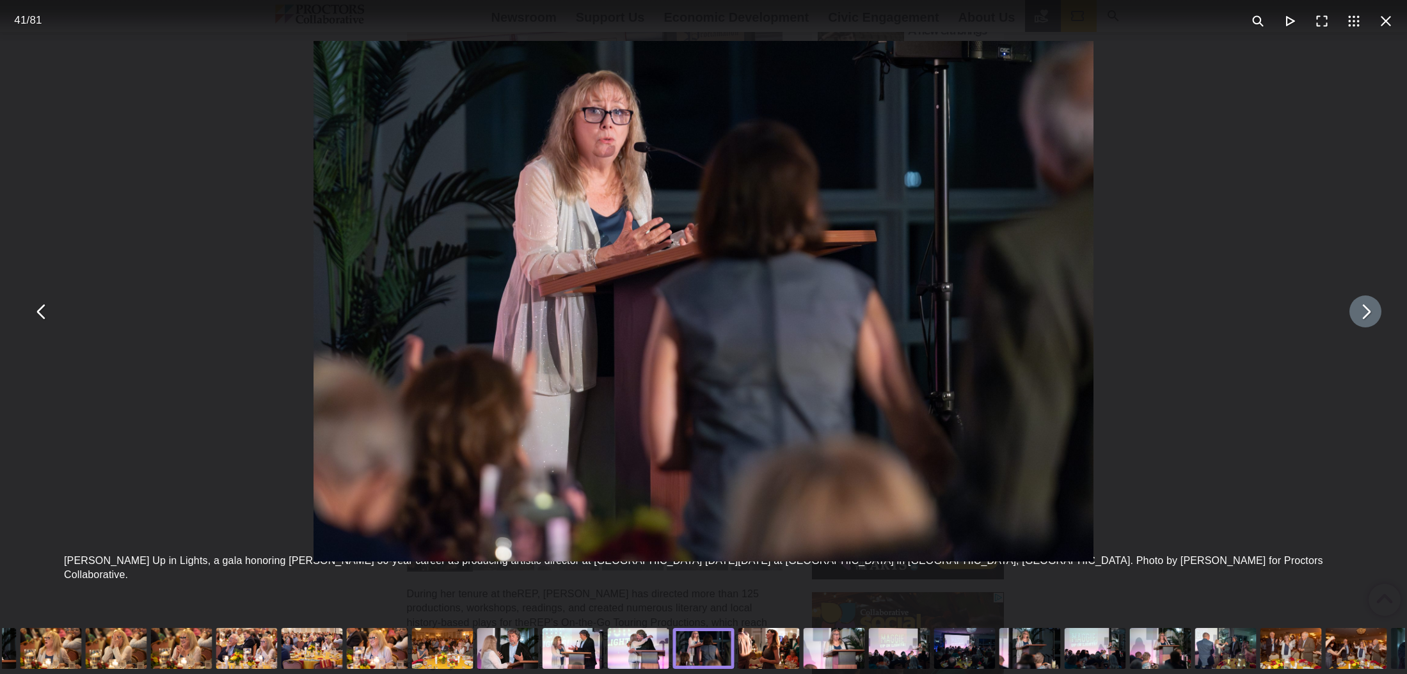
click at [1362, 314] on button "You can close this modal content with the ESC key" at bounding box center [1365, 312] width 32 height 32
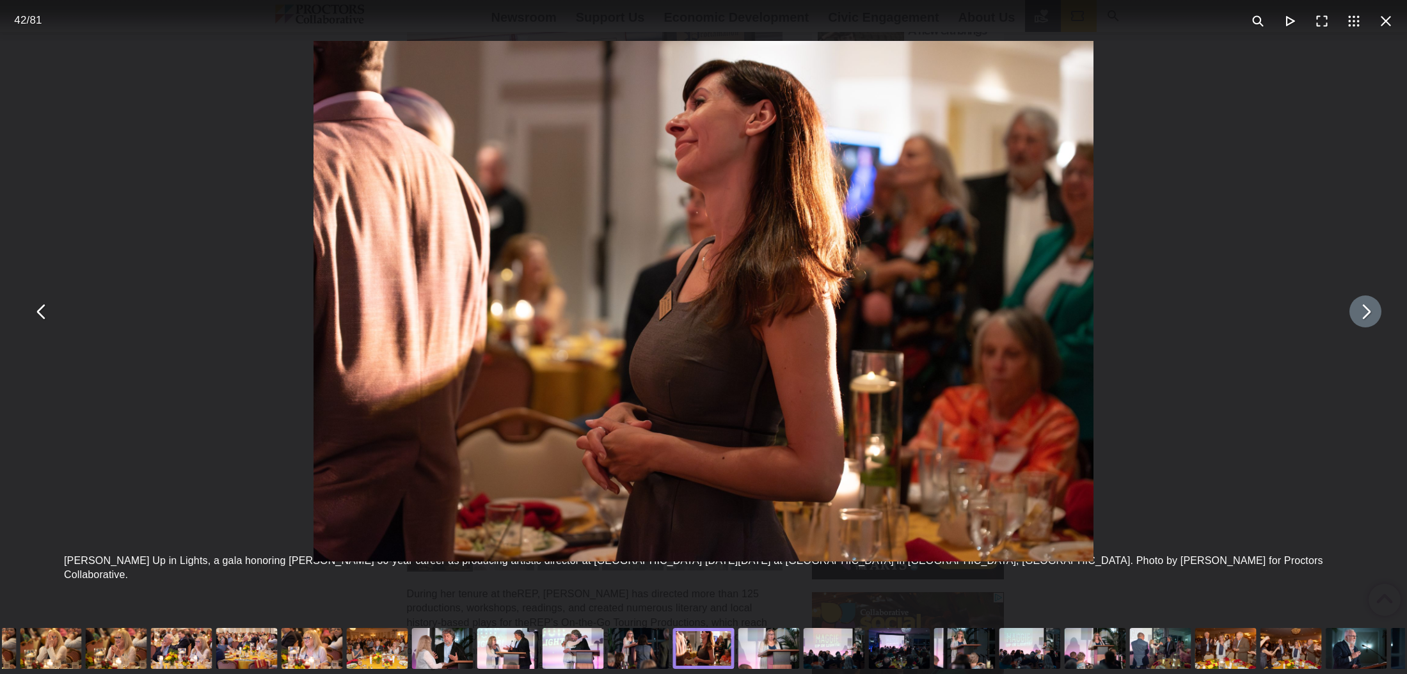
click at [1362, 314] on button "You can close this modal content with the ESC key" at bounding box center [1365, 312] width 32 height 32
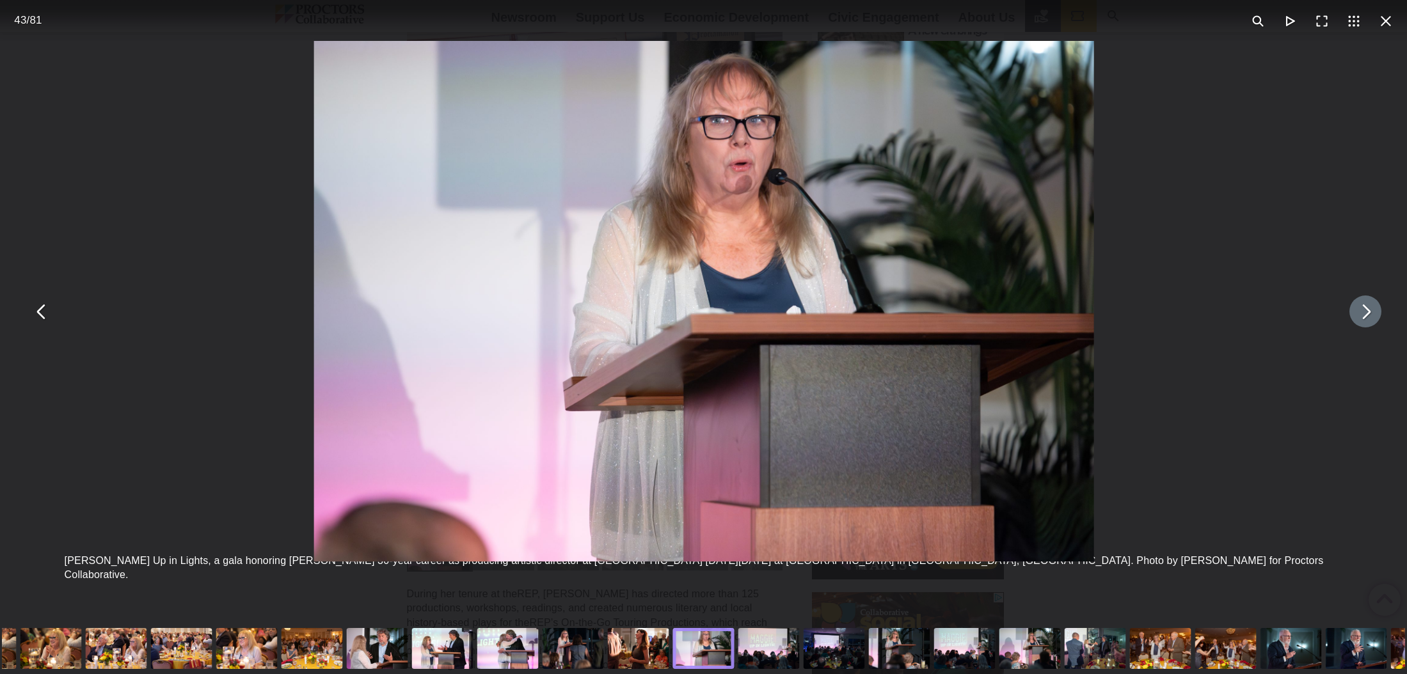
click at [1362, 314] on button "You can close this modal content with the ESC key" at bounding box center [1365, 312] width 32 height 32
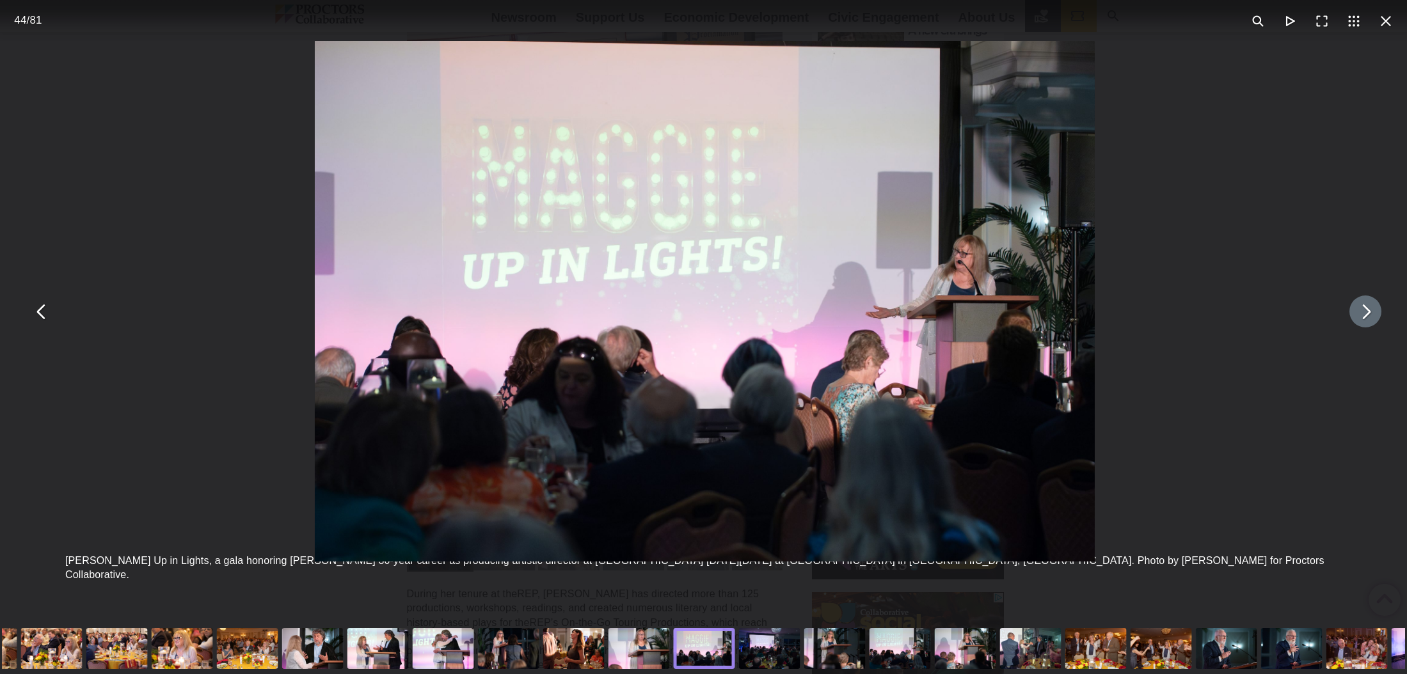
click at [1362, 314] on button "You can close this modal content with the ESC key" at bounding box center [1365, 312] width 32 height 32
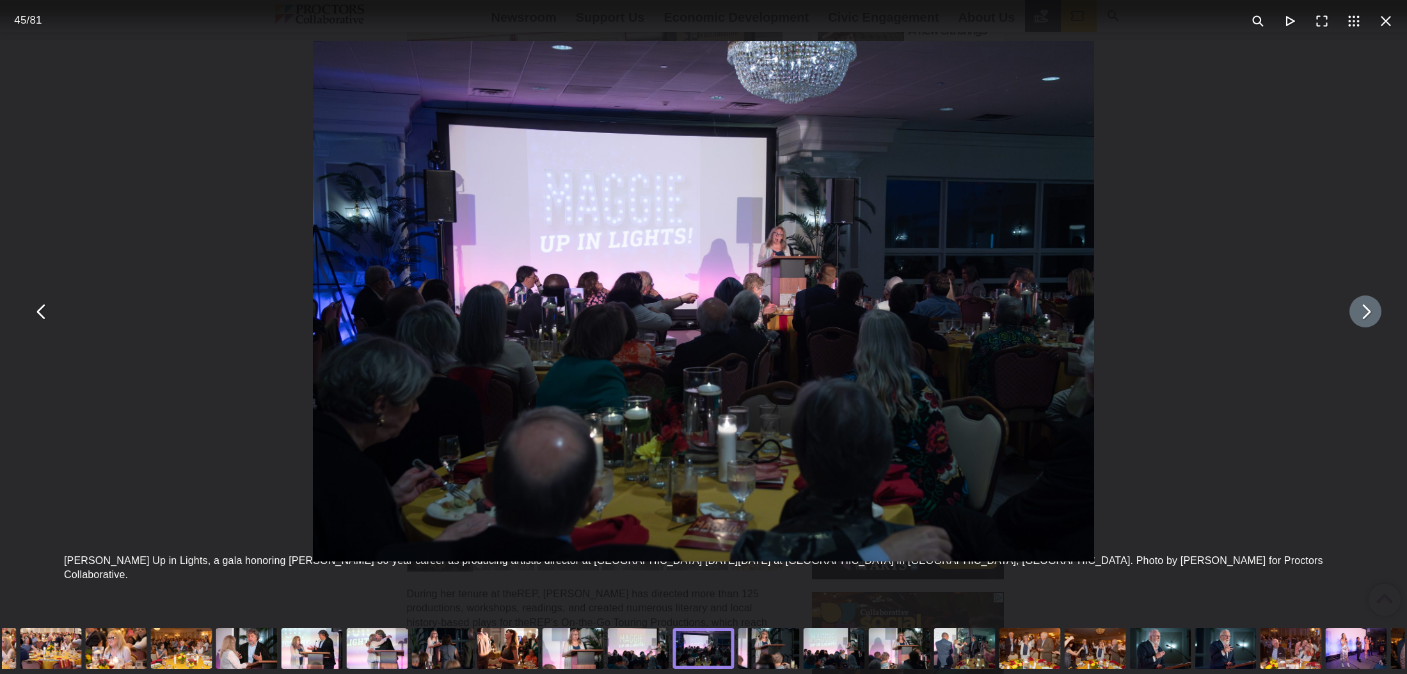
click at [1362, 314] on button "You can close this modal content with the ESC key" at bounding box center [1365, 312] width 32 height 32
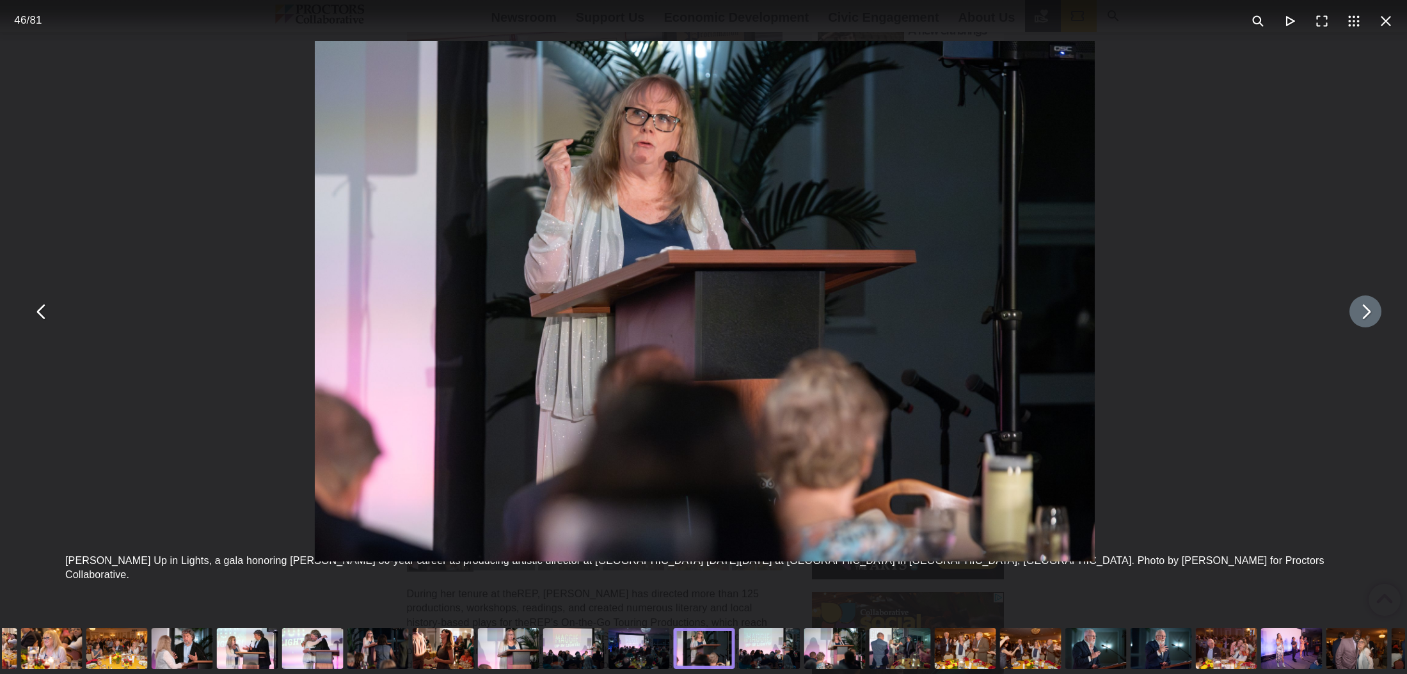
click at [1362, 314] on button "You can close this modal content with the ESC key" at bounding box center [1365, 312] width 32 height 32
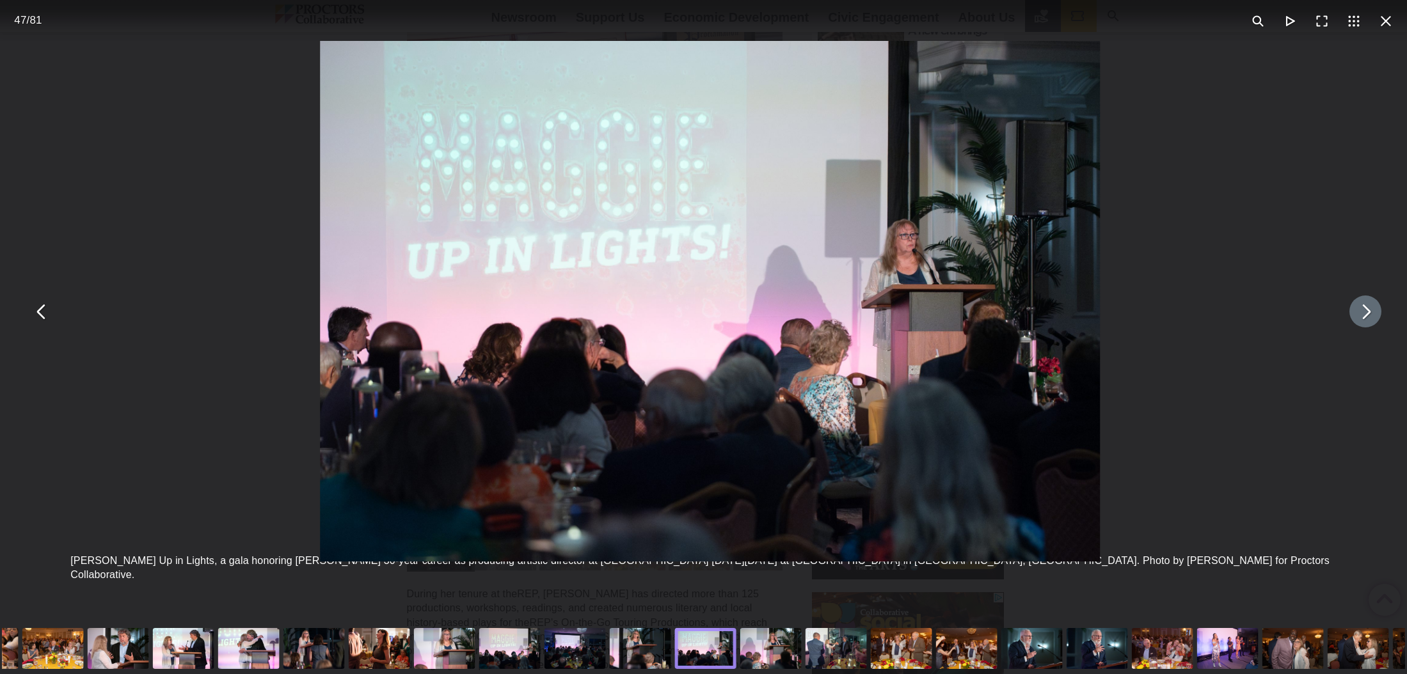
click at [1362, 314] on button "You can close this modal content with the ESC key" at bounding box center [1365, 312] width 32 height 32
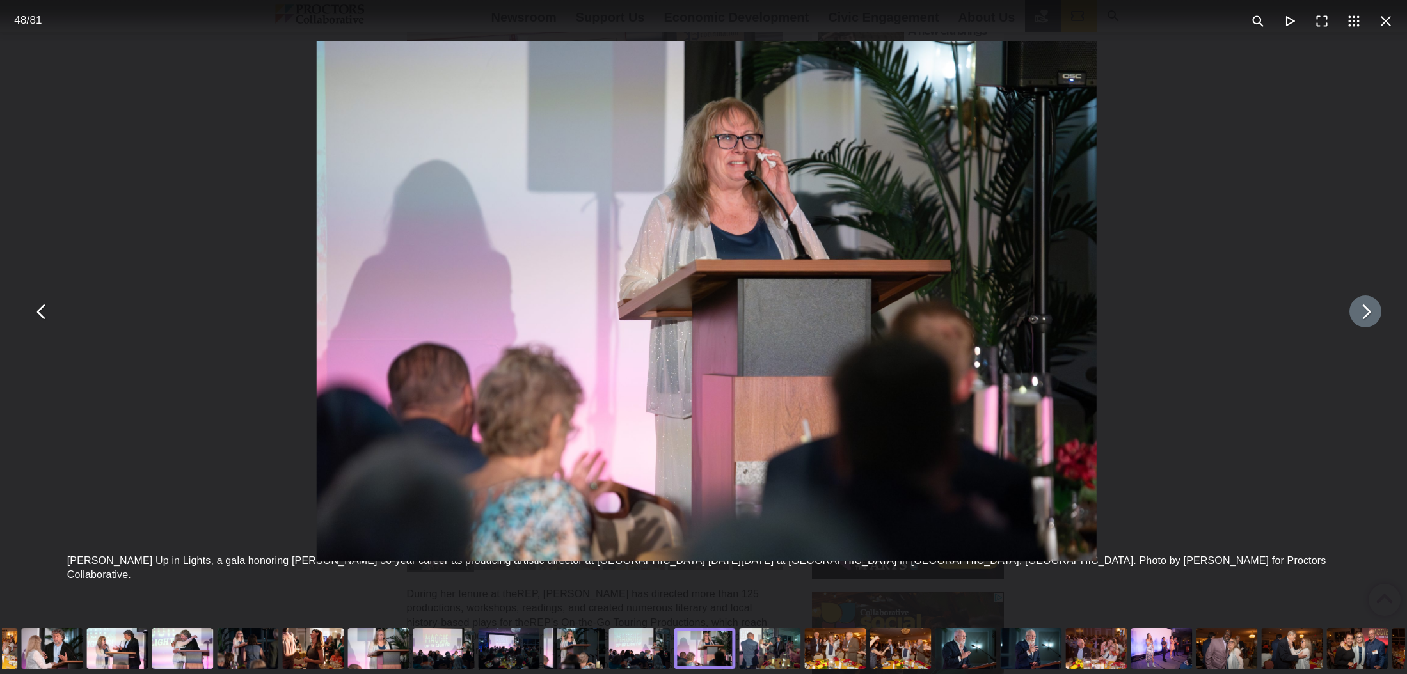
click at [1362, 314] on button "You can close this modal content with the ESC key" at bounding box center [1365, 312] width 32 height 32
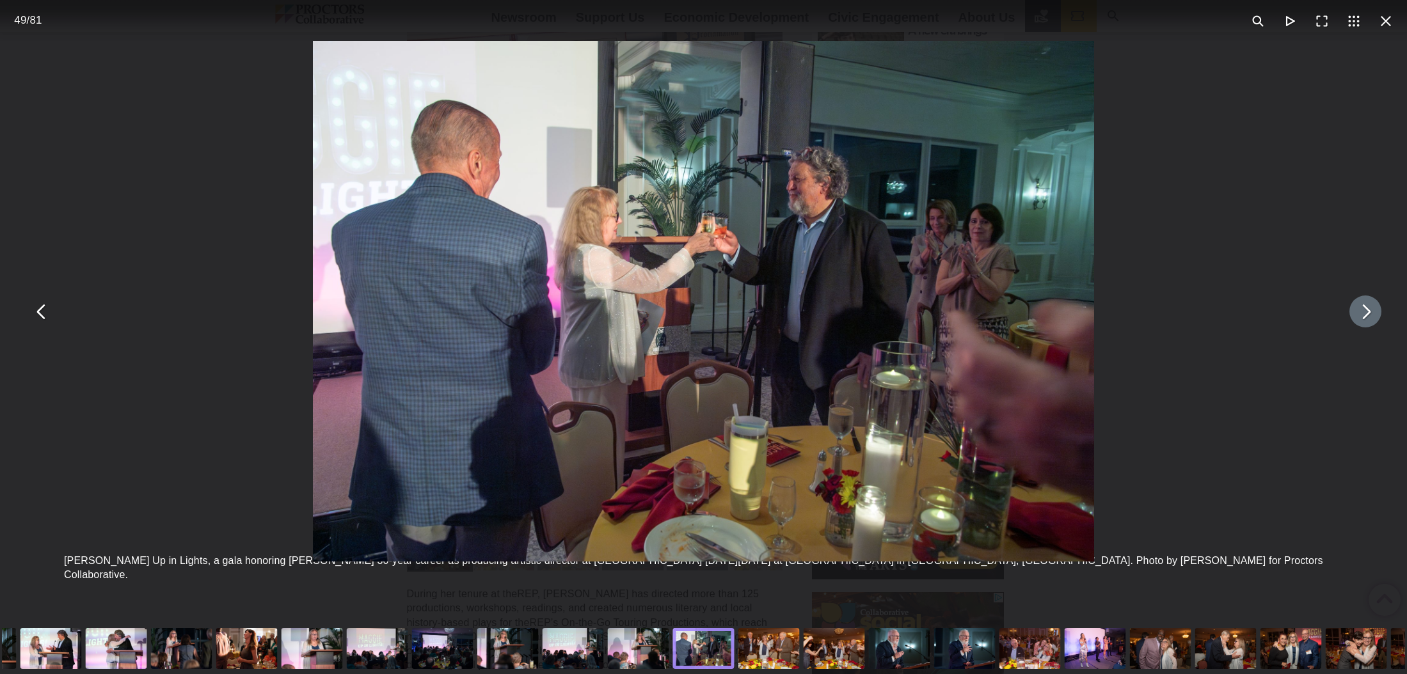
click at [1362, 314] on button "You can close this modal content with the ESC key" at bounding box center [1365, 312] width 32 height 32
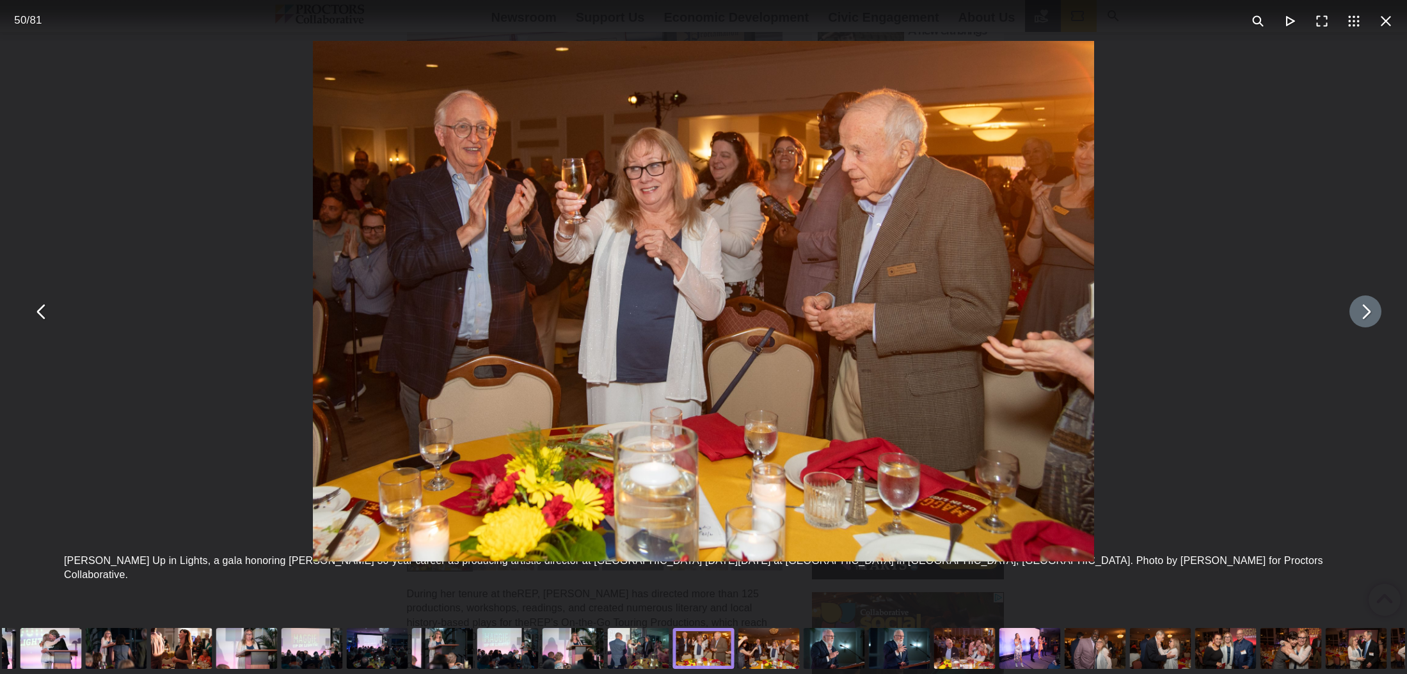
click at [1362, 314] on button "You can close this modal content with the ESC key" at bounding box center [1365, 312] width 32 height 32
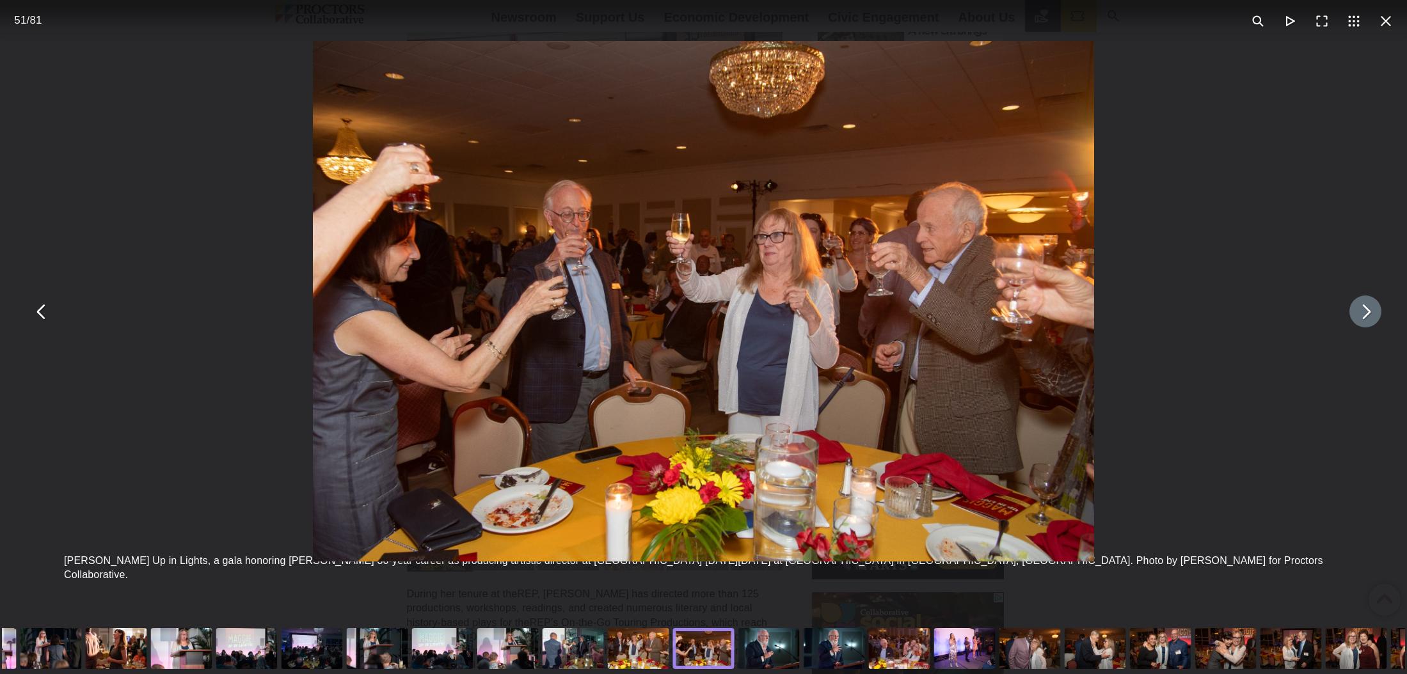
click at [1362, 314] on button "You can close this modal content with the ESC key" at bounding box center [1365, 312] width 32 height 32
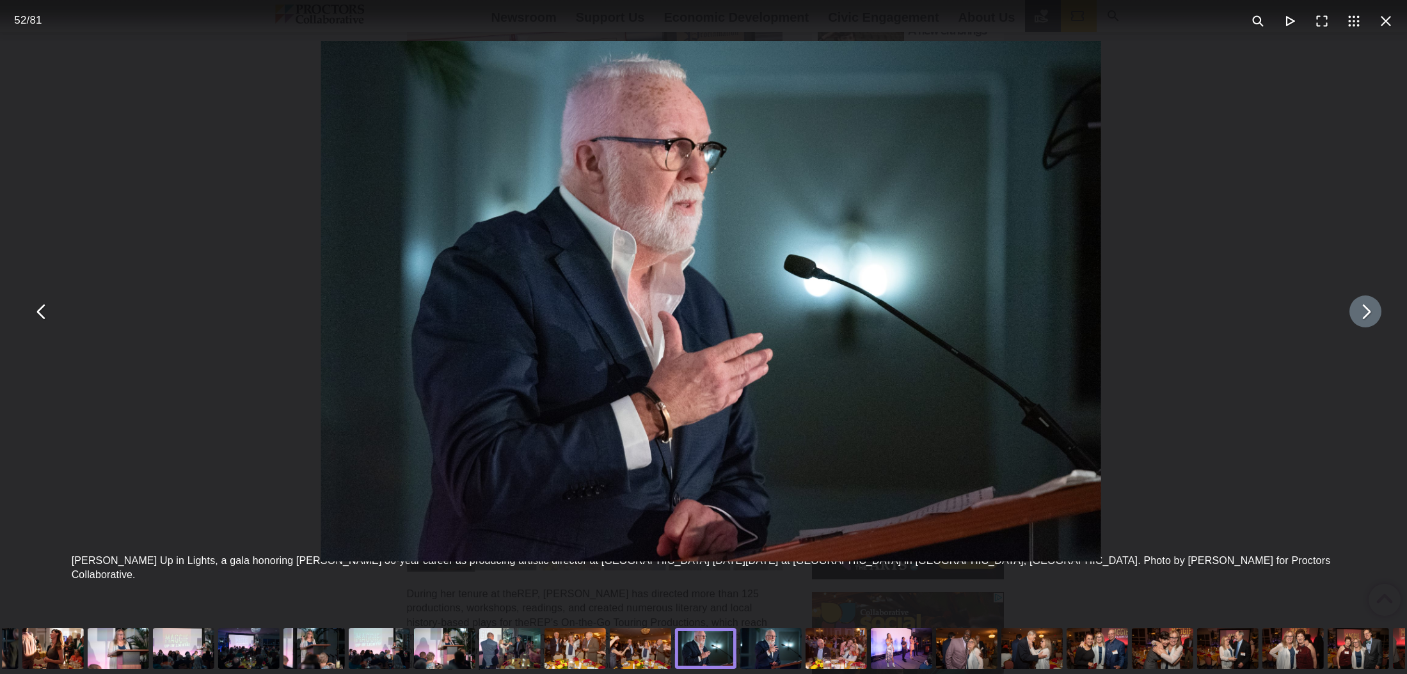
click at [1362, 314] on button "You can close this modal content with the ESC key" at bounding box center [1365, 312] width 32 height 32
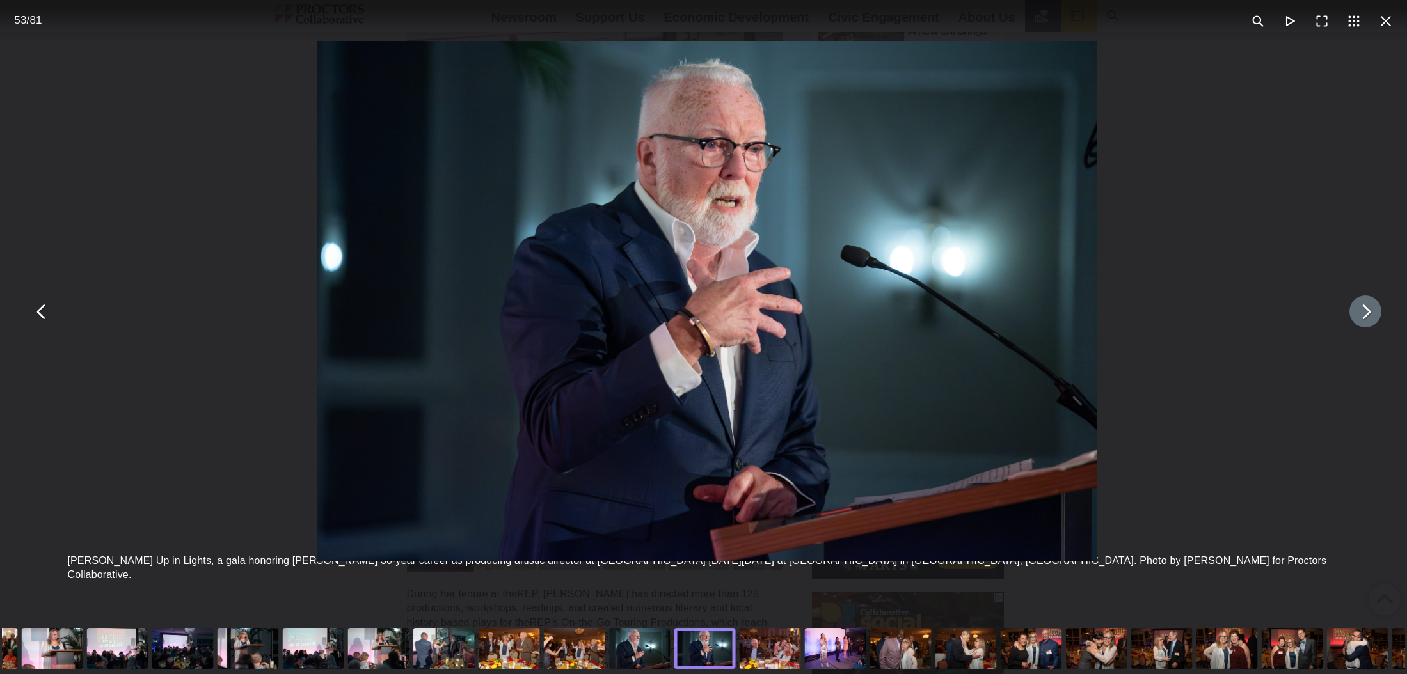
click at [1362, 314] on button "You can close this modal content with the ESC key" at bounding box center [1365, 312] width 32 height 32
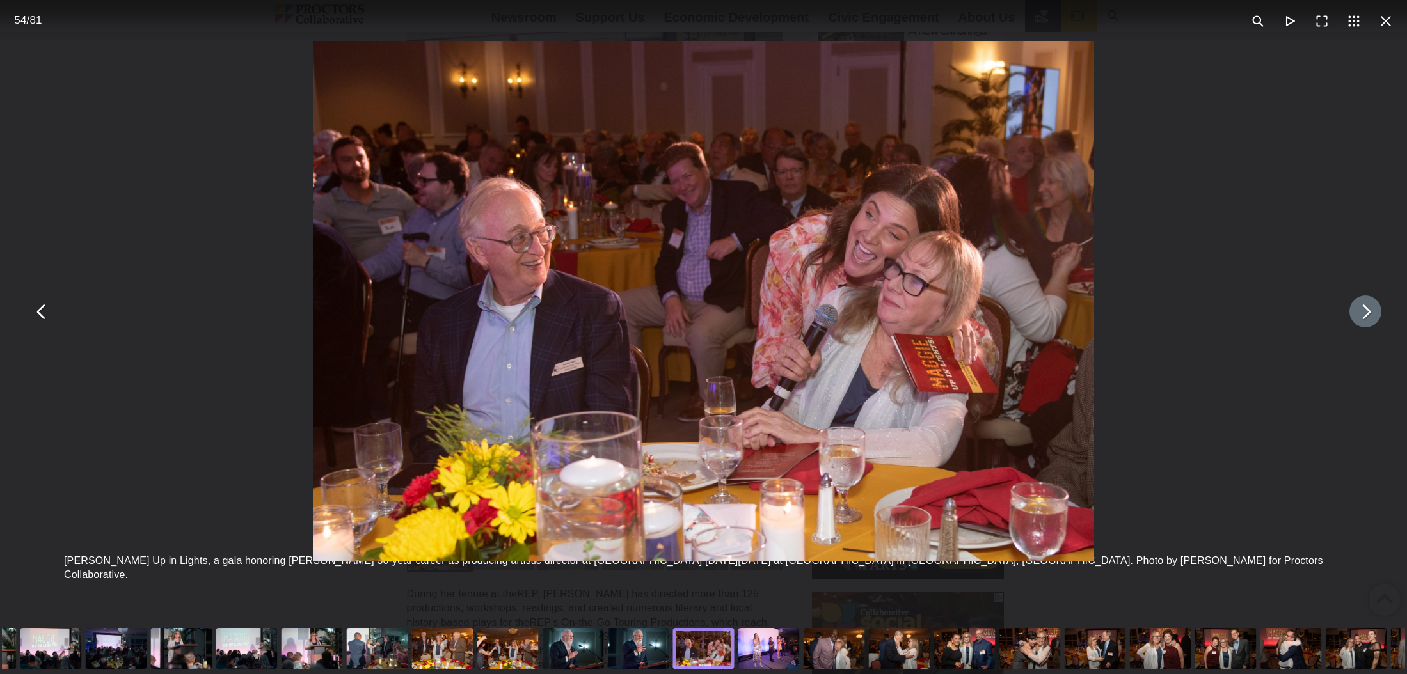
click at [1362, 314] on button "You can close this modal content with the ESC key" at bounding box center [1365, 312] width 32 height 32
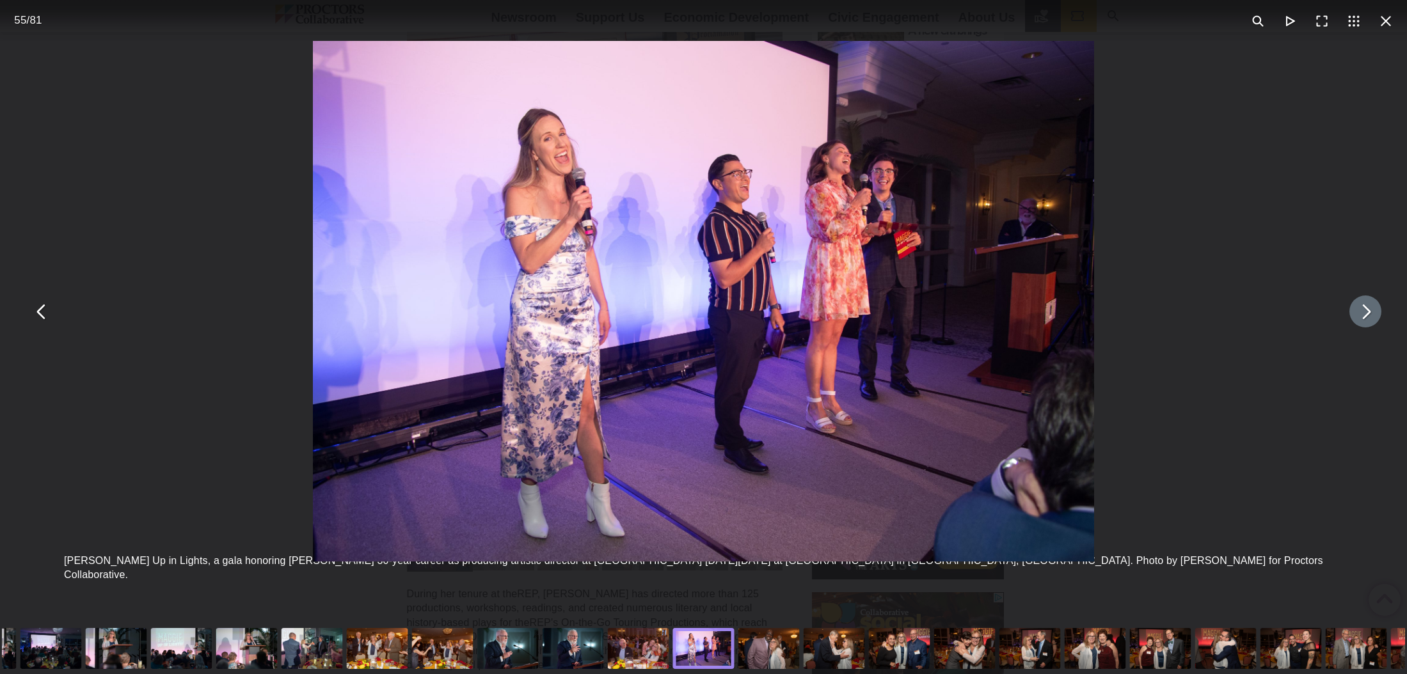
click at [1362, 314] on button "You can close this modal content with the ESC key" at bounding box center [1365, 312] width 32 height 32
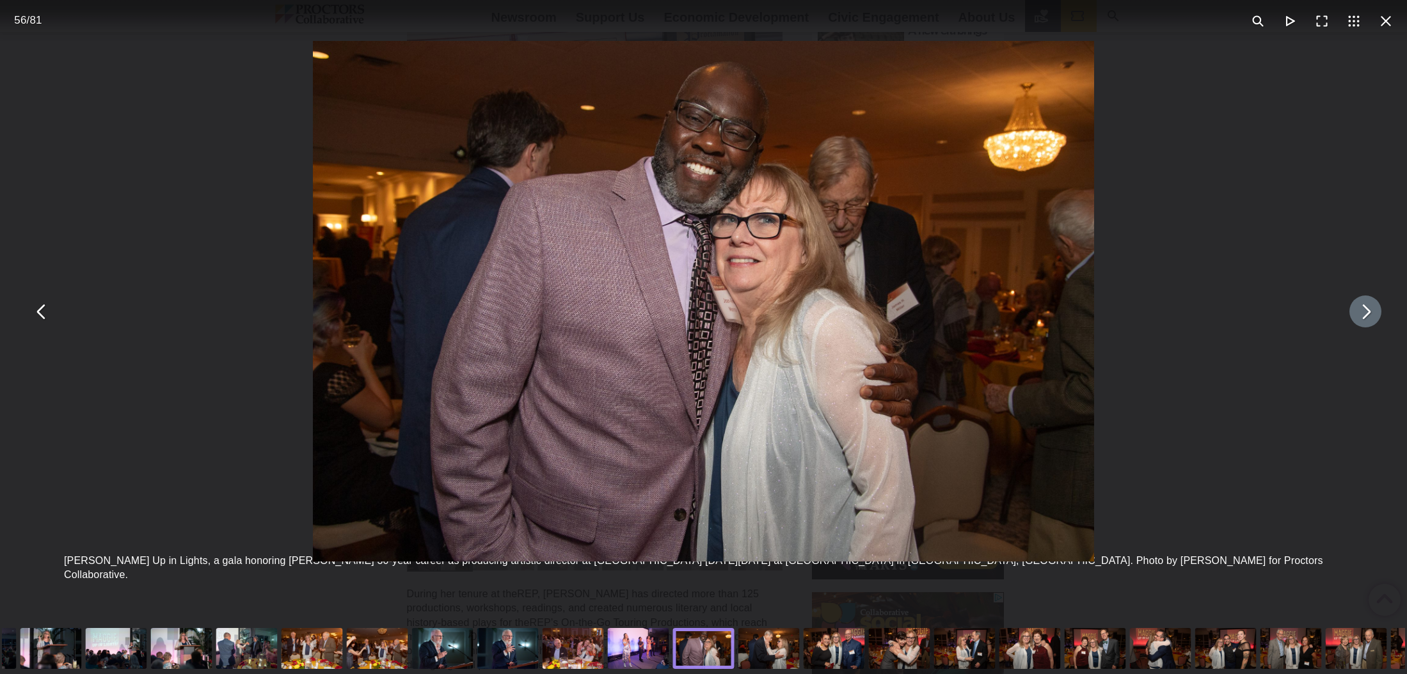
click at [1362, 314] on button "You can close this modal content with the ESC key" at bounding box center [1365, 312] width 32 height 32
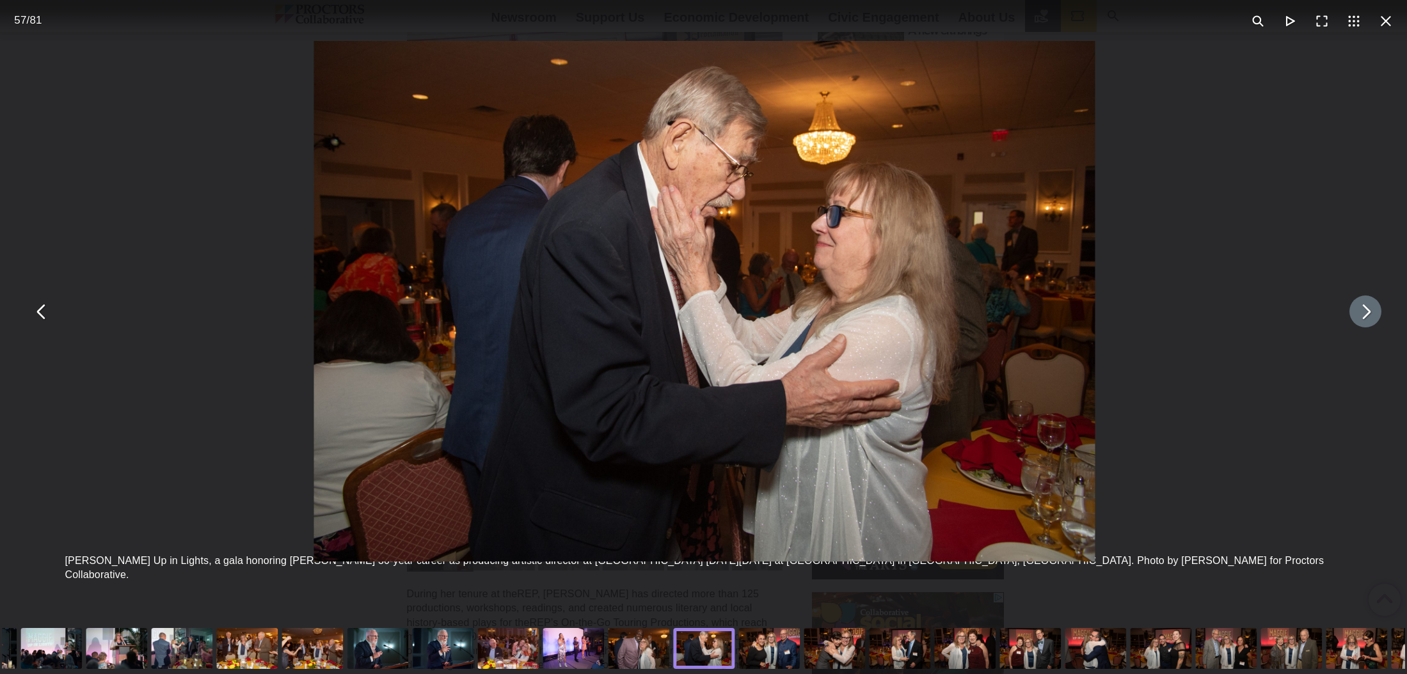
click at [1362, 314] on button "You can close this modal content with the ESC key" at bounding box center [1365, 312] width 32 height 32
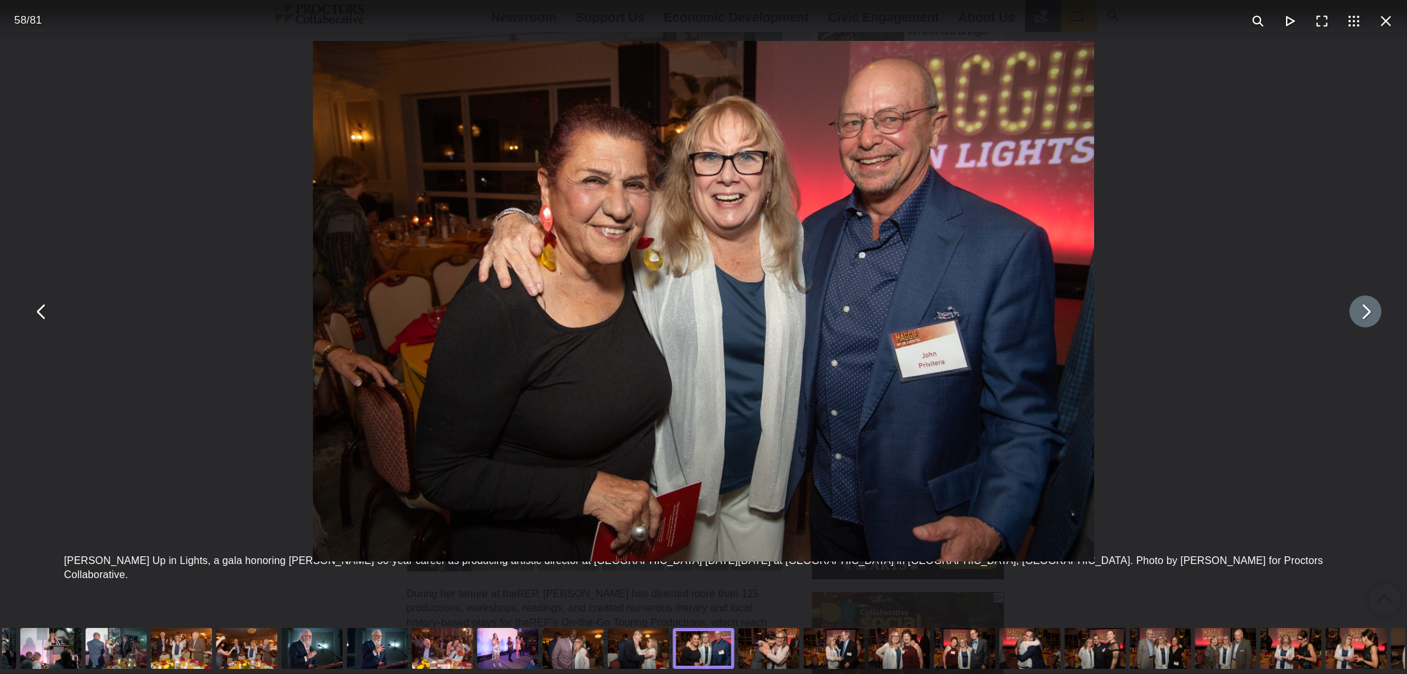
click at [1362, 314] on button "You can close this modal content with the ESC key" at bounding box center [1365, 312] width 32 height 32
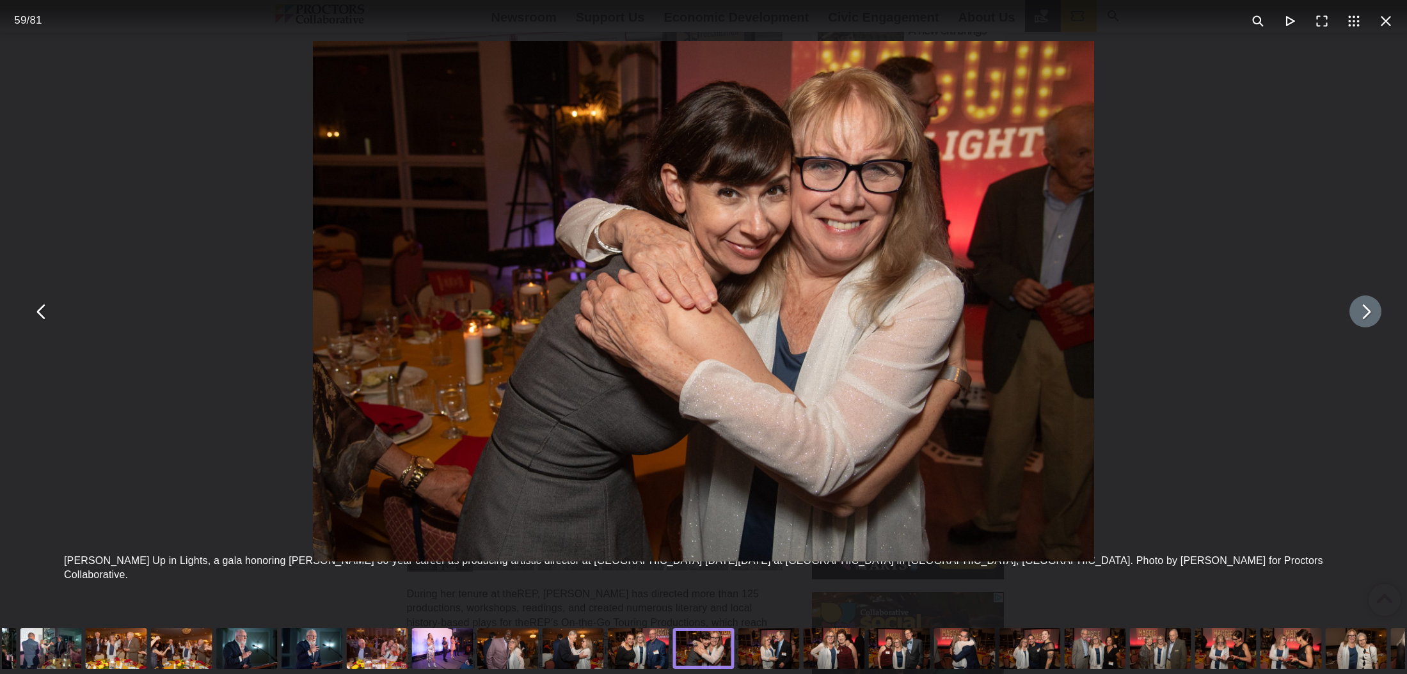
click at [1362, 314] on button "You can close this modal content with the ESC key" at bounding box center [1365, 312] width 32 height 32
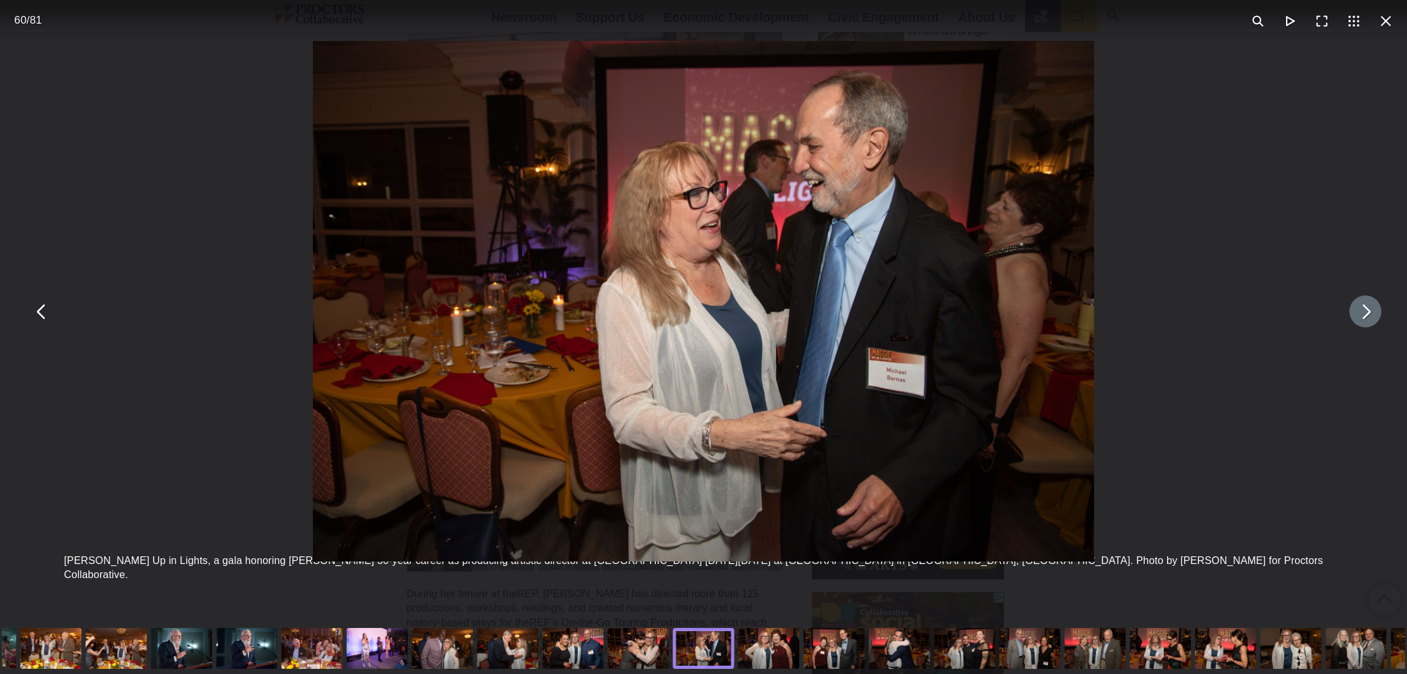
click at [1362, 314] on button "You can close this modal content with the ESC key" at bounding box center [1365, 312] width 32 height 32
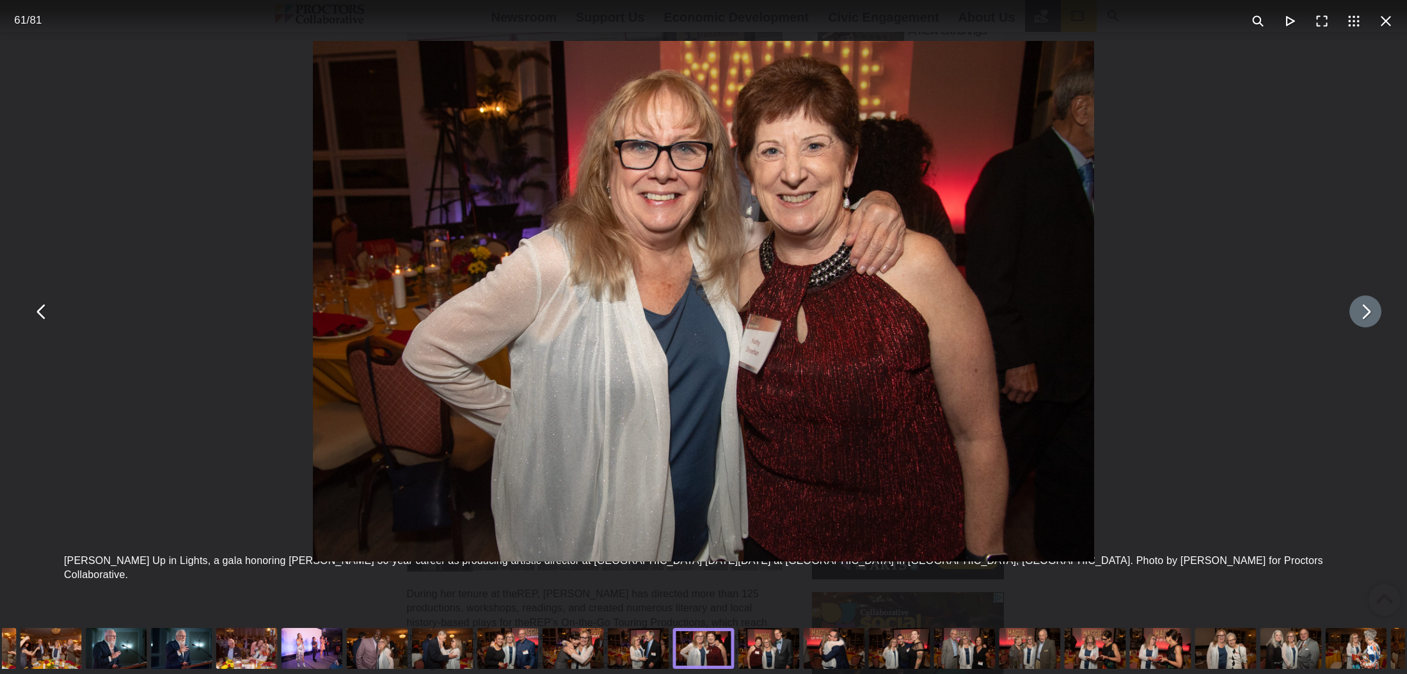
click at [1362, 314] on button "You can close this modal content with the ESC key" at bounding box center [1365, 312] width 32 height 32
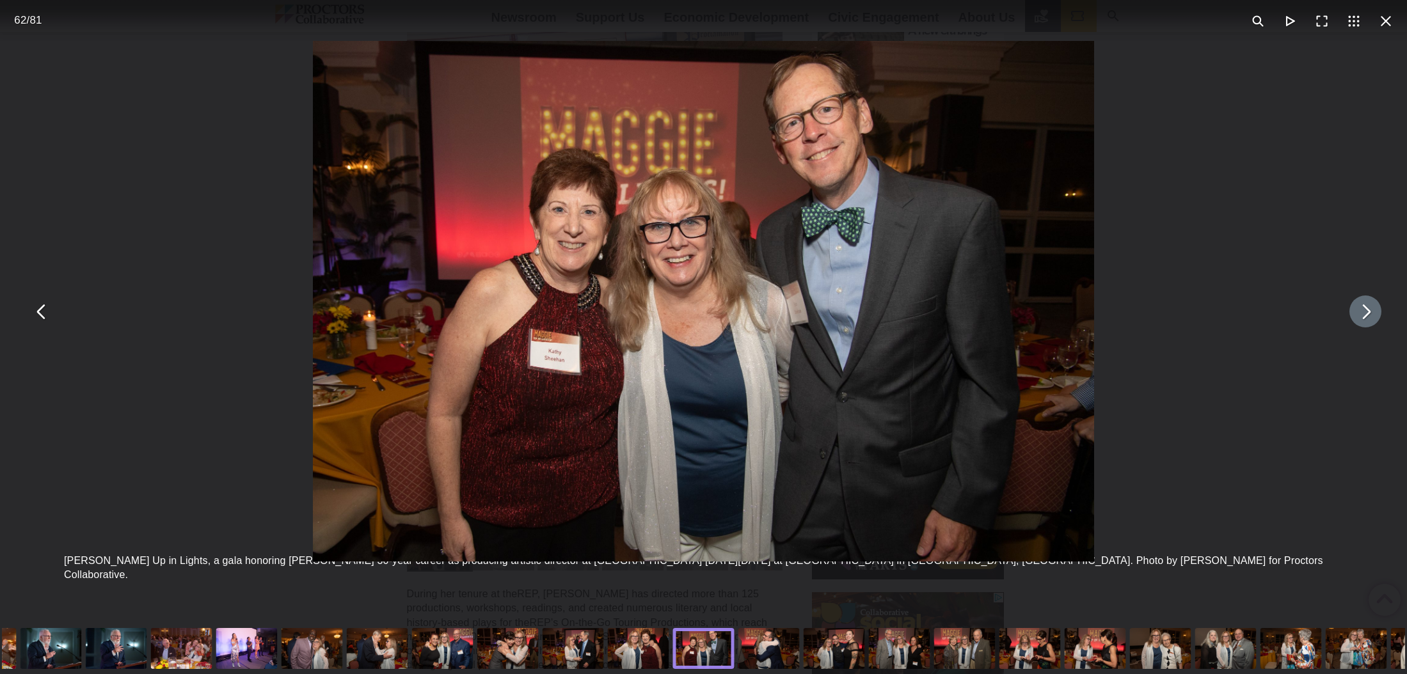
click at [1362, 314] on button "You can close this modal content with the ESC key" at bounding box center [1365, 312] width 32 height 32
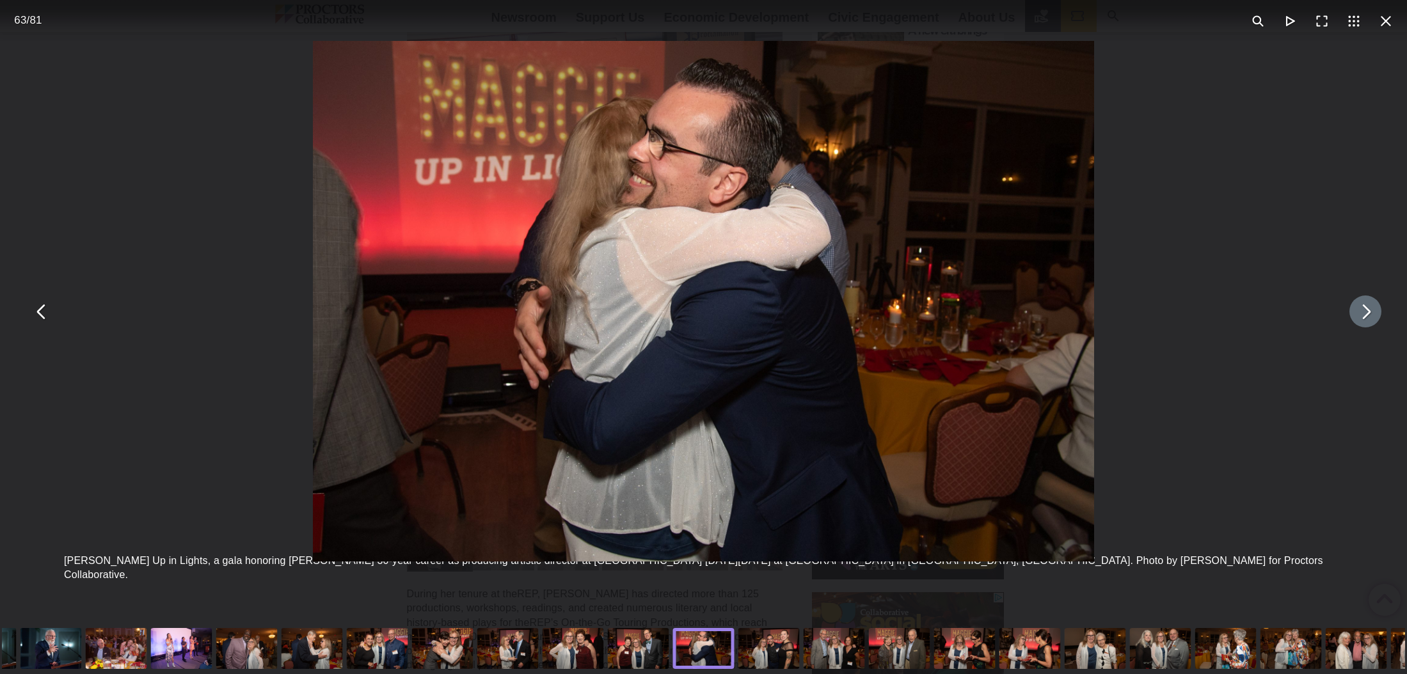
click at [1362, 314] on button "You can close this modal content with the ESC key" at bounding box center [1365, 312] width 32 height 32
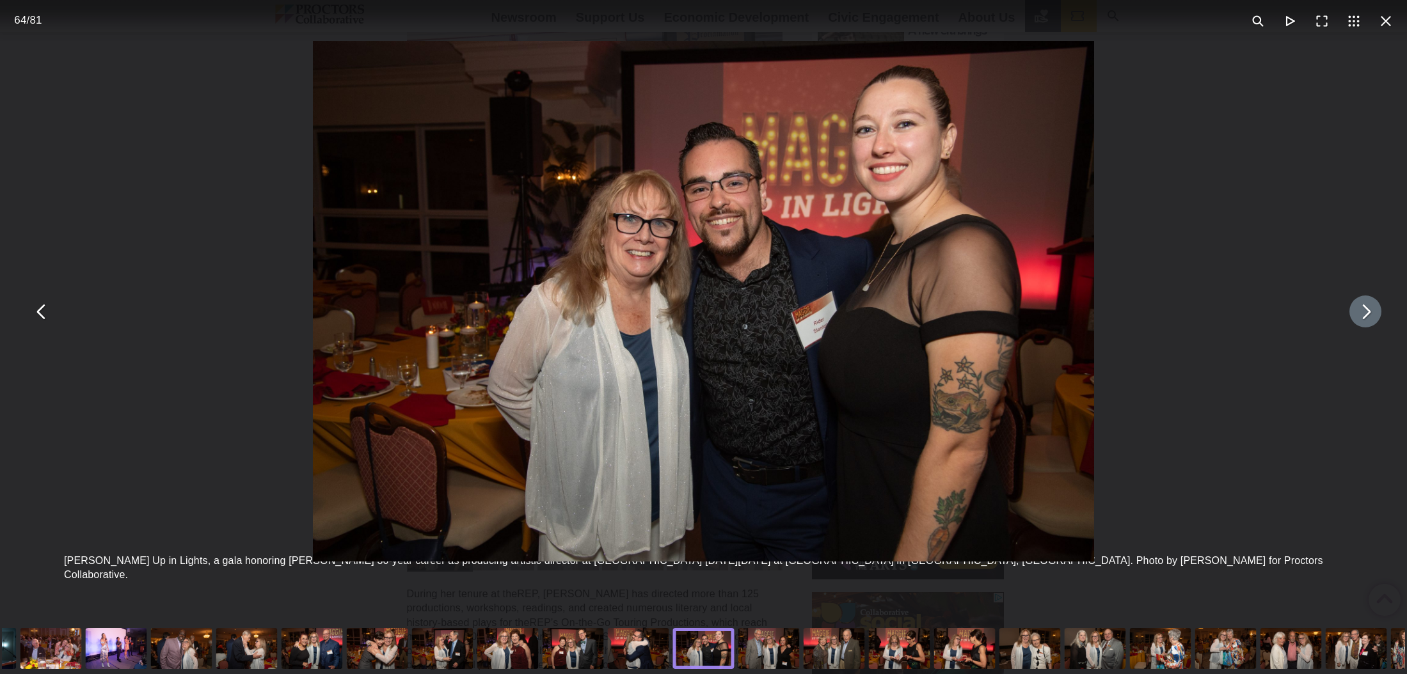
click at [1362, 314] on button "You can close this modal content with the ESC key" at bounding box center [1365, 312] width 32 height 32
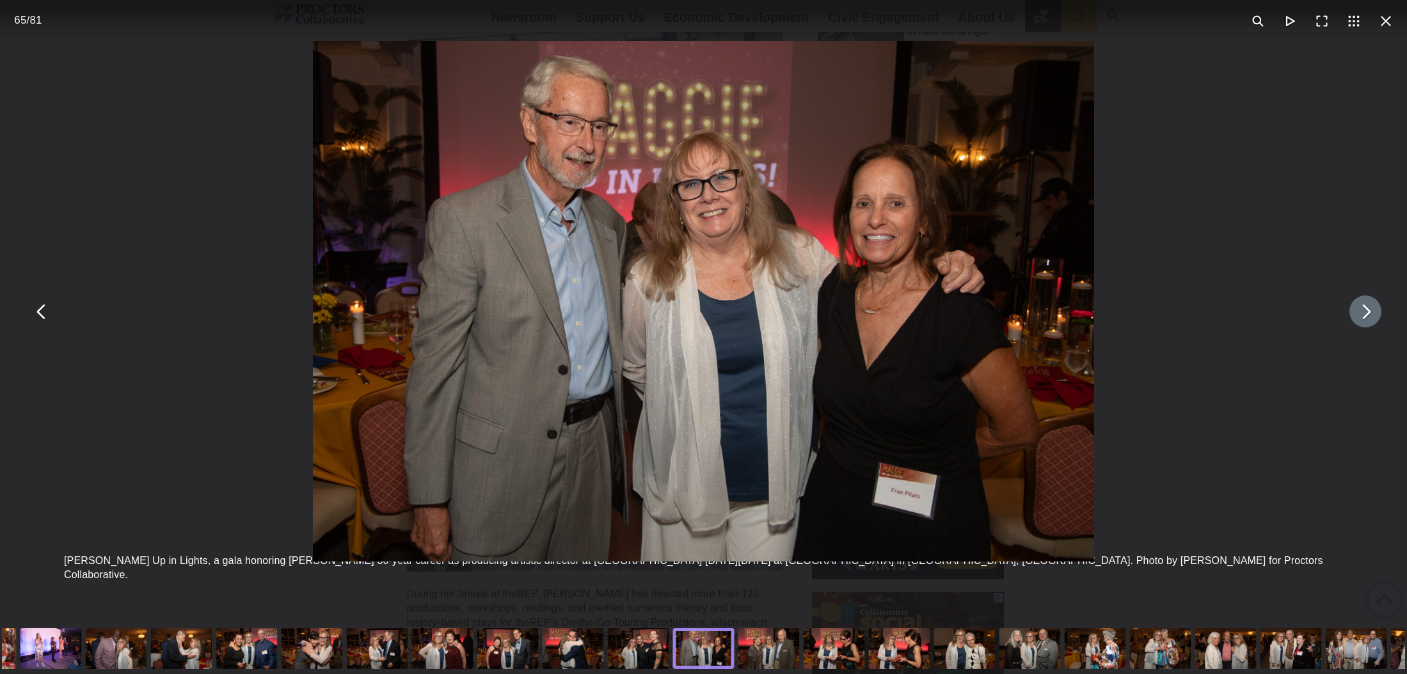
click at [1362, 314] on button "You can close this modal content with the ESC key" at bounding box center [1365, 312] width 32 height 32
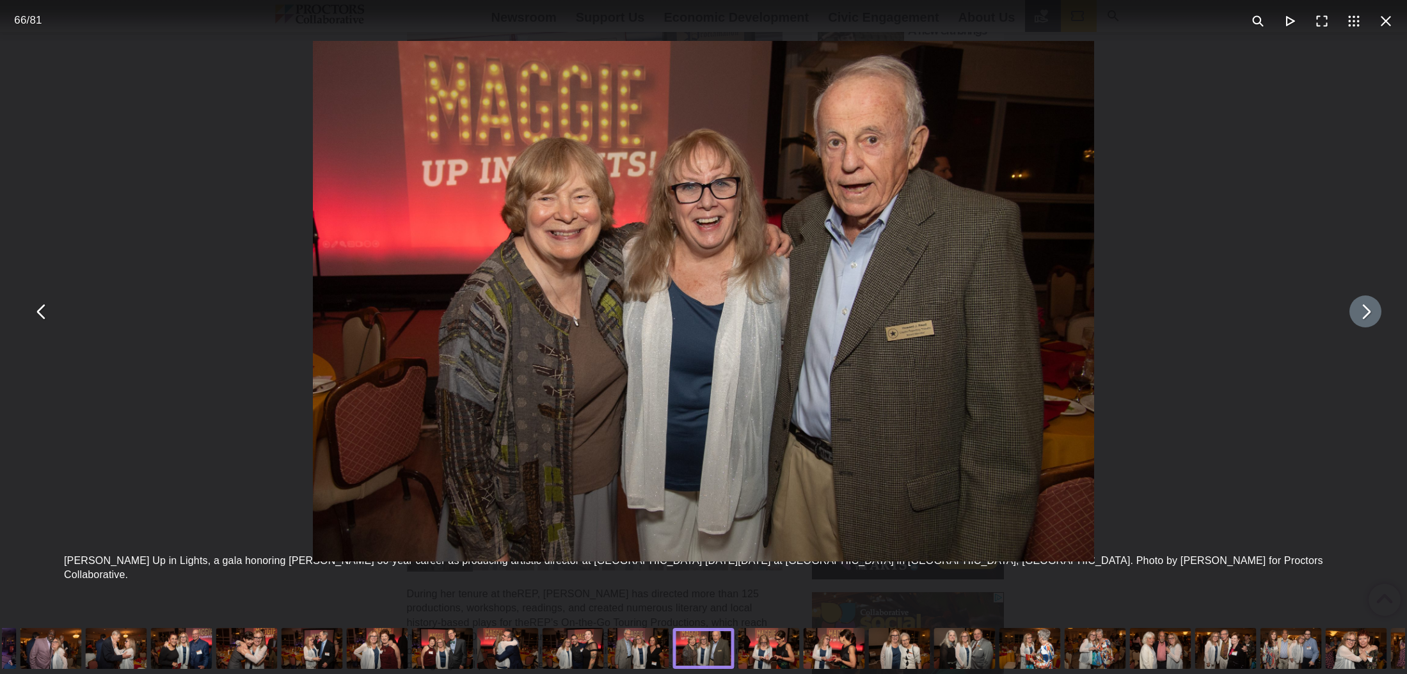
click at [1362, 314] on button "You can close this modal content with the ESC key" at bounding box center [1365, 312] width 32 height 32
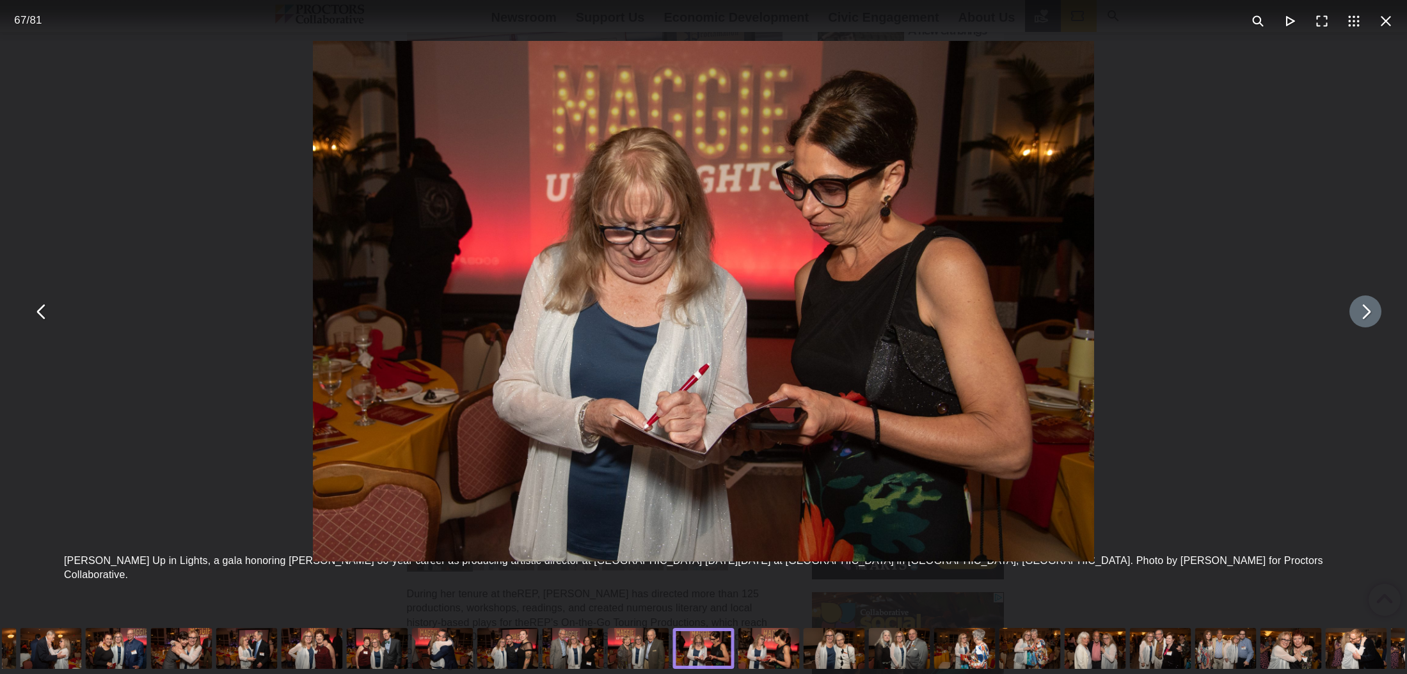
click at [1362, 314] on button "You can close this modal content with the ESC key" at bounding box center [1365, 312] width 32 height 32
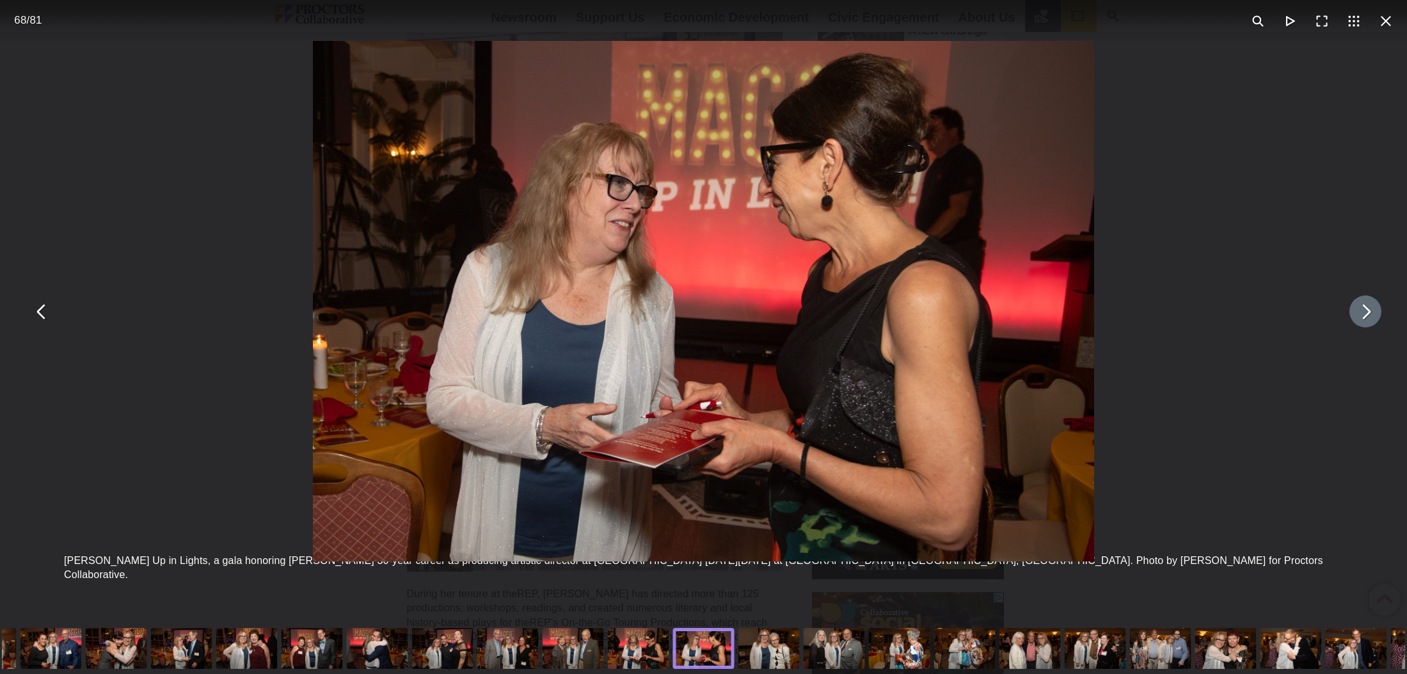
click at [1362, 314] on button "You can close this modal content with the ESC key" at bounding box center [1365, 312] width 32 height 32
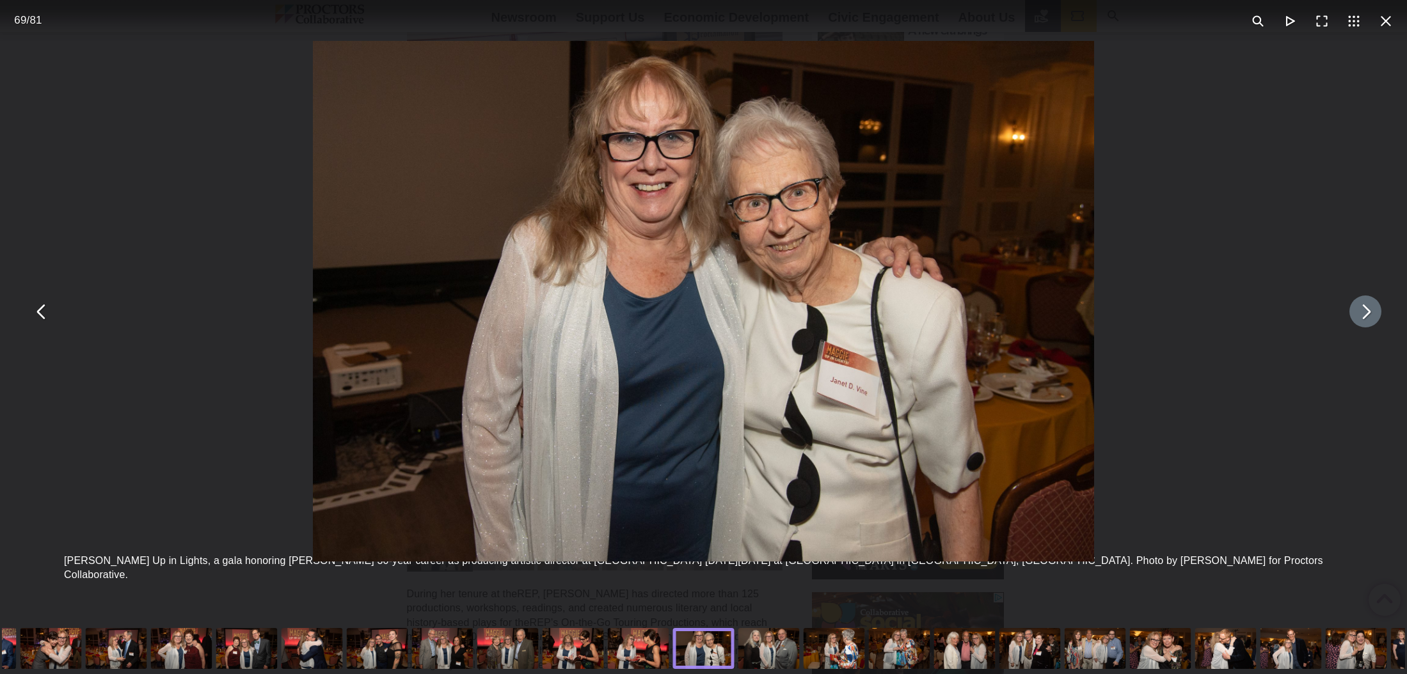
click at [1362, 314] on button "You can close this modal content with the ESC key" at bounding box center [1365, 312] width 32 height 32
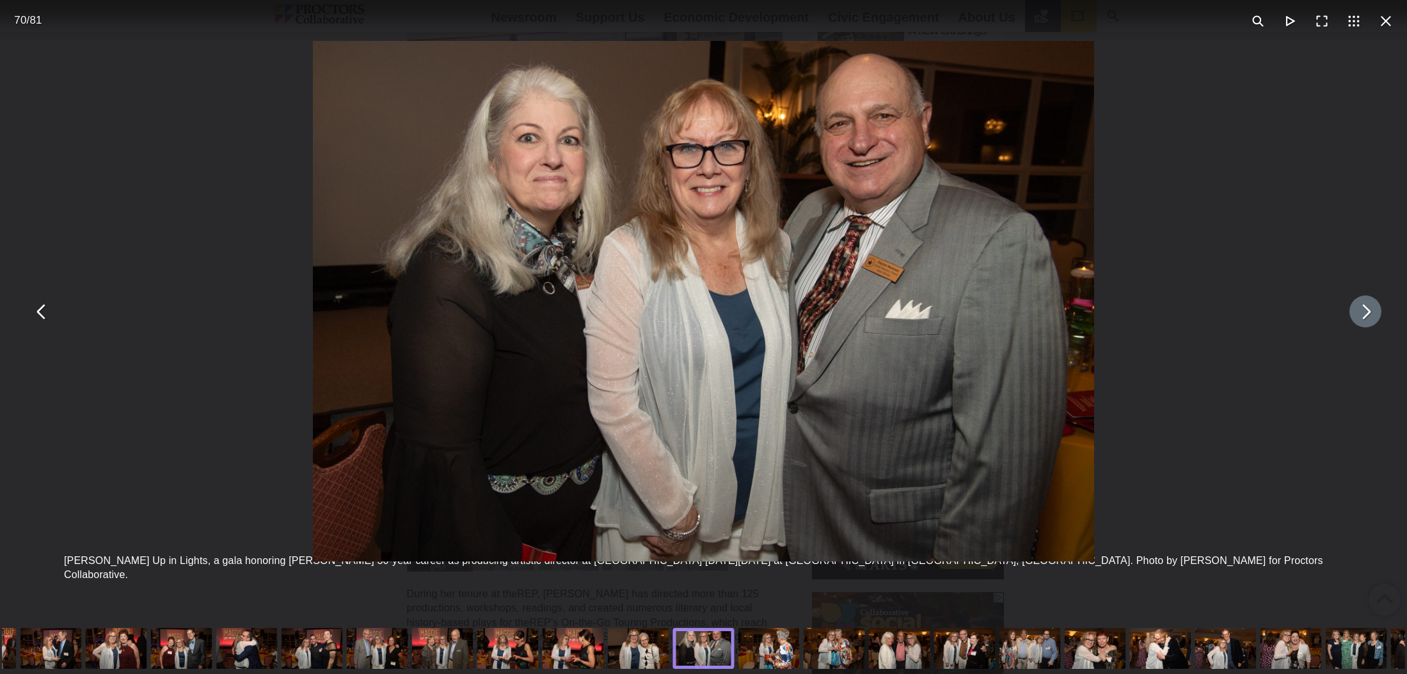
click at [1362, 314] on button "You can close this modal content with the ESC key" at bounding box center [1365, 312] width 32 height 32
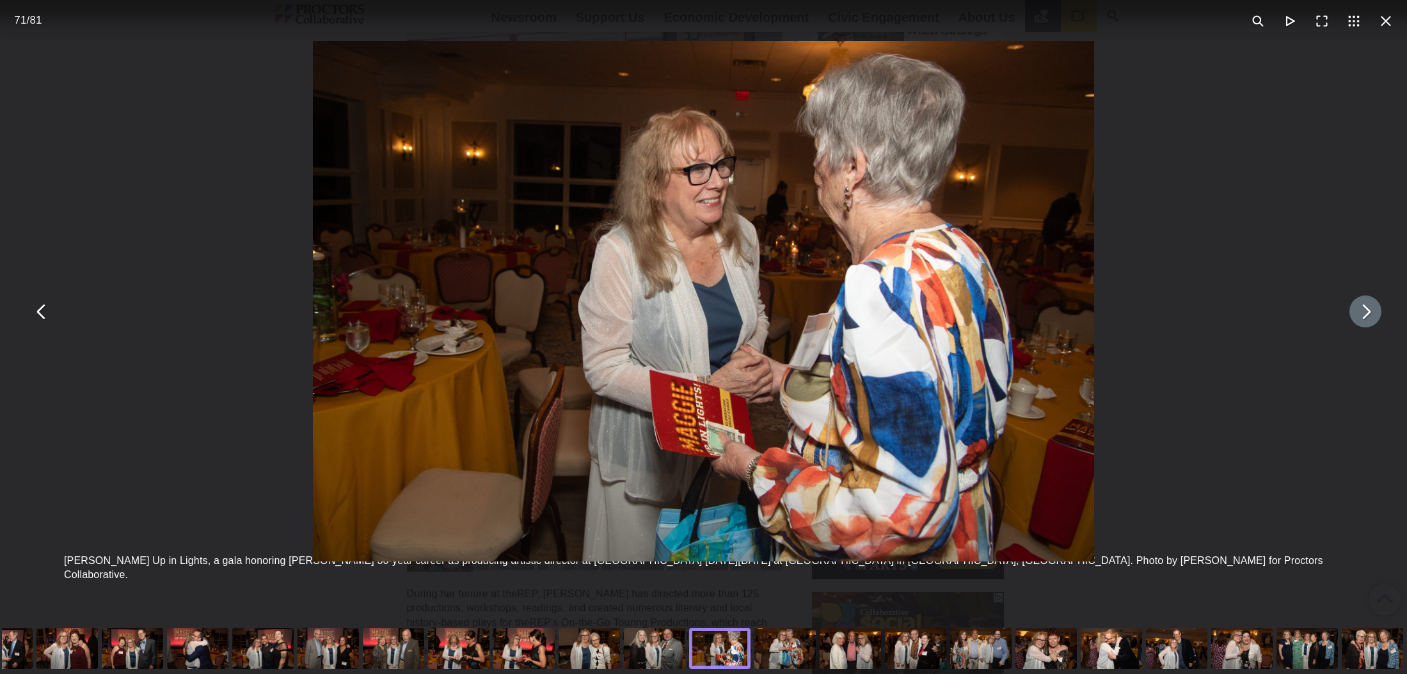
click at [1362, 314] on button "You can close this modal content with the ESC key" at bounding box center [1365, 312] width 32 height 32
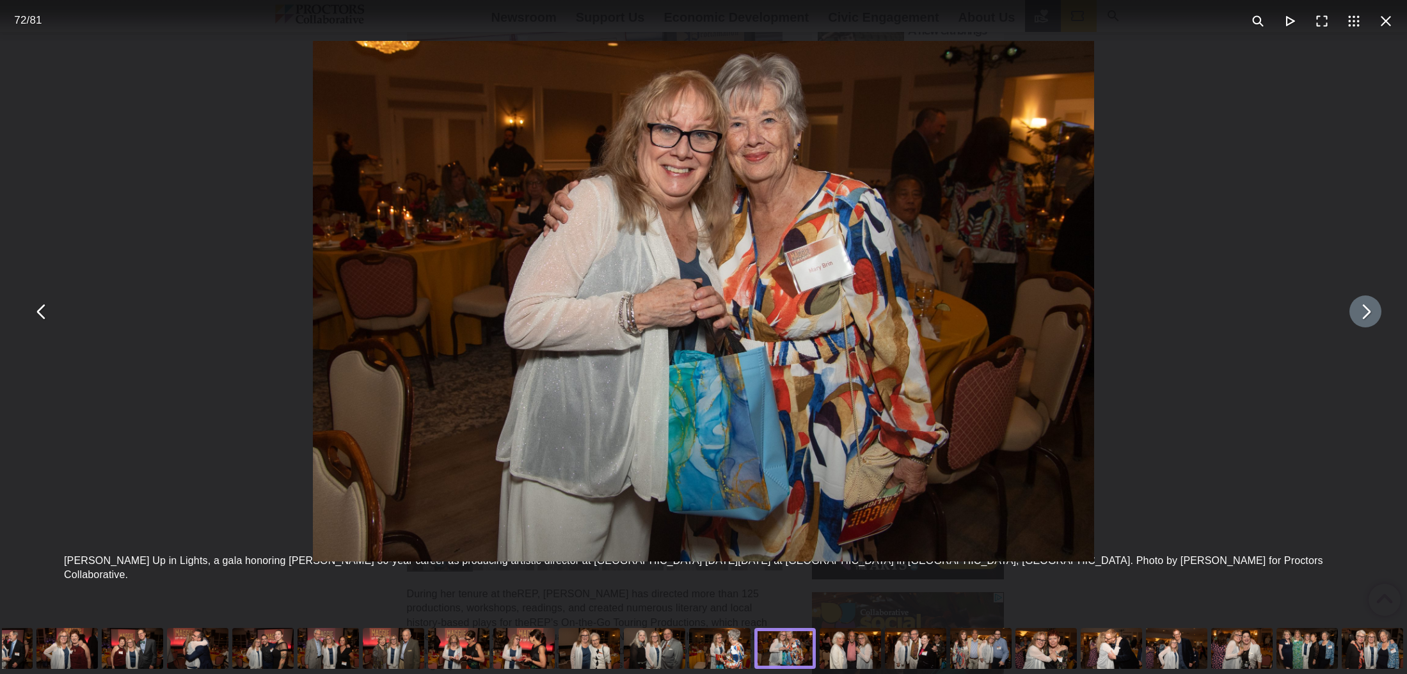
click at [1362, 314] on button "You can close this modal content with the ESC key" at bounding box center [1365, 312] width 32 height 32
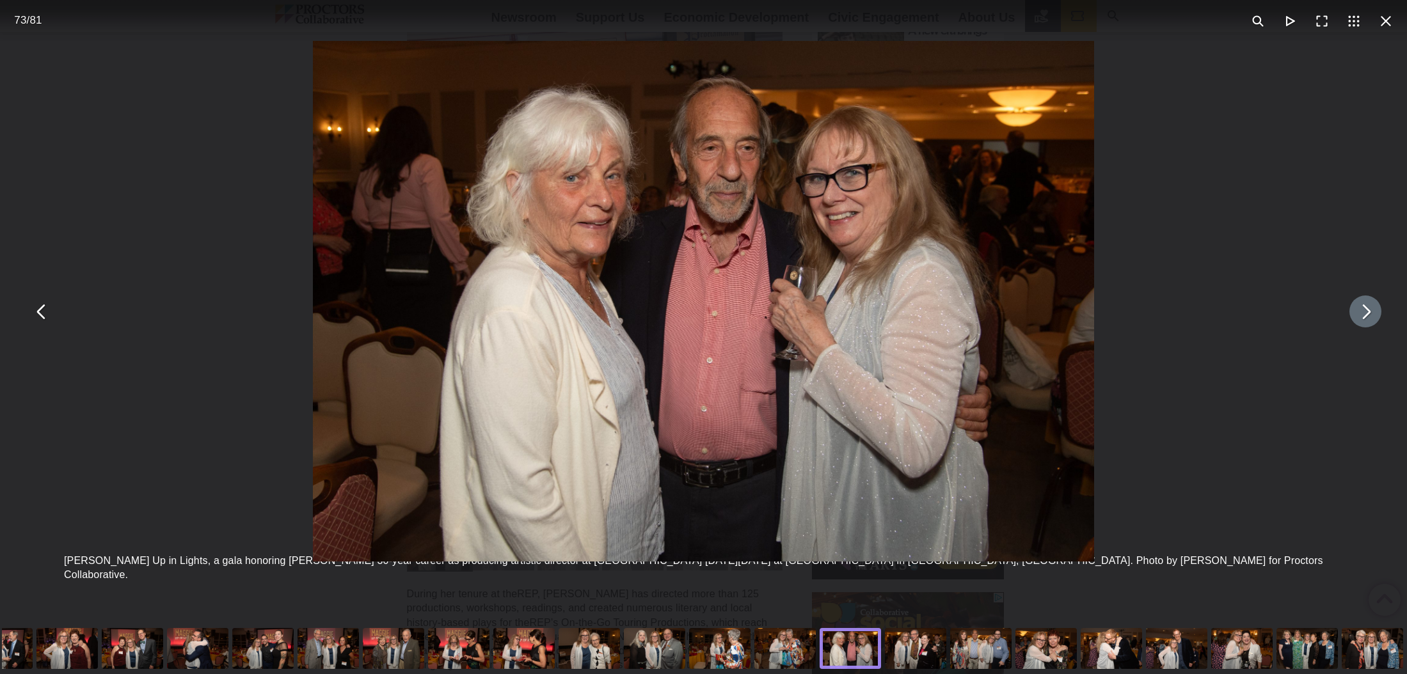
click at [1362, 314] on button "You can close this modal content with the ESC key" at bounding box center [1365, 312] width 32 height 32
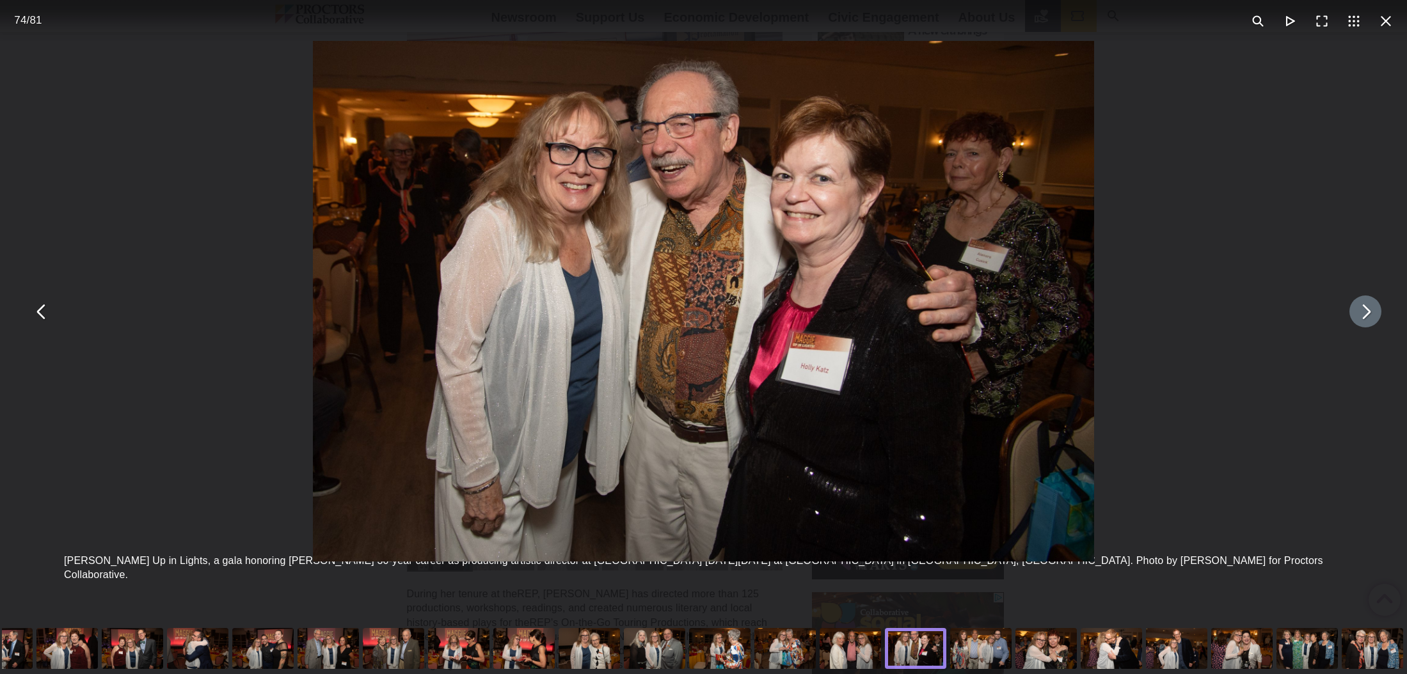
click at [1362, 314] on button "You can close this modal content with the ESC key" at bounding box center [1365, 312] width 32 height 32
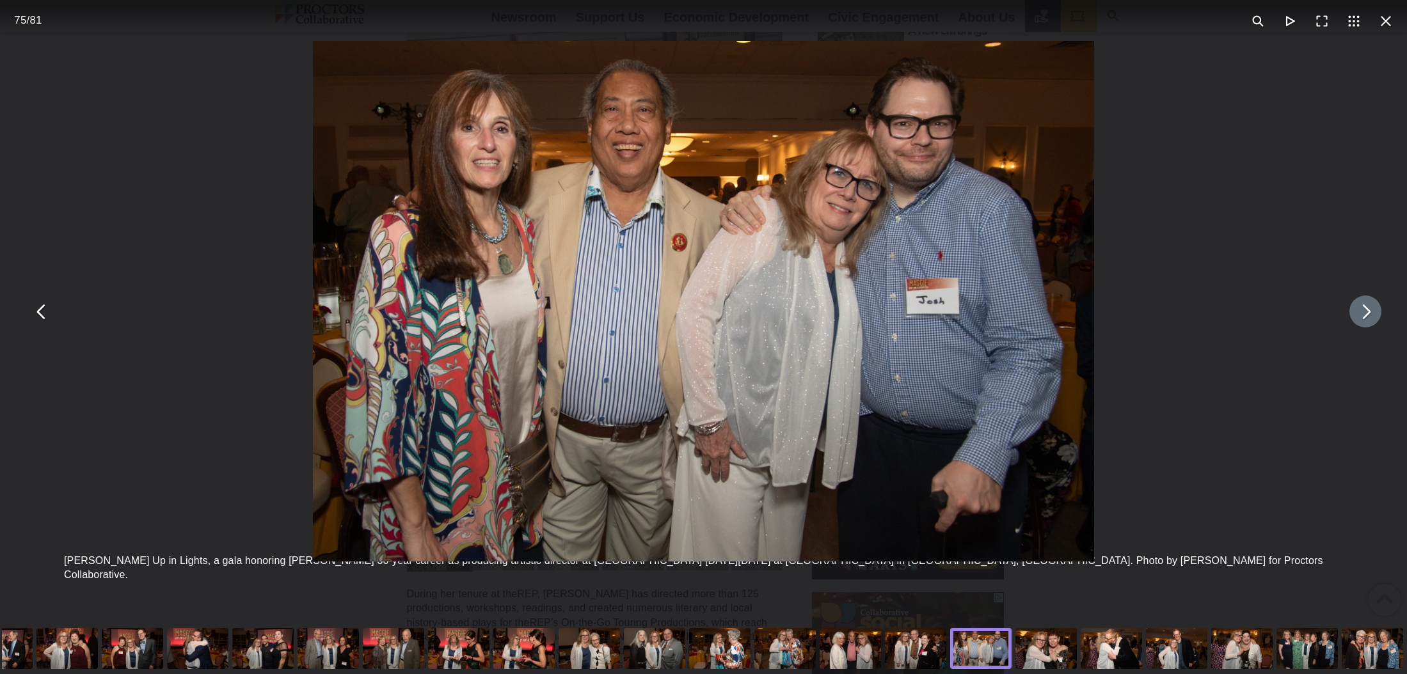
click at [1362, 314] on button "You can close this modal content with the ESC key" at bounding box center [1365, 312] width 32 height 32
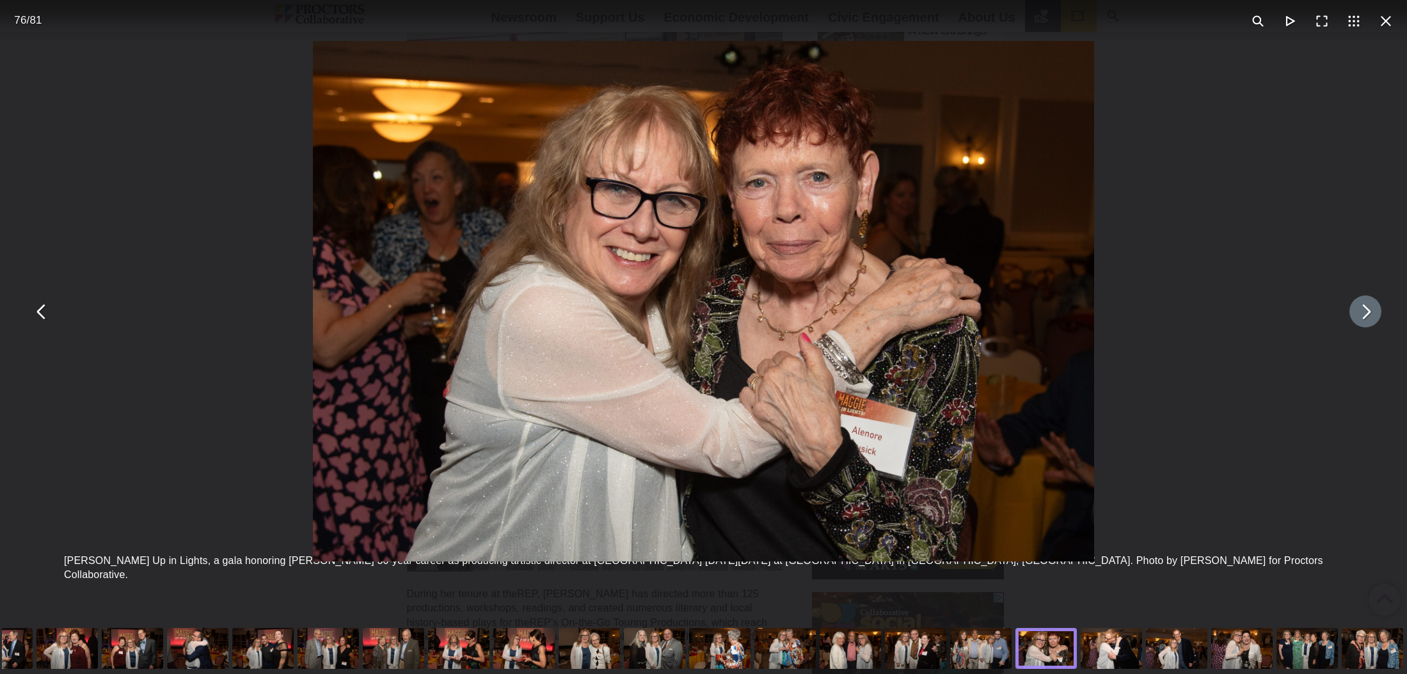
click at [1362, 314] on button "You can close this modal content with the ESC key" at bounding box center [1365, 312] width 32 height 32
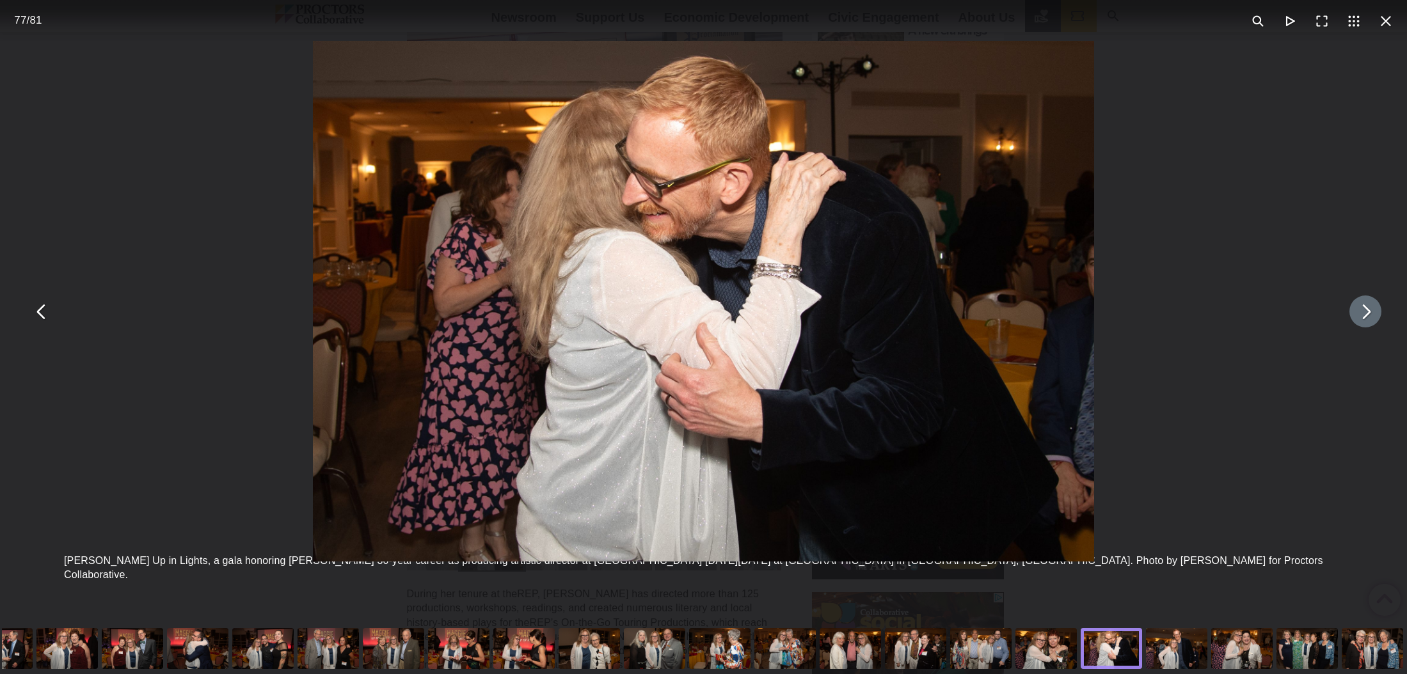
click at [1362, 314] on button "You can close this modal content with the ESC key" at bounding box center [1365, 312] width 32 height 32
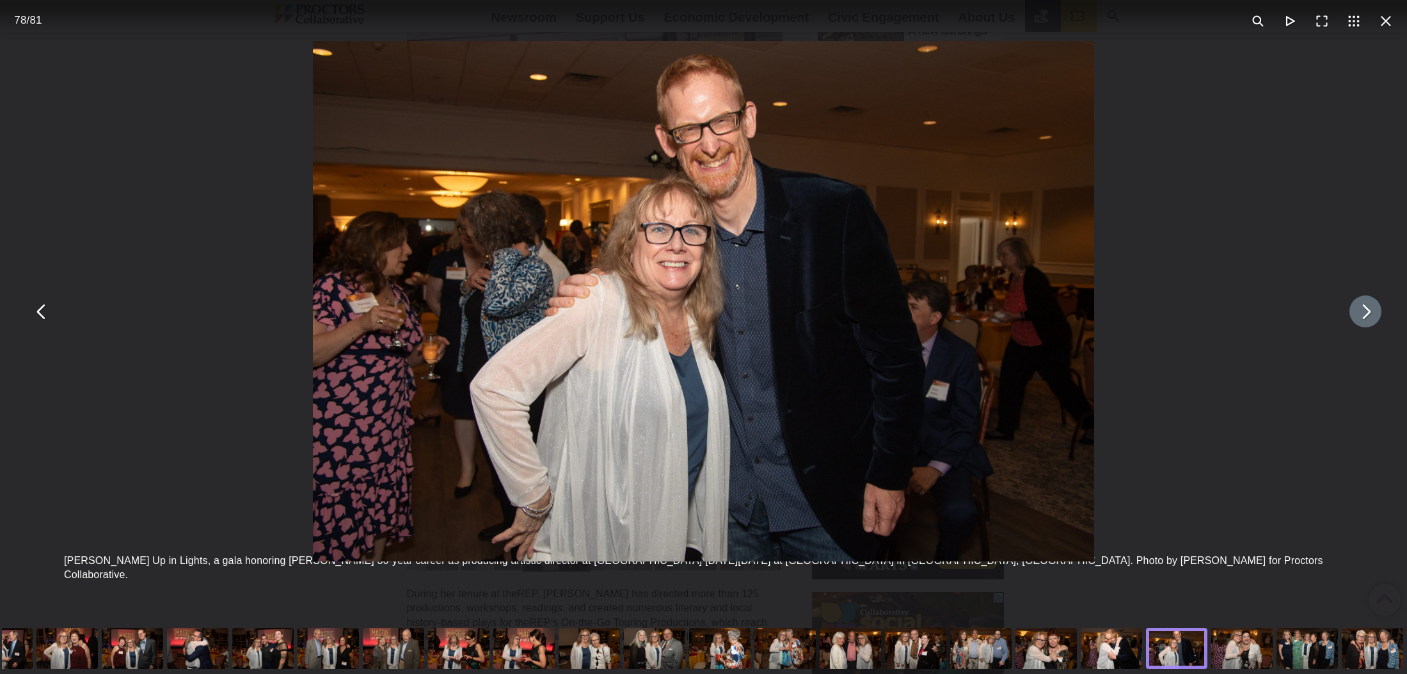
click at [1362, 314] on button "You can close this modal content with the ESC key" at bounding box center [1365, 312] width 32 height 32
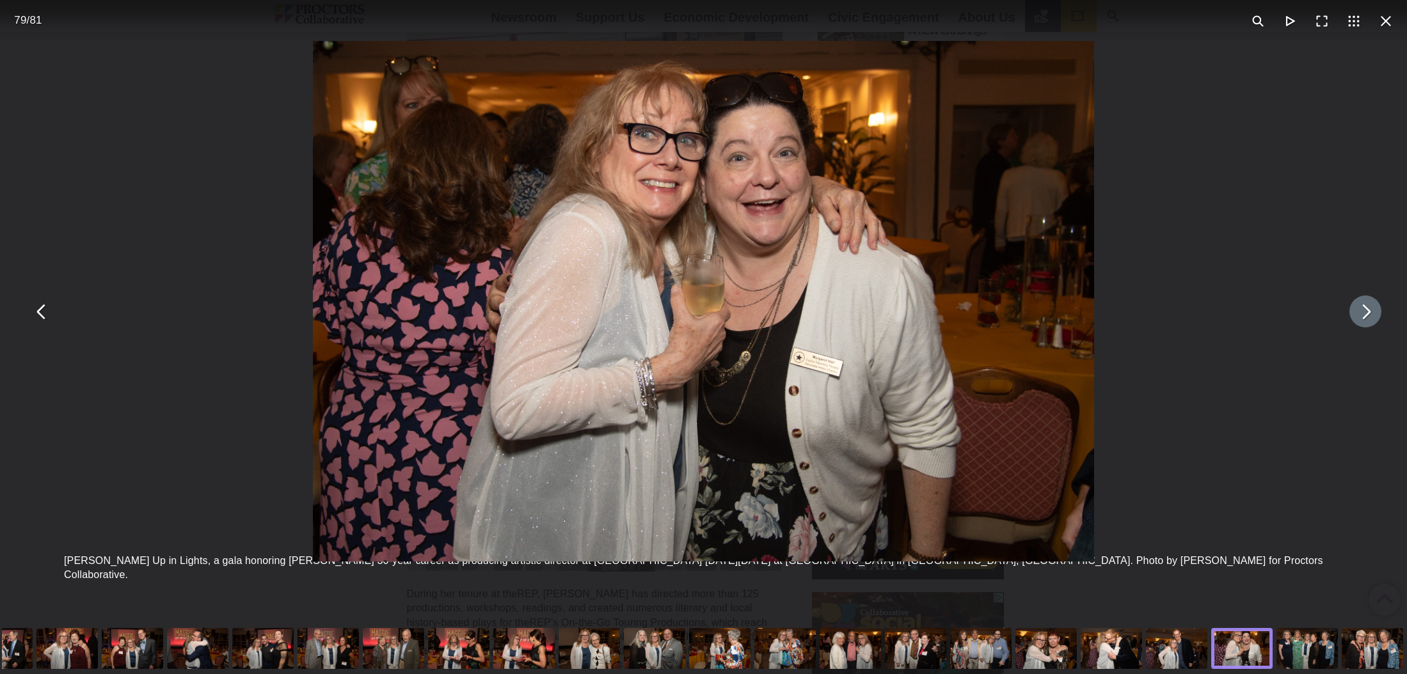
click at [1362, 314] on button "You can close this modal content with the ESC key" at bounding box center [1365, 312] width 32 height 32
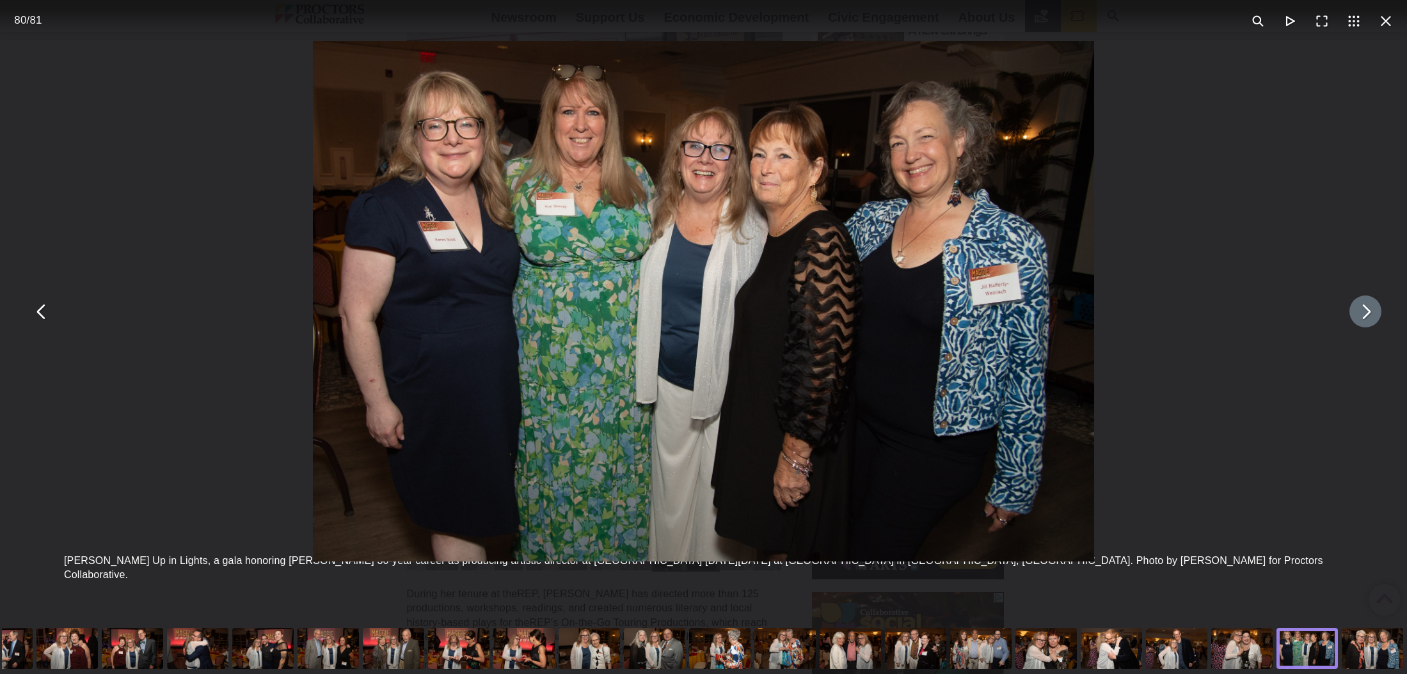
click at [1362, 314] on button "You can close this modal content with the ESC key" at bounding box center [1365, 312] width 32 height 32
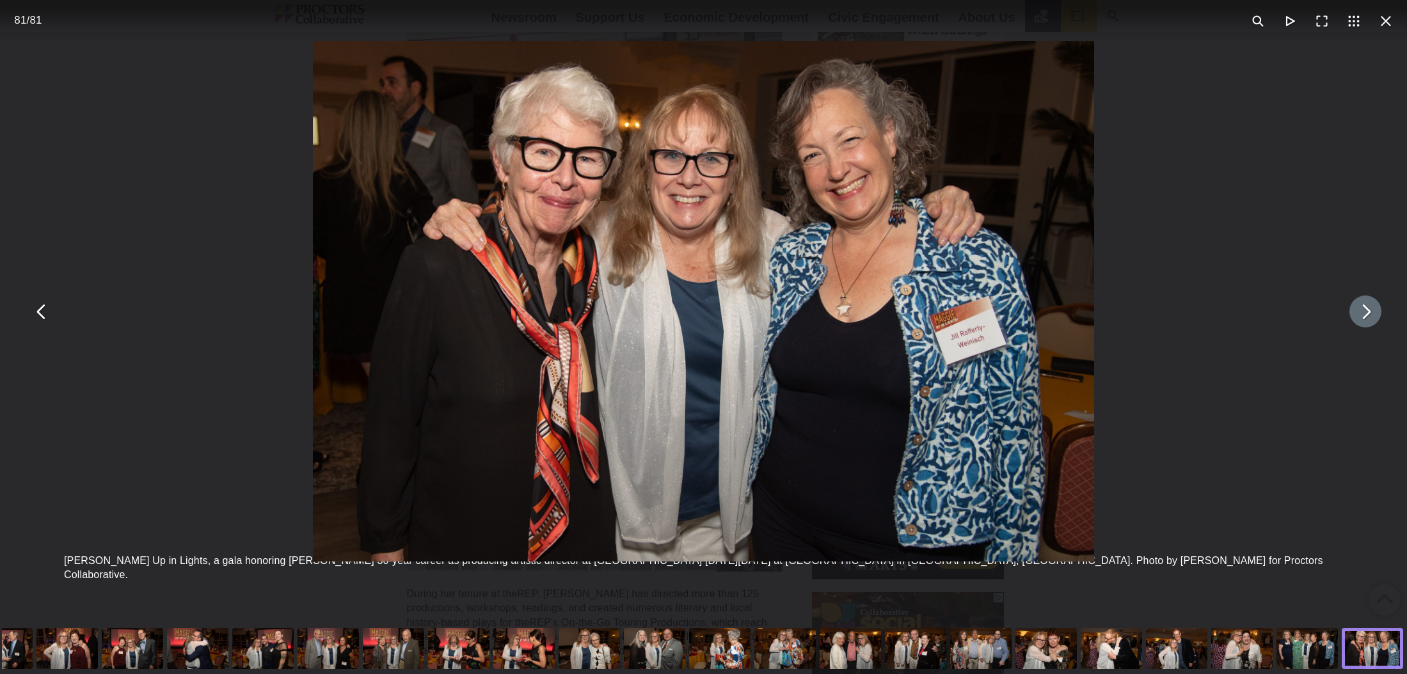
click at [1362, 314] on button "You can close this modal content with the ESC key" at bounding box center [1365, 312] width 32 height 32
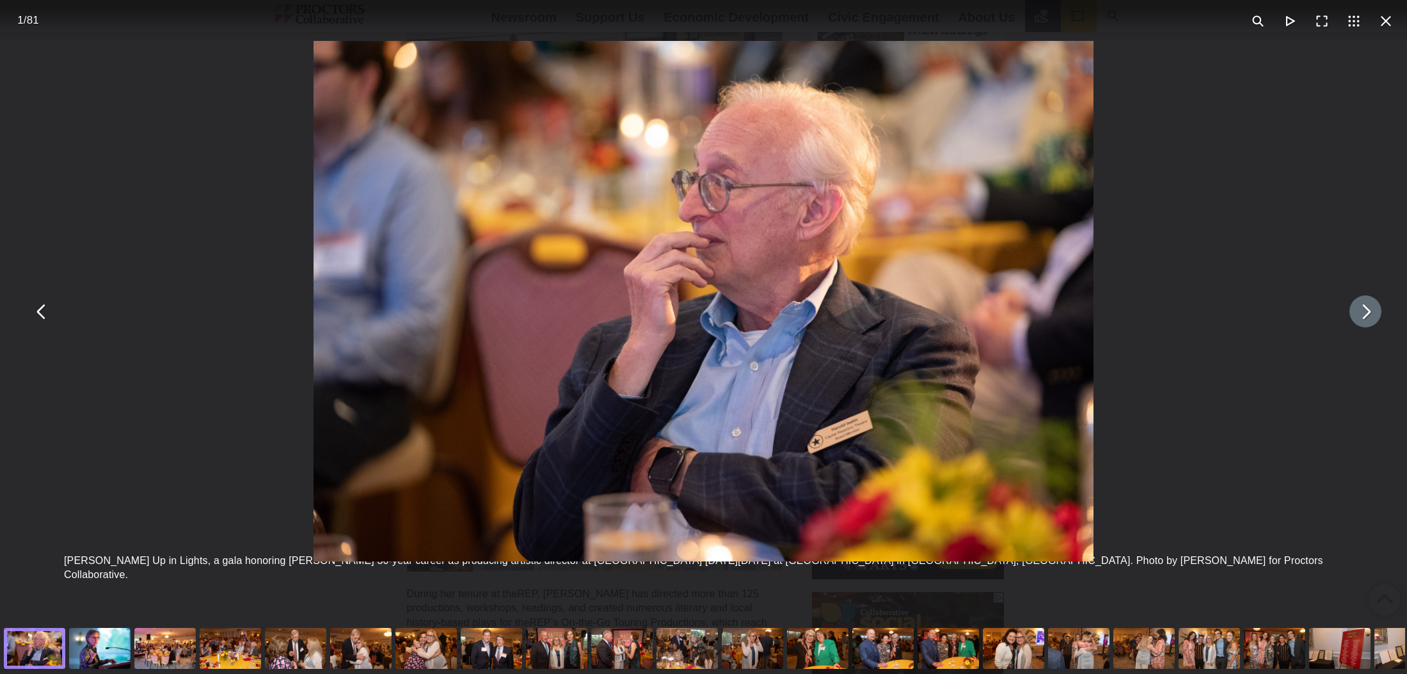
click at [1362, 314] on button "You can close this modal content with the ESC key" at bounding box center [1365, 312] width 32 height 32
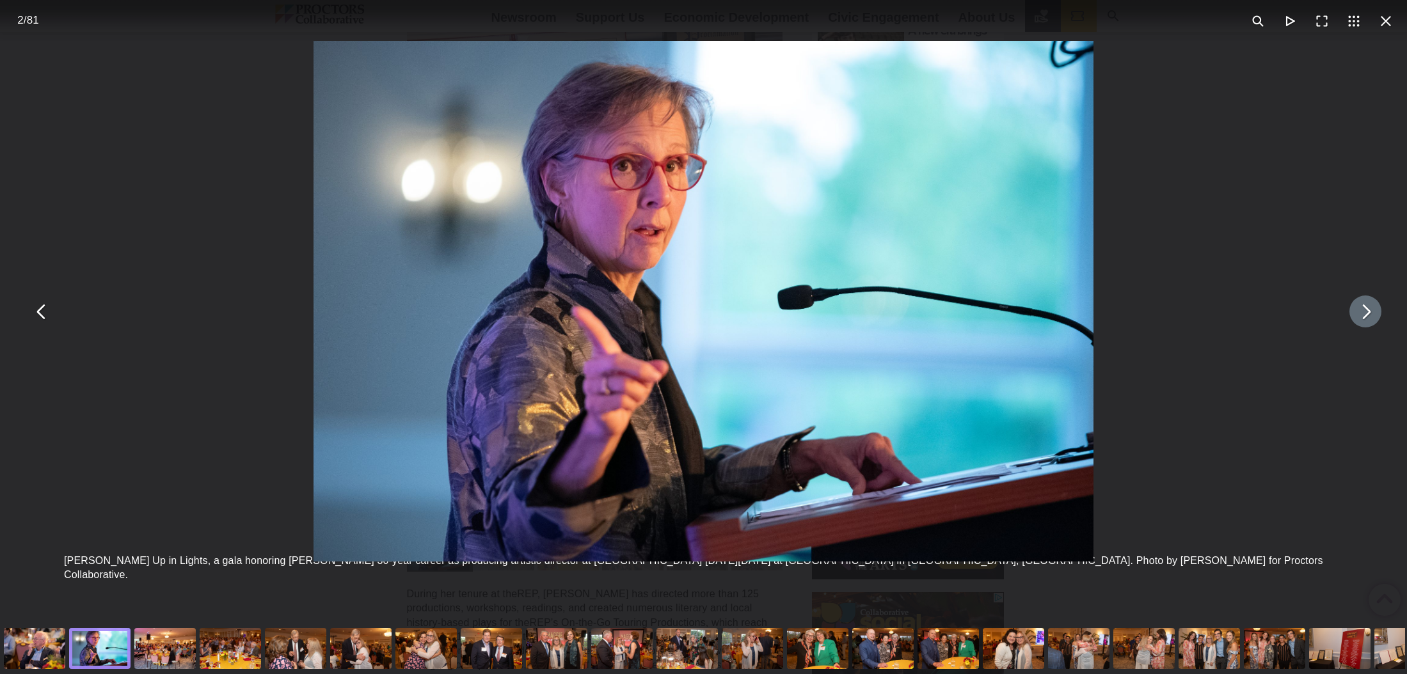
click at [1362, 314] on button "You can close this modal content with the ESC key" at bounding box center [1365, 312] width 32 height 32
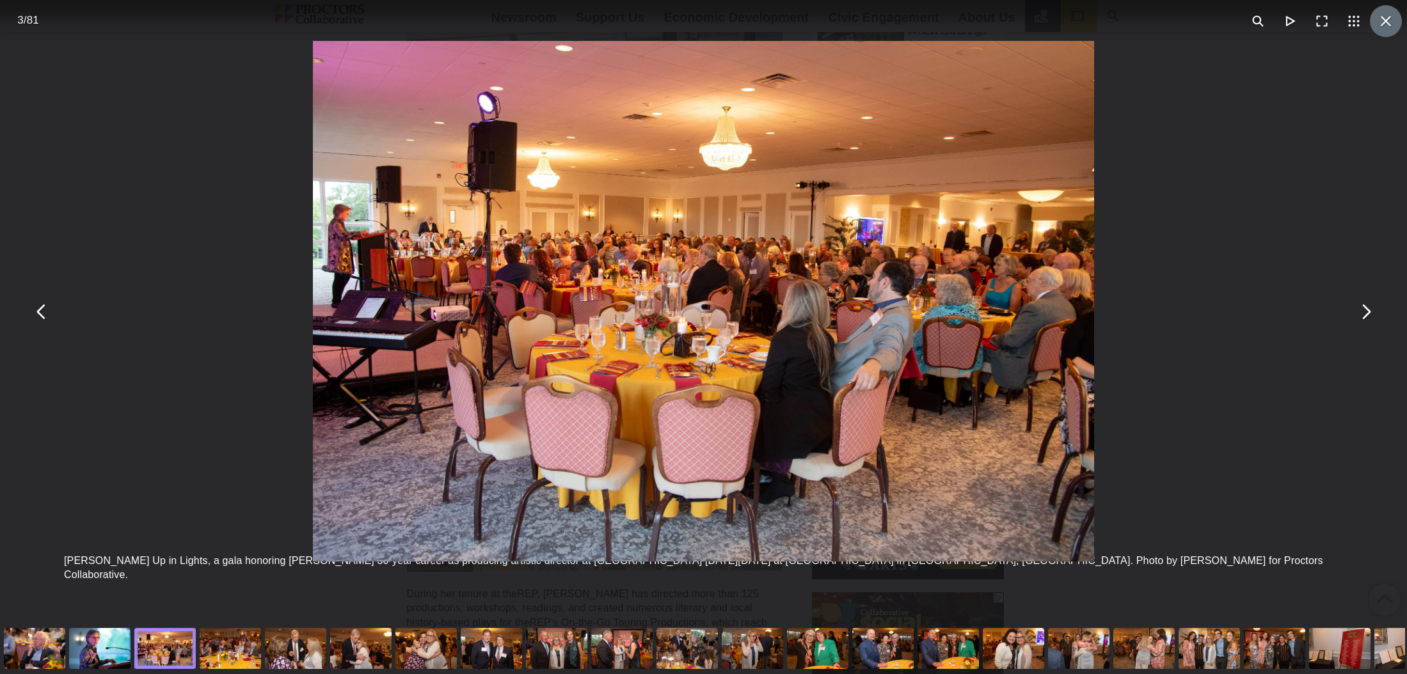
click at [1390, 20] on button "You can close this modal content with the ESC key" at bounding box center [1386, 21] width 32 height 32
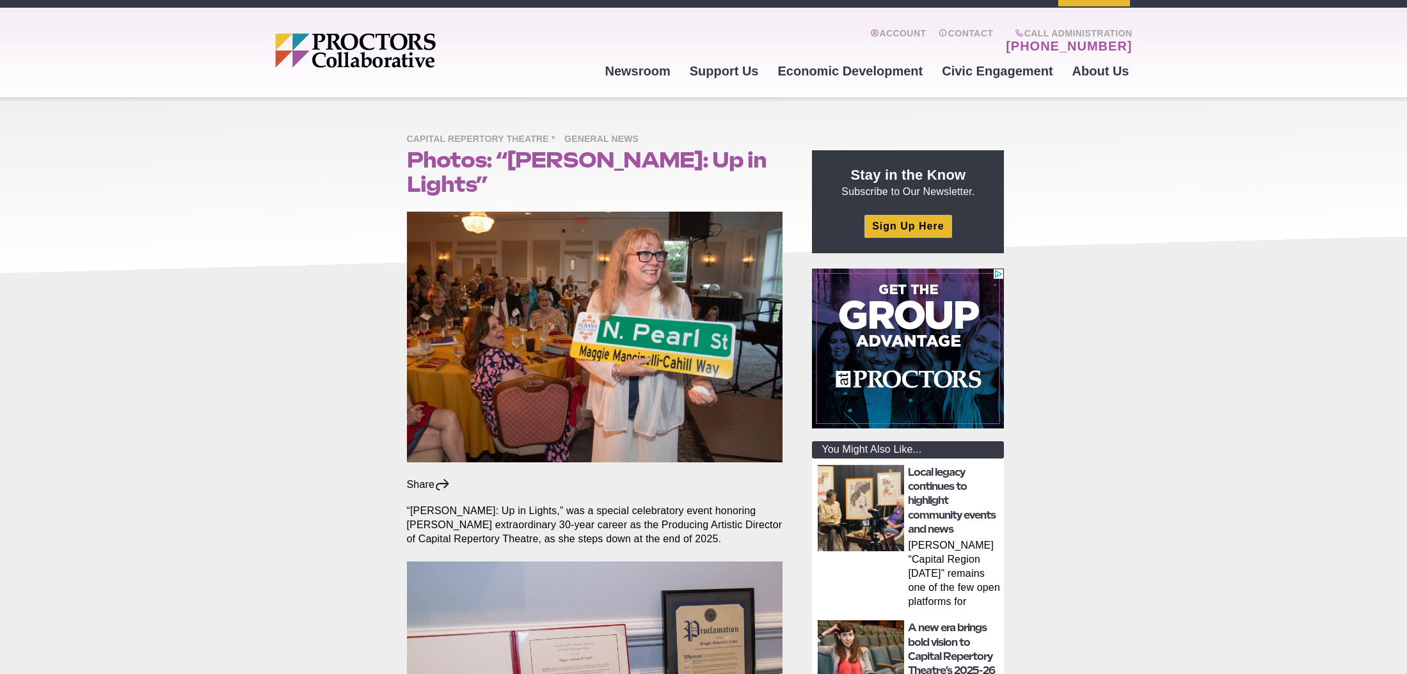
scroll to position [25, 0]
